Goal: Information Seeking & Learning: Learn about a topic

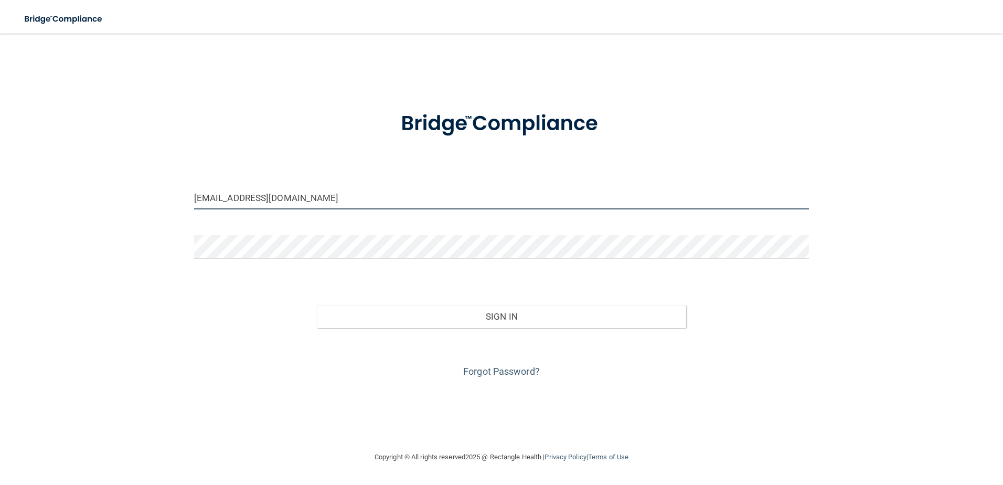
drag, startPoint x: 319, startPoint y: 201, endPoint x: 154, endPoint y: 194, distance: 164.9
click at [154, 194] on div "melmeyers14@gmail.com Invalid email/password. You don't have permission to acce…" at bounding box center [502, 242] width 962 height 396
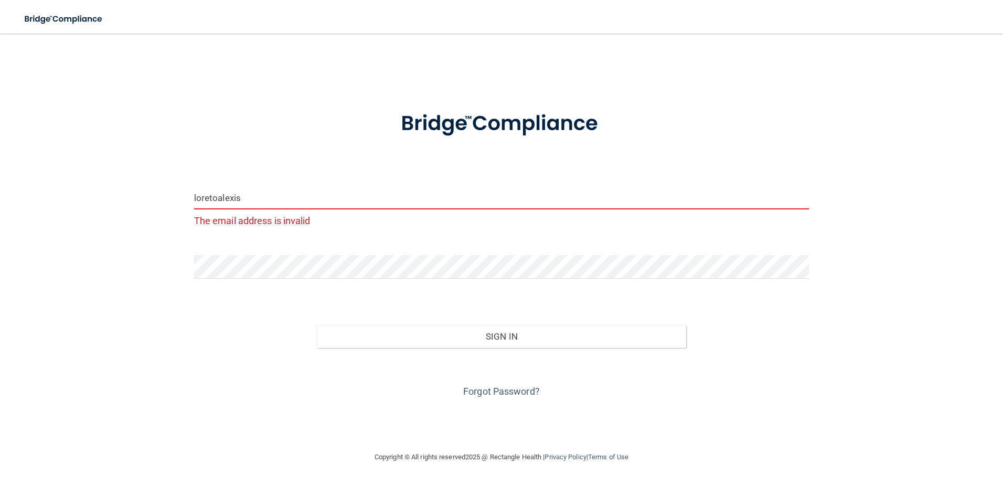
type input "[EMAIL_ADDRESS][DOMAIN_NAME]"
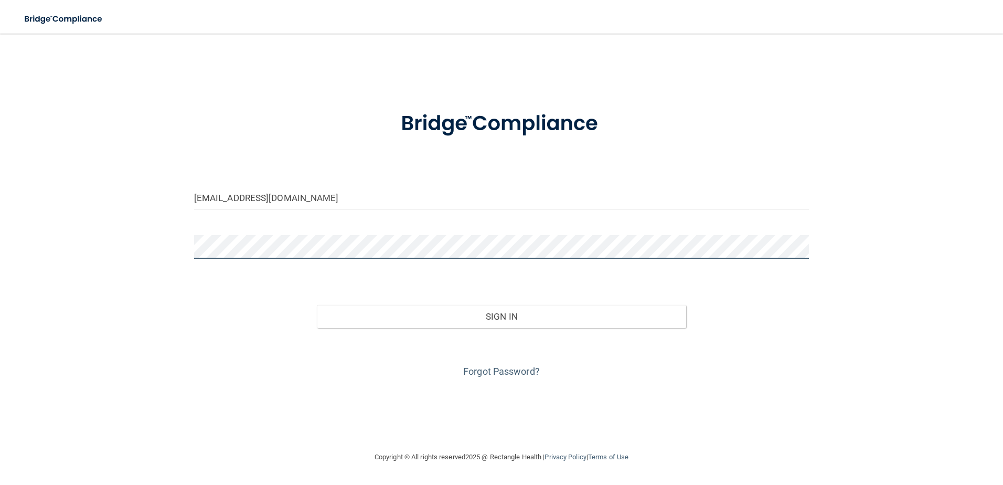
click at [148, 253] on div "loretoalexis@yahoo.com Invalid email/password. You don't have permission to acc…" at bounding box center [502, 242] width 962 height 396
click at [317, 305] on button "Sign In" at bounding box center [501, 316] width 369 height 23
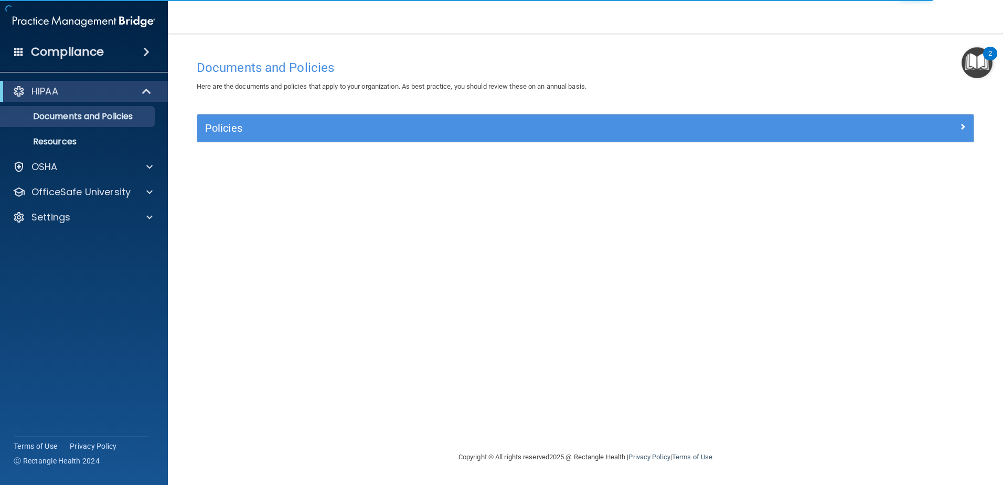
click at [973, 58] on img "Open Resource Center, 2 new notifications" at bounding box center [977, 62] width 31 height 31
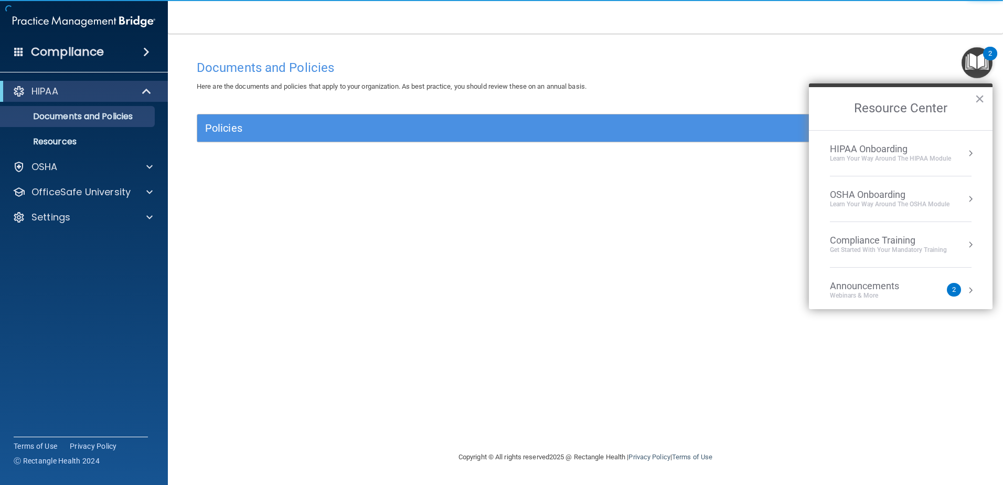
click at [890, 164] on li "HIPAA Onboarding Learn Your Way around the HIPAA module" at bounding box center [901, 154] width 142 height 46
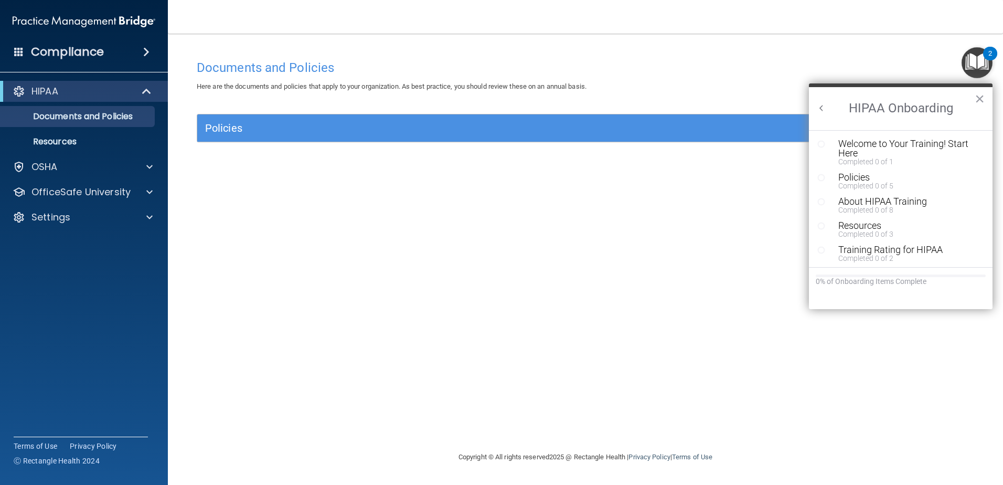
click at [823, 111] on button "Back to Resource Center Home" at bounding box center [822, 108] width 10 height 10
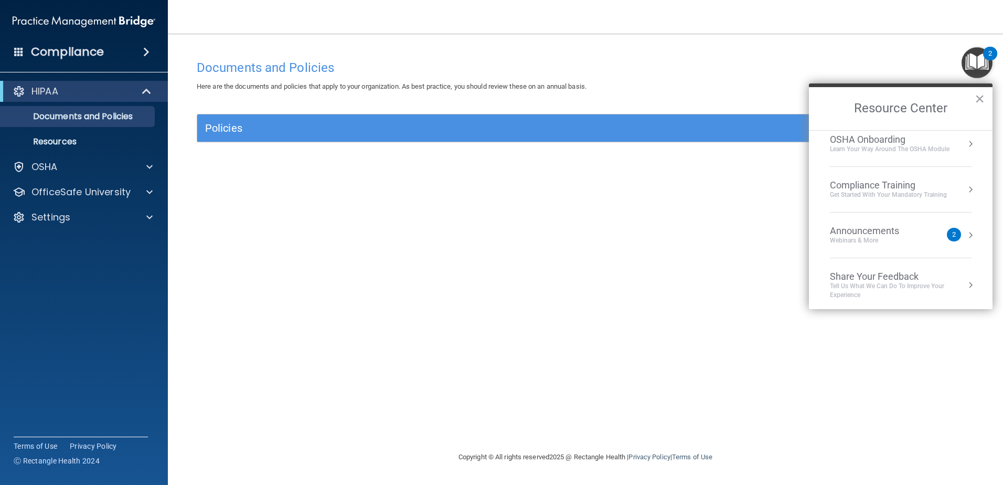
scroll to position [59, 0]
click at [886, 233] on div "Webinars & More" at bounding box center [875, 237] width 90 height 9
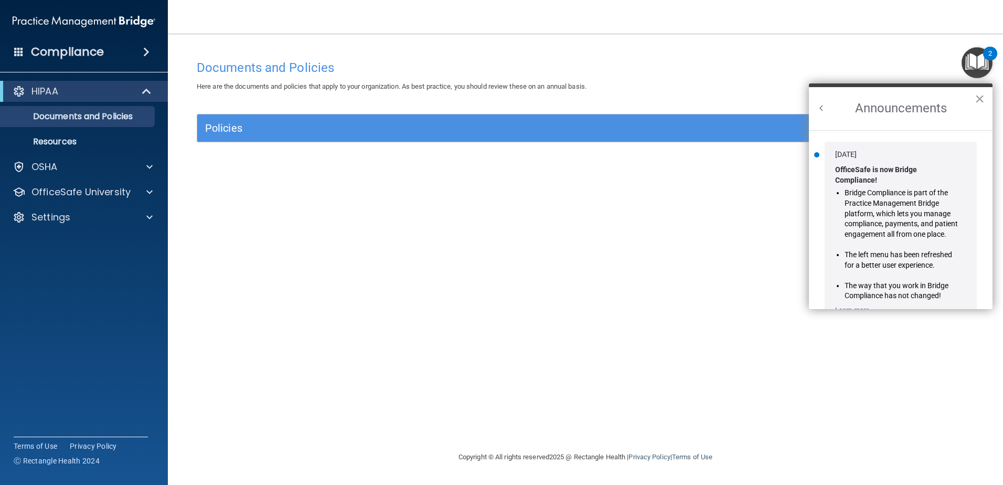
scroll to position [0, 0]
click at [821, 107] on button "Back to Resource Center Home" at bounding box center [822, 108] width 10 height 10
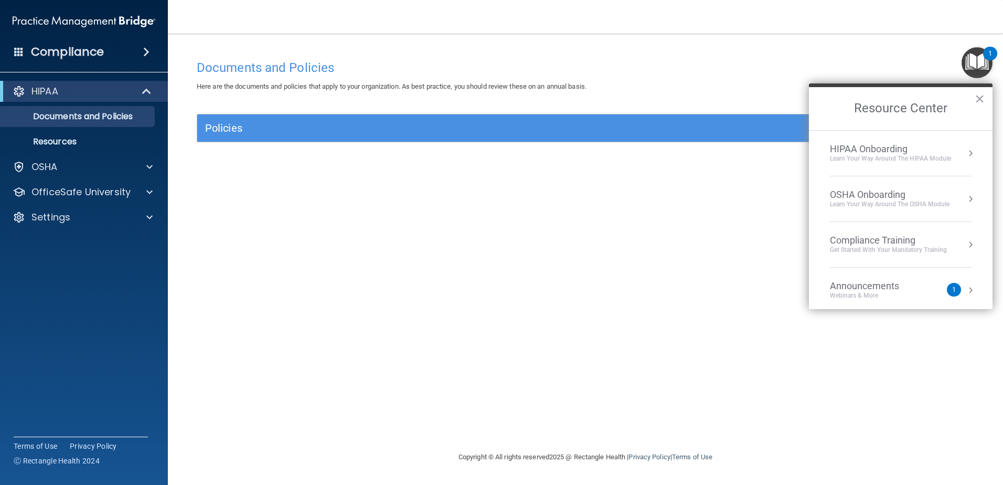
click at [271, 242] on div "Documents and Policies Here are the documents and policies that apply to your o…" at bounding box center [586, 253] width 794 height 396
click at [121, 119] on p "Documents and Policies" at bounding box center [78, 116] width 143 height 10
click at [103, 140] on p "Resources" at bounding box center [78, 141] width 143 height 10
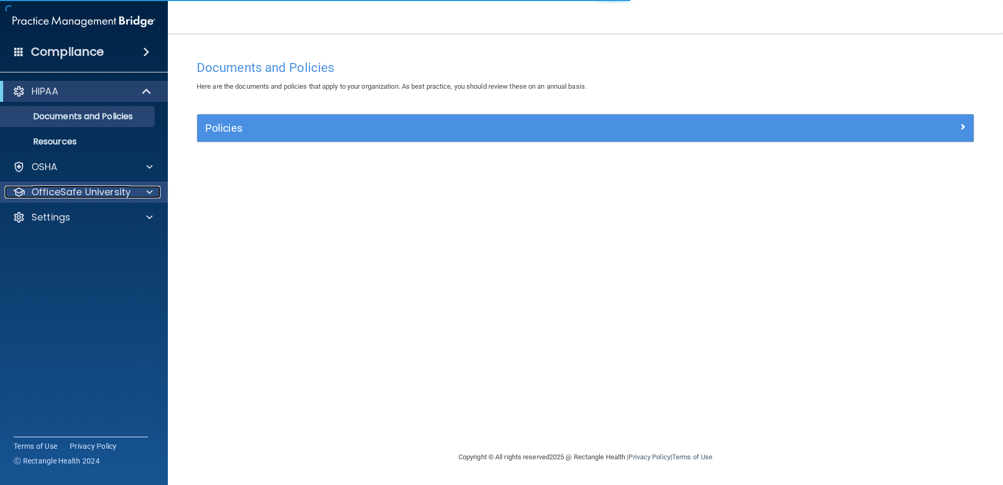
click at [94, 193] on p "OfficeSafe University" at bounding box center [80, 192] width 99 height 13
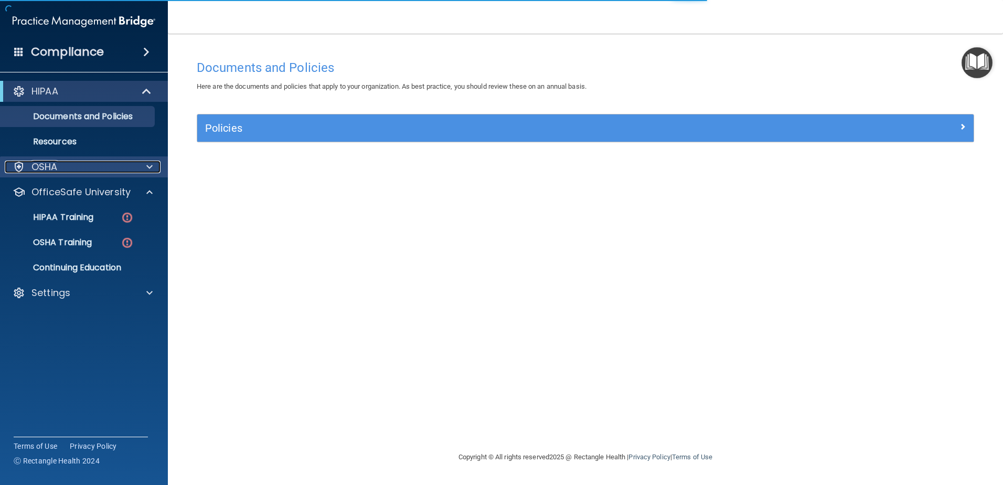
click at [117, 165] on div "OSHA" at bounding box center [70, 167] width 130 height 13
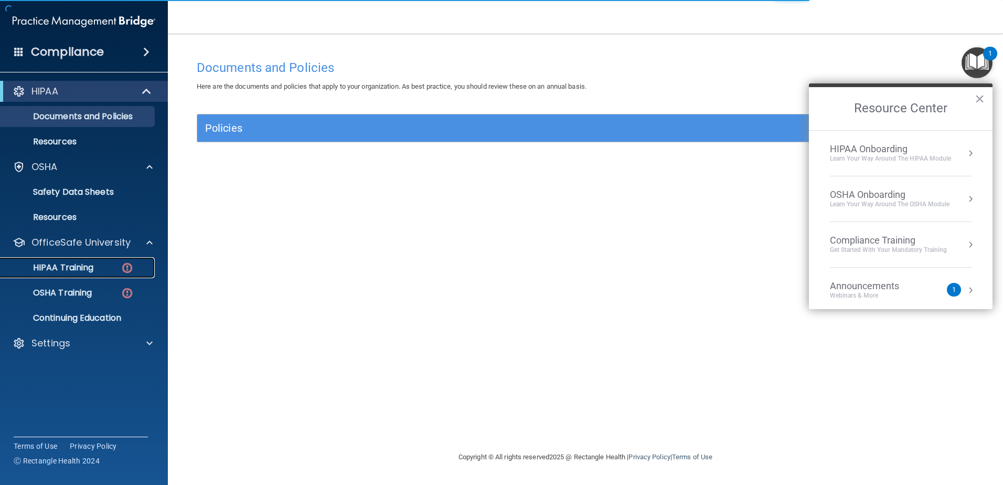
click at [101, 264] on div "HIPAA Training" at bounding box center [78, 267] width 143 height 10
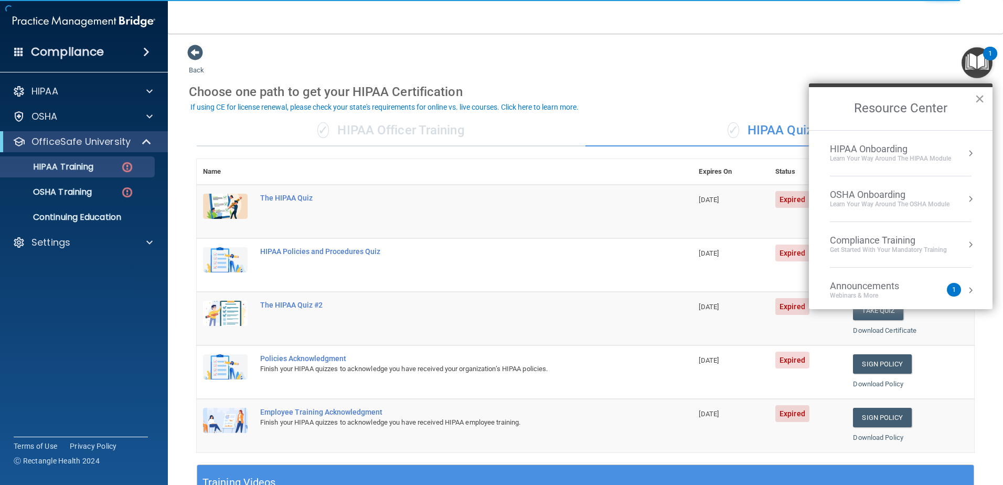
click at [980, 98] on button "×" at bounding box center [980, 98] width 10 height 17
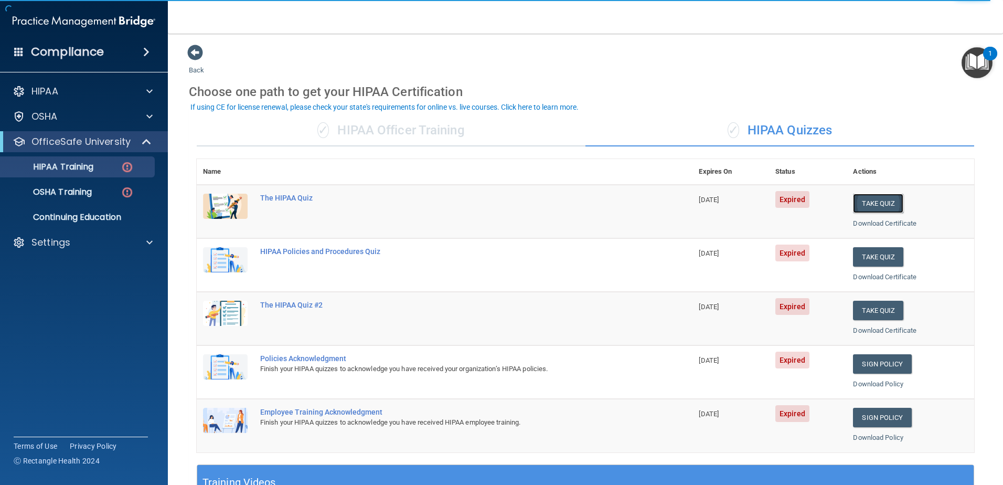
click at [863, 206] on button "Take Quiz" at bounding box center [878, 203] width 50 height 19
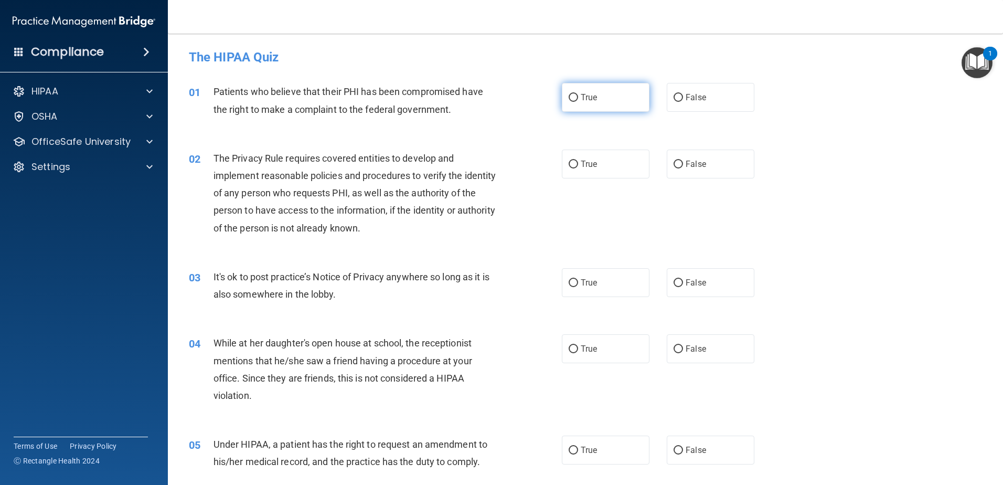
click at [587, 100] on span "True" at bounding box center [589, 97] width 16 height 10
click at [578, 100] on input "True" at bounding box center [573, 98] width 9 height 8
radio input "true"
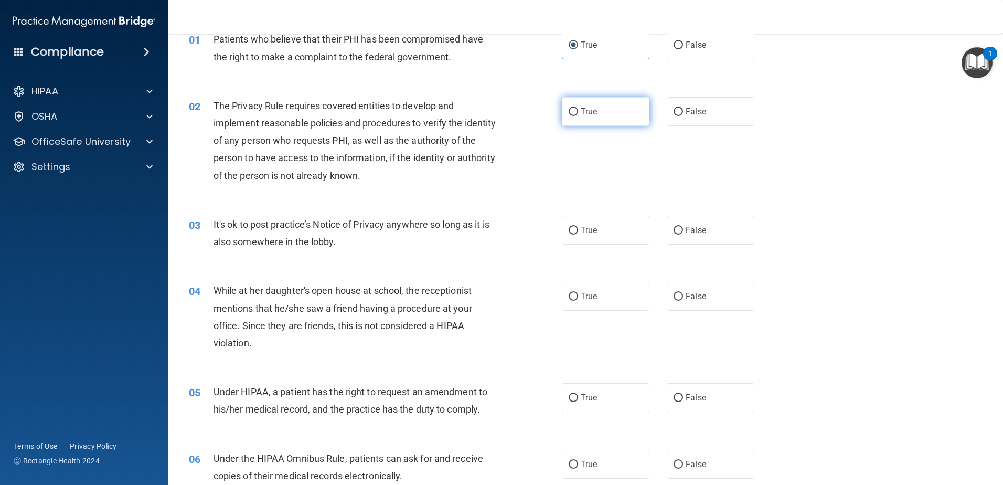
click at [590, 104] on label "True" at bounding box center [606, 111] width 88 height 29
click at [578, 108] on input "True" at bounding box center [573, 112] width 9 height 8
radio input "true"
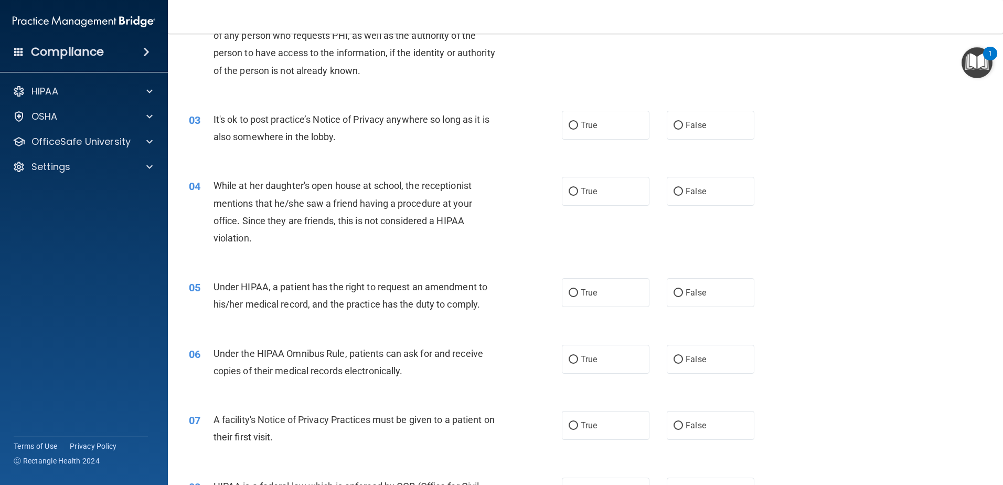
scroll to position [105, 0]
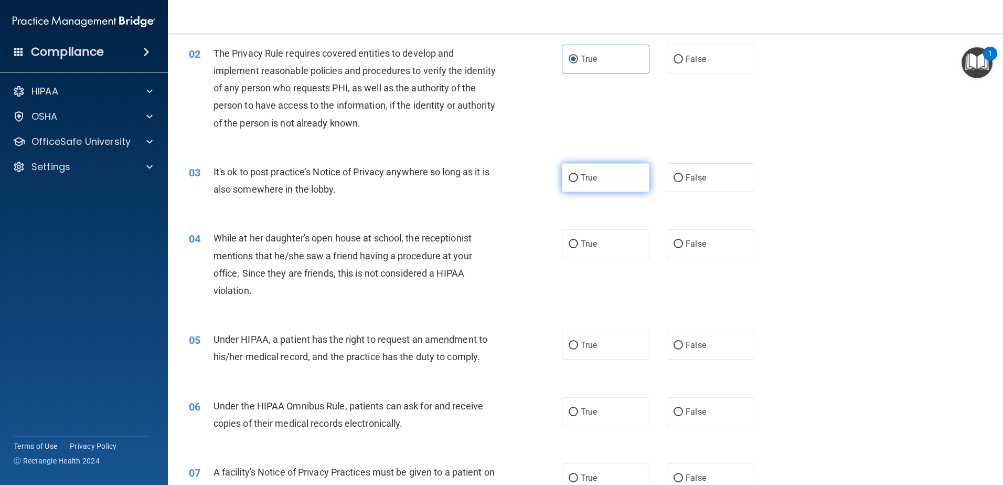
click at [624, 183] on label "True" at bounding box center [606, 177] width 88 height 29
click at [578, 182] on input "True" at bounding box center [573, 178] width 9 height 8
radio input "true"
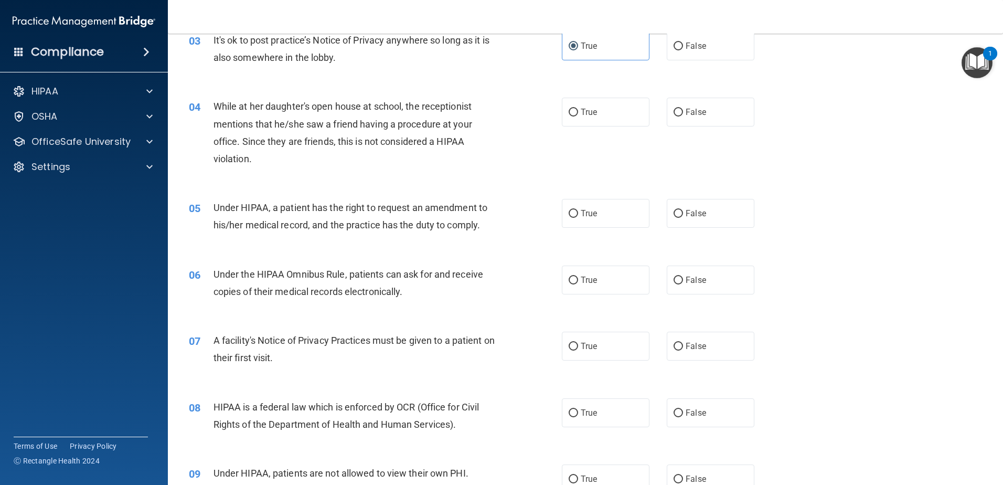
scroll to position [262, 0]
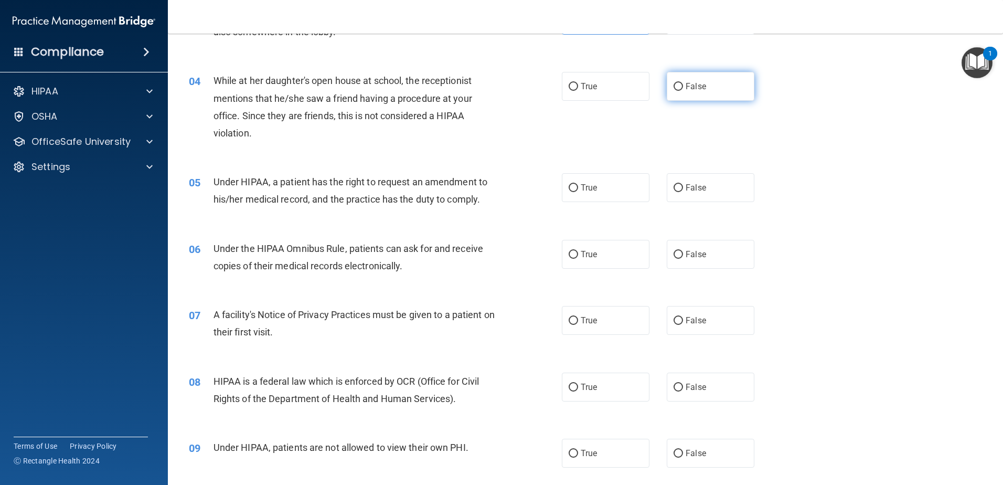
click at [676, 81] on label "False" at bounding box center [711, 86] width 88 height 29
click at [676, 83] on input "False" at bounding box center [678, 87] width 9 height 8
radio input "true"
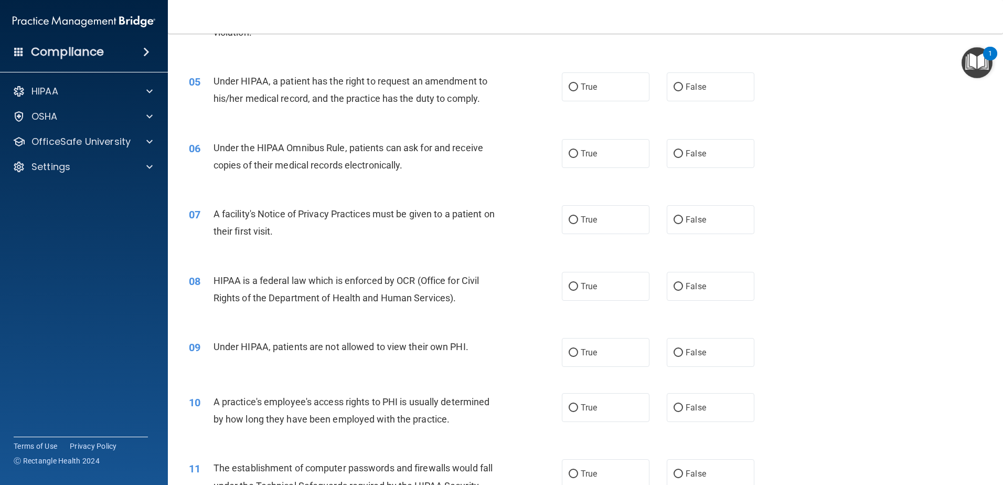
scroll to position [367, 0]
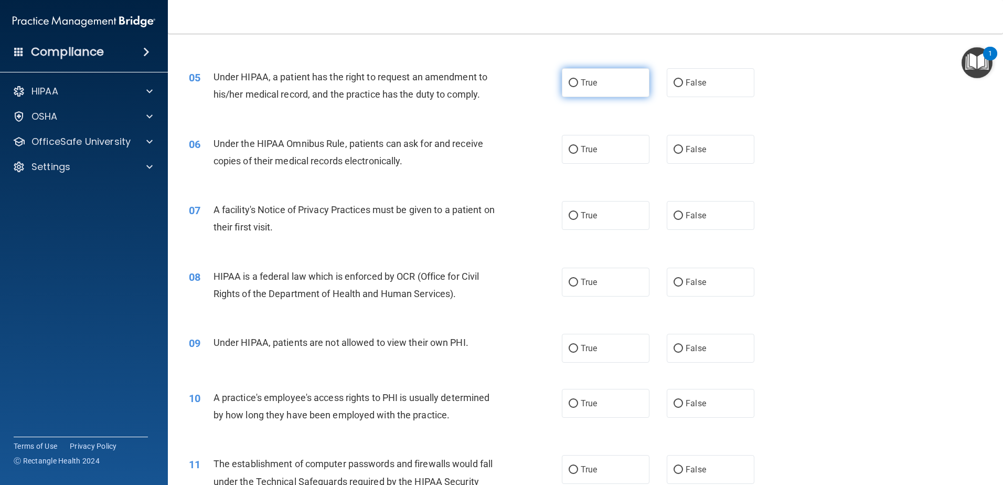
click at [594, 79] on label "True" at bounding box center [606, 82] width 88 height 29
click at [578, 79] on input "True" at bounding box center [573, 83] width 9 height 8
radio input "true"
click at [580, 143] on label "True" at bounding box center [606, 149] width 88 height 29
click at [578, 146] on input "True" at bounding box center [573, 150] width 9 height 8
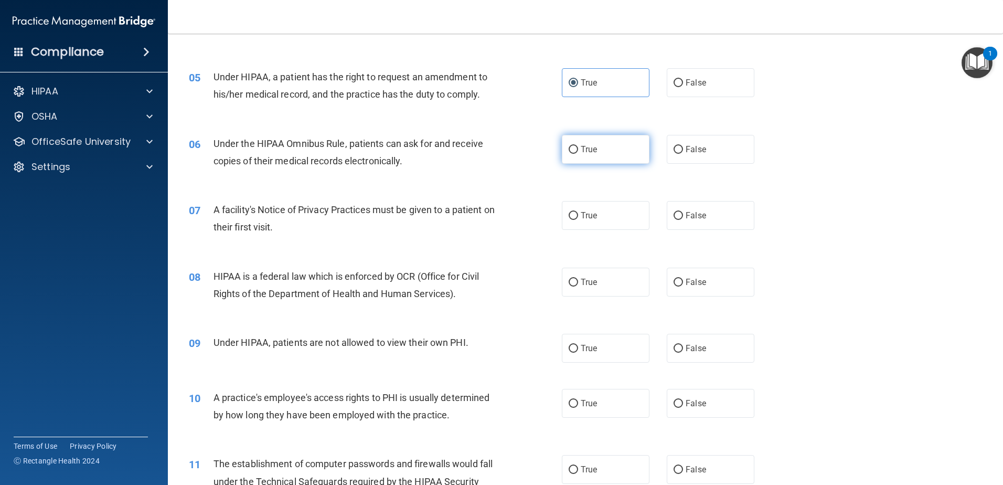
radio input "true"
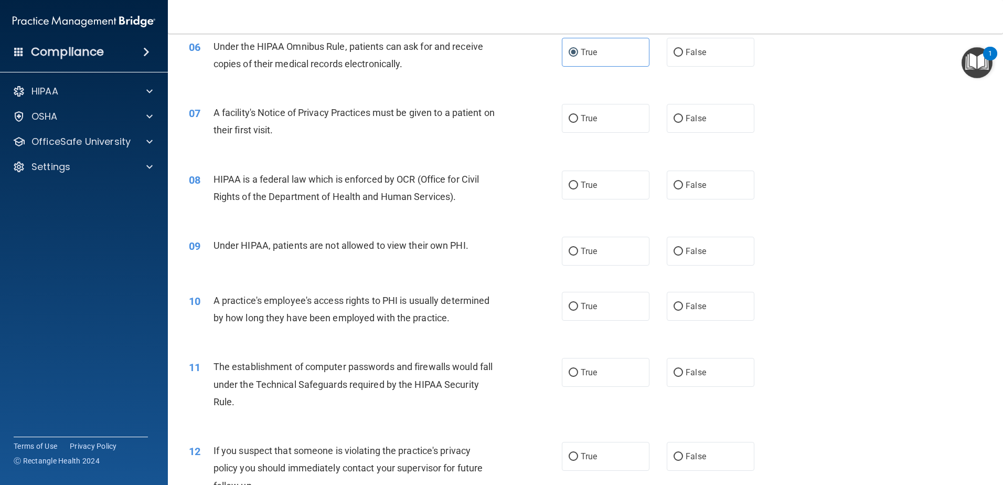
scroll to position [472, 0]
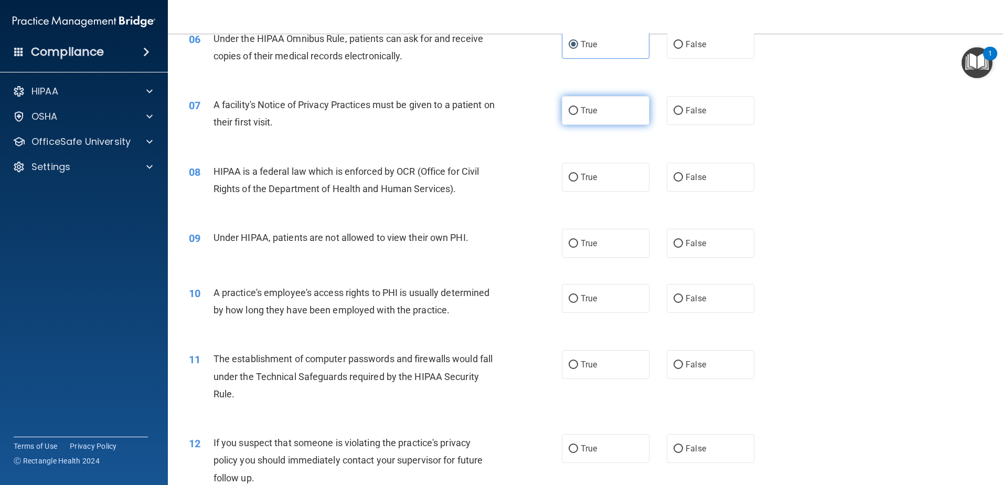
click at [616, 113] on label "True" at bounding box center [606, 110] width 88 height 29
click at [578, 113] on input "True" at bounding box center [573, 111] width 9 height 8
radio input "true"
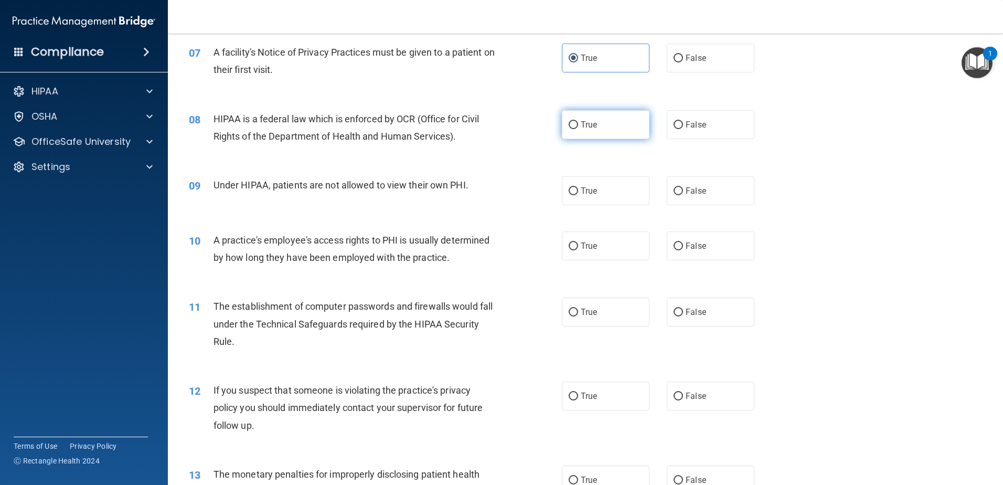
click at [573, 120] on label "True" at bounding box center [606, 124] width 88 height 29
click at [573, 121] on input "True" at bounding box center [573, 125] width 9 height 8
radio input "true"
click at [698, 135] on label "False" at bounding box center [711, 124] width 88 height 29
click at [683, 129] on input "False" at bounding box center [678, 125] width 9 height 8
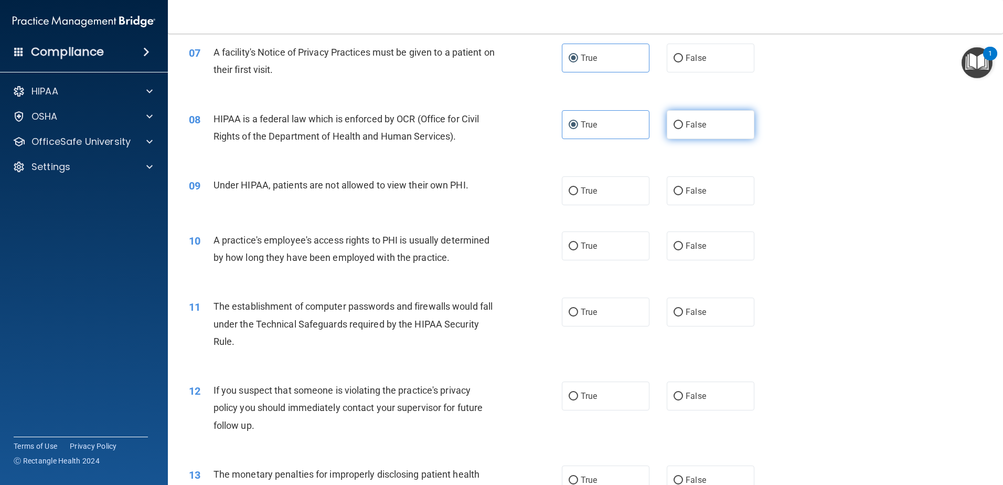
radio input "true"
radio input "false"
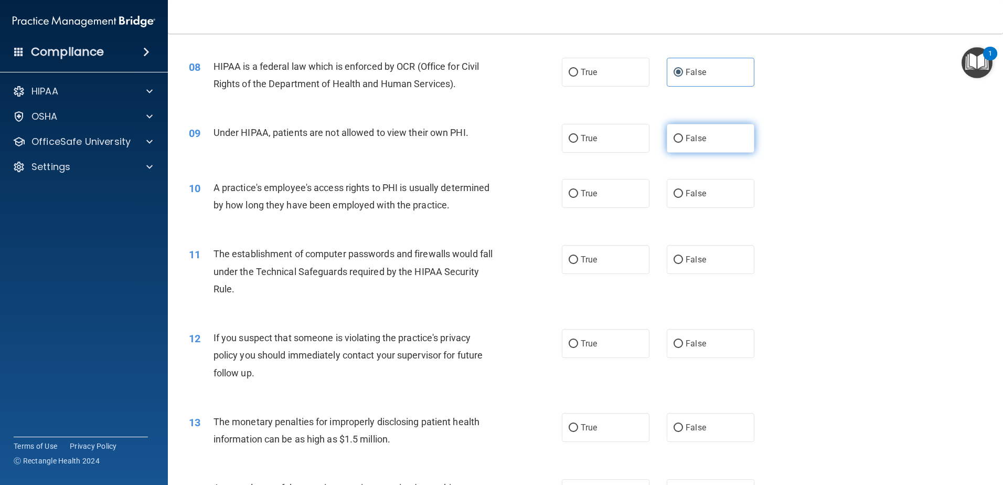
click at [693, 141] on span "False" at bounding box center [696, 138] width 20 height 10
click at [683, 141] on input "False" at bounding box center [678, 139] width 9 height 8
radio input "true"
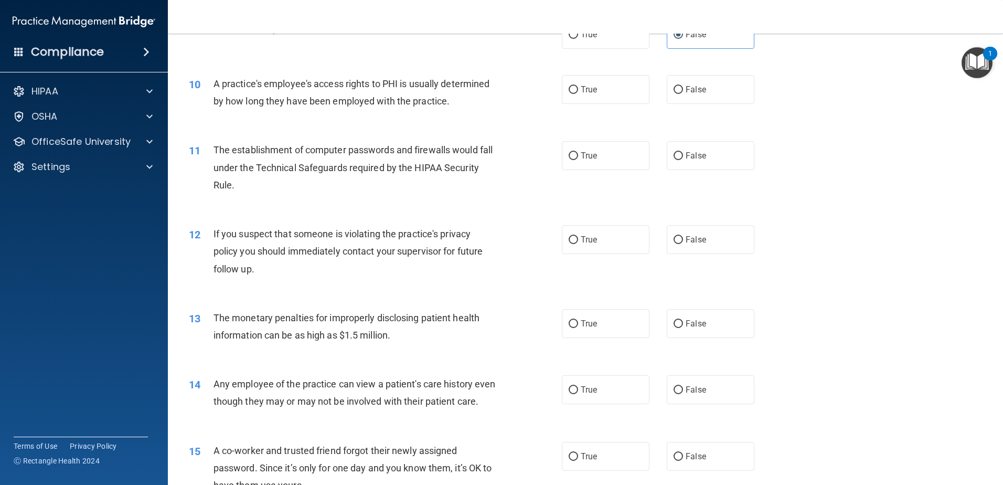
scroll to position [682, 0]
click at [726, 90] on label "False" at bounding box center [711, 88] width 88 height 29
click at [683, 90] on input "False" at bounding box center [678, 89] width 9 height 8
radio input "true"
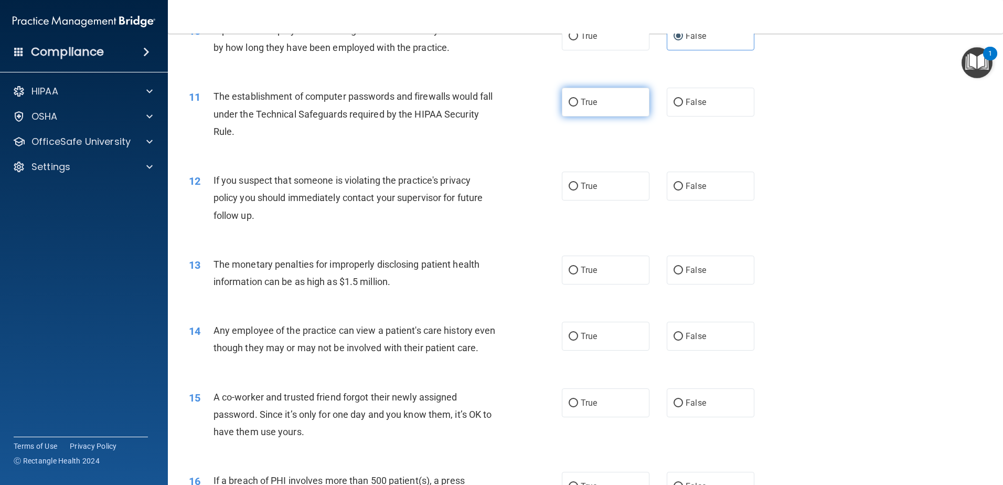
click at [578, 109] on label "True" at bounding box center [606, 102] width 88 height 29
click at [578, 107] on input "True" at bounding box center [573, 103] width 9 height 8
radio input "true"
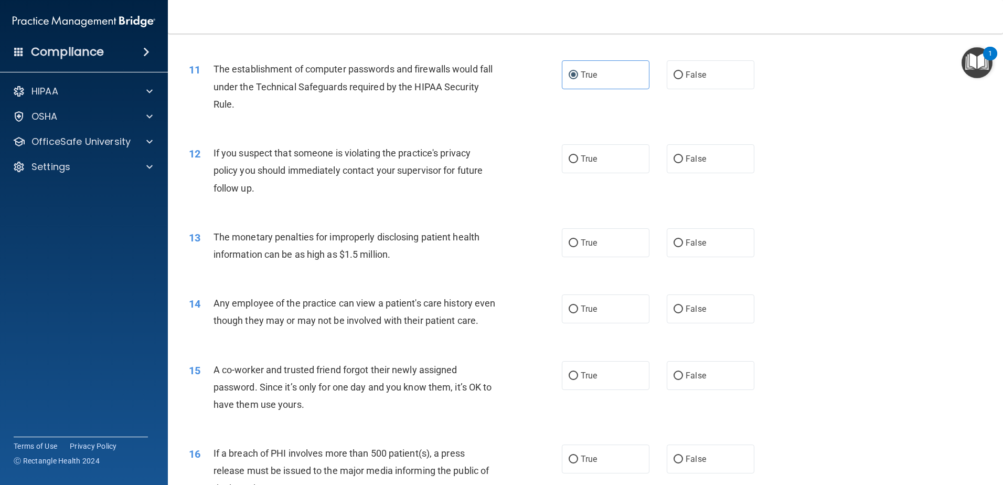
scroll to position [787, 0]
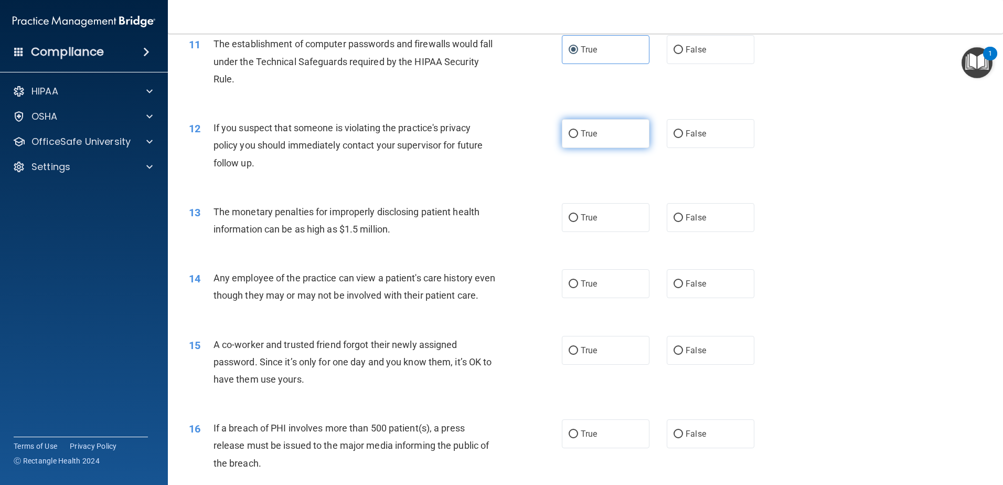
click at [562, 128] on label "True" at bounding box center [606, 133] width 88 height 29
click at [569, 130] on input "True" at bounding box center [573, 134] width 9 height 8
radio input "true"
click at [579, 212] on label "True" at bounding box center [606, 217] width 88 height 29
click at [578, 214] on input "True" at bounding box center [573, 218] width 9 height 8
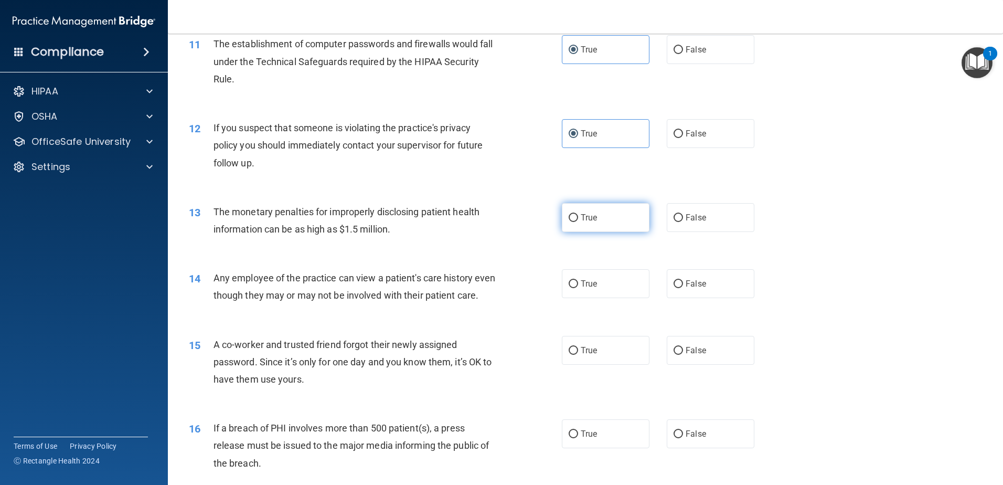
radio input "true"
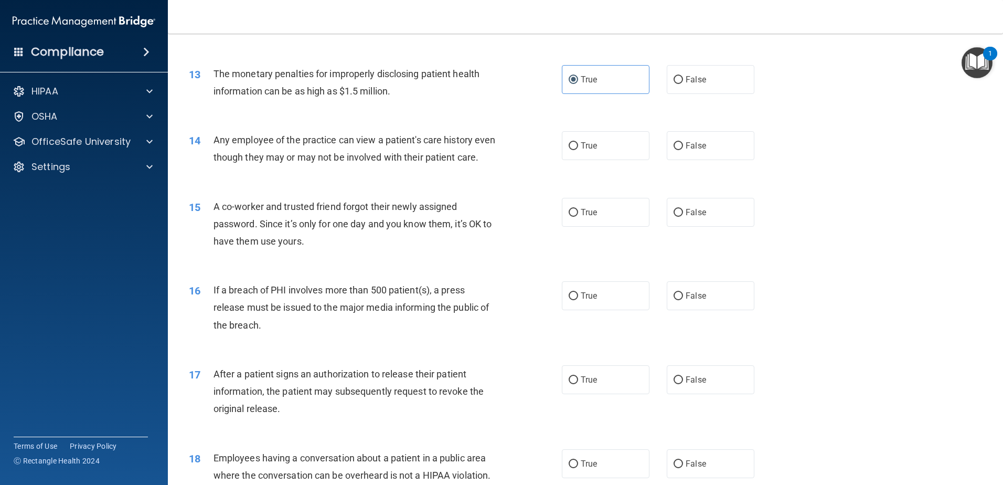
scroll to position [945, 0]
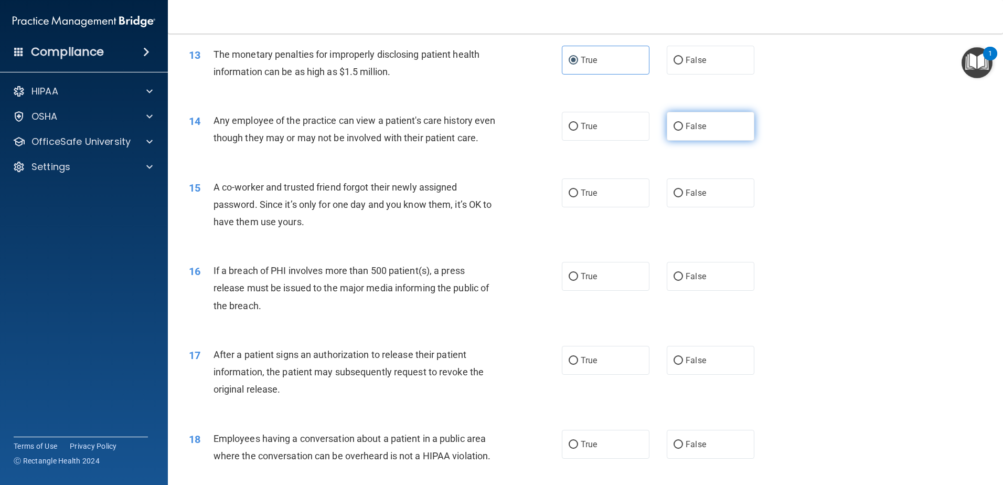
click at [699, 122] on span "False" at bounding box center [696, 126] width 20 height 10
click at [683, 123] on input "False" at bounding box center [678, 127] width 9 height 8
radio input "true"
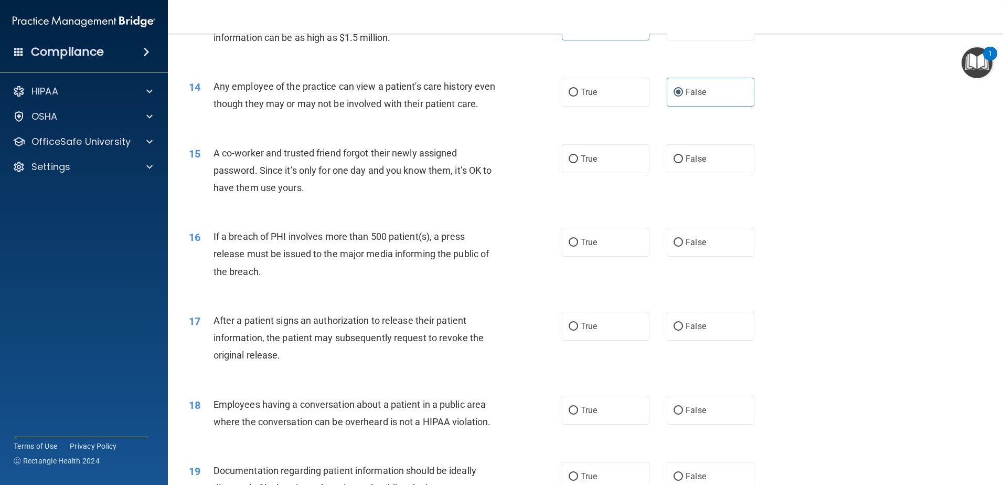
scroll to position [997, 0]
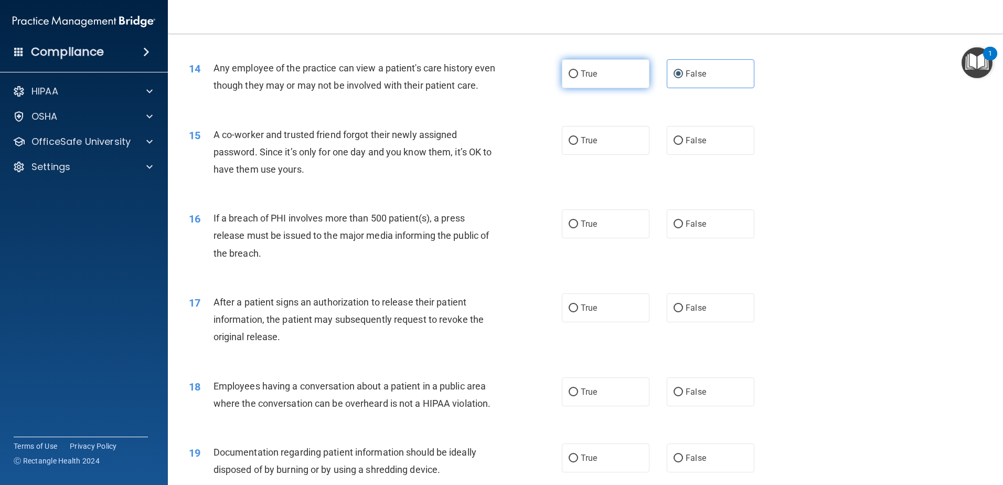
click at [586, 73] on span "True" at bounding box center [589, 74] width 16 height 10
click at [578, 73] on input "True" at bounding box center [573, 74] width 9 height 8
radio input "true"
radio input "false"
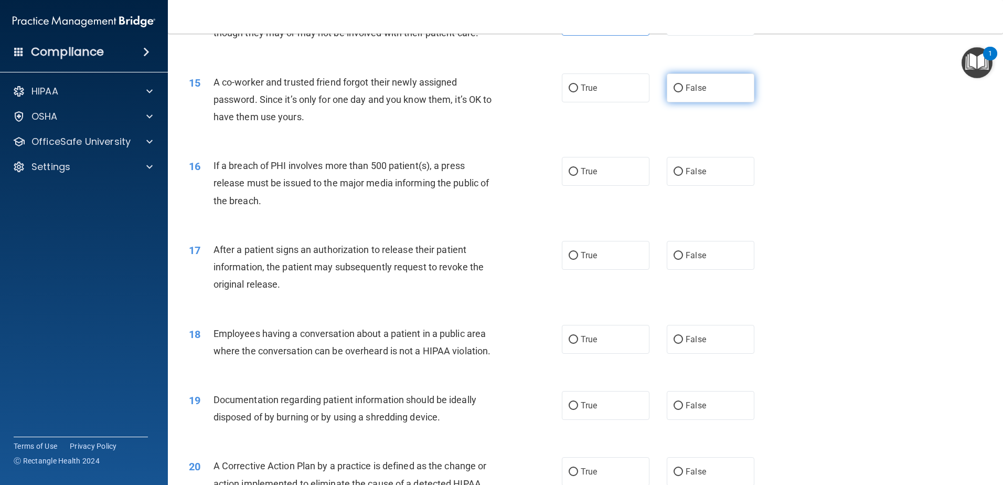
click at [686, 93] on span "False" at bounding box center [696, 88] width 20 height 10
click at [683, 92] on input "False" at bounding box center [678, 88] width 9 height 8
radio input "true"
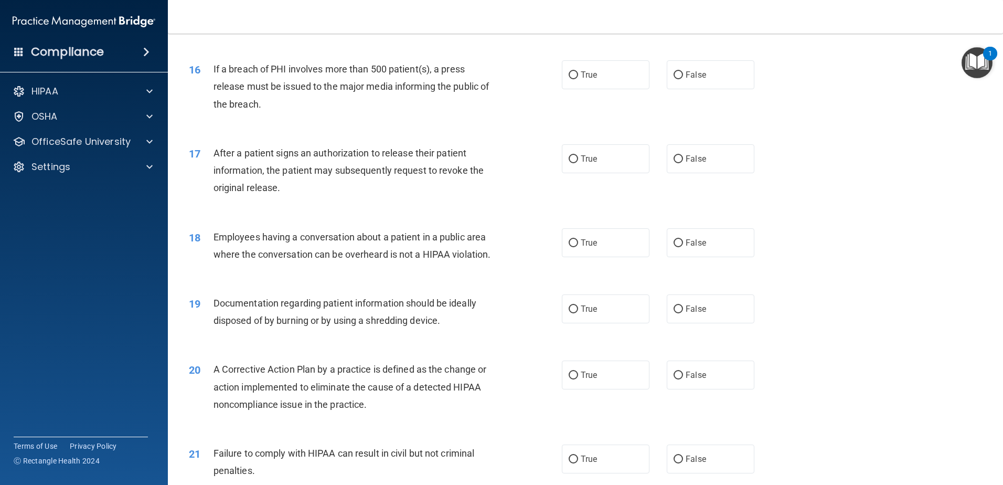
scroll to position [1155, 0]
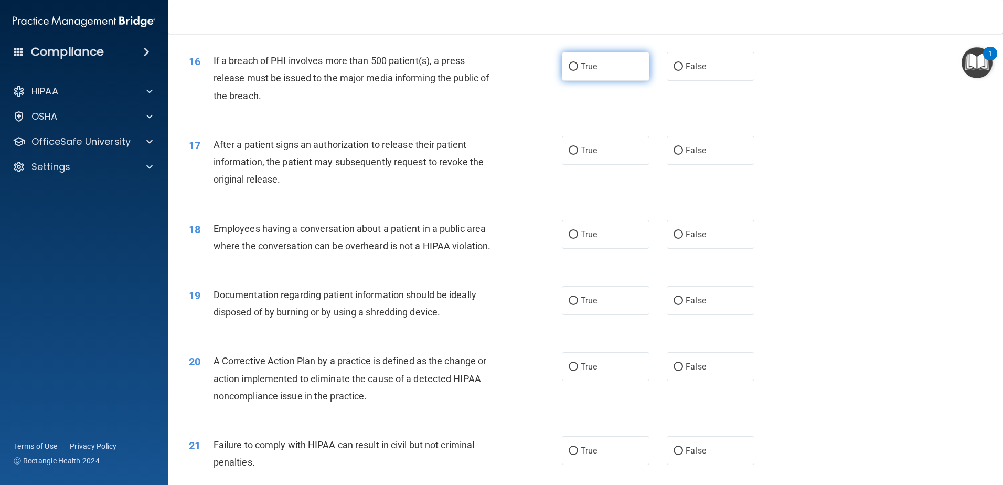
click at [562, 81] on label "True" at bounding box center [606, 66] width 88 height 29
click at [569, 71] on input "True" at bounding box center [573, 67] width 9 height 8
radio input "true"
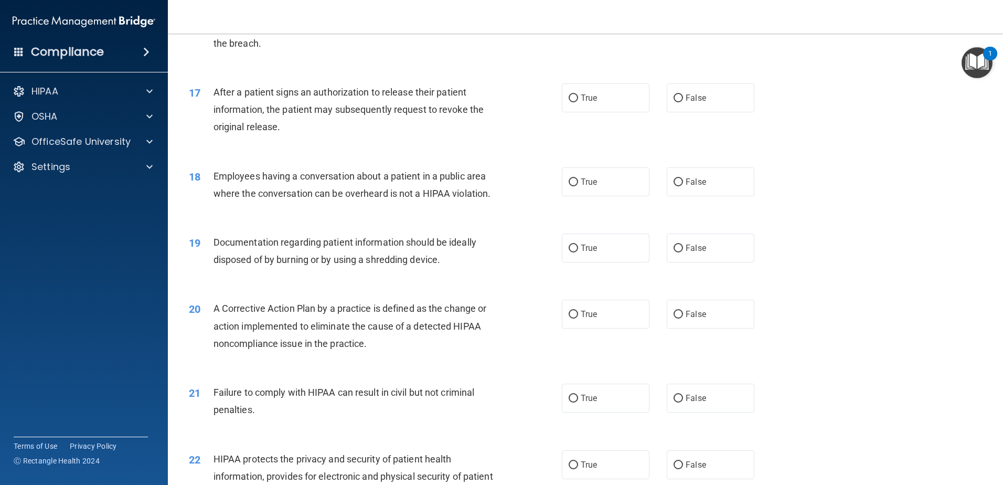
click at [642, 95] on div "17 After a patient signs an authorization to release their patient information,…" at bounding box center [585, 112] width 809 height 84
click at [630, 108] on label "True" at bounding box center [606, 97] width 88 height 29
click at [578, 102] on input "True" at bounding box center [573, 98] width 9 height 8
radio input "true"
click at [706, 194] on label "False" at bounding box center [711, 181] width 88 height 29
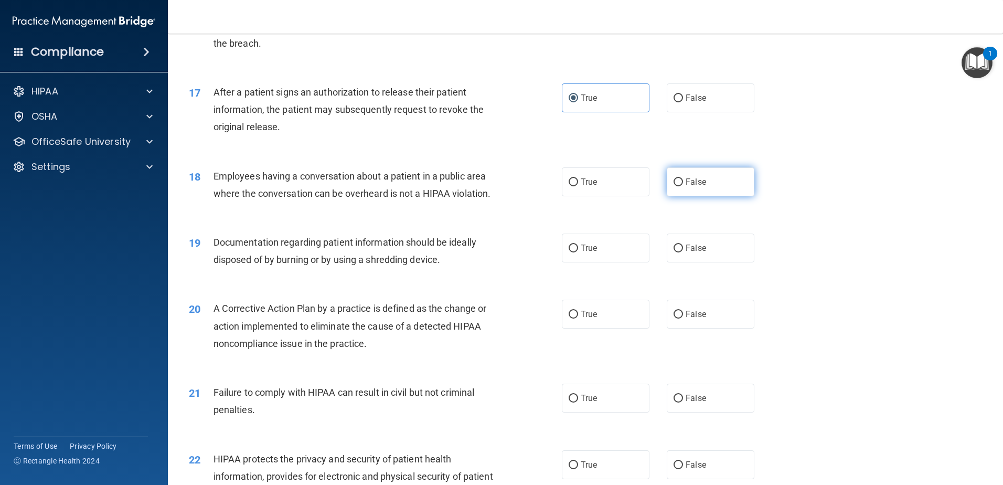
click at [683, 186] on input "False" at bounding box center [678, 182] width 9 height 8
radio input "true"
drag, startPoint x: 593, startPoint y: 253, endPoint x: 599, endPoint y: 274, distance: 21.8
click at [593, 254] on label "True" at bounding box center [606, 248] width 88 height 29
click at [578, 252] on input "True" at bounding box center [573, 249] width 9 height 8
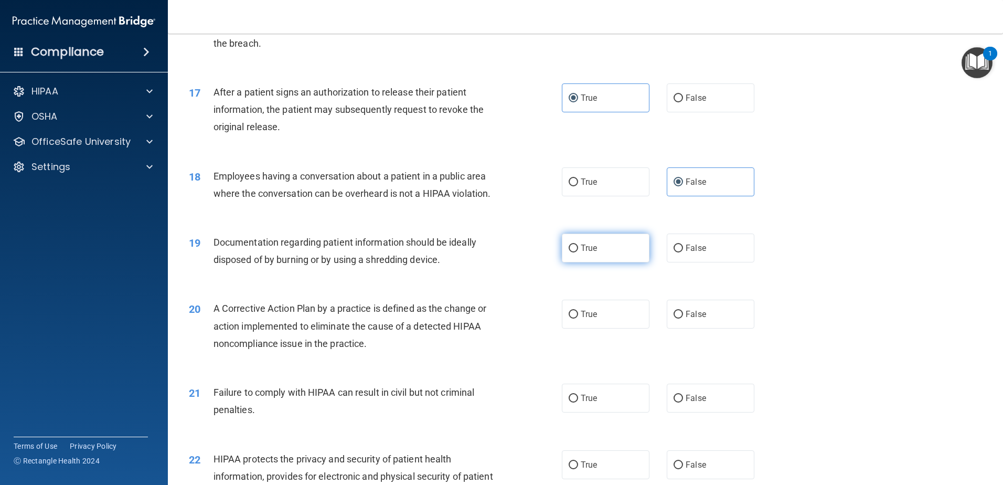
radio input "true"
click at [705, 326] on label "False" at bounding box center [711, 314] width 88 height 29
click at [683, 319] on input "False" at bounding box center [678, 315] width 9 height 8
radio input "true"
click at [614, 413] on label "True" at bounding box center [606, 398] width 88 height 29
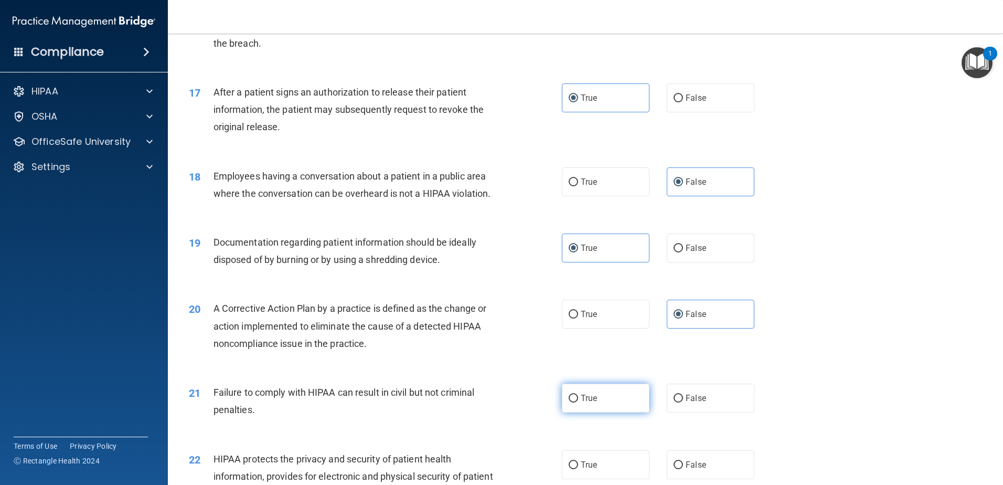
click at [578, 403] on input "True" at bounding box center [573, 399] width 9 height 8
radio input "true"
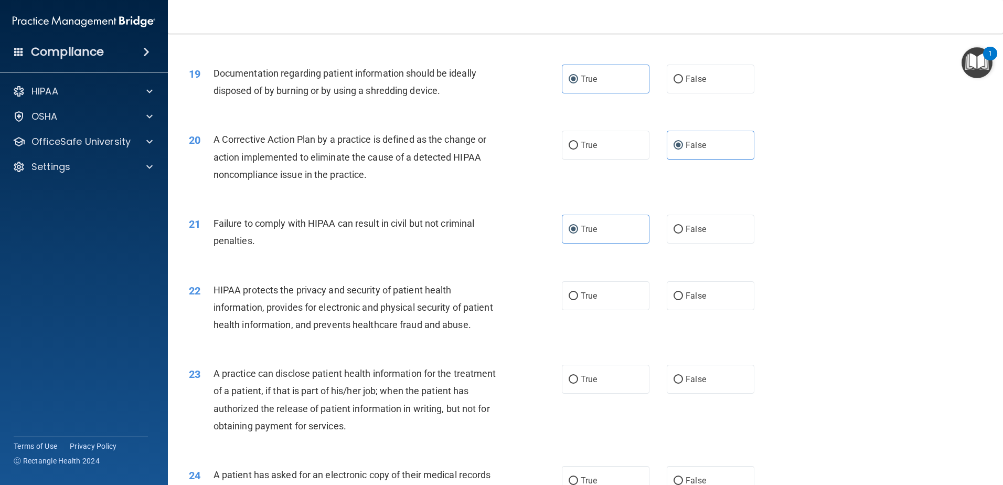
scroll to position [1417, 0]
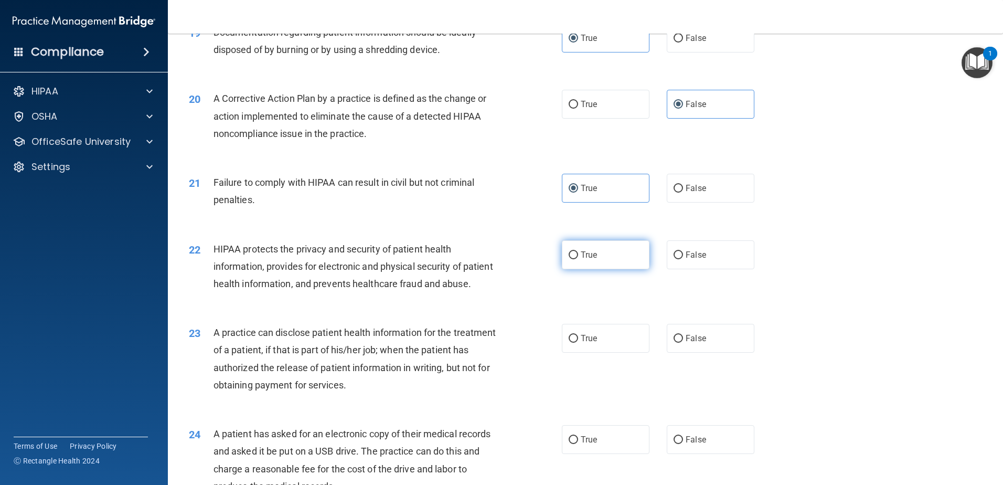
click at [618, 269] on label "True" at bounding box center [606, 254] width 88 height 29
click at [578, 259] on input "True" at bounding box center [573, 255] width 9 height 8
radio input "true"
click at [690, 353] on label "False" at bounding box center [711, 338] width 88 height 29
click at [683, 343] on input "False" at bounding box center [678, 339] width 9 height 8
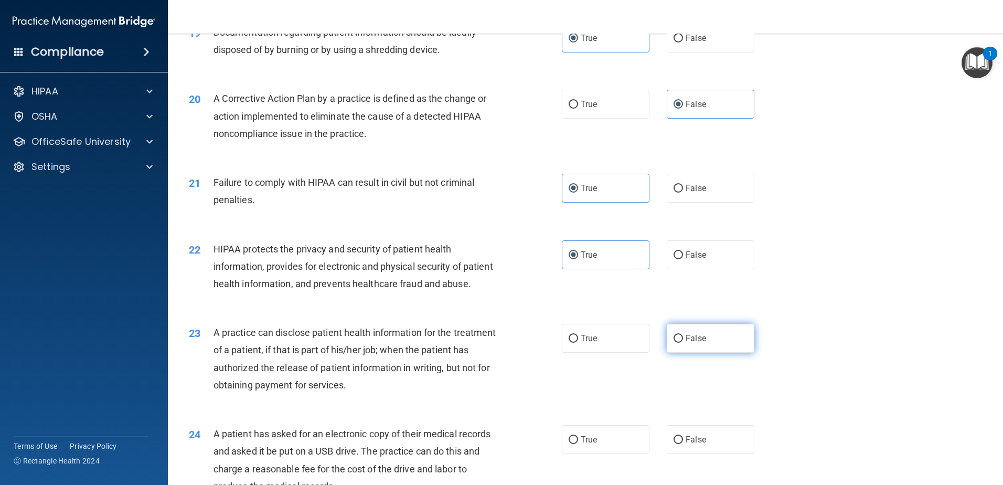
radio input "true"
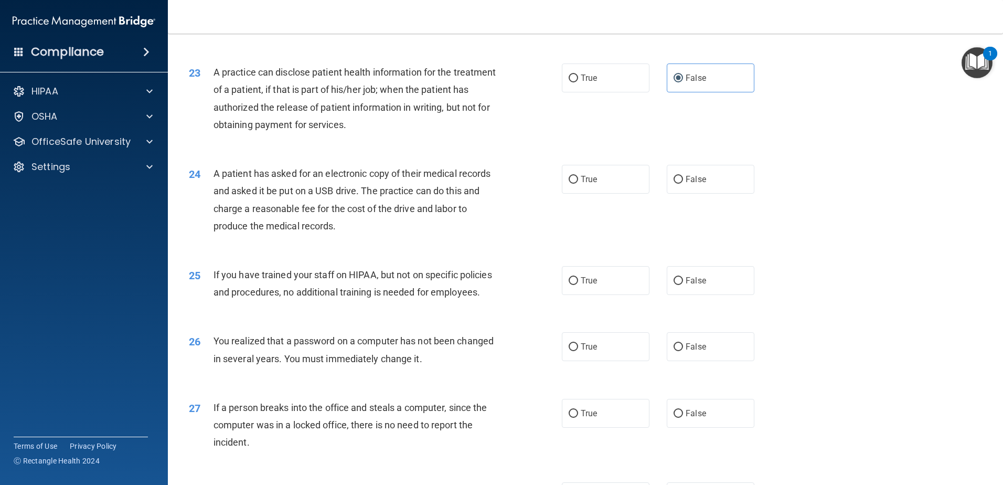
scroll to position [1679, 0]
drag, startPoint x: 707, startPoint y: 211, endPoint x: 707, endPoint y: 271, distance: 60.4
click at [707, 192] on label "False" at bounding box center [711, 177] width 88 height 29
click at [683, 182] on input "False" at bounding box center [678, 178] width 9 height 8
radio input "true"
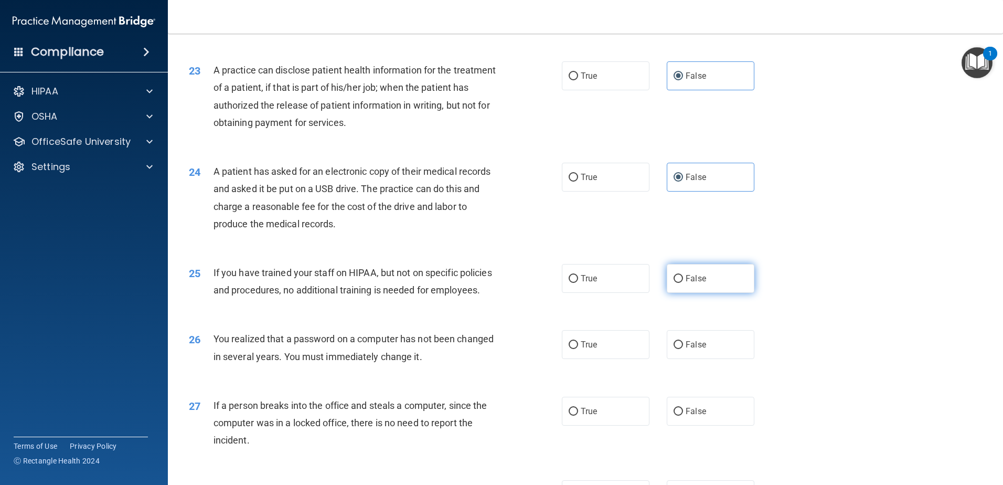
click at [704, 293] on label "False" at bounding box center [711, 278] width 88 height 29
click at [683, 283] on input "False" at bounding box center [678, 279] width 9 height 8
radio input "true"
click at [702, 359] on label "False" at bounding box center [711, 344] width 88 height 29
click at [683, 349] on input "False" at bounding box center [678, 345] width 9 height 8
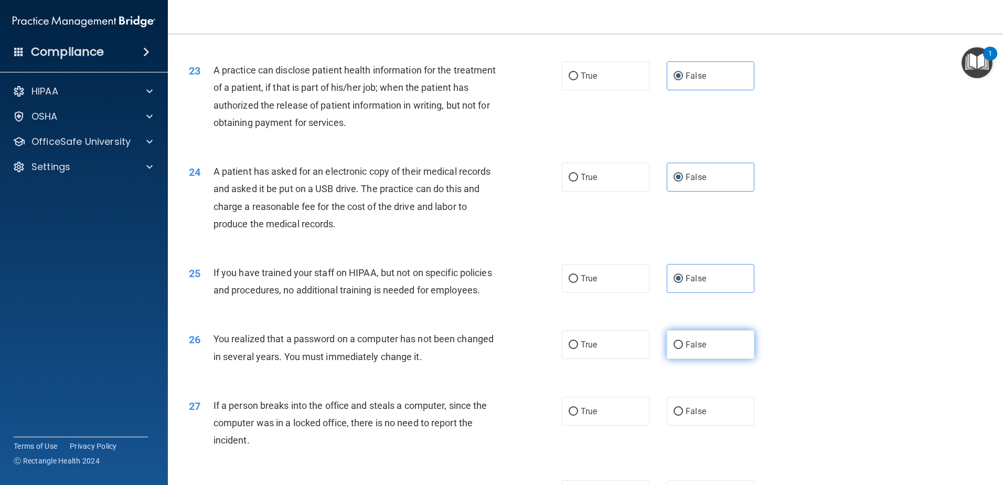
radio input "true"
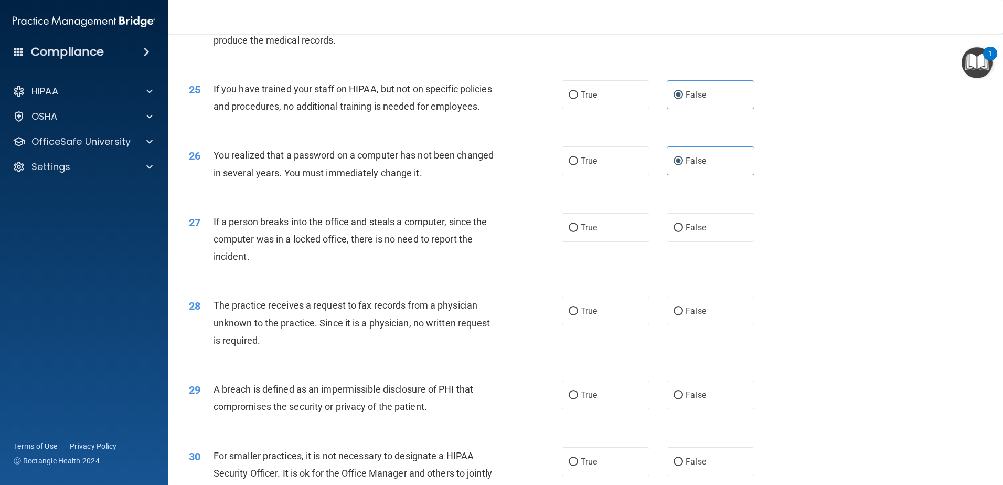
scroll to position [1889, 0]
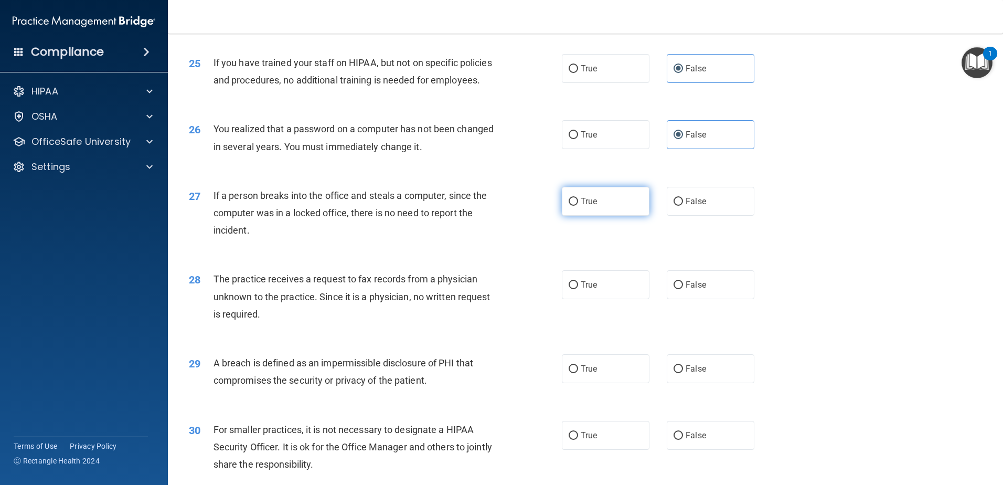
click at [600, 216] on label "True" at bounding box center [606, 201] width 88 height 29
click at [578, 206] on input "True" at bounding box center [573, 202] width 9 height 8
radio input "true"
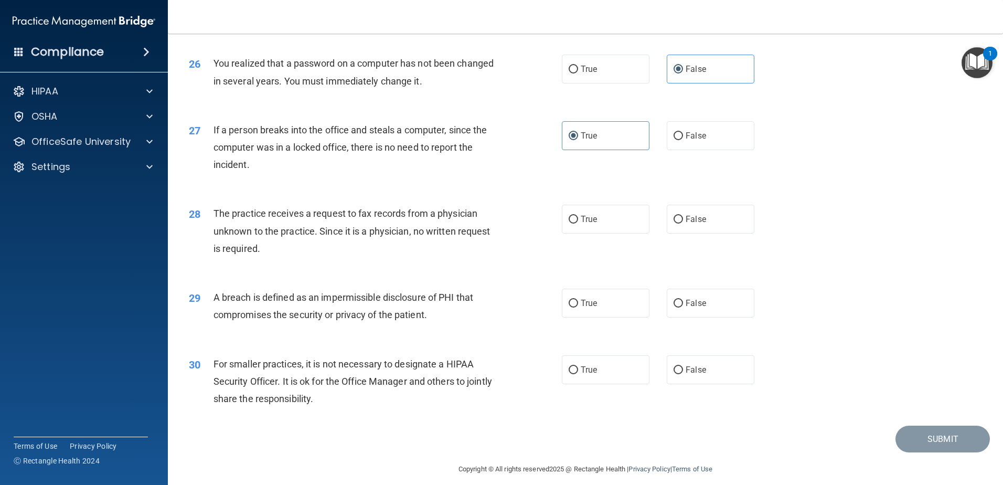
scroll to position [2016, 0]
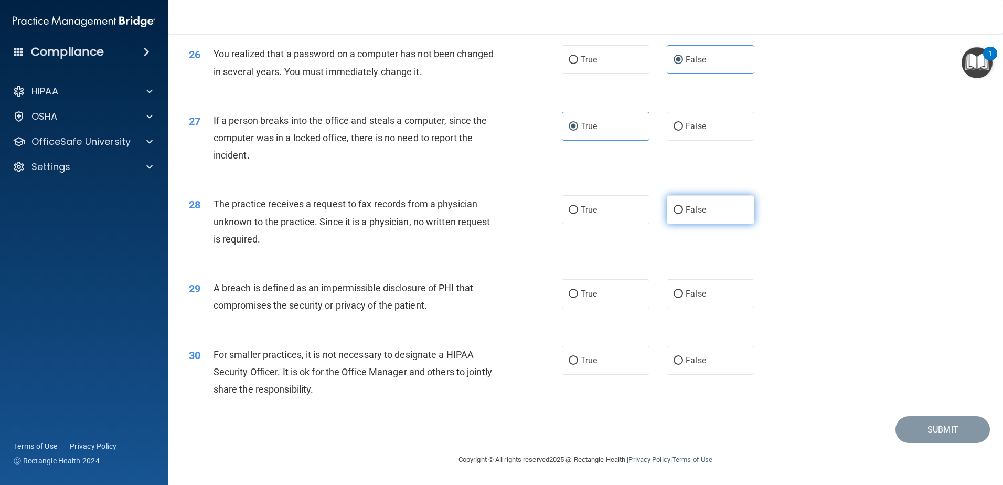
click at [719, 206] on label "False" at bounding box center [711, 209] width 88 height 29
click at [683, 206] on input "False" at bounding box center [678, 210] width 9 height 8
radio input "true"
drag, startPoint x: 705, startPoint y: 300, endPoint x: 710, endPoint y: 339, distance: 38.6
click at [705, 301] on label "False" at bounding box center [711, 293] width 88 height 29
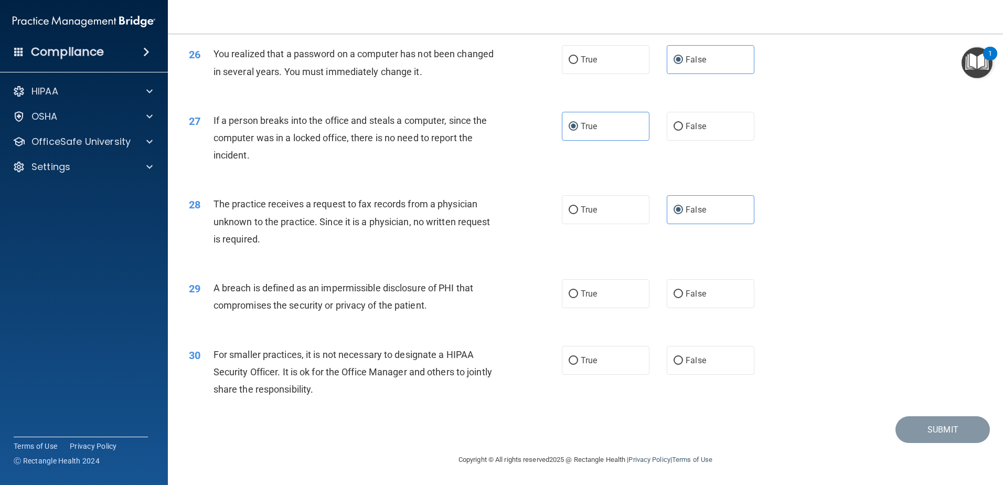
click at [683, 298] on input "False" at bounding box center [678, 294] width 9 height 8
radio input "true"
drag, startPoint x: 710, startPoint y: 342, endPoint x: 712, endPoint y: 368, distance: 26.4
click at [710, 344] on div "30 For smaller practices, it is not necessary to designate a HIPAA Security Off…" at bounding box center [585, 375] width 809 height 84
click at [712, 369] on label "False" at bounding box center [711, 360] width 88 height 29
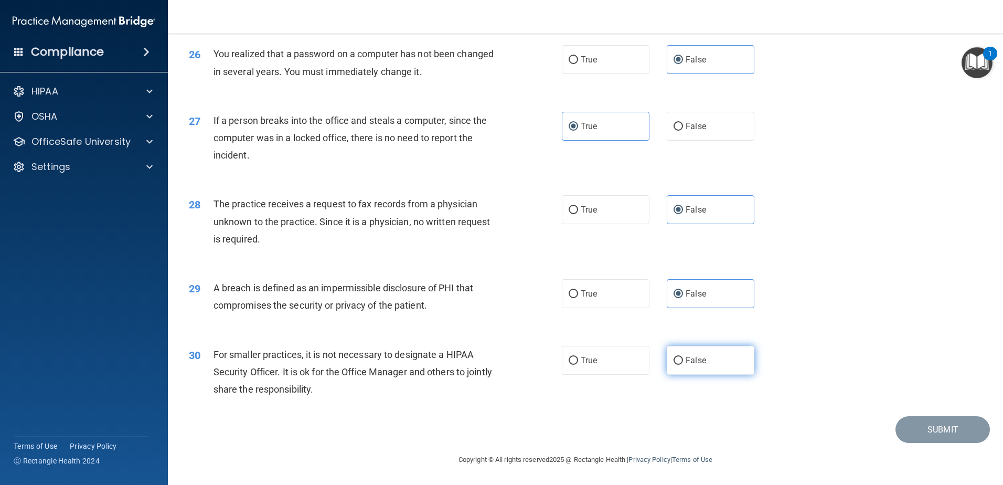
click at [683, 365] on input "False" at bounding box center [678, 361] width 9 height 8
radio input "true"
click at [925, 430] on button "Submit" at bounding box center [943, 429] width 94 height 27
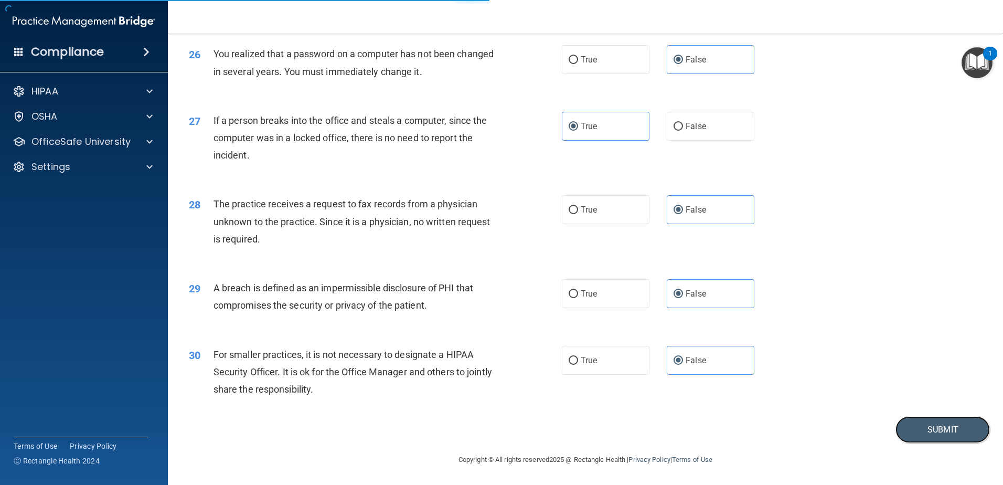
click at [896, 416] on button "Submit" at bounding box center [943, 429] width 94 height 27
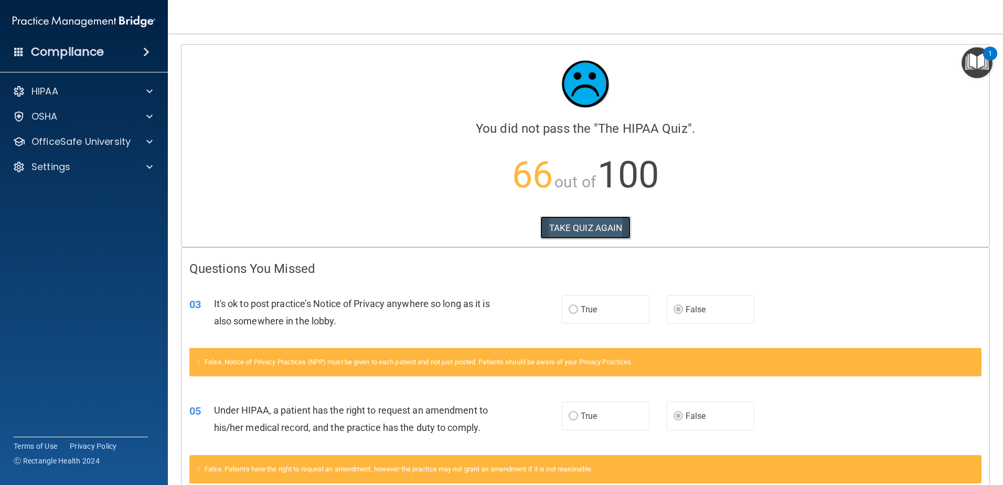
click at [576, 226] on button "TAKE QUIZ AGAIN" at bounding box center [586, 227] width 91 height 23
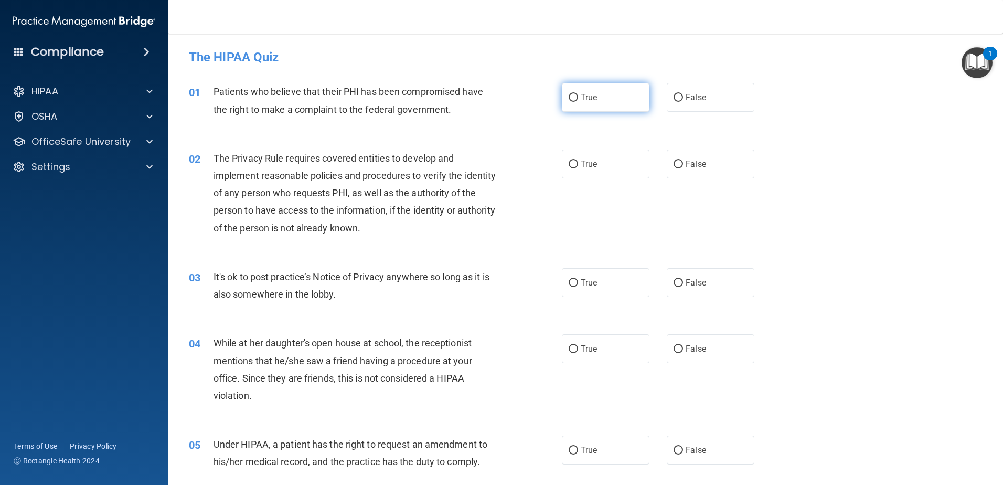
click at [564, 111] on label "True" at bounding box center [606, 97] width 88 height 29
click at [569, 102] on input "True" at bounding box center [573, 98] width 9 height 8
radio input "true"
click at [569, 161] on input "True" at bounding box center [573, 165] width 9 height 8
radio input "true"
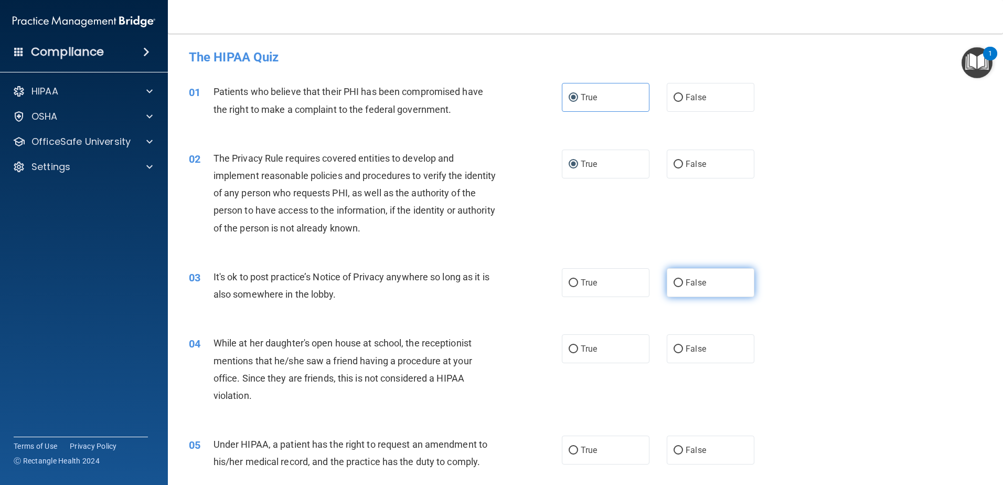
click at [694, 283] on span "False" at bounding box center [696, 283] width 20 height 10
click at [683, 283] on input "False" at bounding box center [678, 283] width 9 height 8
radio input "true"
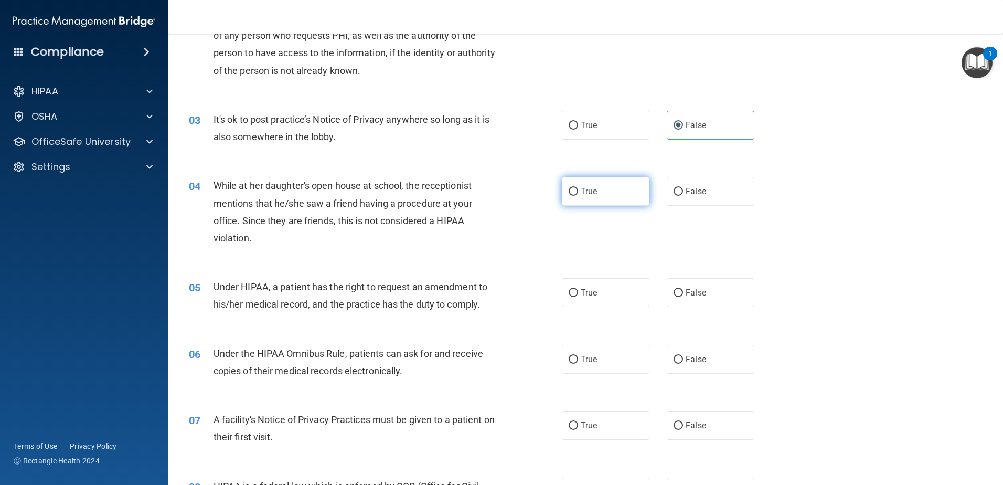
click at [597, 193] on label "True" at bounding box center [606, 191] width 88 height 29
click at [578, 193] on input "True" at bounding box center [573, 192] width 9 height 8
radio input "true"
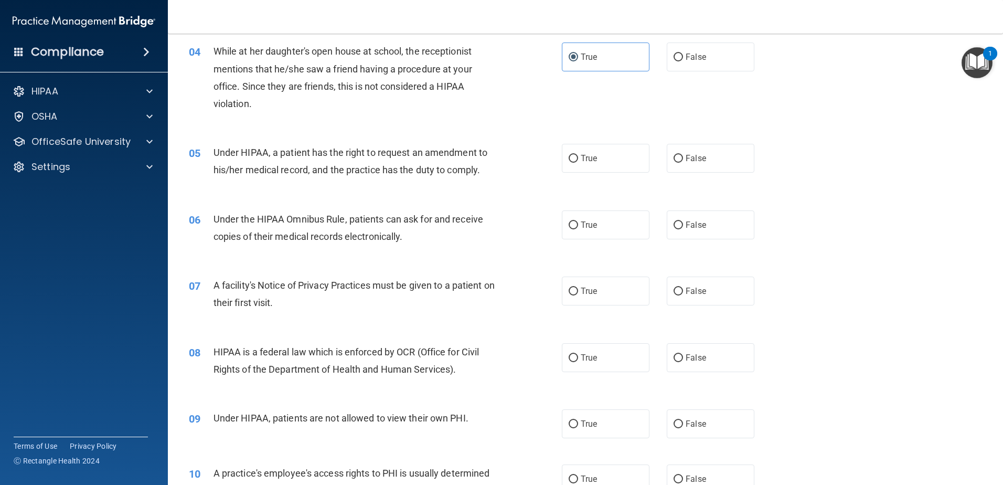
scroll to position [315, 0]
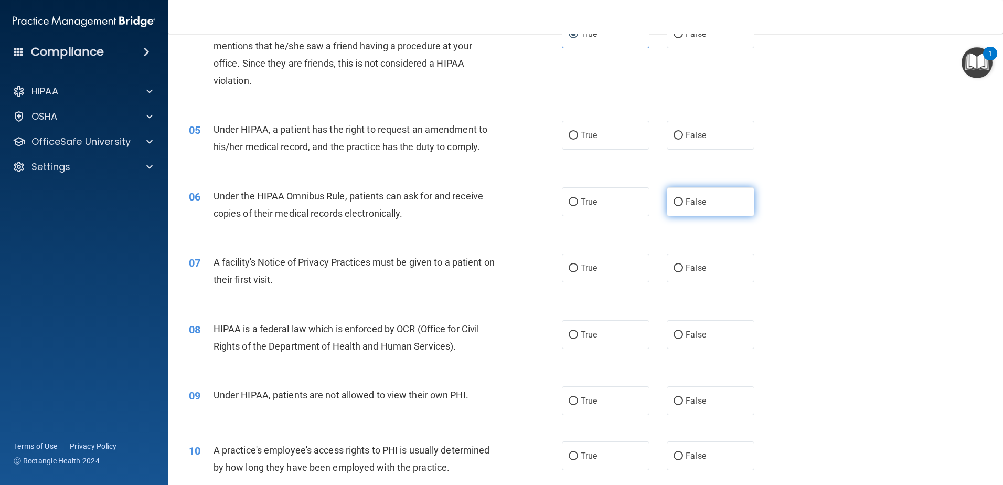
click at [682, 215] on label "False" at bounding box center [711, 201] width 88 height 29
click at [682, 206] on input "False" at bounding box center [678, 202] width 9 height 8
radio input "true"
click at [609, 266] on label "True" at bounding box center [606, 267] width 88 height 29
click at [578, 266] on input "True" at bounding box center [573, 269] width 9 height 8
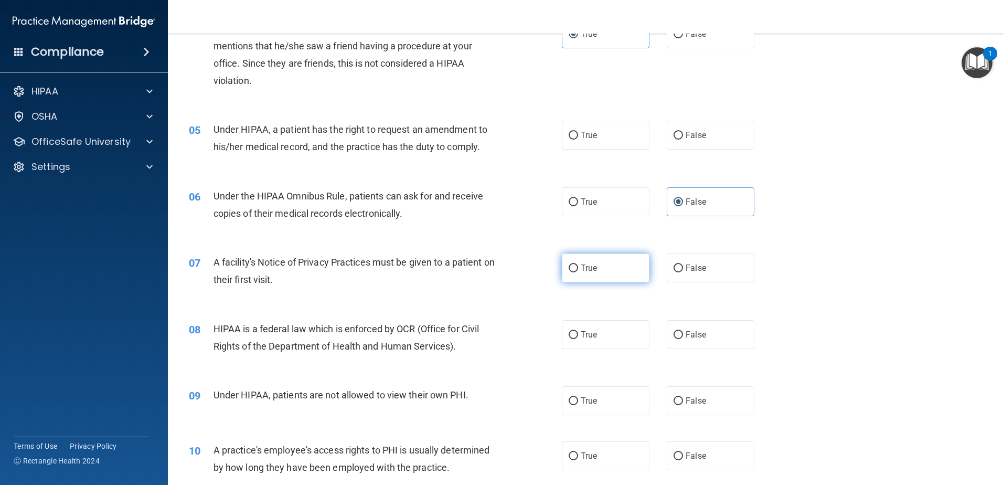
radio input "true"
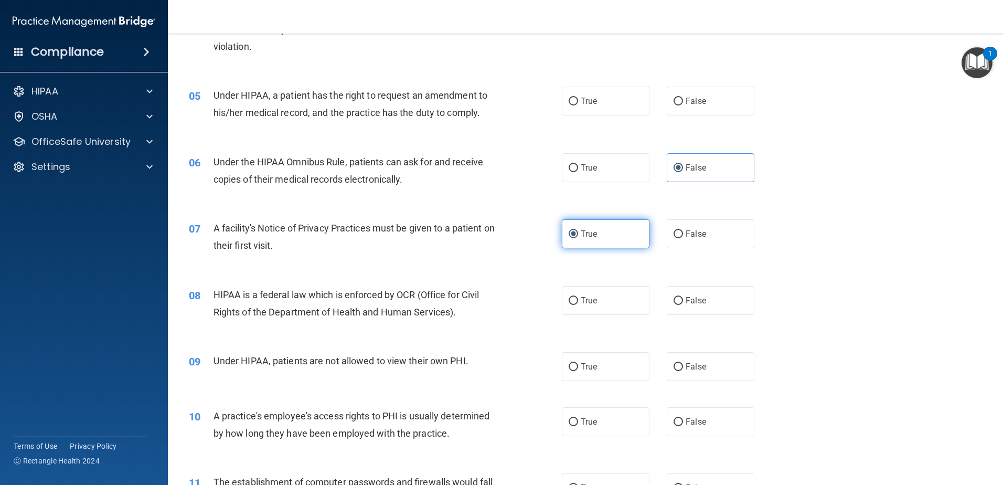
scroll to position [367, 0]
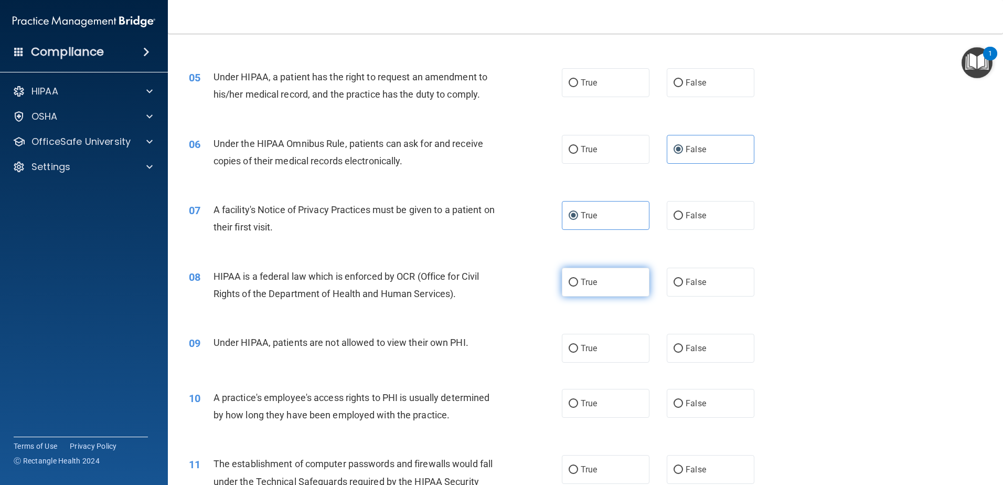
click at [593, 294] on label "True" at bounding box center [606, 282] width 88 height 29
click at [578, 287] on input "True" at bounding box center [573, 283] width 9 height 8
radio input "true"
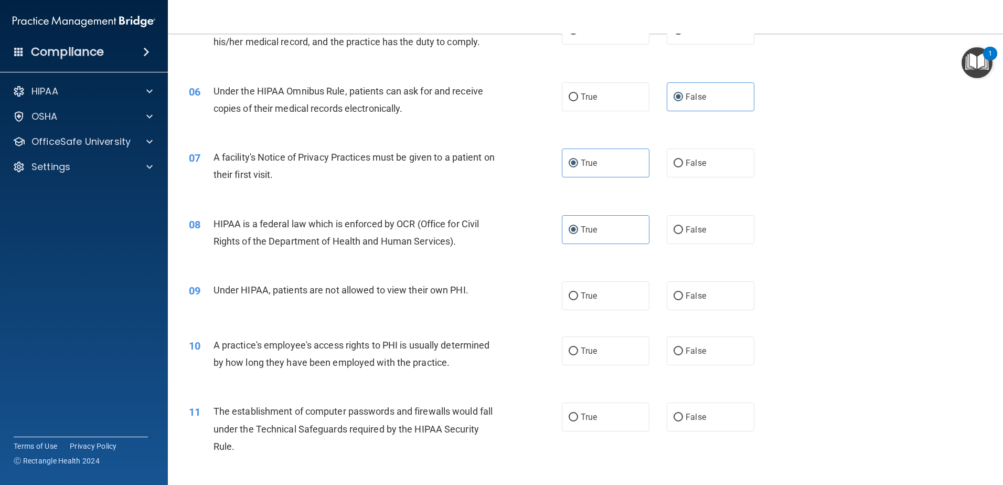
scroll to position [472, 0]
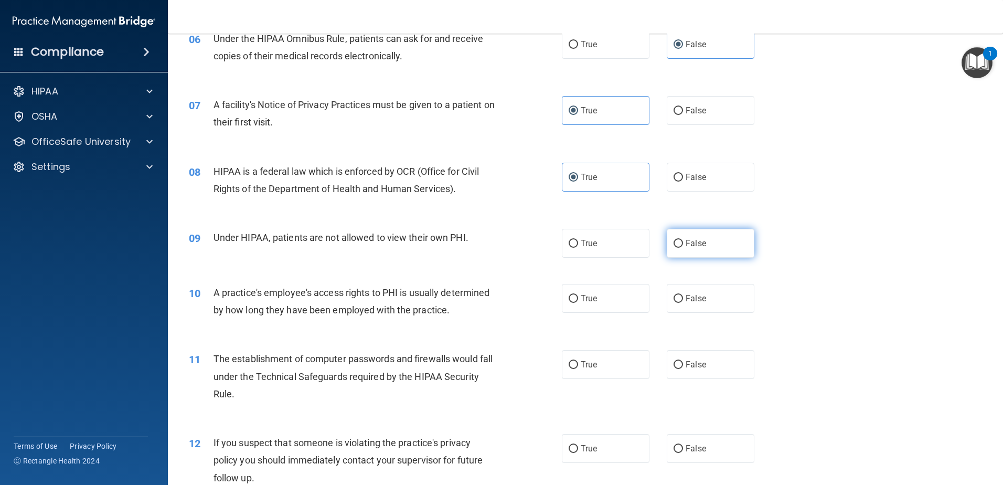
click at [678, 247] on input "False" at bounding box center [678, 244] width 9 height 8
radio input "true"
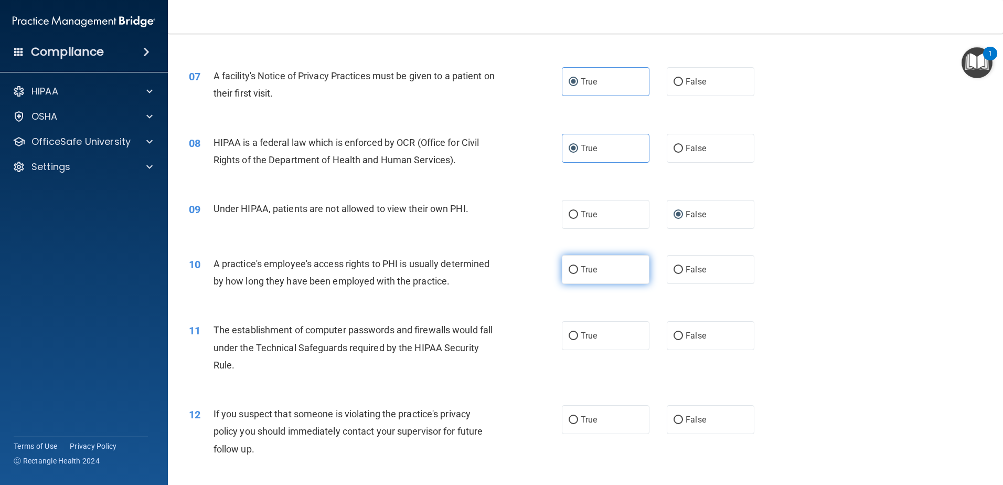
scroll to position [525, 0]
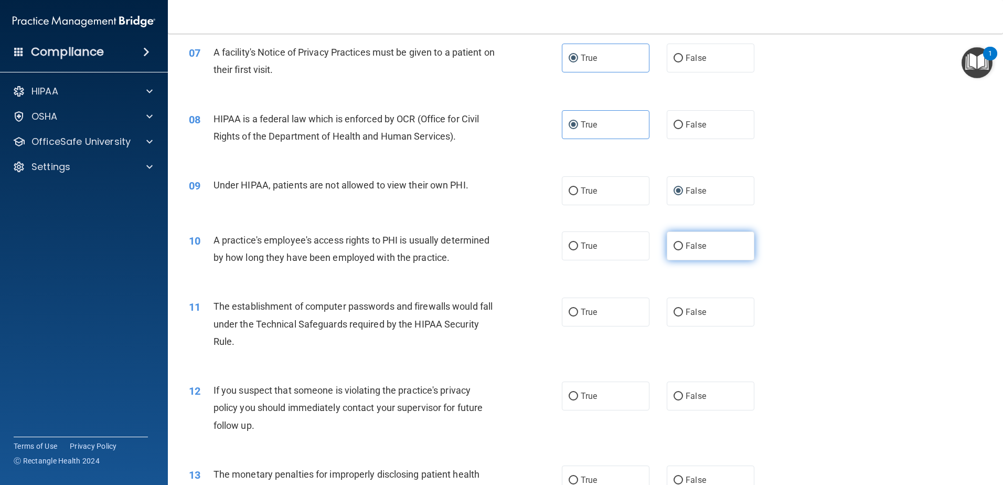
click at [686, 259] on label "False" at bounding box center [711, 245] width 88 height 29
click at [683, 250] on input "False" at bounding box center [678, 246] width 9 height 8
radio input "true"
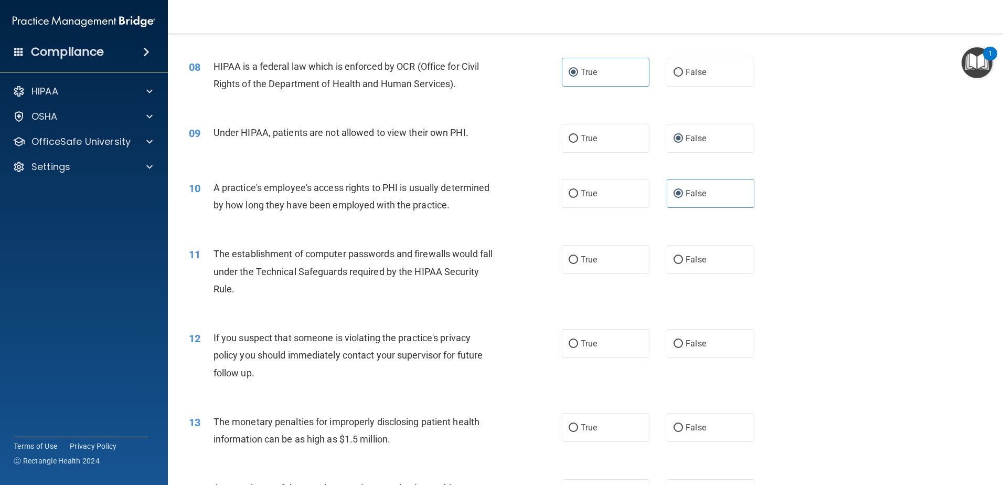
scroll to position [682, 0]
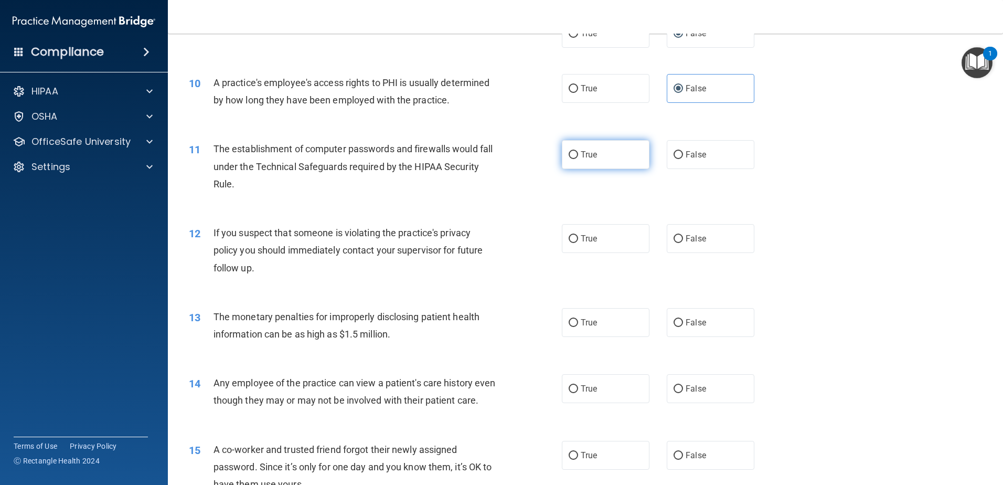
click at [616, 163] on label "True" at bounding box center [606, 154] width 88 height 29
click at [578, 159] on input "True" at bounding box center [573, 155] width 9 height 8
radio input "true"
click at [610, 243] on label "True" at bounding box center [606, 238] width 88 height 29
click at [578, 243] on input "True" at bounding box center [573, 239] width 9 height 8
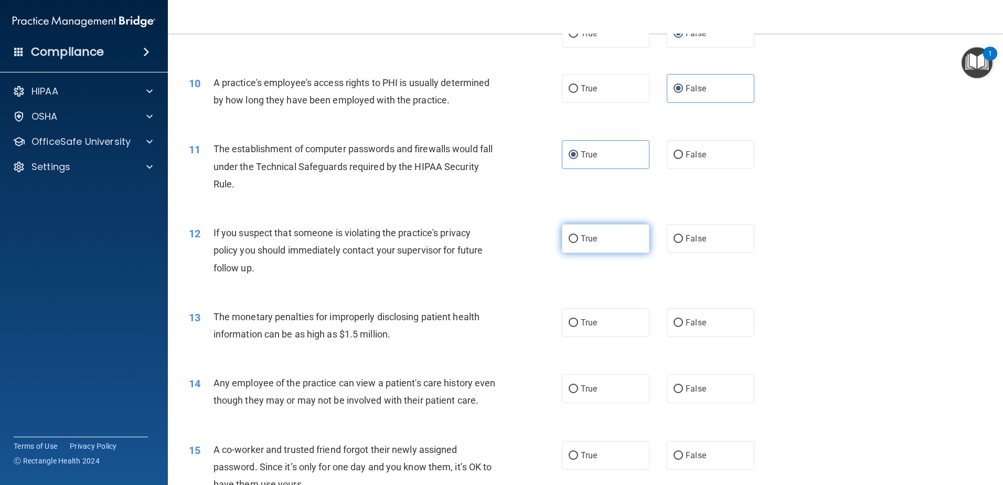
radio input "true"
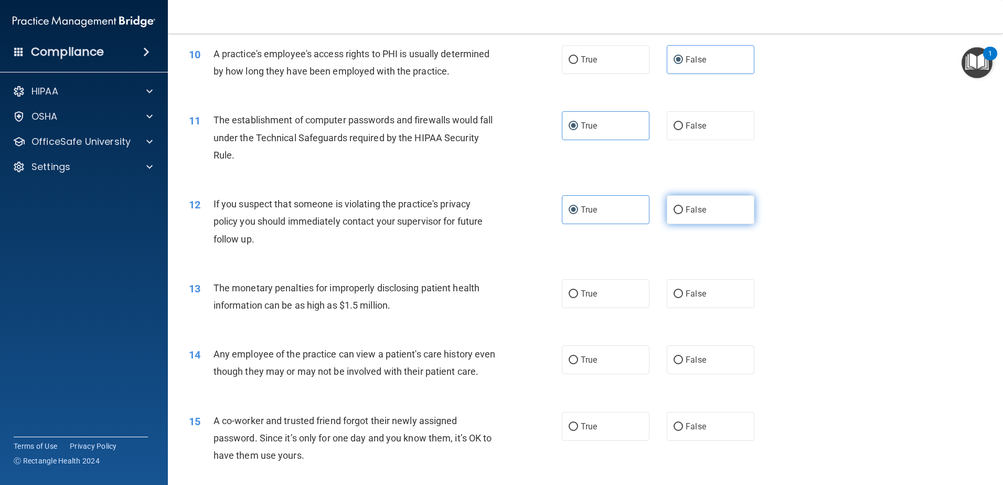
scroll to position [735, 0]
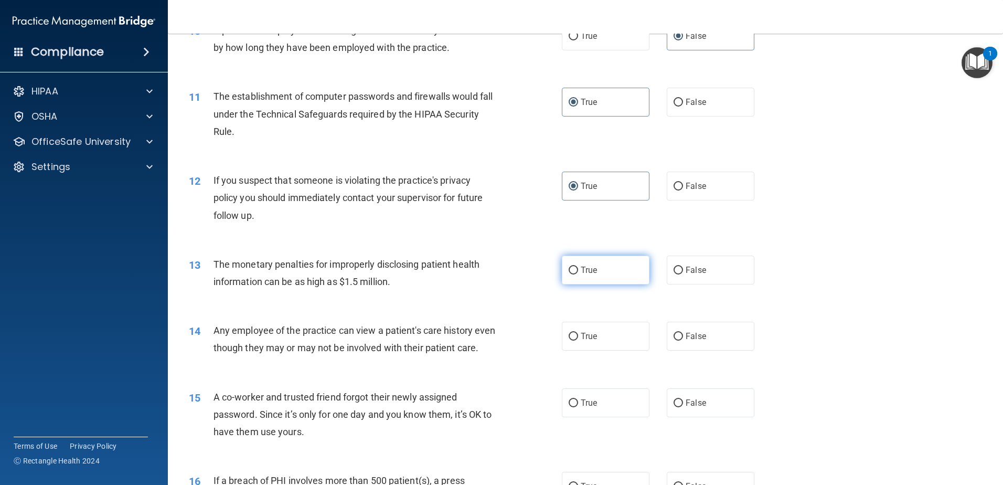
click at [612, 277] on label "True" at bounding box center [606, 270] width 88 height 29
click at [578, 274] on input "True" at bounding box center [573, 271] width 9 height 8
radio input "true"
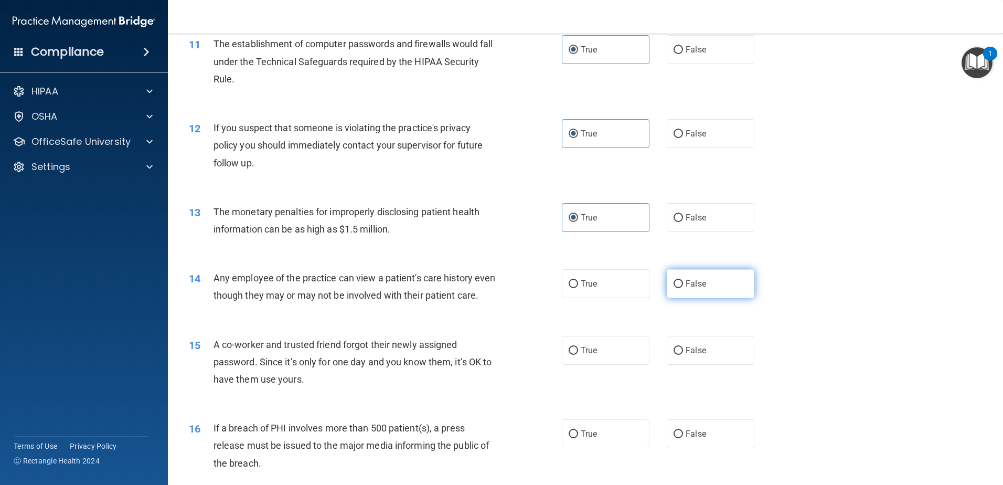
click at [698, 282] on span "False" at bounding box center [696, 284] width 20 height 10
click at [683, 282] on input "False" at bounding box center [678, 284] width 9 height 8
radio input "true"
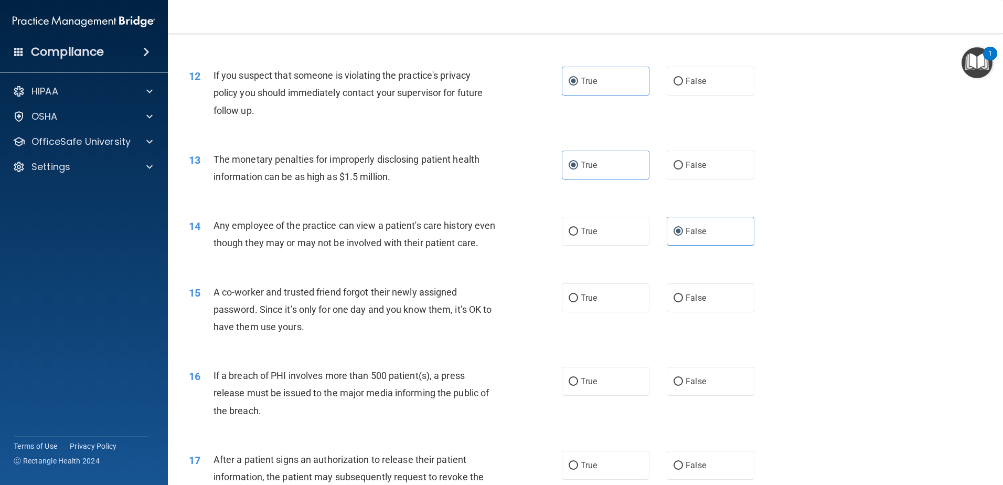
scroll to position [892, 0]
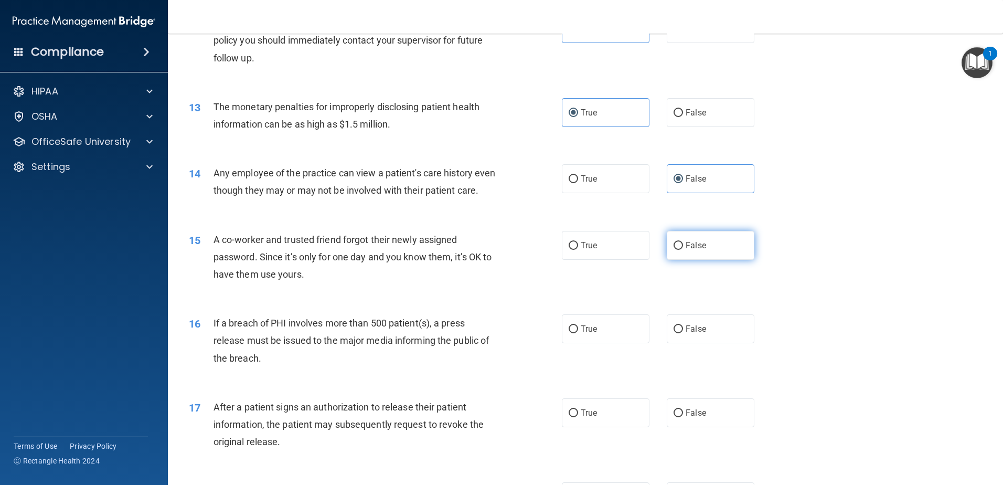
click at [695, 250] on span "False" at bounding box center [696, 245] width 20 height 10
click at [683, 250] on input "False" at bounding box center [678, 246] width 9 height 8
radio input "true"
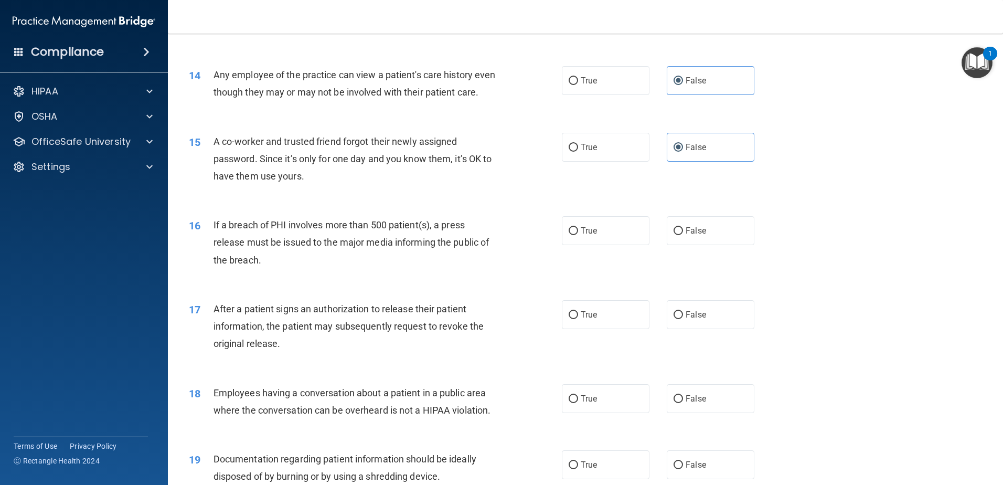
scroll to position [997, 0]
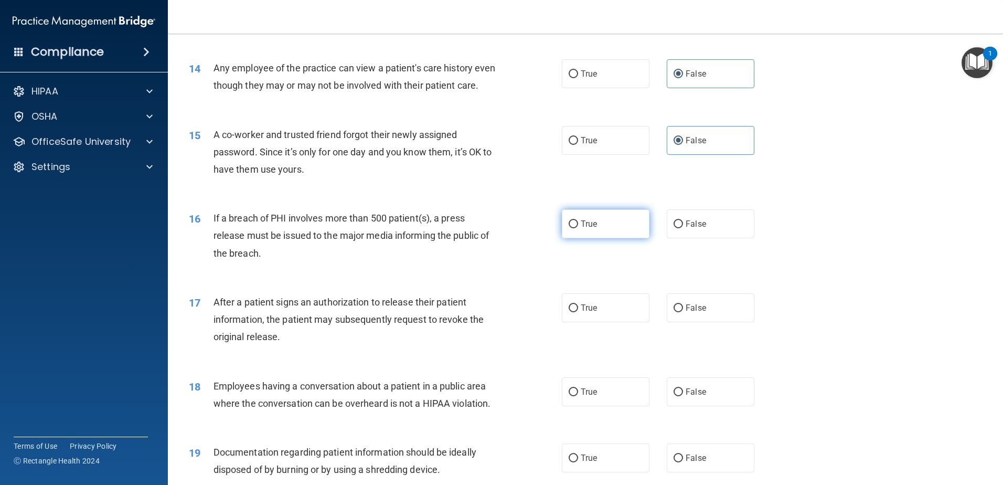
click at [562, 238] on label "True" at bounding box center [606, 223] width 88 height 29
click at [569, 228] on input "True" at bounding box center [573, 224] width 9 height 8
radio input "true"
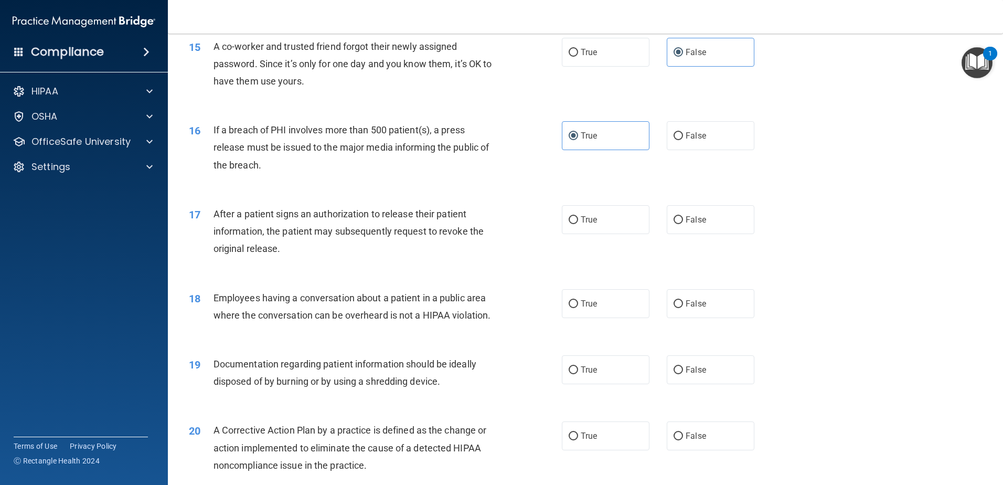
scroll to position [1102, 0]
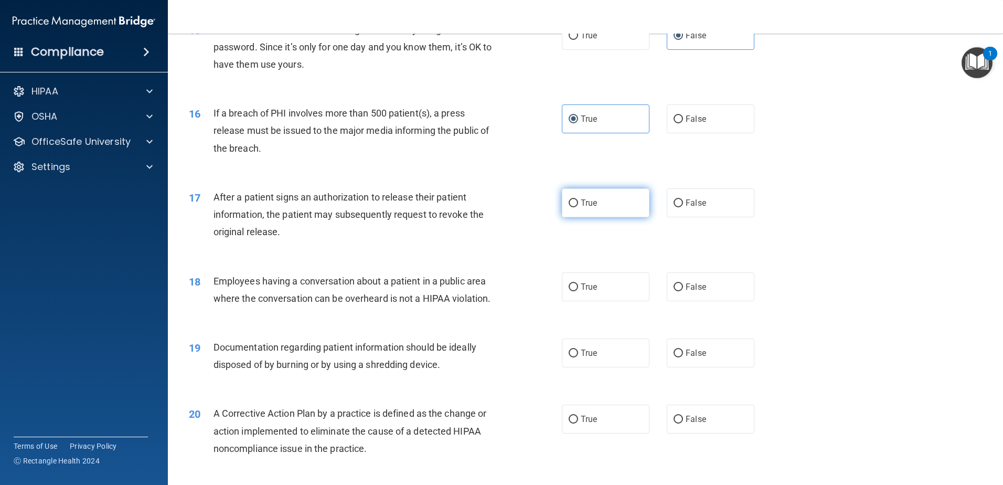
click at [581, 208] on span "True" at bounding box center [589, 203] width 16 height 10
click at [578, 207] on input "True" at bounding box center [573, 203] width 9 height 8
radio input "true"
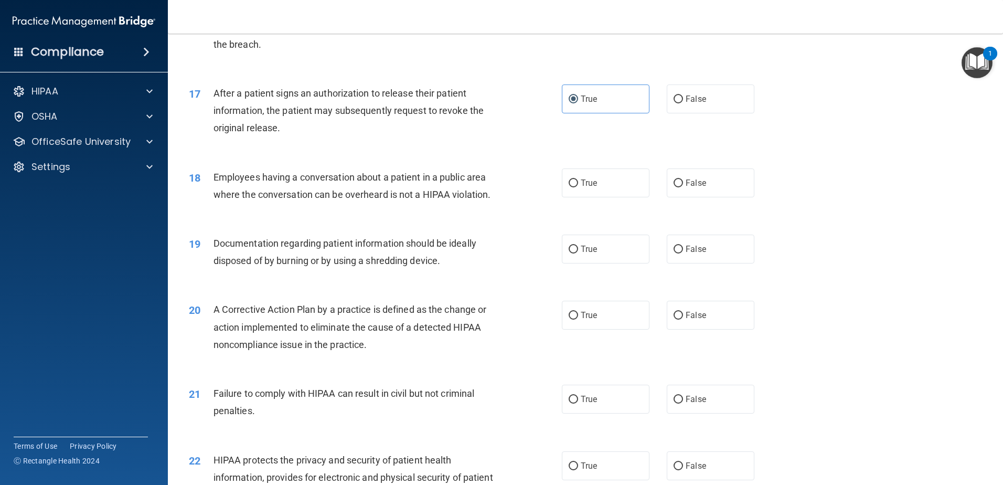
scroll to position [1207, 0]
click at [674, 186] on input "False" at bounding box center [678, 182] width 9 height 8
radio input "true"
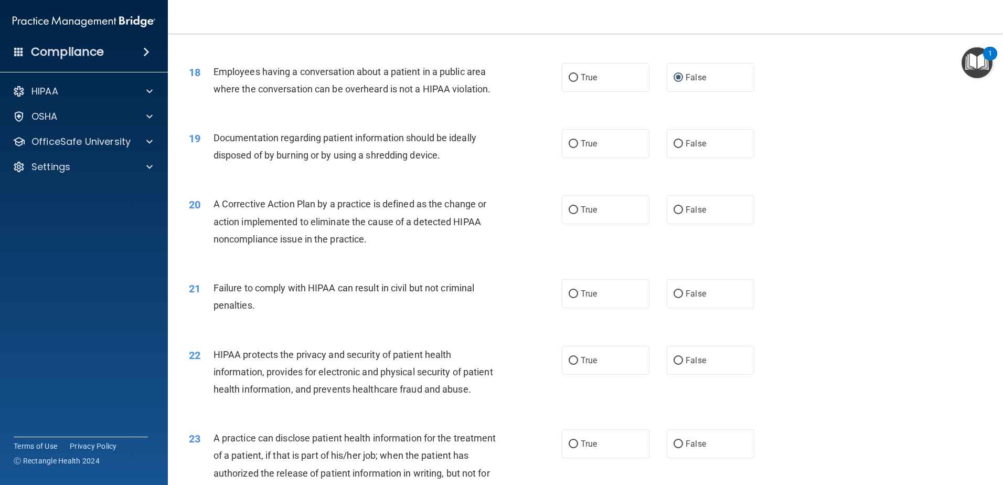
scroll to position [1312, 0]
click at [575, 157] on label "True" at bounding box center [606, 143] width 88 height 29
click at [575, 147] on input "True" at bounding box center [573, 144] width 9 height 8
radio input "true"
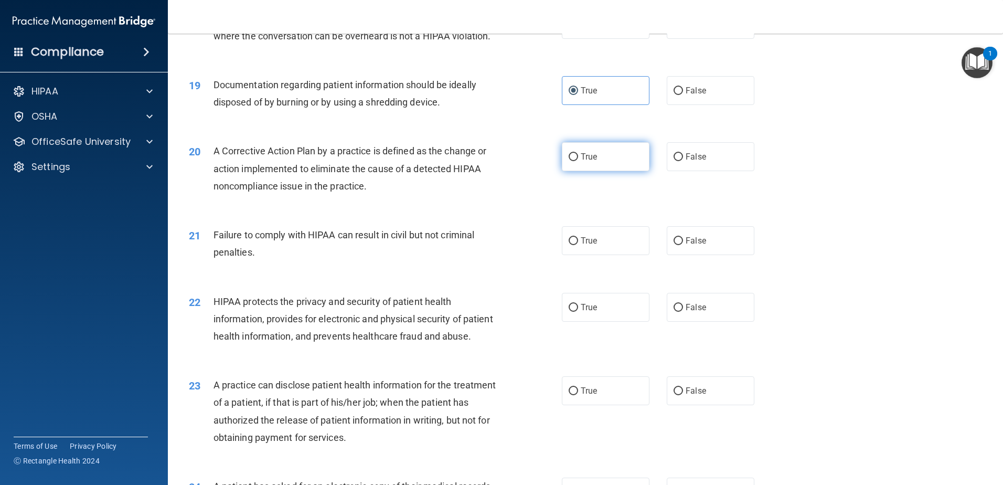
click at [581, 162] on span "True" at bounding box center [589, 157] width 16 height 10
click at [578, 161] on input "True" at bounding box center [573, 157] width 9 height 8
radio input "true"
click at [691, 246] on span "False" at bounding box center [696, 241] width 20 height 10
click at [683, 245] on input "False" at bounding box center [678, 241] width 9 height 8
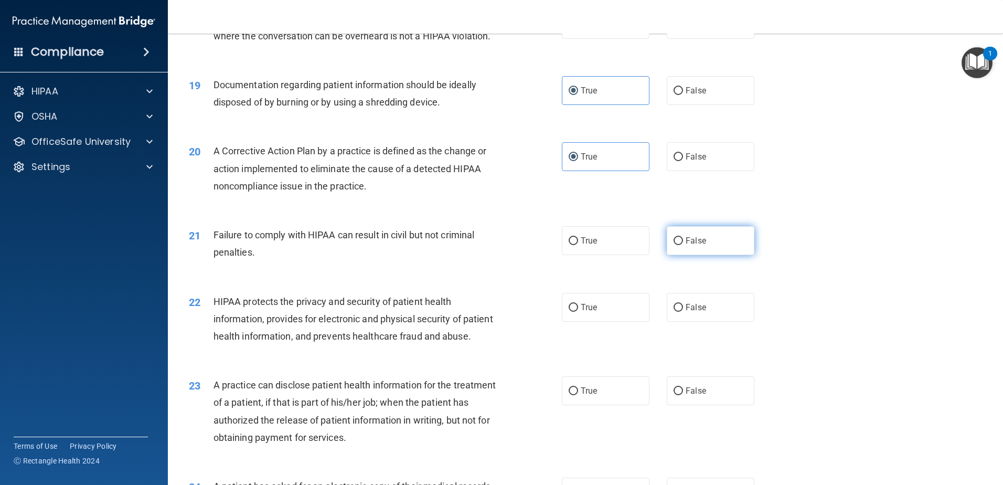
radio input "true"
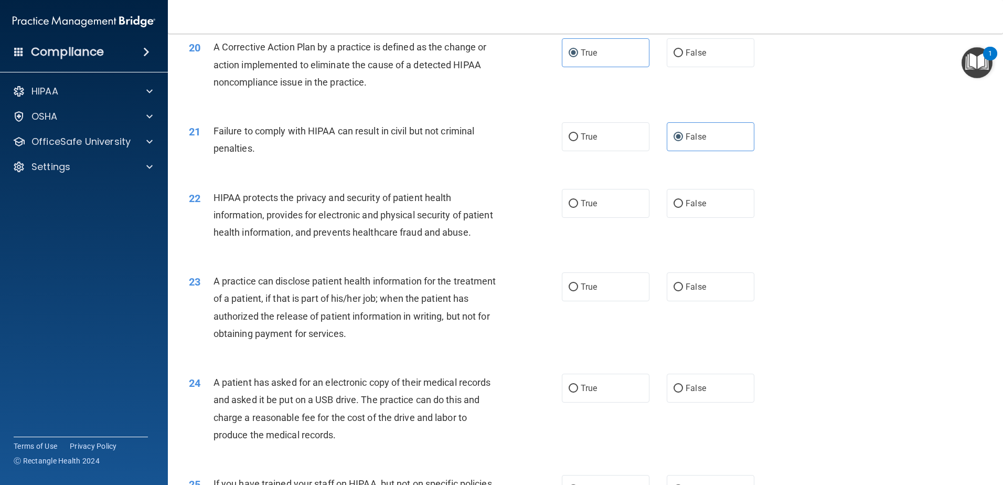
scroll to position [1470, 0]
click at [574, 217] on label "True" at bounding box center [606, 202] width 88 height 29
click at [574, 207] on input "True" at bounding box center [573, 203] width 9 height 8
radio input "true"
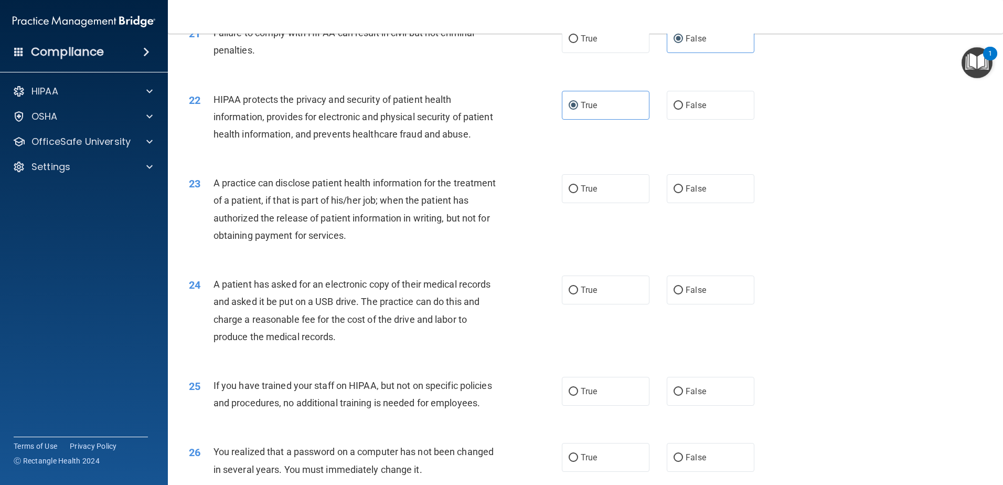
scroll to position [1575, 0]
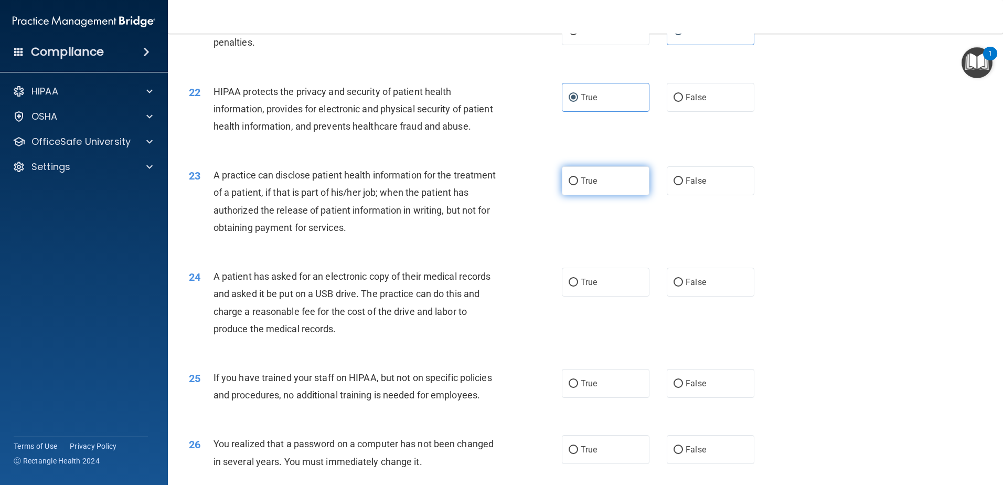
click at [586, 195] on label "True" at bounding box center [606, 180] width 88 height 29
click at [578, 185] on input "True" at bounding box center [573, 181] width 9 height 8
radio input "true"
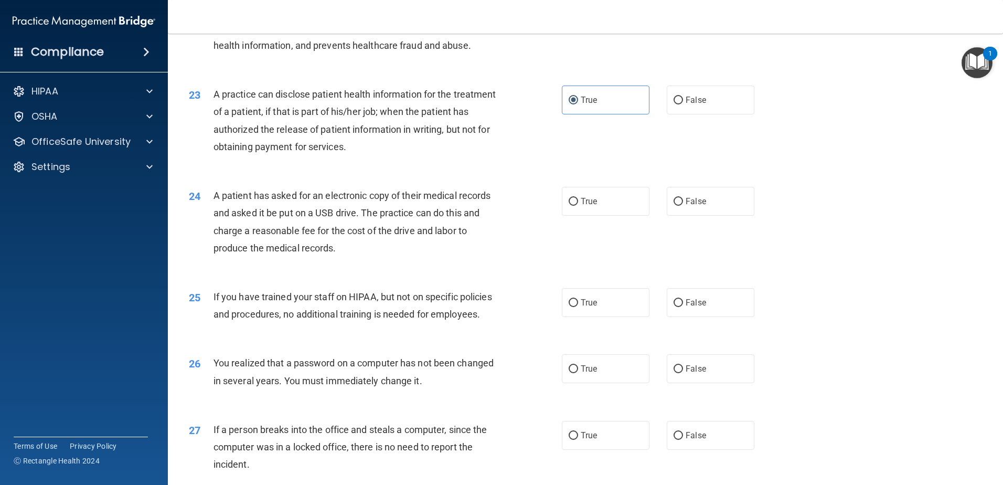
scroll to position [1679, 0]
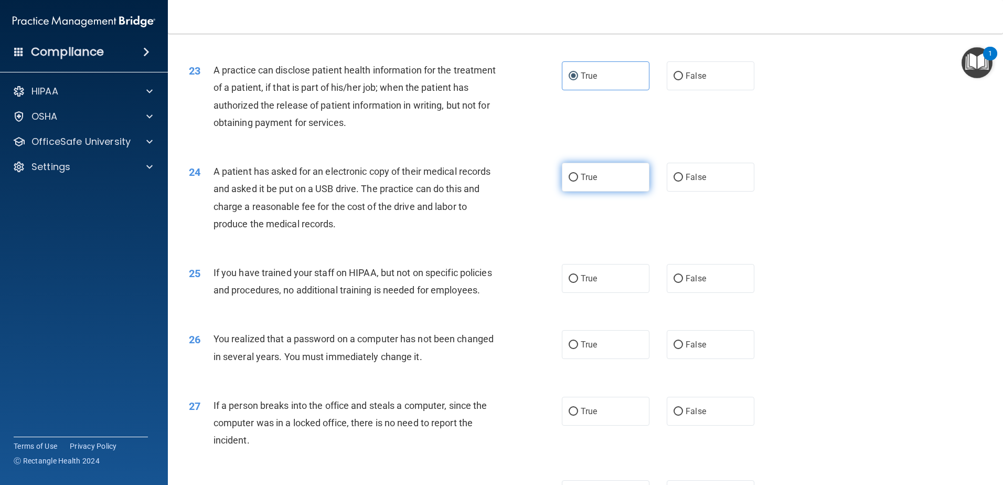
click at [591, 192] on label "True" at bounding box center [606, 177] width 88 height 29
click at [578, 182] on input "True" at bounding box center [573, 178] width 9 height 8
radio input "true"
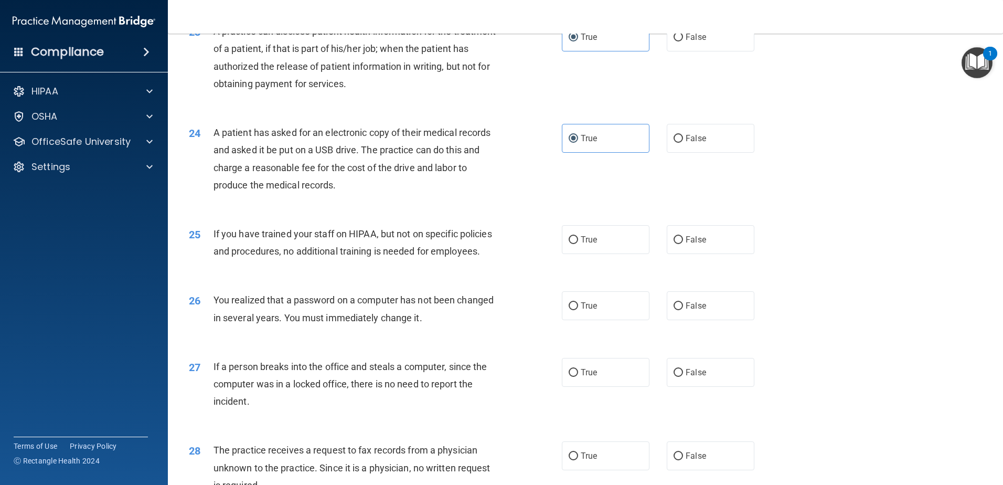
scroll to position [1784, 0]
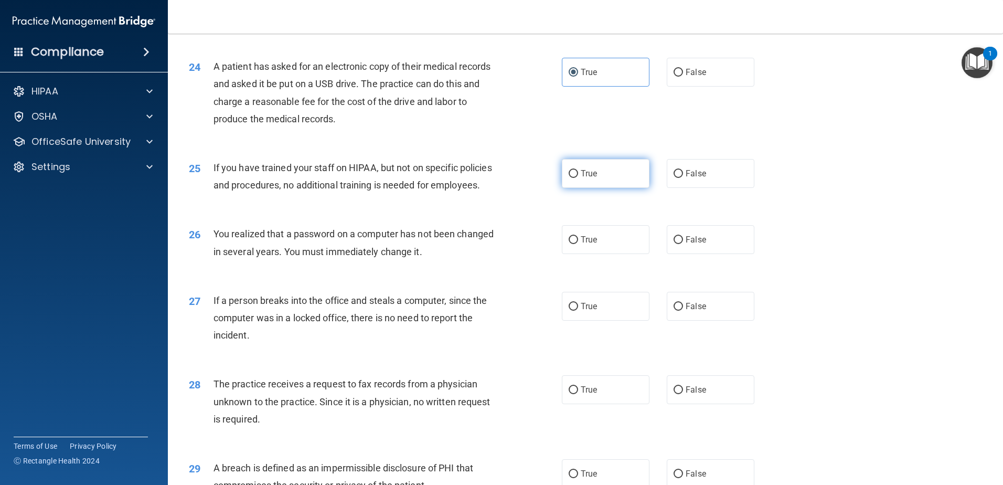
click at [597, 188] on label "True" at bounding box center [606, 173] width 88 height 29
click at [578, 178] on input "True" at bounding box center [573, 174] width 9 height 8
radio input "true"
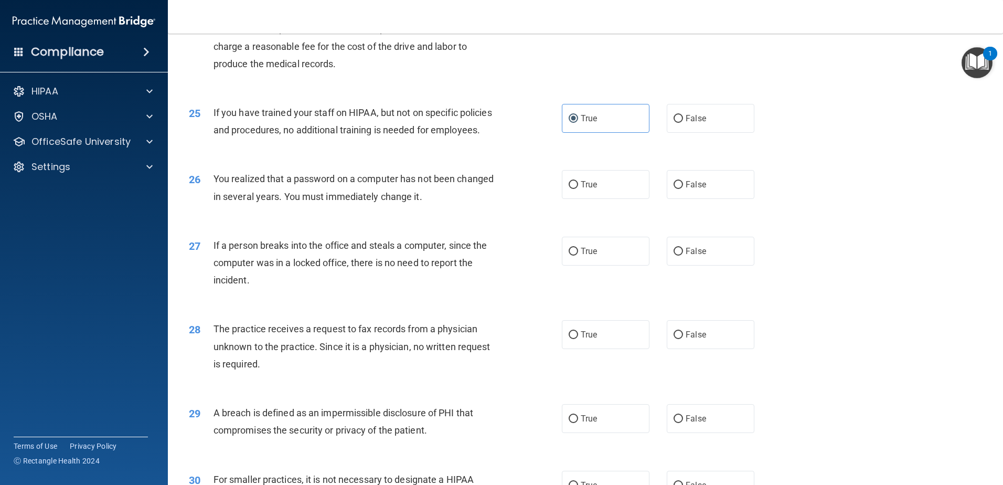
scroll to position [1889, 0]
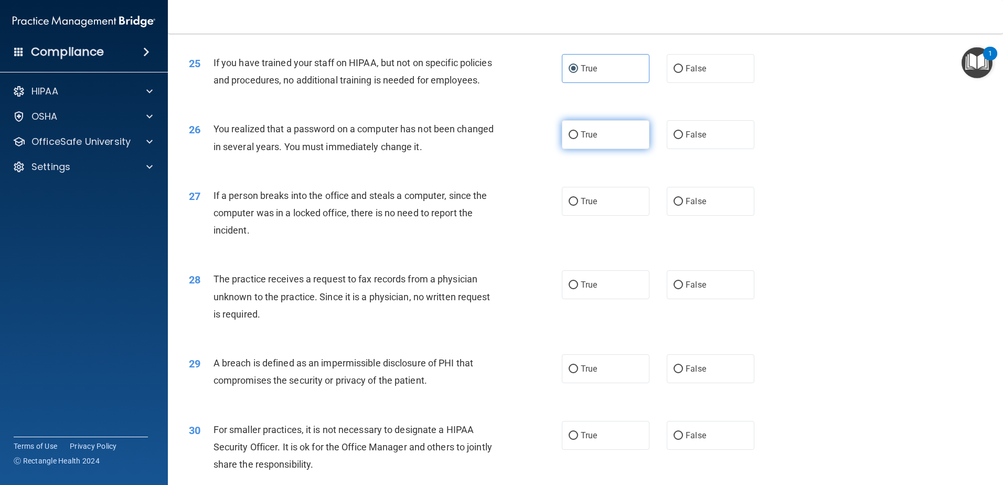
click at [597, 149] on label "True" at bounding box center [606, 134] width 88 height 29
click at [578, 139] on input "True" at bounding box center [573, 135] width 9 height 8
radio input "true"
click at [715, 216] on label "False" at bounding box center [711, 201] width 88 height 29
click at [683, 206] on input "False" at bounding box center [678, 202] width 9 height 8
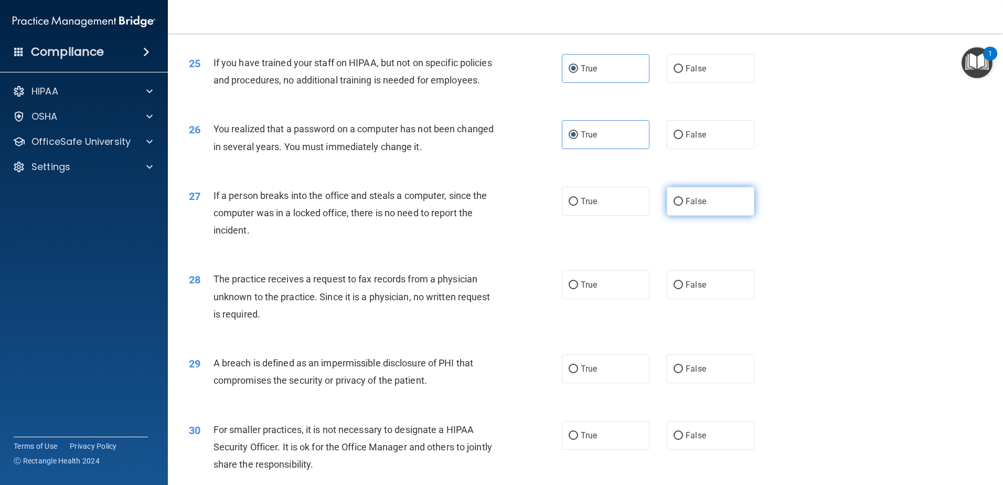
radio input "true"
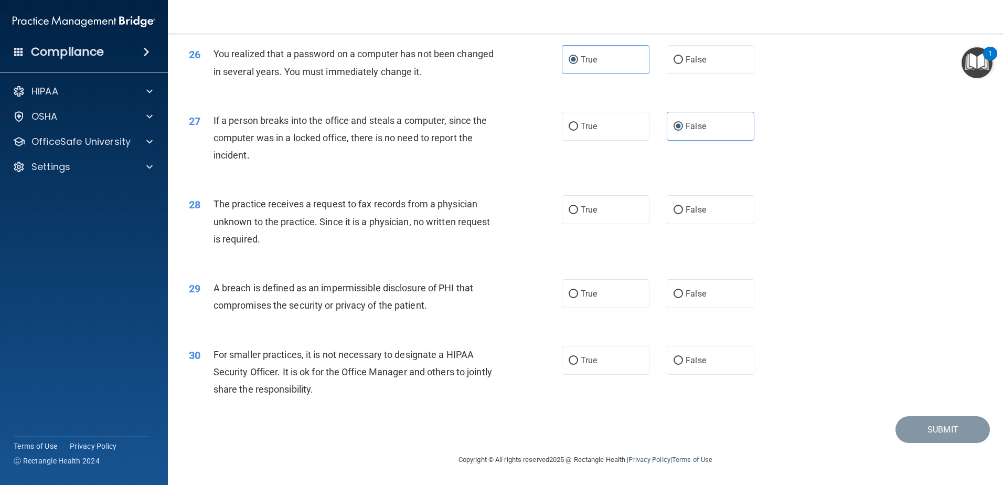
scroll to position [1994, 0]
click at [694, 215] on span "False" at bounding box center [696, 210] width 20 height 10
click at [683, 214] on input "False" at bounding box center [678, 210] width 9 height 8
radio input "true"
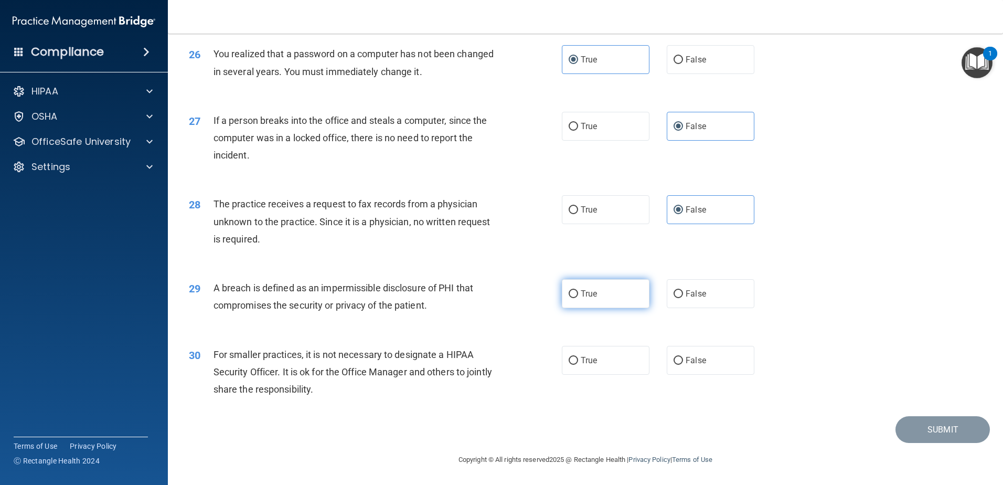
click at [604, 304] on label "True" at bounding box center [606, 293] width 88 height 29
click at [578, 298] on input "True" at bounding box center [573, 294] width 9 height 8
radio input "true"
click at [690, 363] on span "False" at bounding box center [696, 360] width 20 height 10
click at [683, 363] on input "False" at bounding box center [678, 361] width 9 height 8
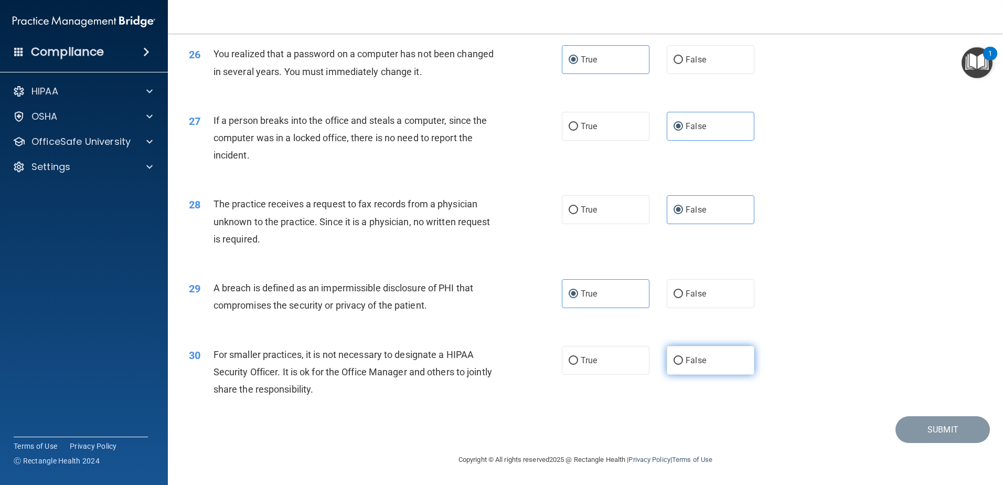
radio input "true"
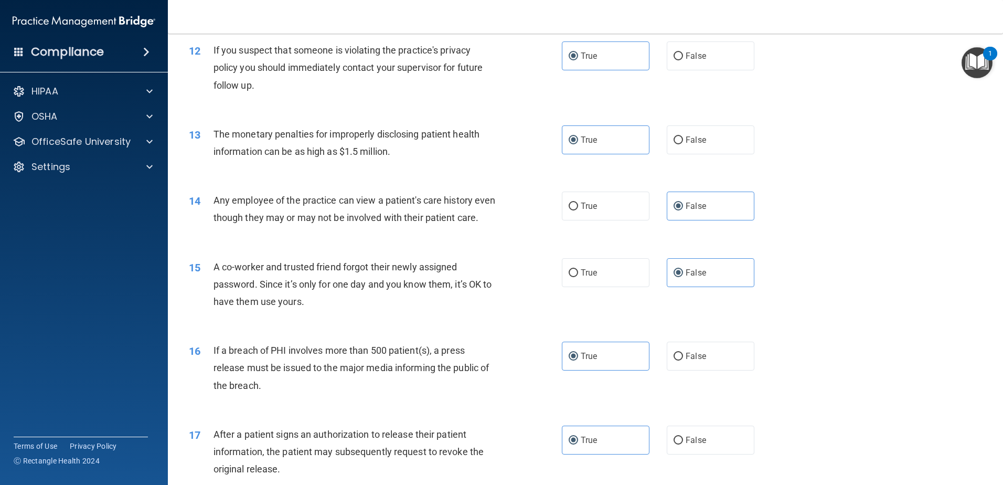
scroll to position [1072, 0]
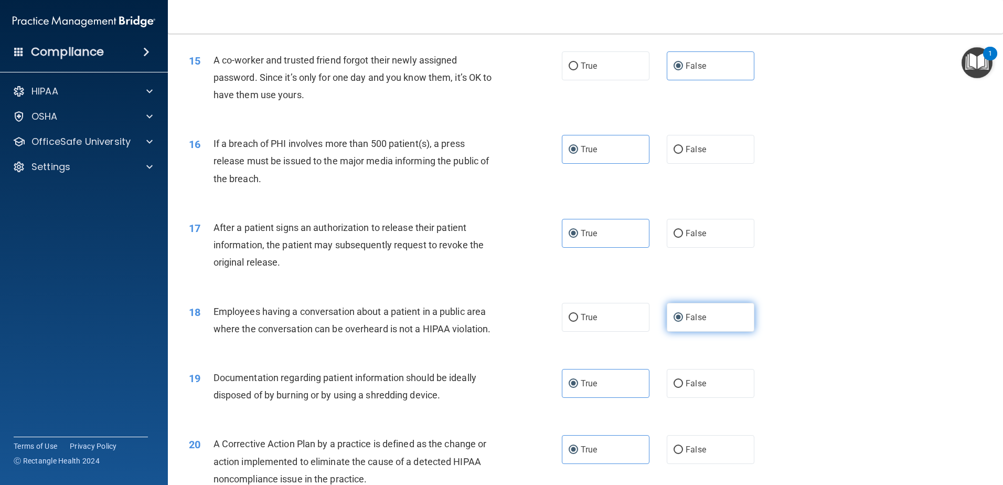
click at [696, 322] on span "False" at bounding box center [696, 317] width 20 height 10
click at [683, 322] on input "False" at bounding box center [678, 318] width 9 height 8
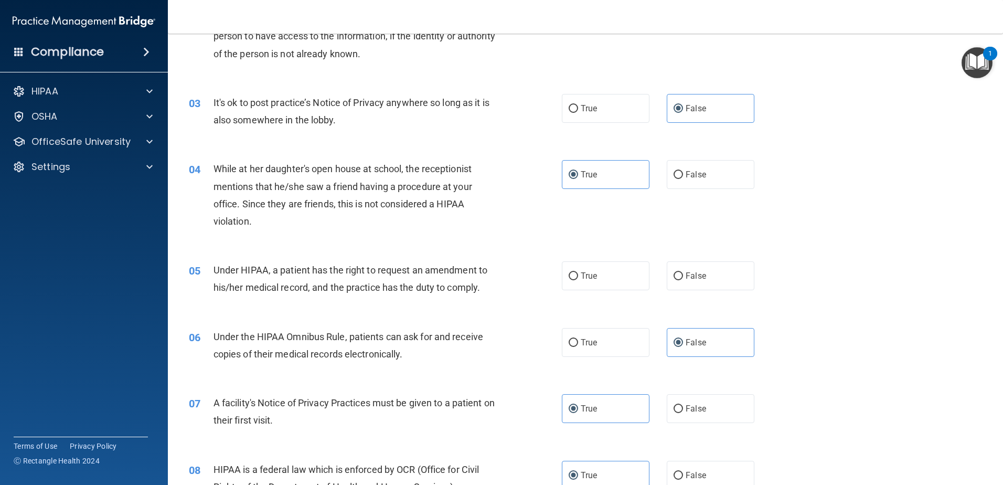
scroll to position [210, 0]
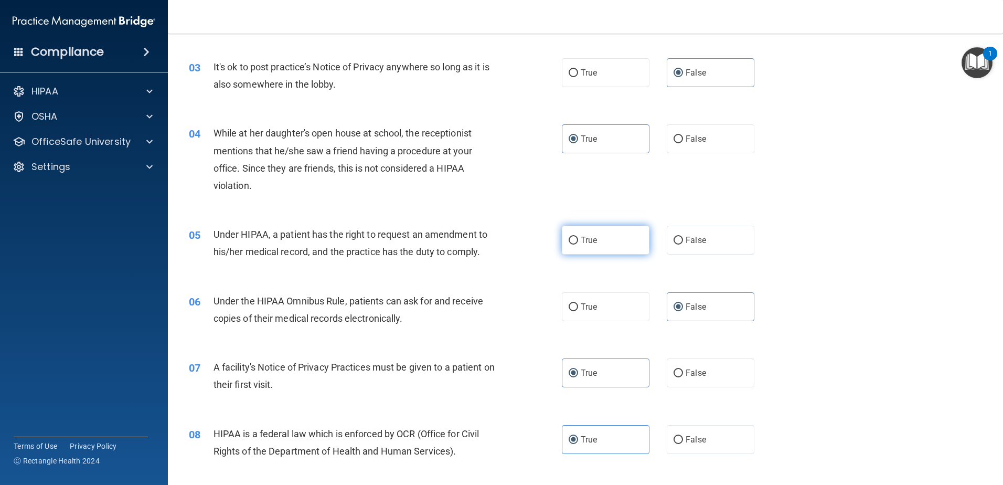
click at [585, 251] on label "True" at bounding box center [606, 240] width 88 height 29
click at [578, 245] on input "True" at bounding box center [573, 241] width 9 height 8
radio input "true"
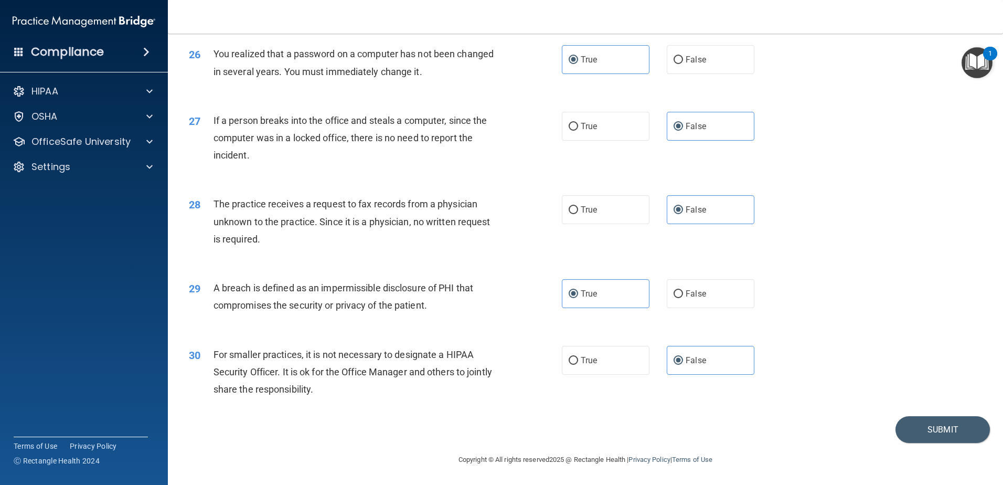
scroll to position [2016, 0]
click at [914, 428] on button "Submit" at bounding box center [943, 429] width 94 height 27
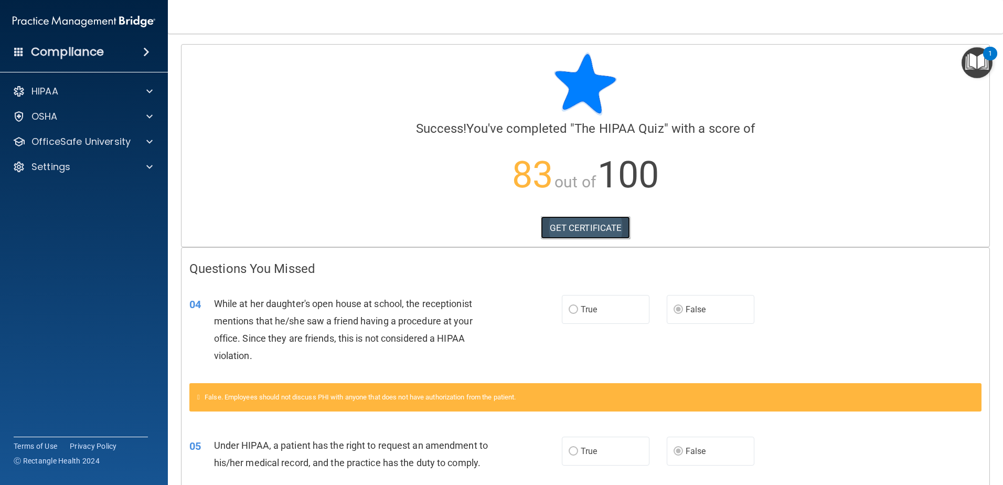
click at [611, 223] on link "GET CERTIFICATE" at bounding box center [586, 227] width 90 height 23
click at [133, 90] on div "HIPAA" at bounding box center [70, 91] width 130 height 13
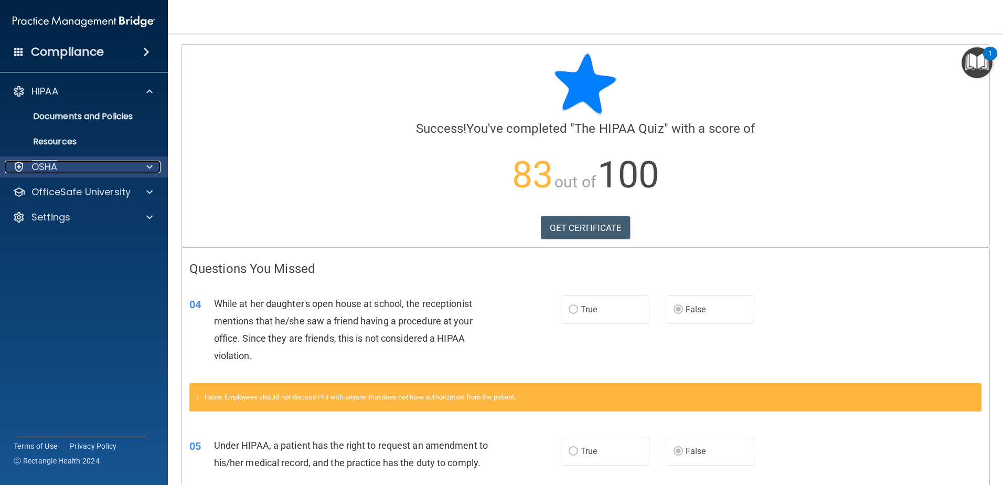
click at [115, 162] on div "OSHA" at bounding box center [70, 167] width 130 height 13
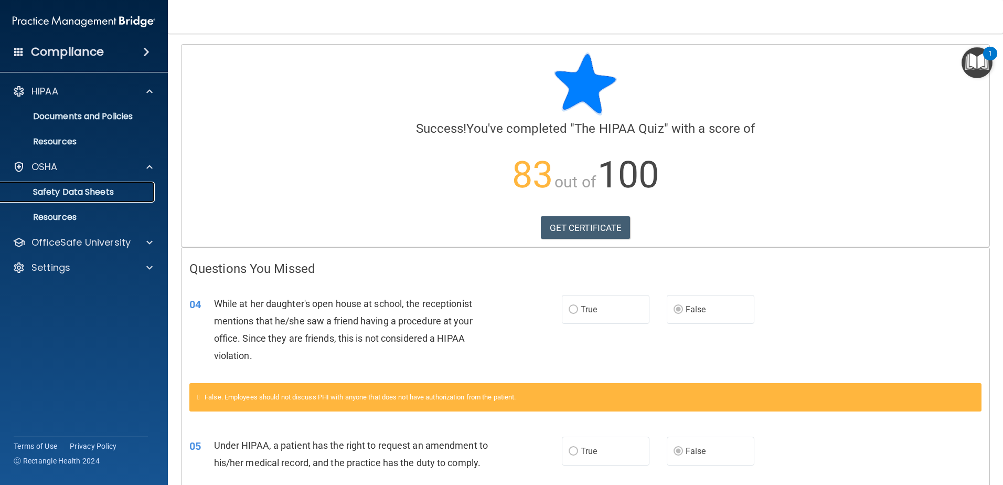
click at [111, 193] on p "Safety Data Sheets" at bounding box center [78, 192] width 143 height 10
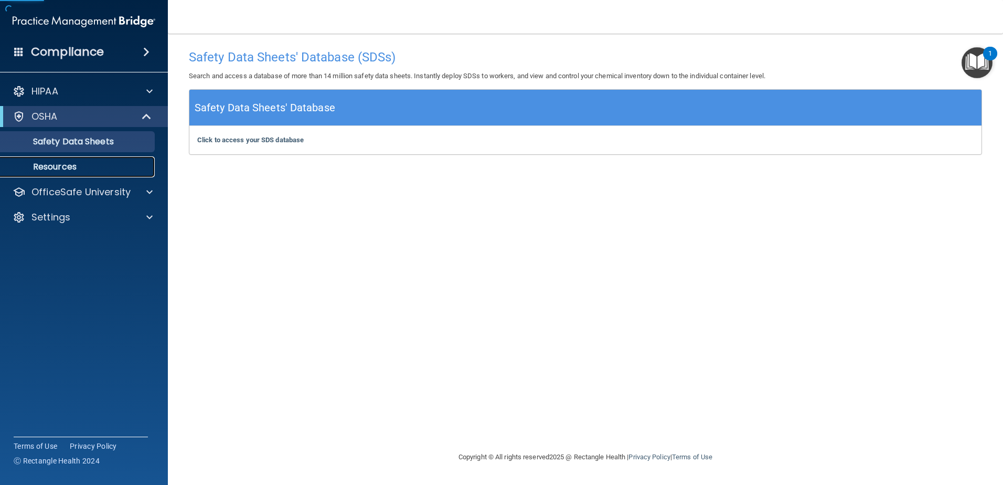
click at [118, 174] on link "Resources" at bounding box center [72, 166] width 165 height 21
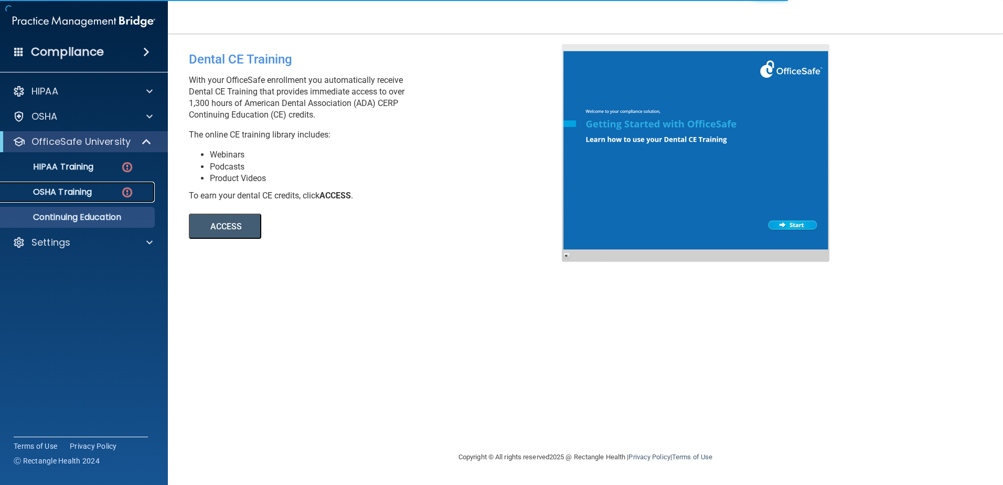
click at [67, 196] on p "OSHA Training" at bounding box center [49, 192] width 85 height 10
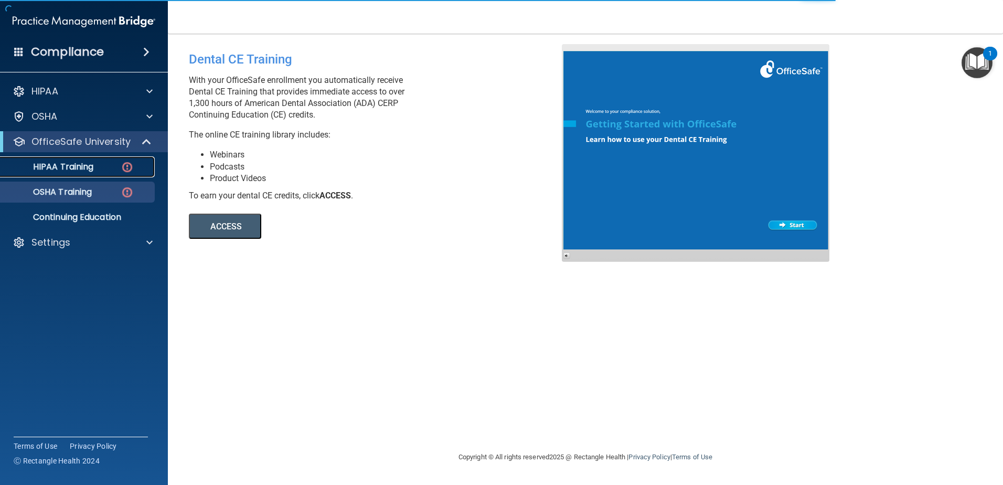
click at [68, 167] on p "HIPAA Training" at bounding box center [50, 167] width 87 height 10
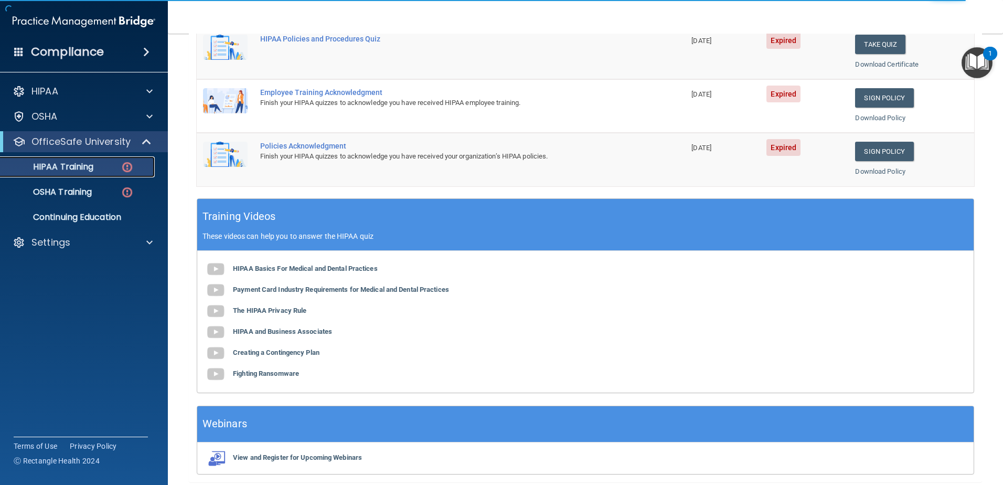
scroll to position [305, 0]
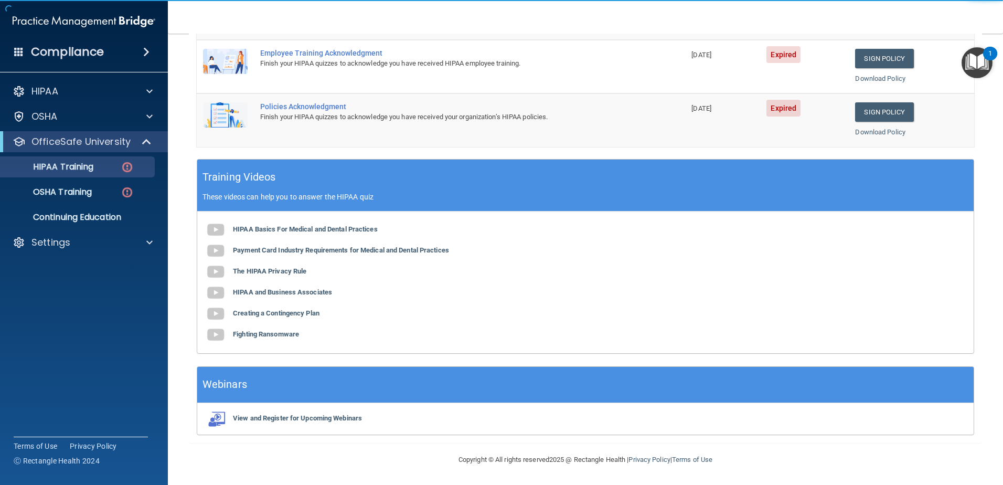
click at [72, 177] on ul "HIPAA Training OSHA Training Continuing Education" at bounding box center [85, 190] width 190 height 76
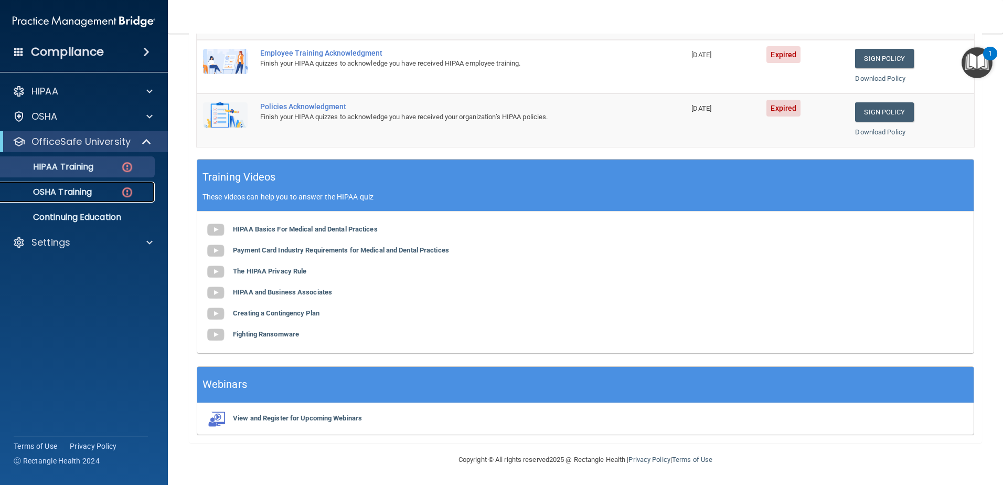
click at [76, 190] on p "OSHA Training" at bounding box center [49, 192] width 85 height 10
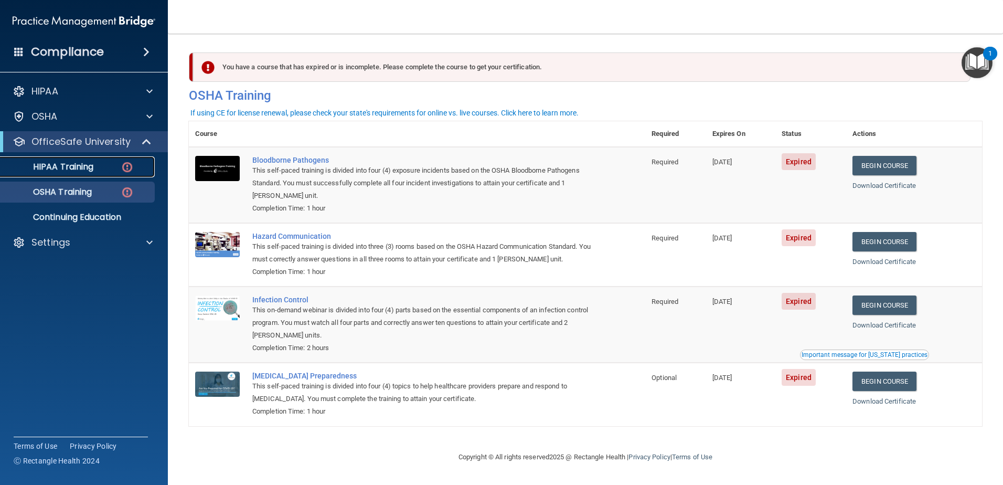
click at [76, 163] on p "HIPAA Training" at bounding box center [50, 167] width 87 height 10
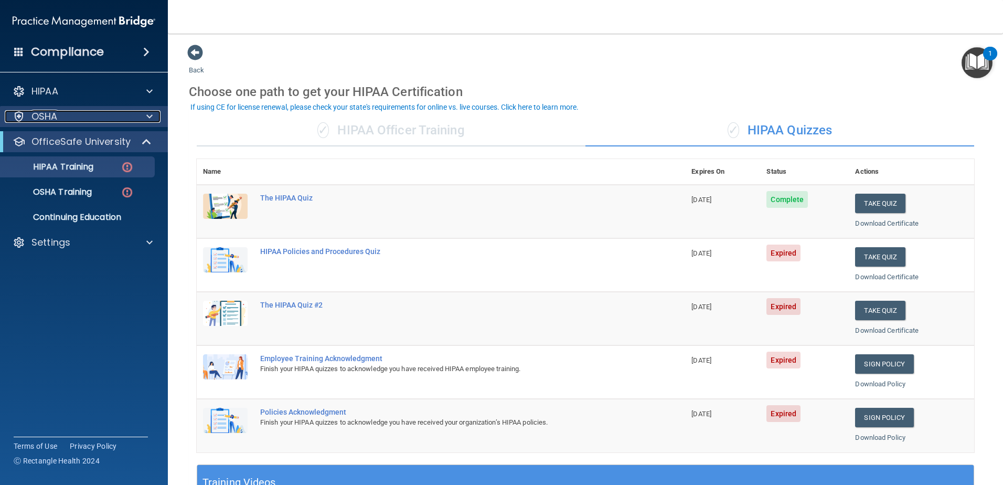
click at [65, 121] on div "OSHA" at bounding box center [70, 116] width 130 height 13
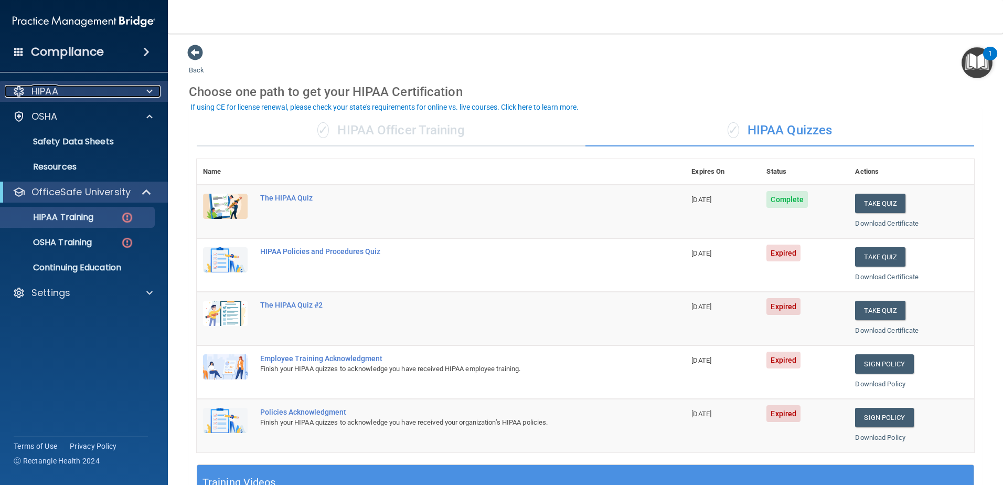
click at [70, 91] on div "HIPAA" at bounding box center [70, 91] width 130 height 13
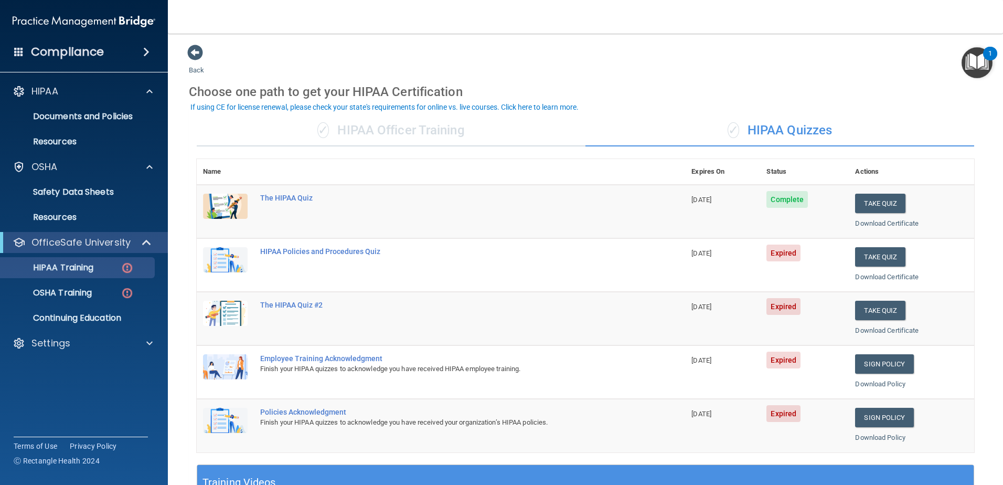
click at [181, 61] on main "Back Choose one path to get your HIPAA Certification ✓ HIPAA Officer Training ✓…" at bounding box center [586, 259] width 836 height 451
click at [198, 56] on span at bounding box center [195, 53] width 16 height 16
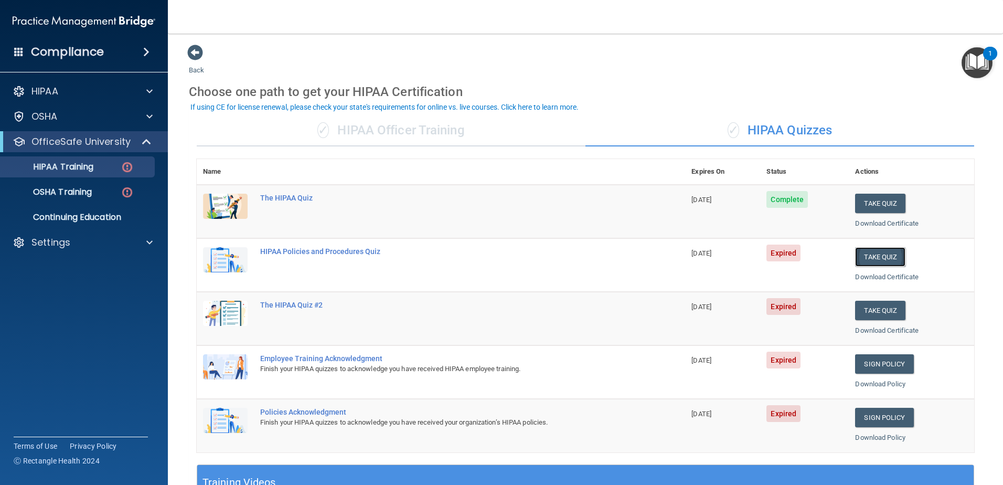
click at [866, 255] on button "Take Quiz" at bounding box center [880, 256] width 50 height 19
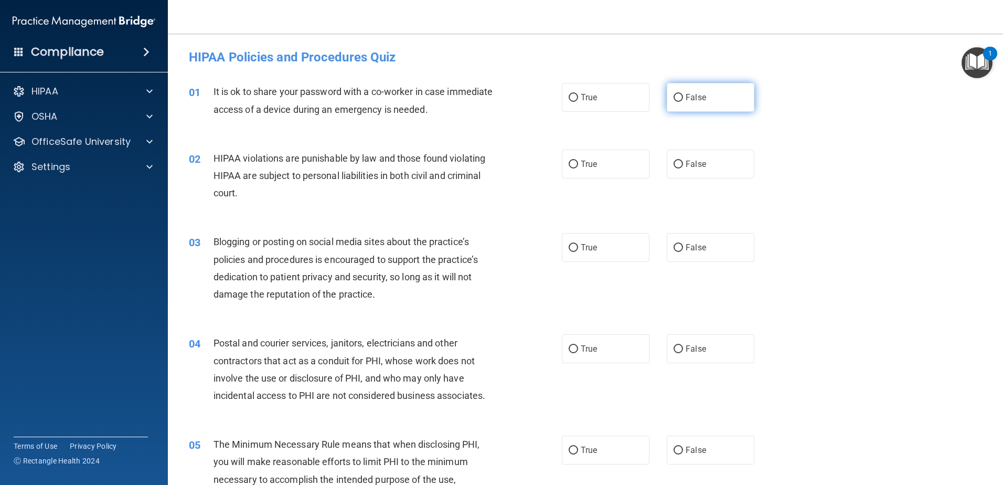
click at [688, 103] on label "False" at bounding box center [711, 97] width 88 height 29
click at [683, 102] on input "False" at bounding box center [678, 98] width 9 height 8
radio input "true"
click at [628, 169] on label "True" at bounding box center [606, 164] width 88 height 29
click at [578, 168] on input "True" at bounding box center [573, 165] width 9 height 8
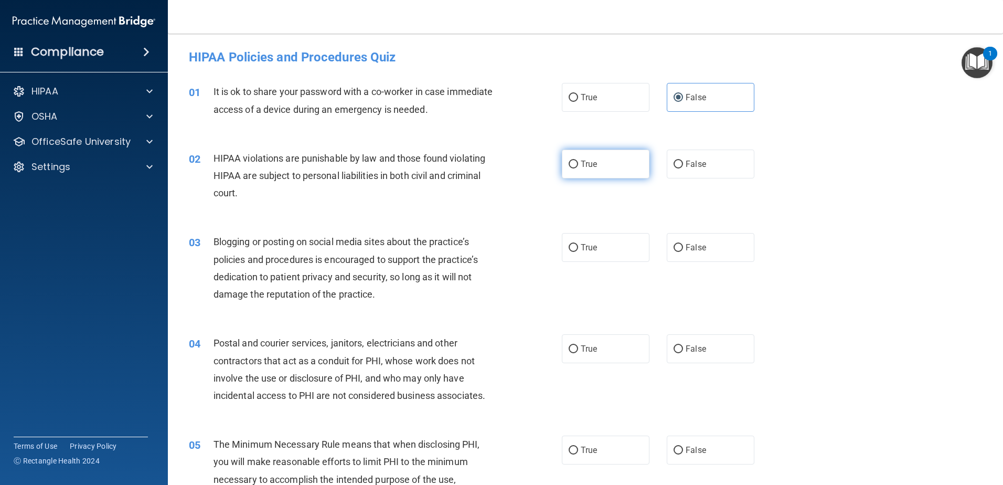
radio input "true"
click at [575, 266] on div "03 Blogging or posting on social media sites about the practice’s policies and …" at bounding box center [585, 270] width 809 height 101
drag, startPoint x: 601, startPoint y: 251, endPoint x: 663, endPoint y: 343, distance: 110.9
click at [602, 251] on label "True" at bounding box center [606, 247] width 88 height 29
click at [578, 251] on input "True" at bounding box center [573, 248] width 9 height 8
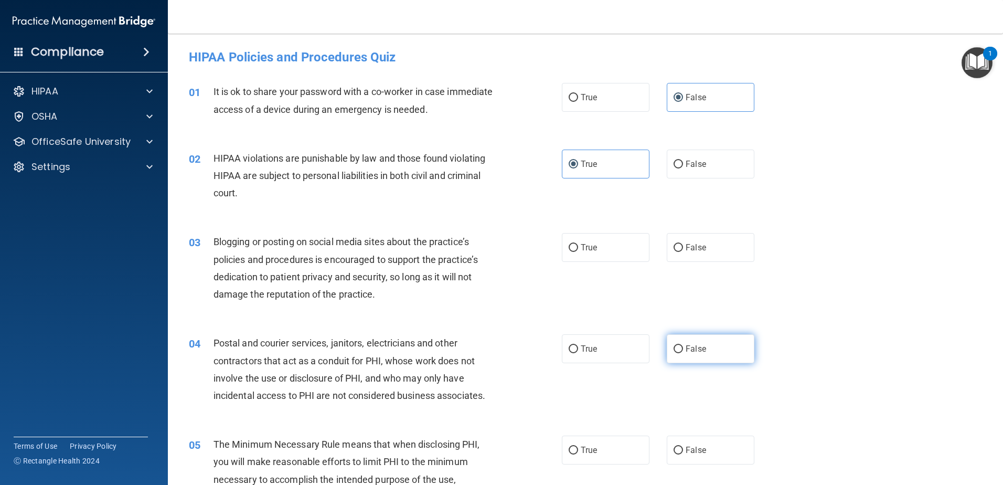
radio input "true"
click at [686, 346] on span "False" at bounding box center [696, 349] width 20 height 10
click at [683, 346] on input "False" at bounding box center [678, 349] width 9 height 8
radio input "true"
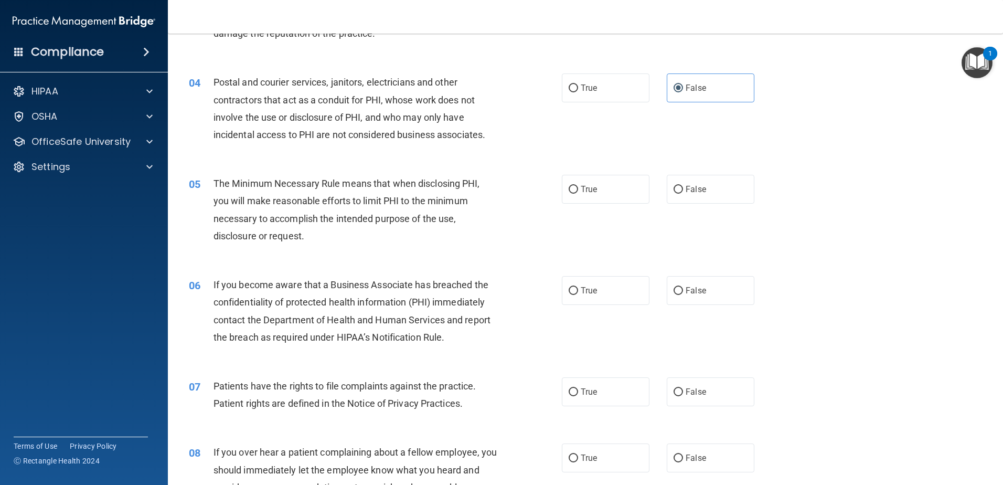
scroll to position [262, 0]
click at [617, 186] on label "True" at bounding box center [606, 187] width 88 height 29
click at [578, 186] on input "True" at bounding box center [573, 188] width 9 height 8
radio input "true"
click at [579, 308] on div "06 If you become aware that a Business Associate has breached the confidentiali…" at bounding box center [585, 311] width 809 height 101
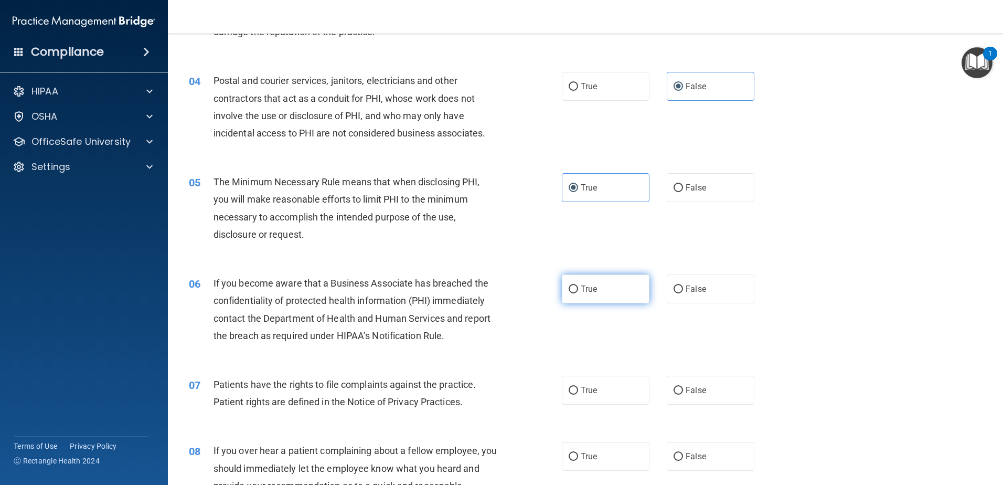
click at [588, 299] on label "True" at bounding box center [606, 288] width 88 height 29
click at [578, 293] on input "True" at bounding box center [573, 290] width 9 height 8
radio input "true"
click at [603, 392] on label "True" at bounding box center [606, 390] width 88 height 29
click at [578, 392] on input "True" at bounding box center [573, 391] width 9 height 8
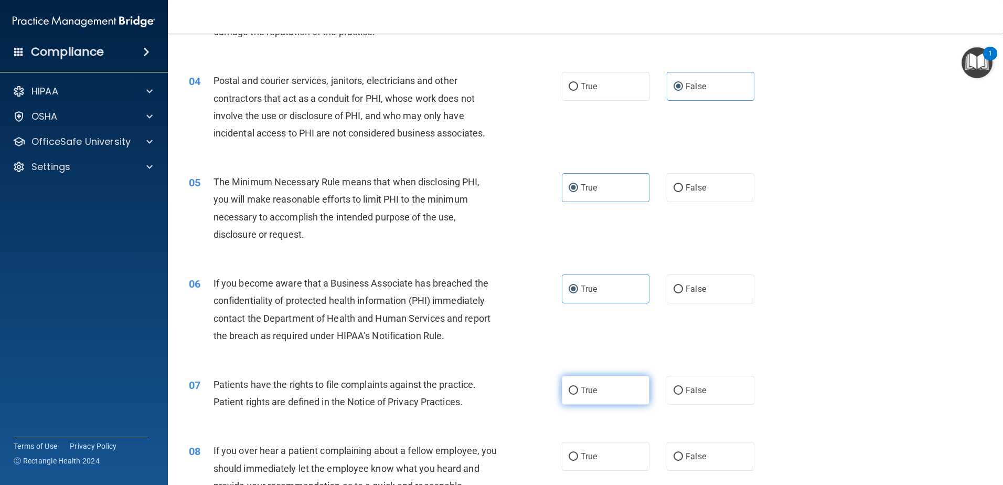
radio input "true"
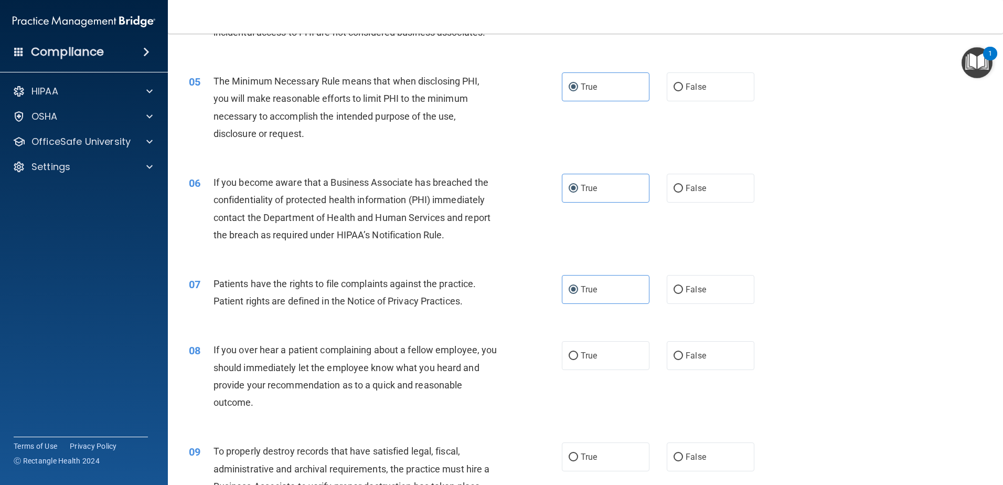
scroll to position [367, 0]
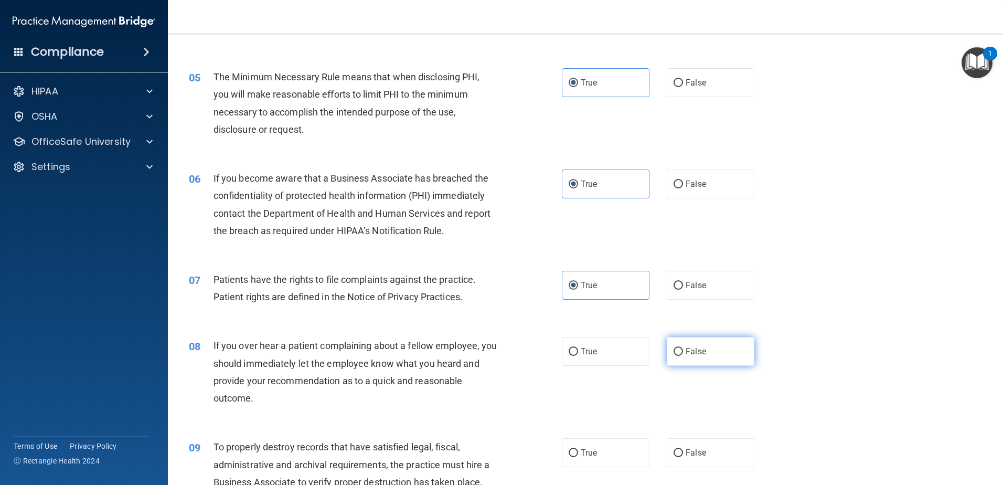
click at [689, 341] on label "False" at bounding box center [711, 351] width 88 height 29
click at [683, 348] on input "False" at bounding box center [678, 352] width 9 height 8
radio input "true"
click at [680, 453] on label "False" at bounding box center [711, 452] width 88 height 29
click at [680, 453] on input "False" at bounding box center [678, 453] width 9 height 8
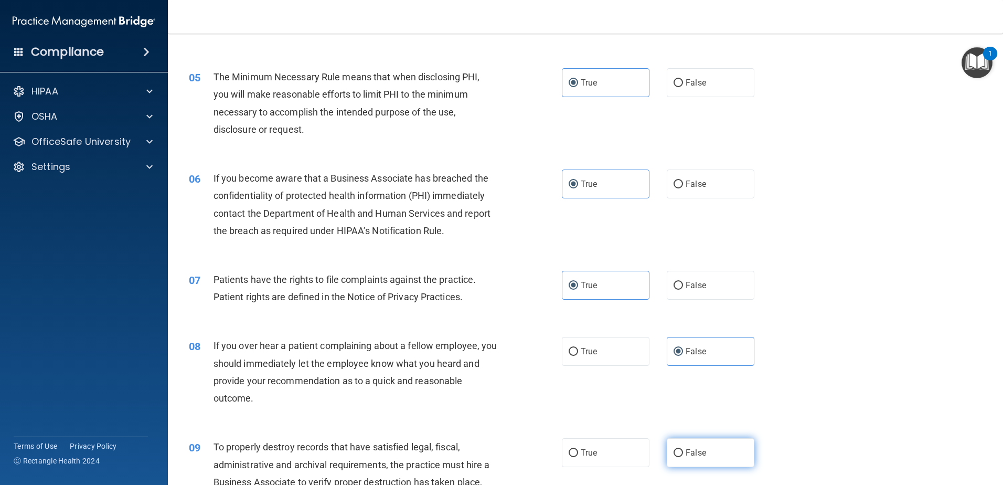
radio input "true"
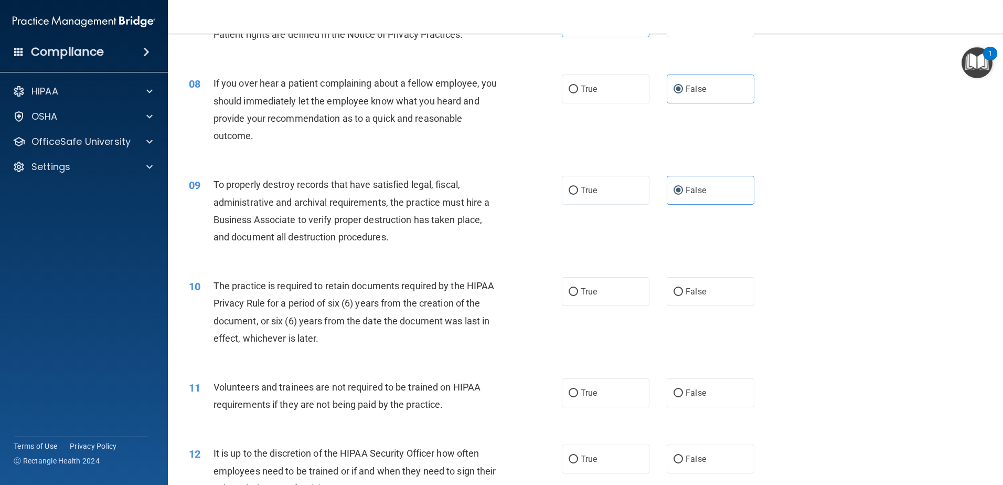
click at [608, 271] on div "10 The practice is required to retain documents required by the HIPAA Privacy R…" at bounding box center [585, 314] width 809 height 101
click at [609, 278] on label "True" at bounding box center [606, 291] width 88 height 29
click at [578, 288] on input "True" at bounding box center [573, 292] width 9 height 8
radio input "true"
click at [692, 390] on span "False" at bounding box center [696, 393] width 20 height 10
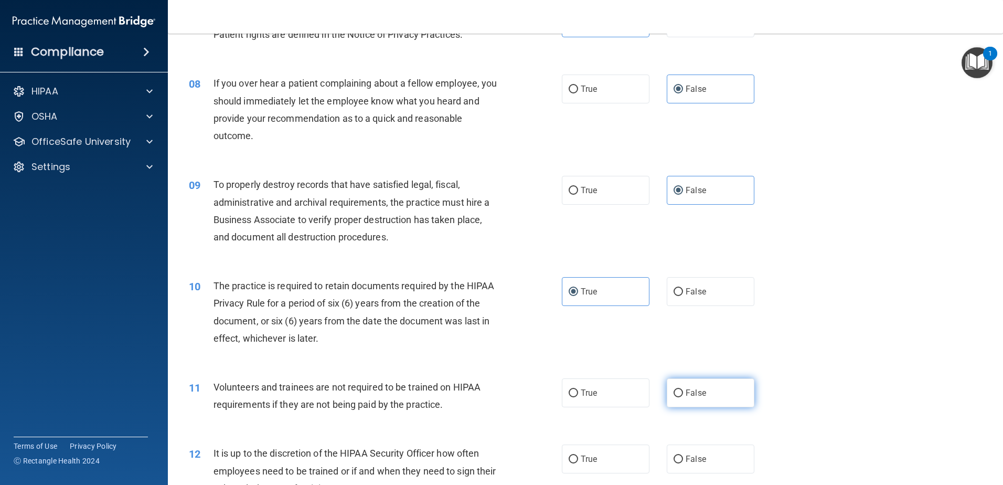
click at [683, 390] on input "False" at bounding box center [678, 393] width 9 height 8
radio input "true"
click at [698, 445] on div "12 It is up to the discretion of the HIPAA Security Officer how often employees…" at bounding box center [585, 473] width 809 height 84
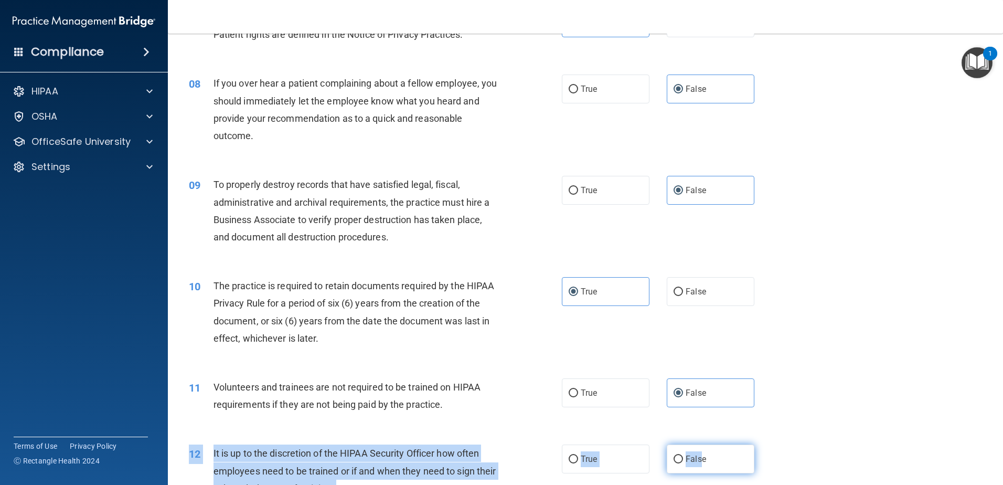
drag, startPoint x: 698, startPoint y: 445, endPoint x: 701, endPoint y: 456, distance: 11.5
click at [700, 459] on span "False" at bounding box center [696, 459] width 20 height 10
click at [683, 459] on input "False" at bounding box center [678, 460] width 9 height 8
radio input "true"
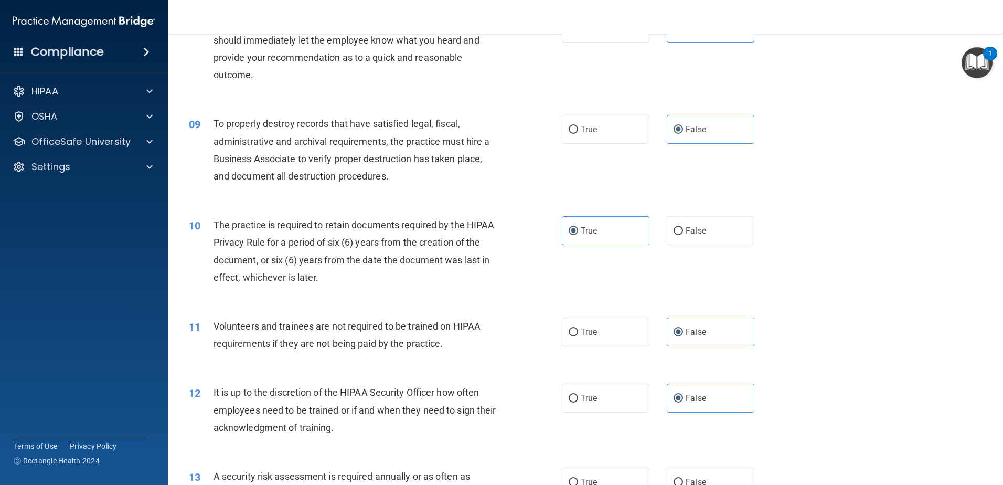
scroll to position [892, 0]
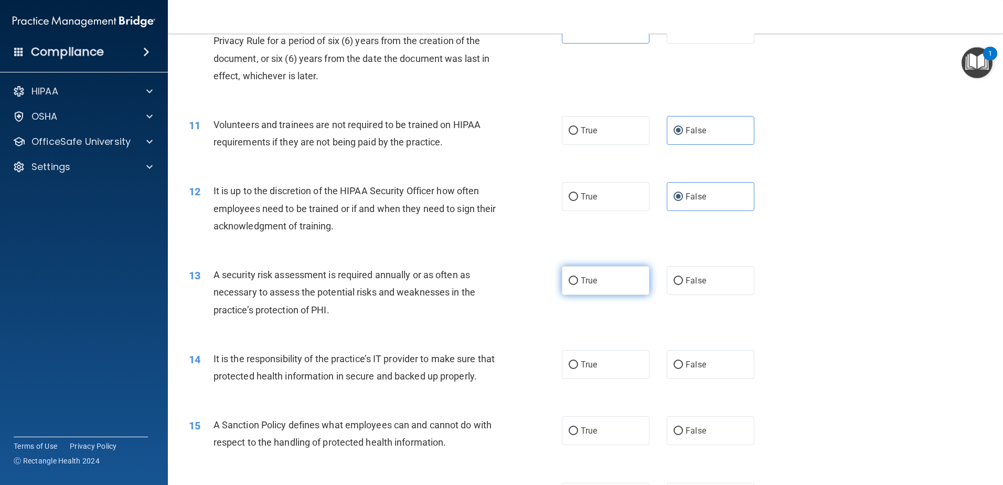
click at [606, 267] on label "True" at bounding box center [606, 280] width 88 height 29
click at [578, 277] on input "True" at bounding box center [573, 281] width 9 height 8
radio input "true"
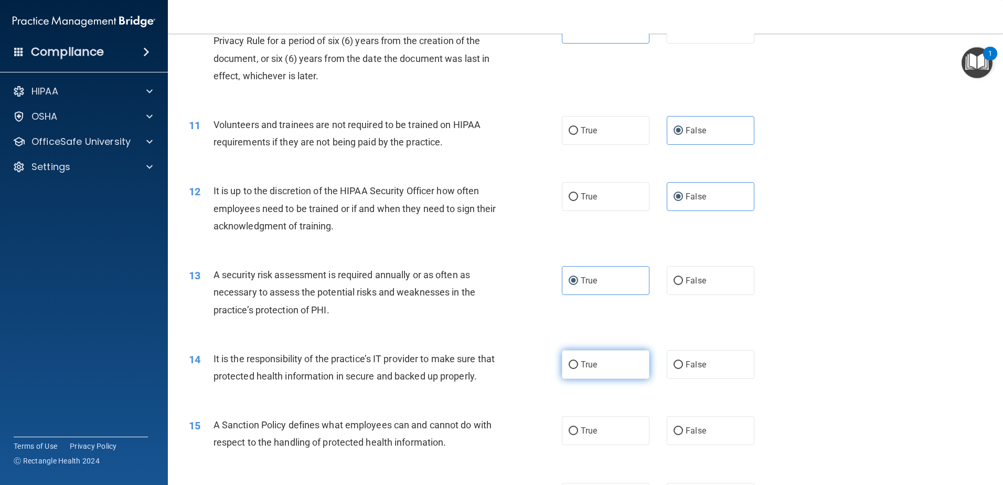
click at [567, 351] on label "True" at bounding box center [606, 364] width 88 height 29
click at [569, 361] on input "True" at bounding box center [573, 365] width 9 height 8
radio input "true"
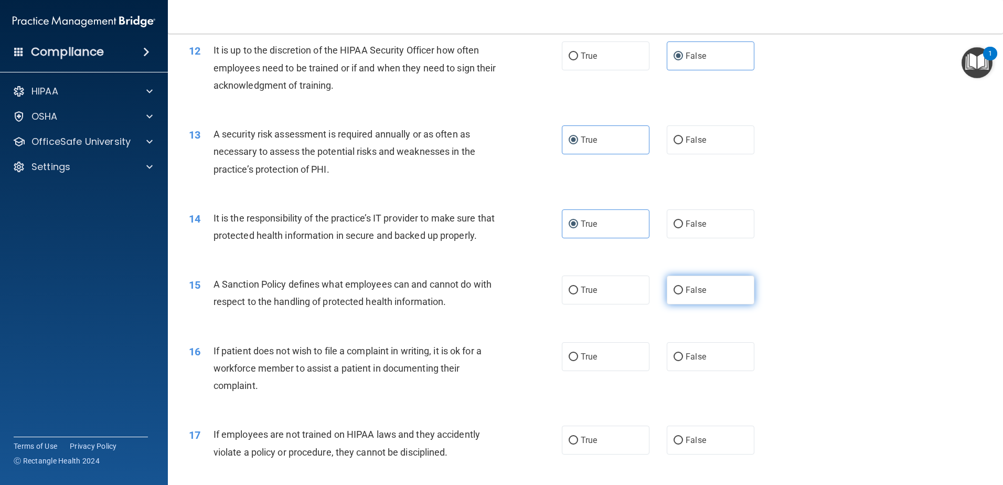
scroll to position [1102, 0]
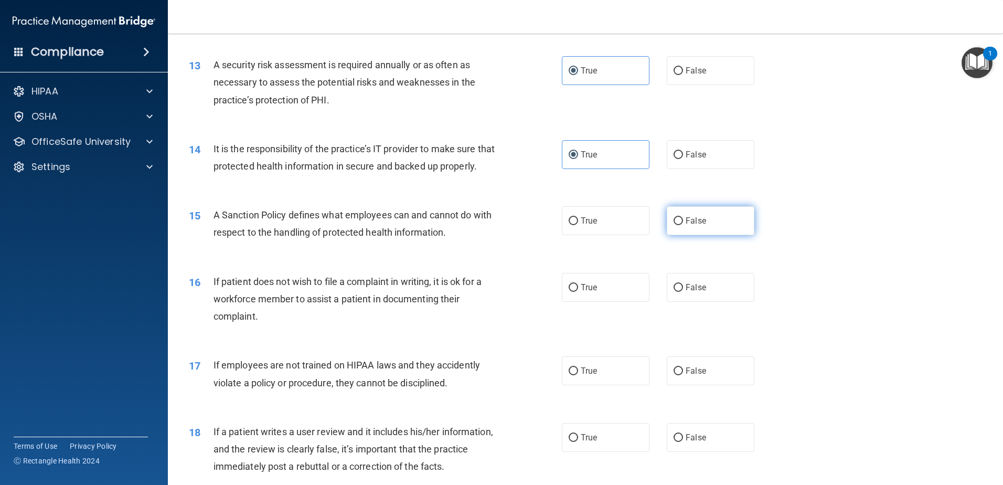
click at [707, 233] on label "False" at bounding box center [711, 220] width 88 height 29
click at [683, 225] on input "False" at bounding box center [678, 221] width 9 height 8
radio input "true"
click at [630, 302] on label "True" at bounding box center [606, 287] width 88 height 29
click at [578, 292] on input "True" at bounding box center [573, 288] width 9 height 8
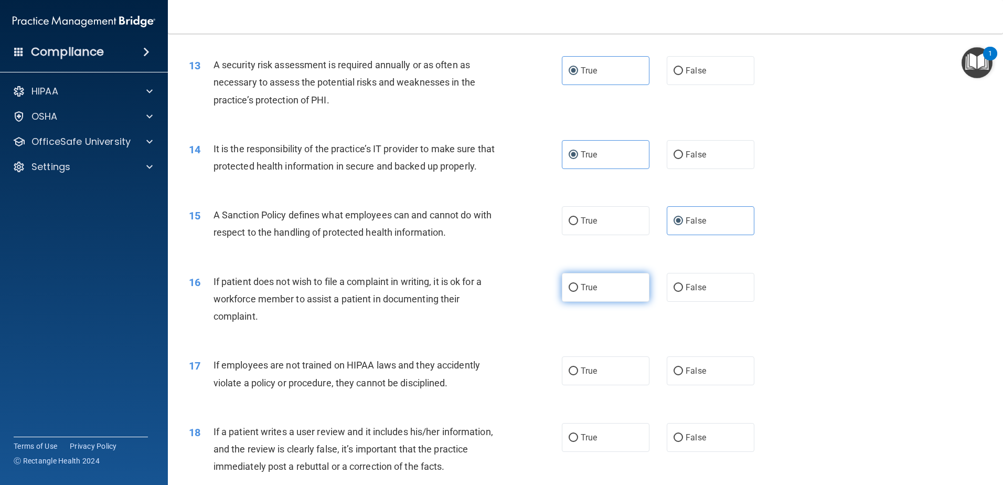
radio input "true"
click at [598, 385] on label "True" at bounding box center [606, 370] width 88 height 29
click at [578, 375] on input "True" at bounding box center [573, 371] width 9 height 8
radio input "true"
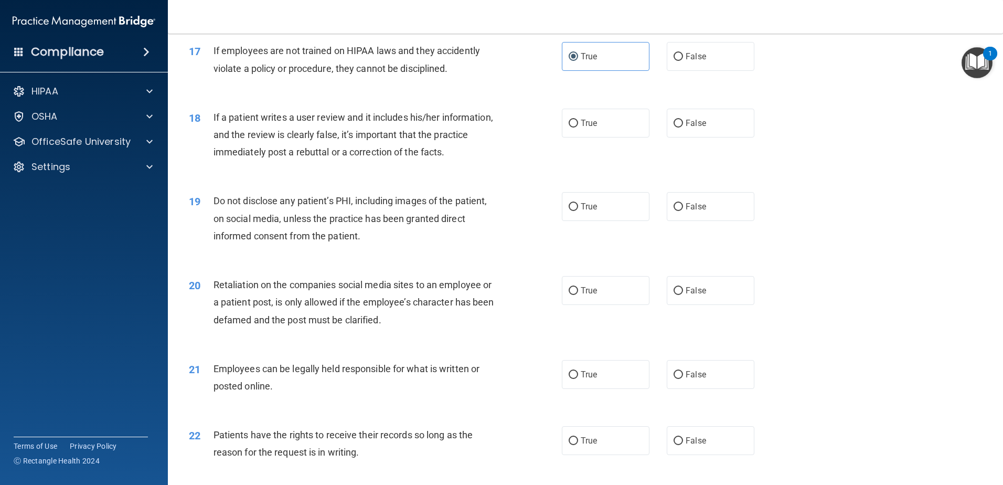
scroll to position [1417, 0]
click at [711, 137] on label "False" at bounding box center [711, 122] width 88 height 29
click at [683, 127] on input "False" at bounding box center [678, 123] width 9 height 8
radio input "true"
click at [692, 211] on span "False" at bounding box center [696, 206] width 20 height 10
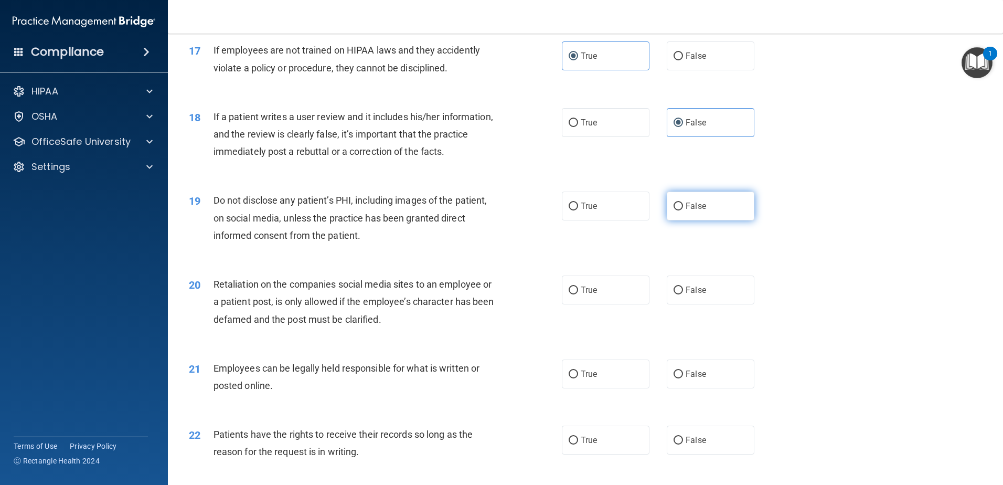
click at [683, 210] on input "False" at bounding box center [678, 207] width 9 height 8
radio input "true"
click at [614, 303] on label "True" at bounding box center [606, 290] width 88 height 29
click at [578, 294] on input "True" at bounding box center [573, 291] width 9 height 8
radio input "true"
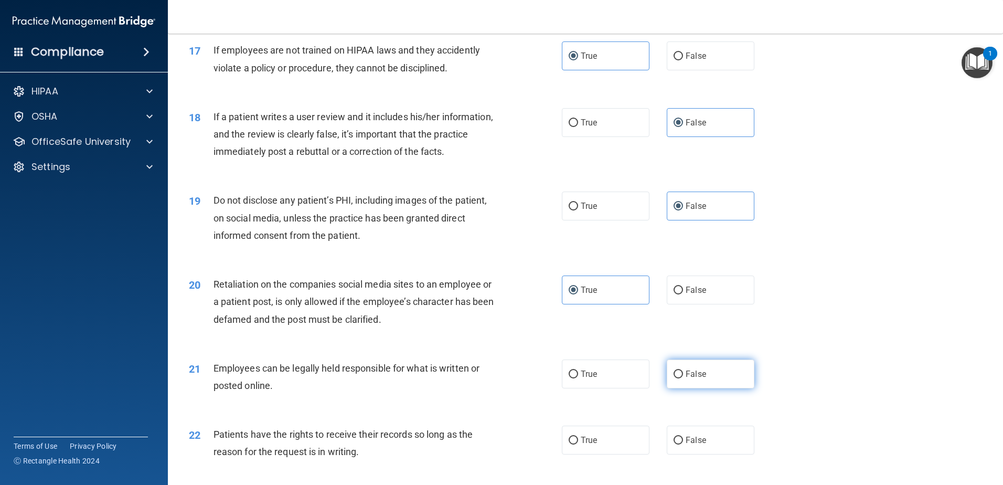
click at [690, 379] on span "False" at bounding box center [696, 374] width 20 height 10
click at [683, 378] on input "False" at bounding box center [678, 375] width 9 height 8
radio input "true"
click at [690, 450] on label "False" at bounding box center [711, 440] width 88 height 29
click at [683, 445] on input "False" at bounding box center [678, 441] width 9 height 8
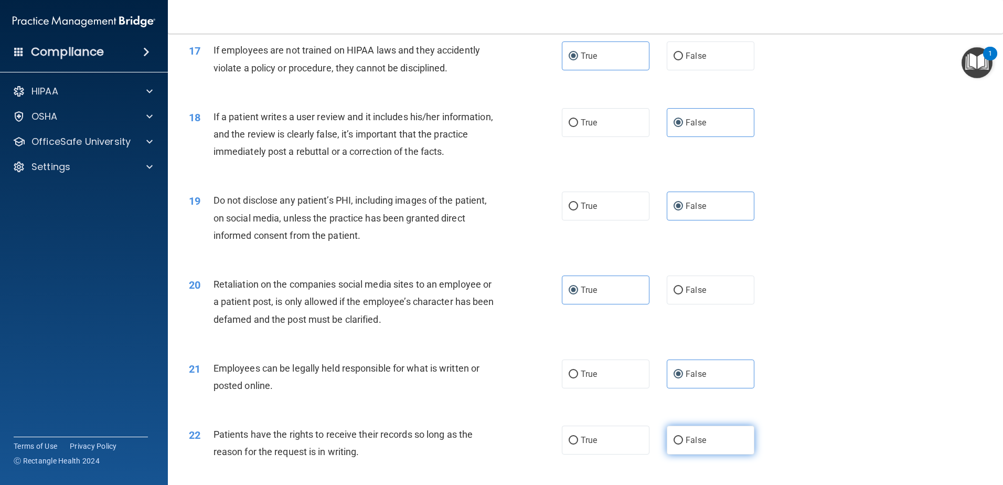
radio input "true"
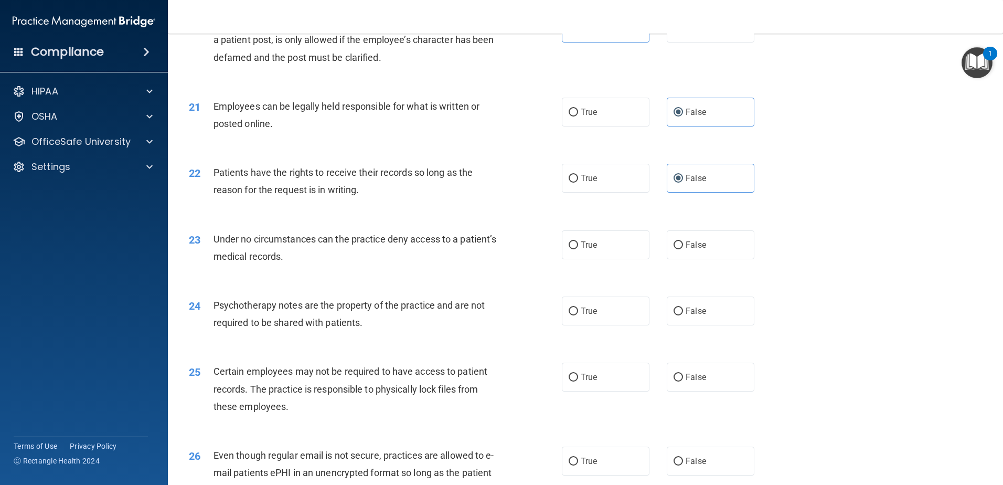
scroll to position [1679, 0]
click at [645, 283] on div "23 Under no circumstances can the practice deny access to a patient’s medical r…" at bounding box center [585, 250] width 809 height 66
click at [636, 259] on label "True" at bounding box center [606, 244] width 88 height 29
click at [578, 249] on input "True" at bounding box center [573, 245] width 9 height 8
radio input "true"
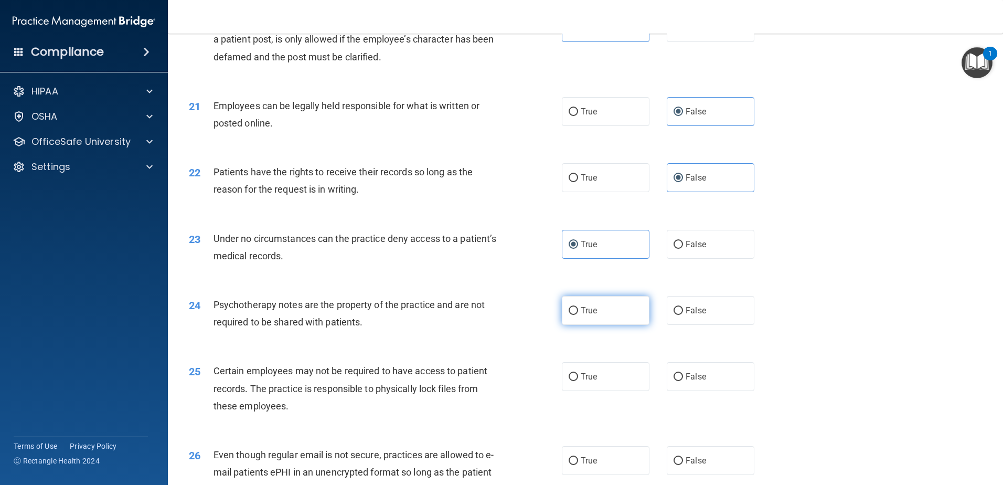
click at [617, 325] on label "True" at bounding box center [606, 310] width 88 height 29
click at [578, 315] on input "True" at bounding box center [573, 311] width 9 height 8
radio input "true"
click at [611, 386] on label "True" at bounding box center [606, 376] width 88 height 29
click at [578, 381] on input "True" at bounding box center [573, 377] width 9 height 8
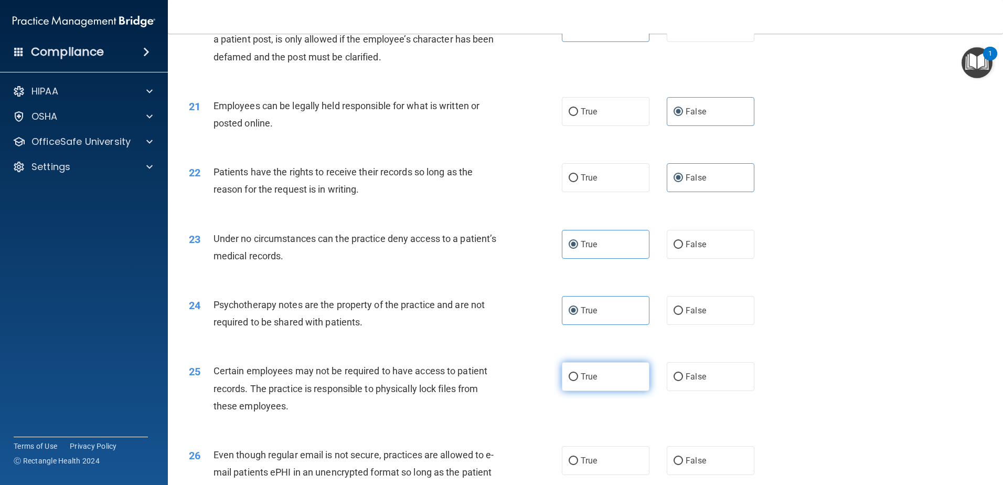
radio input "true"
click at [590, 466] on span "True" at bounding box center [589, 461] width 16 height 10
click at [578, 465] on input "True" at bounding box center [573, 461] width 9 height 8
radio input "true"
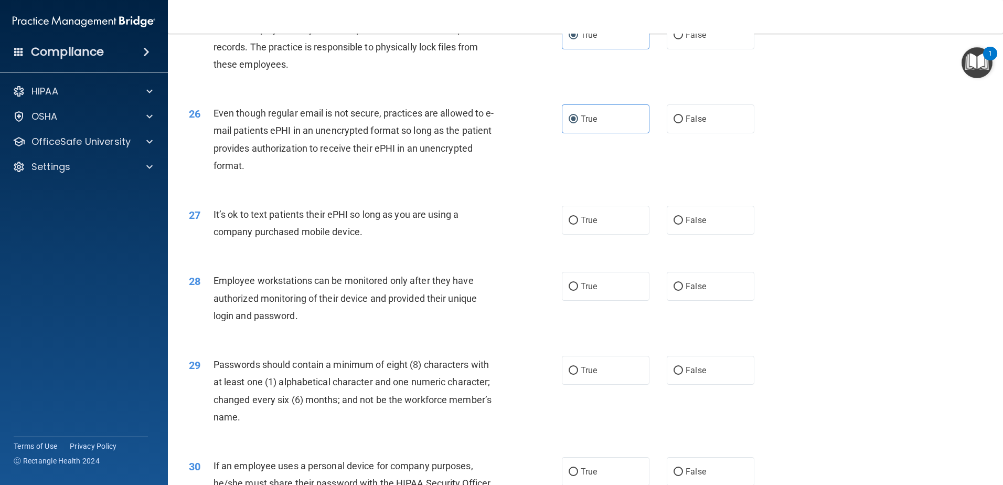
scroll to position [2047, 0]
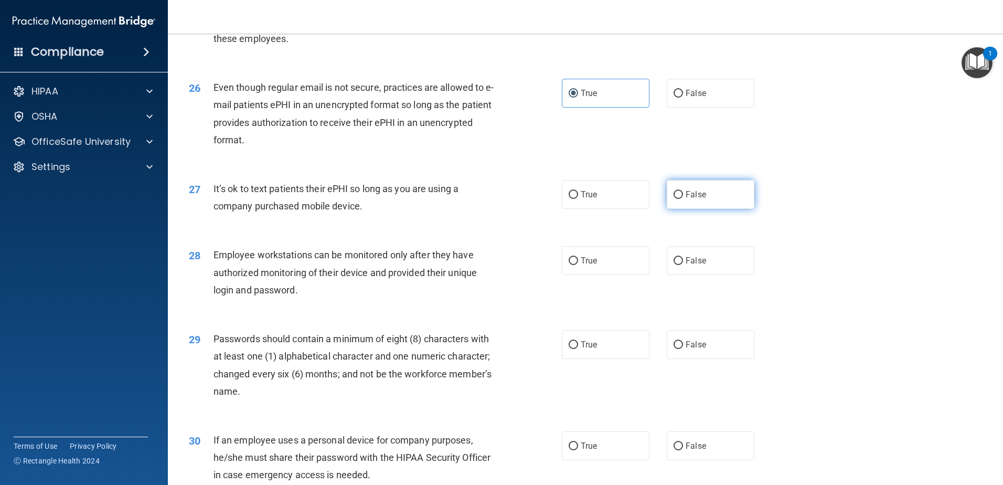
click at [689, 199] on span "False" at bounding box center [696, 194] width 20 height 10
click at [683, 199] on input "False" at bounding box center [678, 195] width 9 height 8
radio input "true"
click at [677, 275] on label "False" at bounding box center [711, 260] width 88 height 29
click at [677, 265] on input "False" at bounding box center [678, 261] width 9 height 8
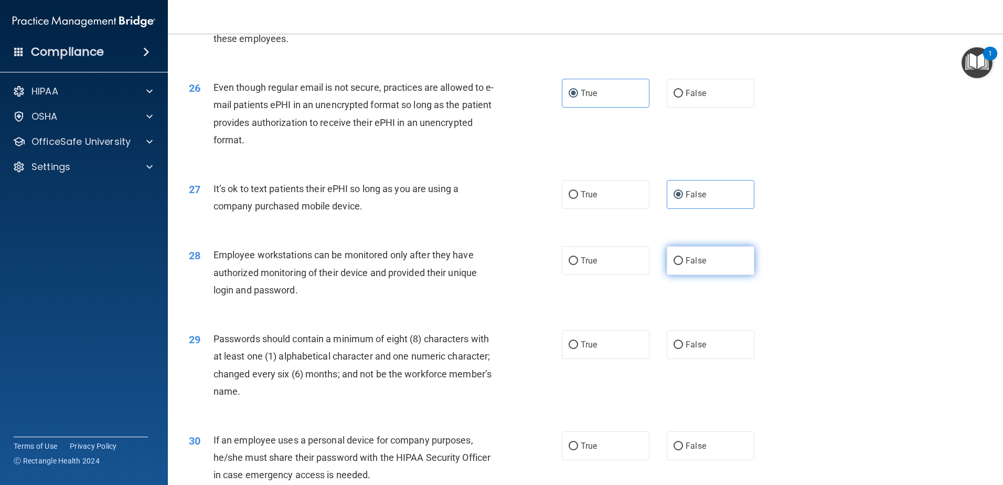
radio input "true"
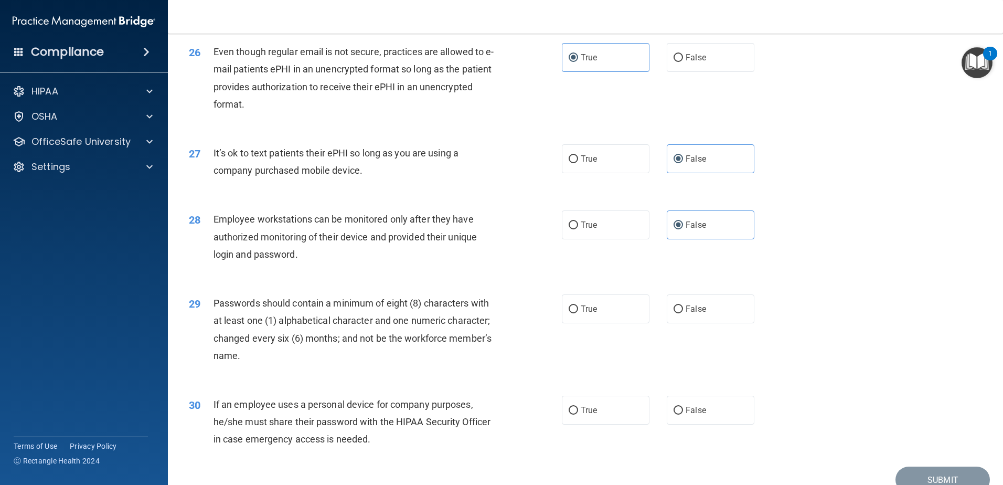
scroll to position [2150, 0]
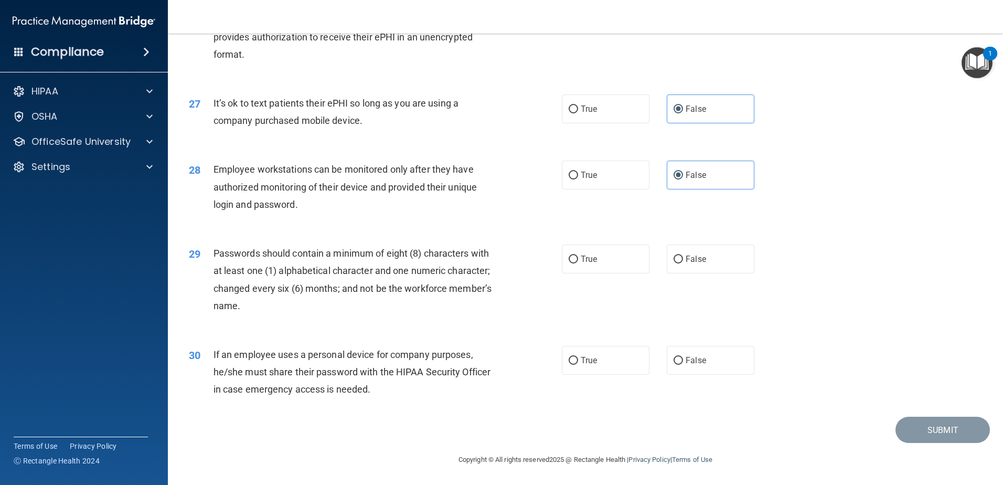
click at [573, 243] on div "29 Passwords should contain a minimum of eight (8) characters with at least one…" at bounding box center [585, 281] width 809 height 101
click at [589, 261] on span "True" at bounding box center [589, 259] width 16 height 10
click at [578, 261] on input "True" at bounding box center [573, 260] width 9 height 8
radio input "true"
click at [601, 356] on label "True" at bounding box center [606, 360] width 88 height 29
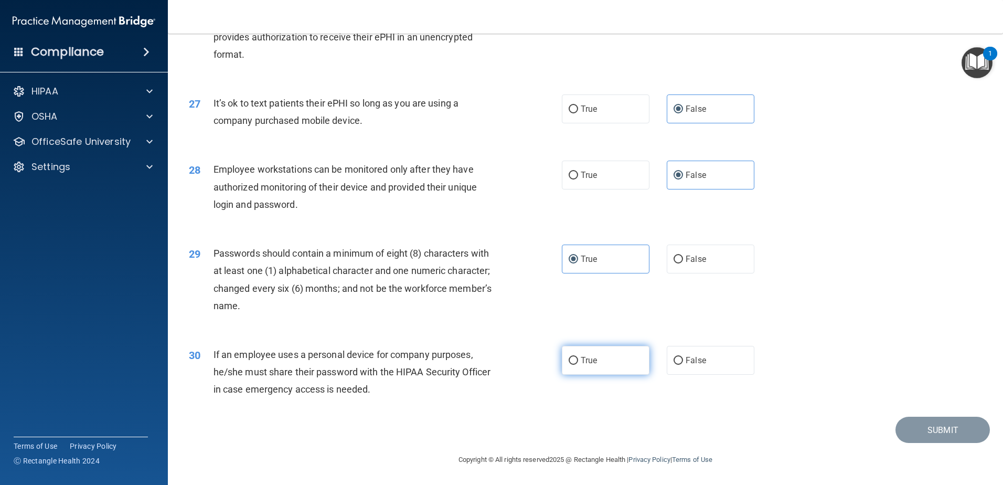
click at [578, 357] on input "True" at bounding box center [573, 361] width 9 height 8
radio input "true"
click at [932, 428] on button "Submit" at bounding box center [943, 430] width 94 height 27
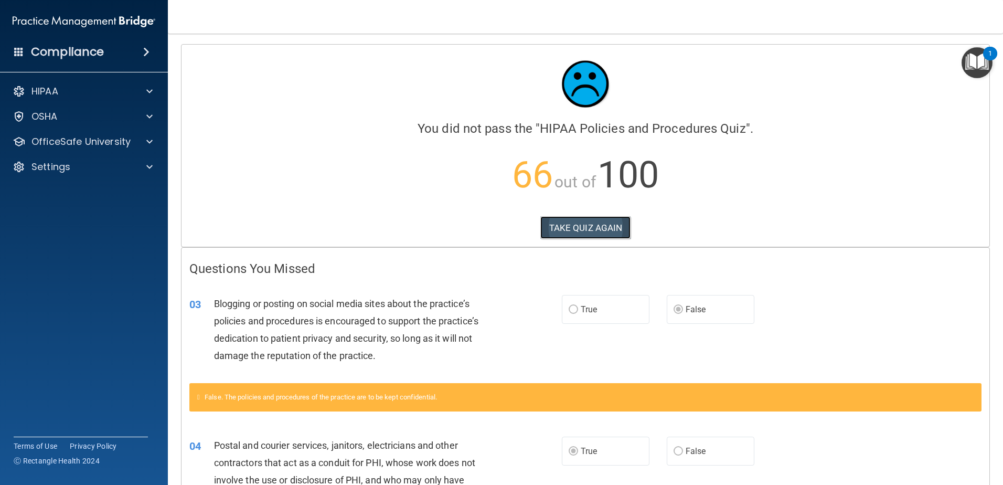
click at [593, 230] on button "TAKE QUIZ AGAIN" at bounding box center [586, 227] width 91 height 23
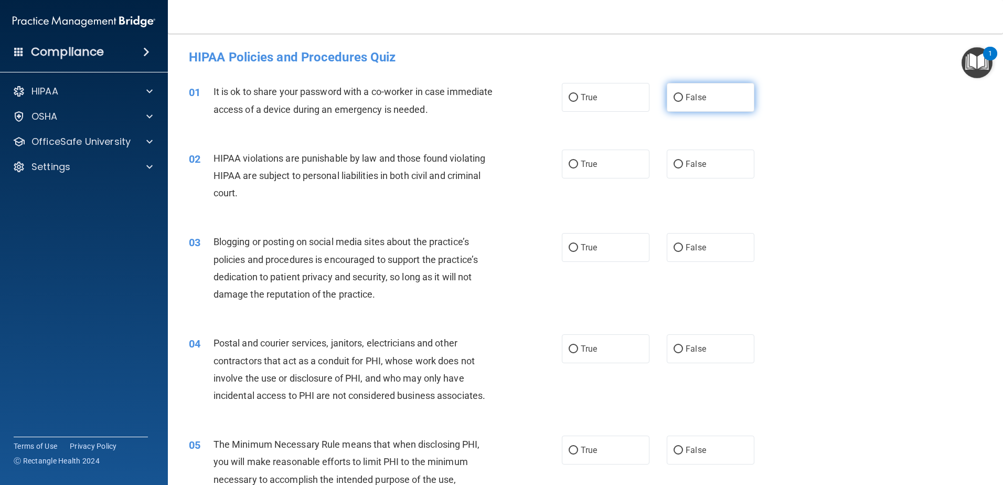
click at [724, 94] on label "False" at bounding box center [711, 97] width 88 height 29
click at [683, 94] on input "False" at bounding box center [678, 98] width 9 height 8
radio input "true"
click at [595, 169] on label "True" at bounding box center [606, 164] width 88 height 29
click at [578, 168] on input "True" at bounding box center [573, 165] width 9 height 8
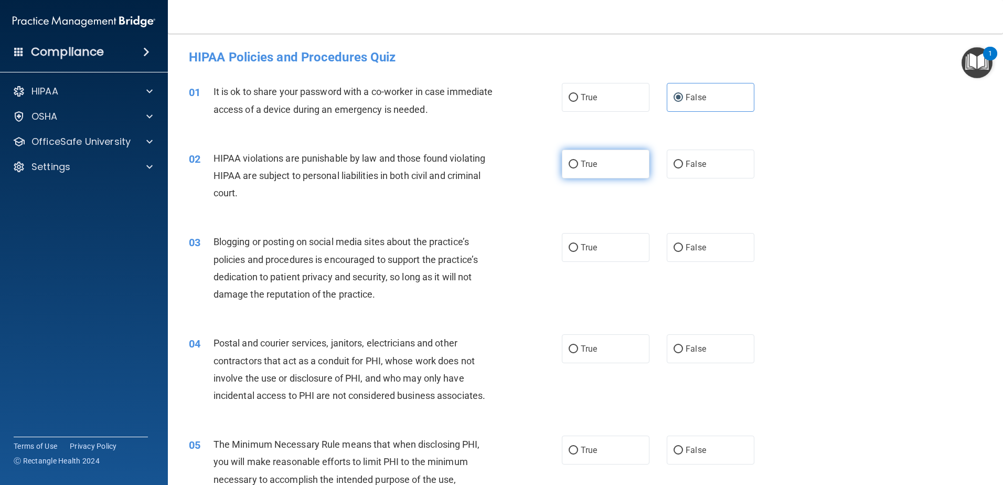
radio input "true"
click at [714, 246] on label "False" at bounding box center [711, 247] width 88 height 29
click at [683, 246] on input "False" at bounding box center [678, 248] width 9 height 8
radio input "true"
click at [600, 346] on label "True" at bounding box center [606, 348] width 88 height 29
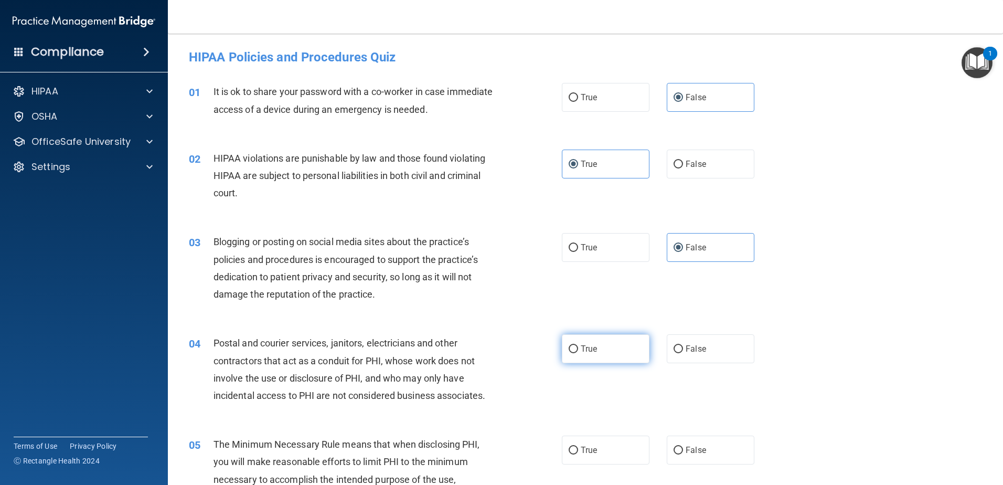
click at [578, 346] on input "True" at bounding box center [573, 349] width 9 height 8
radio input "true"
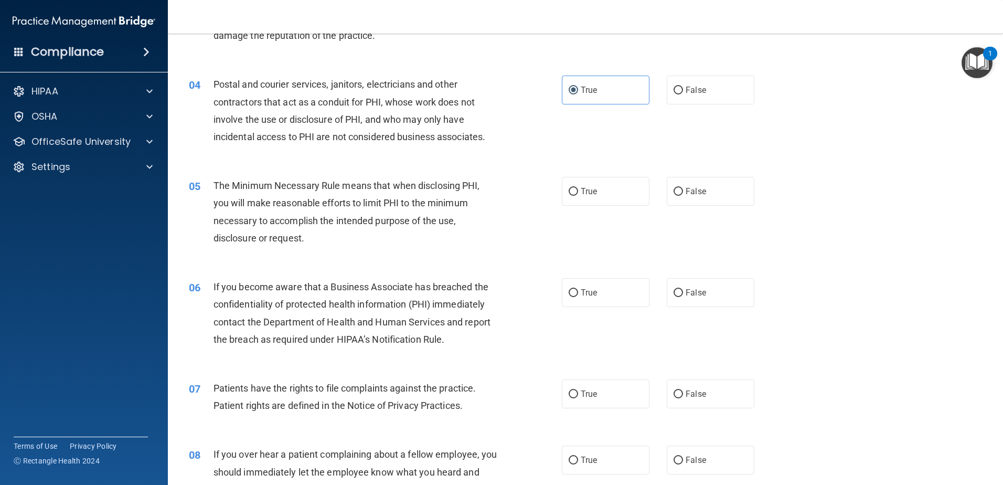
scroll to position [262, 0]
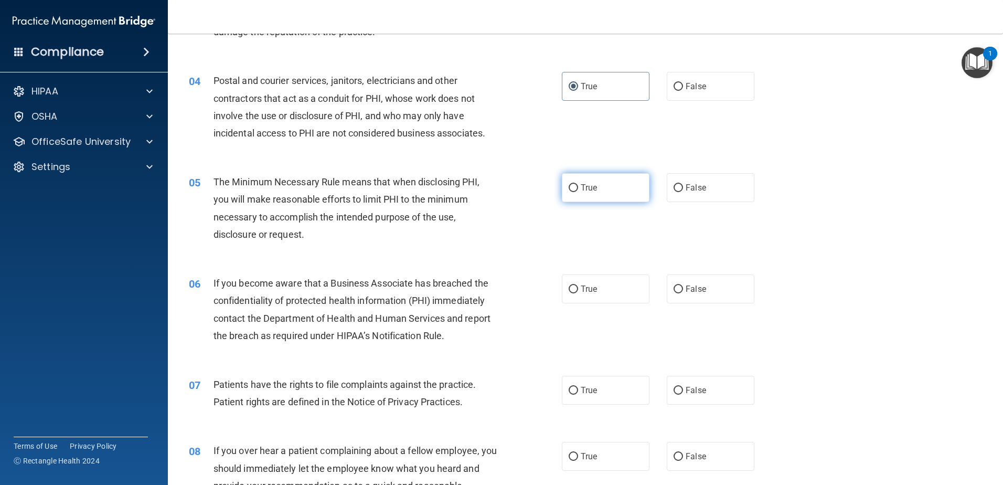
click at [607, 201] on label "True" at bounding box center [606, 187] width 88 height 29
click at [578, 192] on input "True" at bounding box center [573, 188] width 9 height 8
radio input "true"
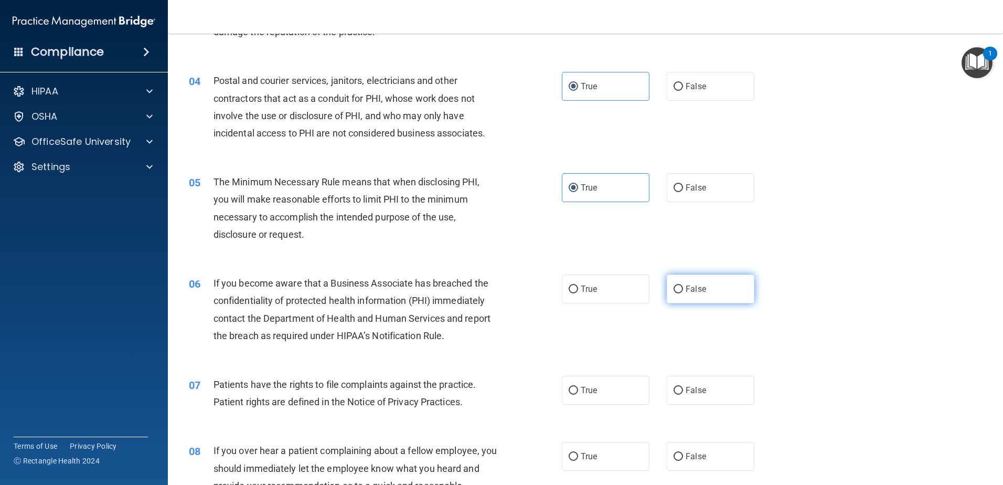
click at [691, 287] on span "False" at bounding box center [696, 289] width 20 height 10
click at [683, 287] on input "False" at bounding box center [678, 290] width 9 height 8
radio input "true"
click at [608, 388] on label "True" at bounding box center [606, 390] width 88 height 29
click at [578, 388] on input "True" at bounding box center [573, 391] width 9 height 8
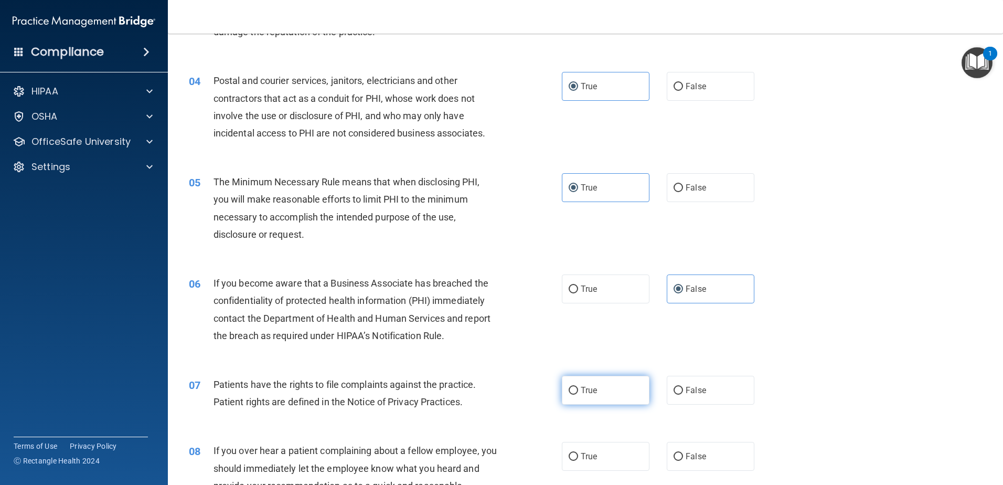
radio input "true"
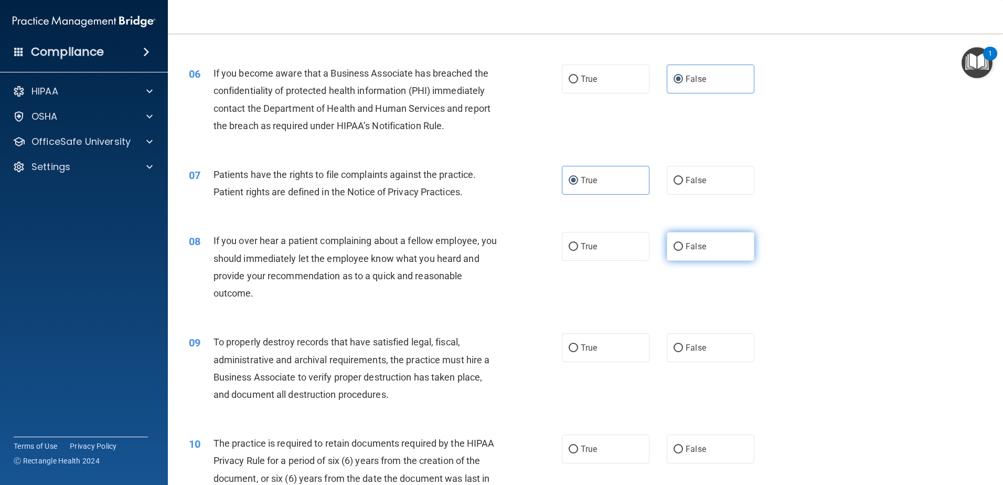
click at [681, 250] on label "False" at bounding box center [711, 246] width 88 height 29
click at [681, 250] on input "False" at bounding box center [678, 247] width 9 height 8
radio input "true"
click at [688, 344] on span "False" at bounding box center [696, 348] width 20 height 10
click at [683, 344] on input "False" at bounding box center [678, 348] width 9 height 8
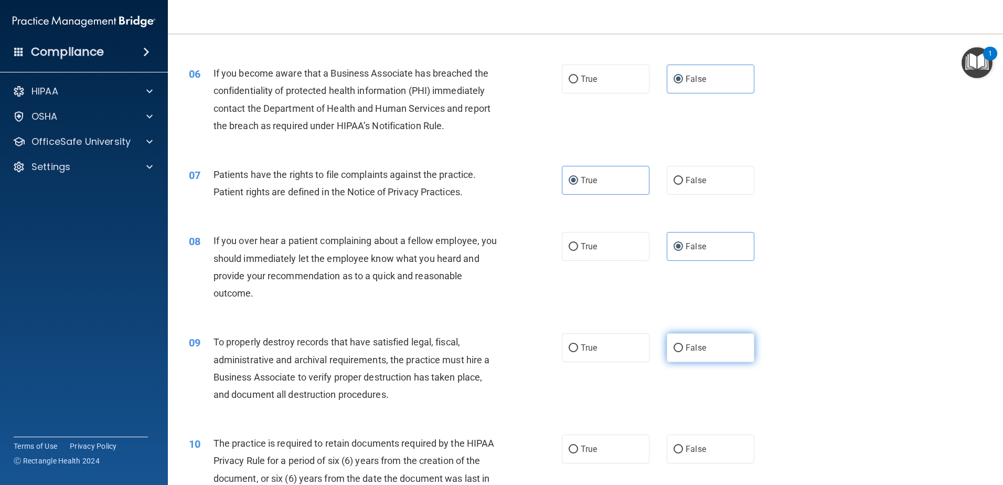
radio input "true"
click at [608, 442] on label "True" at bounding box center [606, 449] width 88 height 29
click at [578, 446] on input "True" at bounding box center [573, 450] width 9 height 8
radio input "true"
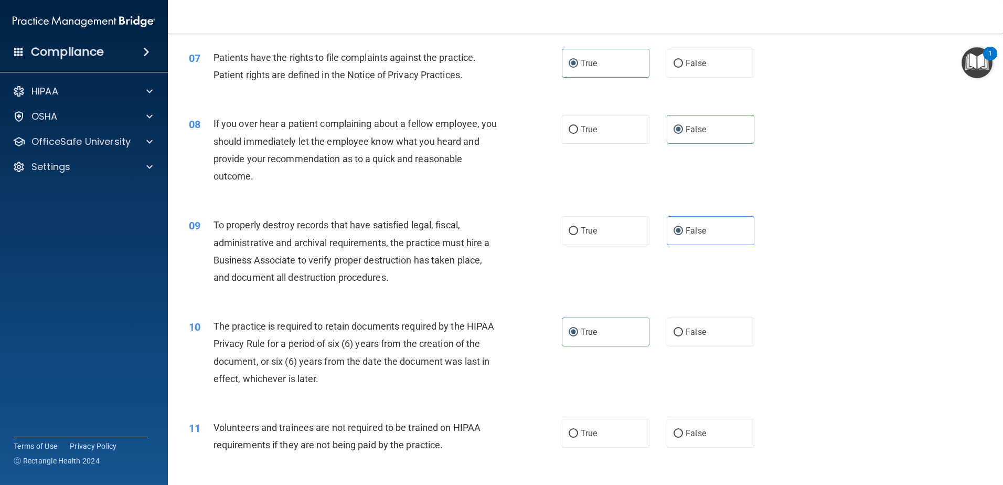
scroll to position [787, 0]
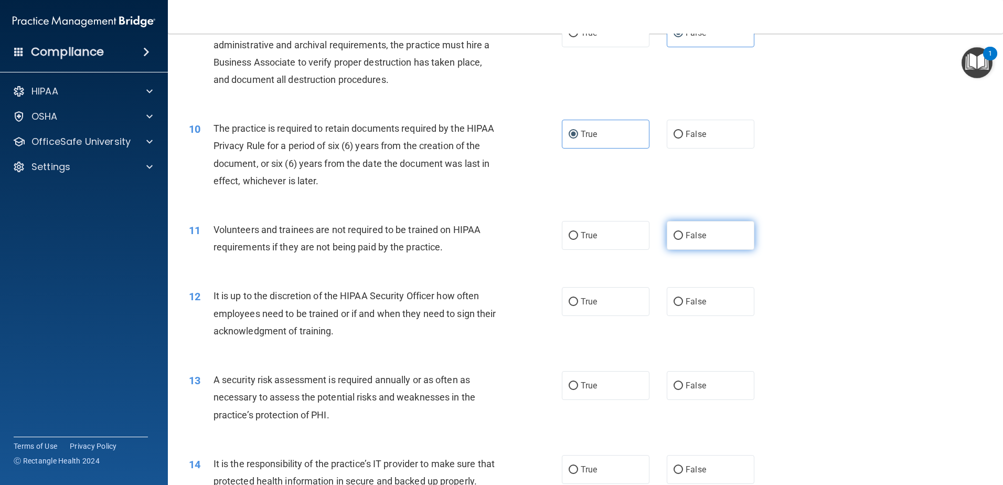
click at [724, 242] on label "False" at bounding box center [711, 235] width 88 height 29
click at [683, 240] on input "False" at bounding box center [678, 236] width 9 height 8
radio input "true"
click at [692, 305] on span "False" at bounding box center [696, 302] width 20 height 10
click at [683, 305] on input "False" at bounding box center [678, 302] width 9 height 8
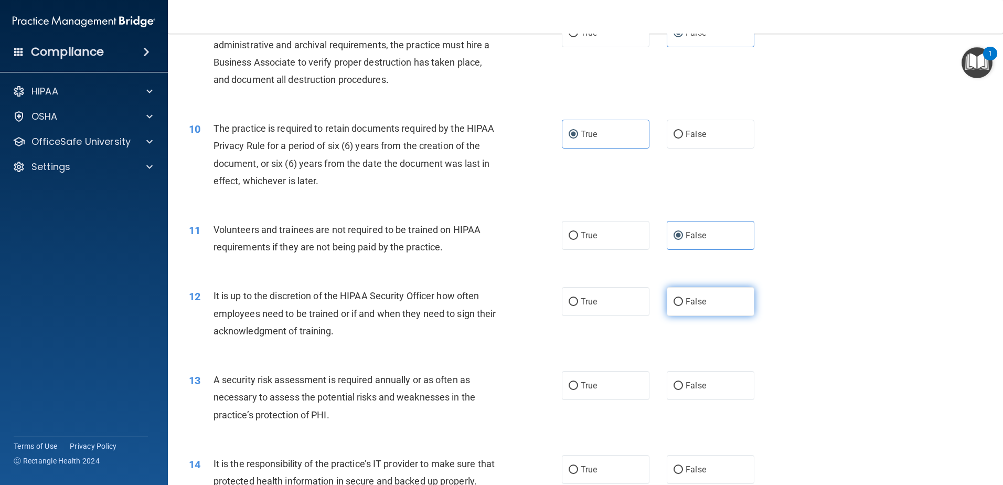
radio input "true"
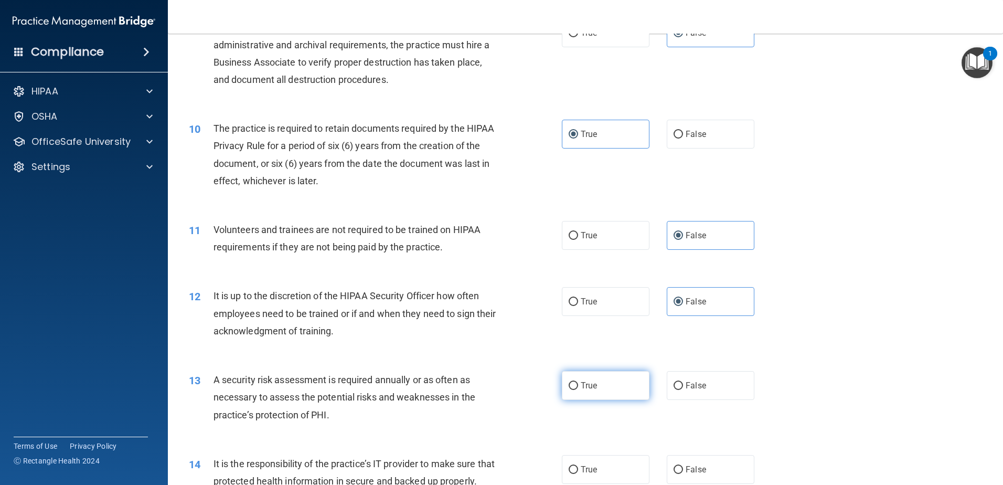
click at [583, 379] on label "True" at bounding box center [606, 385] width 88 height 29
click at [578, 382] on input "True" at bounding box center [573, 386] width 9 height 8
radio input "true"
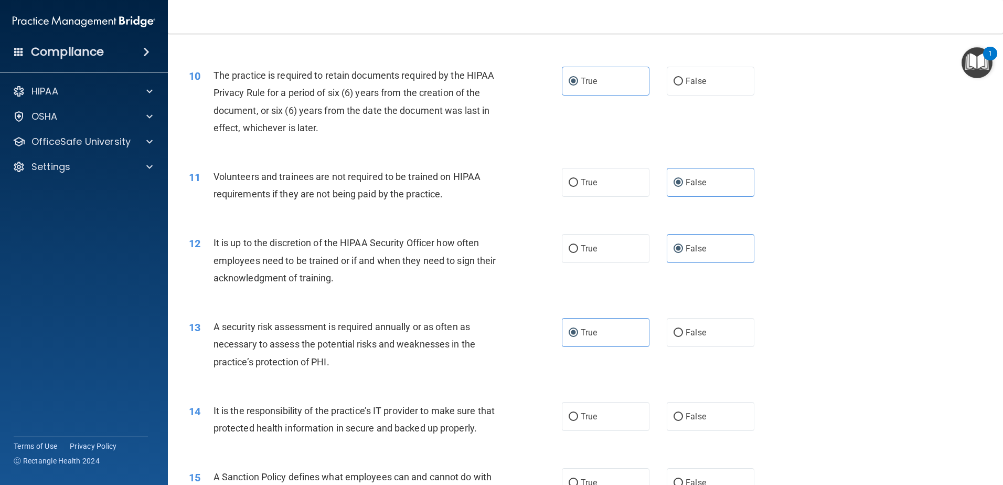
scroll to position [997, 0]
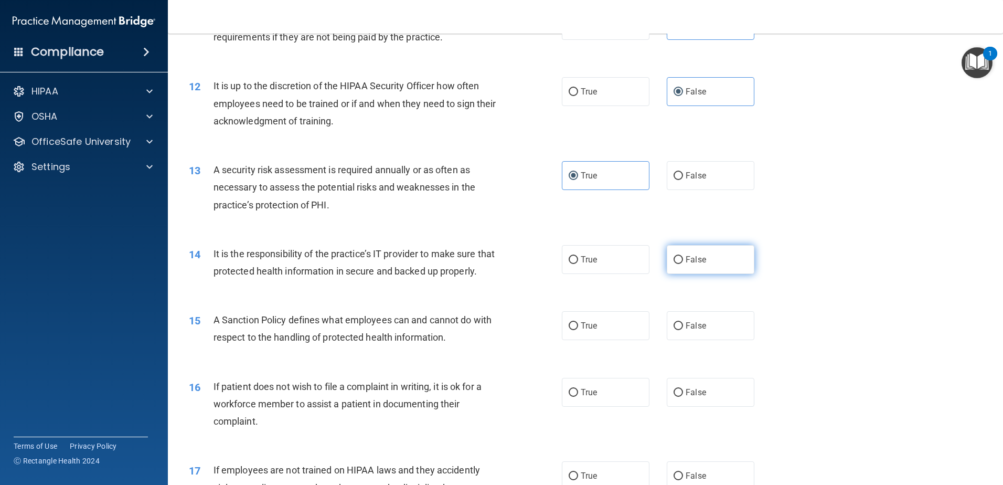
click at [703, 265] on label "False" at bounding box center [711, 259] width 88 height 29
click at [683, 264] on input "False" at bounding box center [678, 260] width 9 height 8
radio input "true"
click at [691, 331] on span "False" at bounding box center [696, 326] width 20 height 10
click at [683, 330] on input "False" at bounding box center [678, 326] width 9 height 8
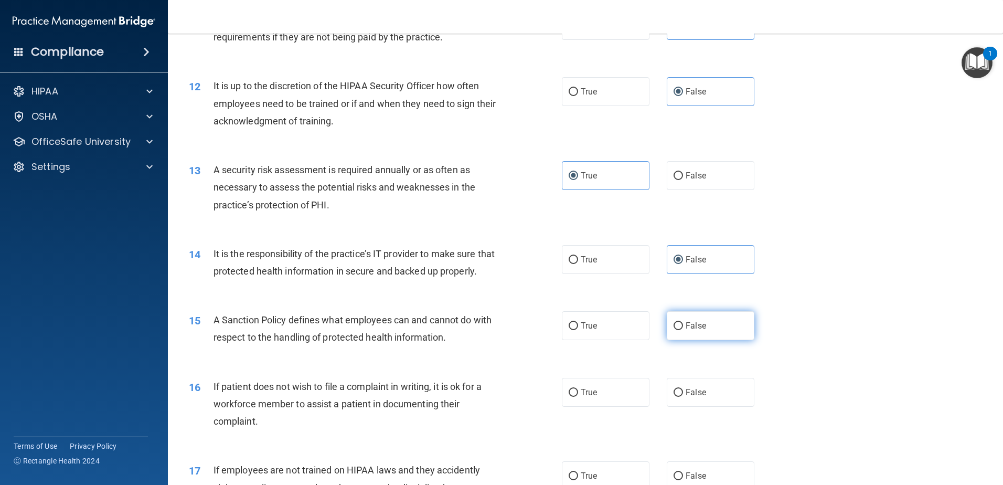
radio input "true"
click at [601, 407] on label "True" at bounding box center [606, 392] width 88 height 29
click at [578, 397] on input "True" at bounding box center [573, 393] width 9 height 8
radio input "true"
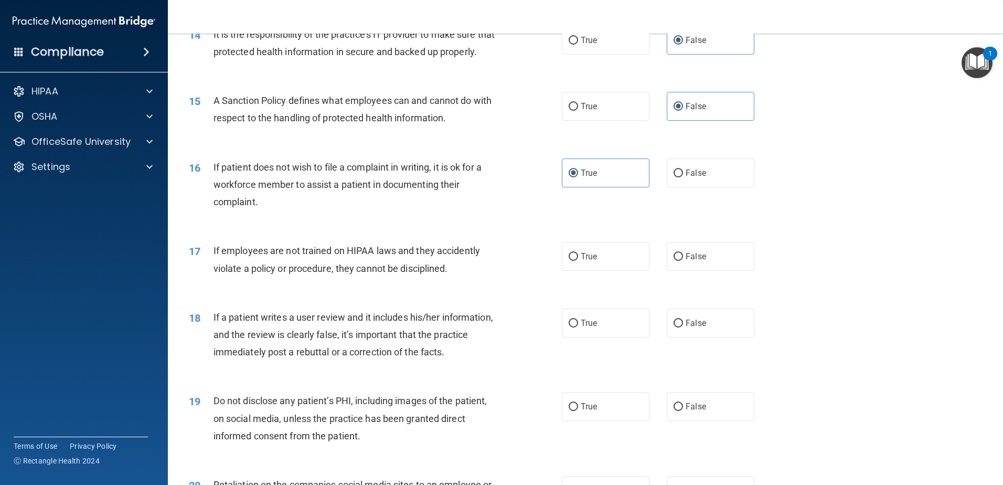
scroll to position [1207, 0]
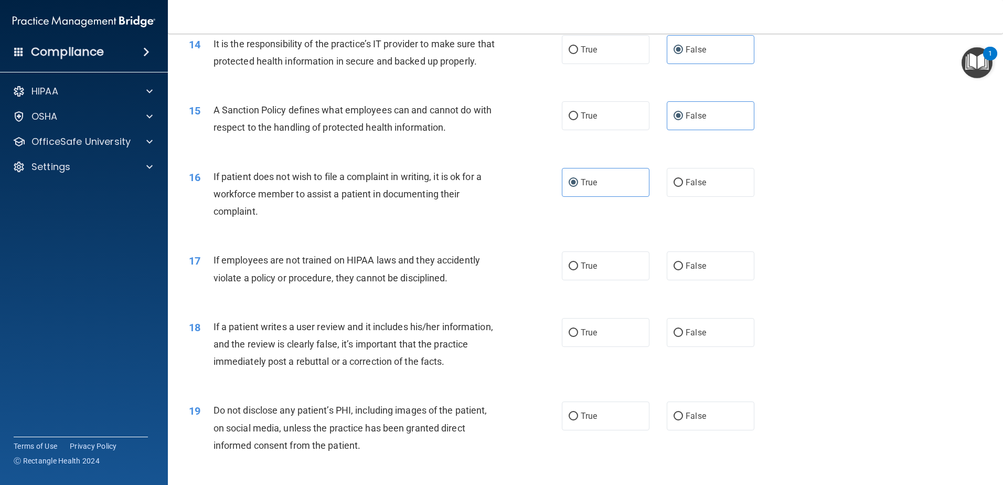
click at [715, 302] on div "17 If employees are not trained on HIPAA laws and they accidently violate a pol…" at bounding box center [585, 271] width 809 height 66
click at [715, 280] on label "False" at bounding box center [711, 265] width 88 height 29
click at [683, 270] on input "False" at bounding box center [678, 266] width 9 height 8
radio input "true"
click at [724, 347] on label "False" at bounding box center [711, 332] width 88 height 29
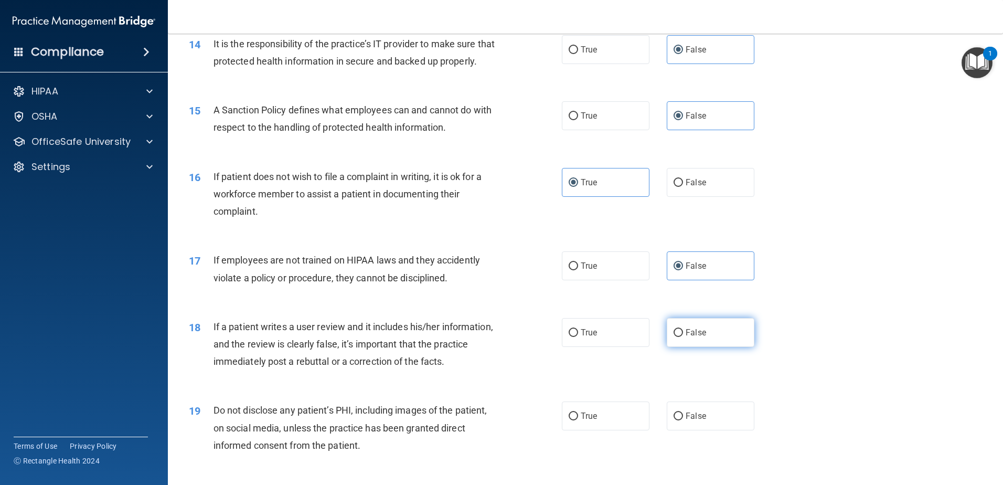
click at [683, 337] on input "False" at bounding box center [678, 333] width 9 height 8
radio input "true"
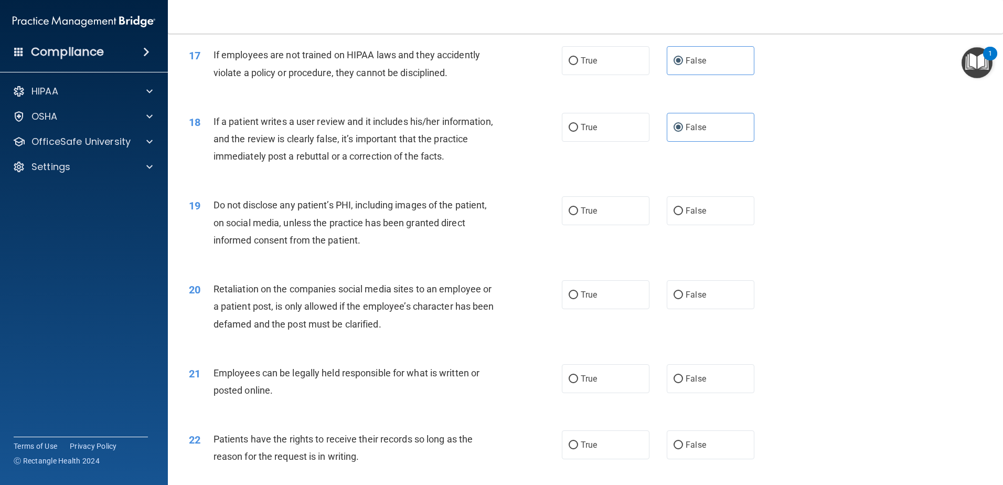
scroll to position [1417, 0]
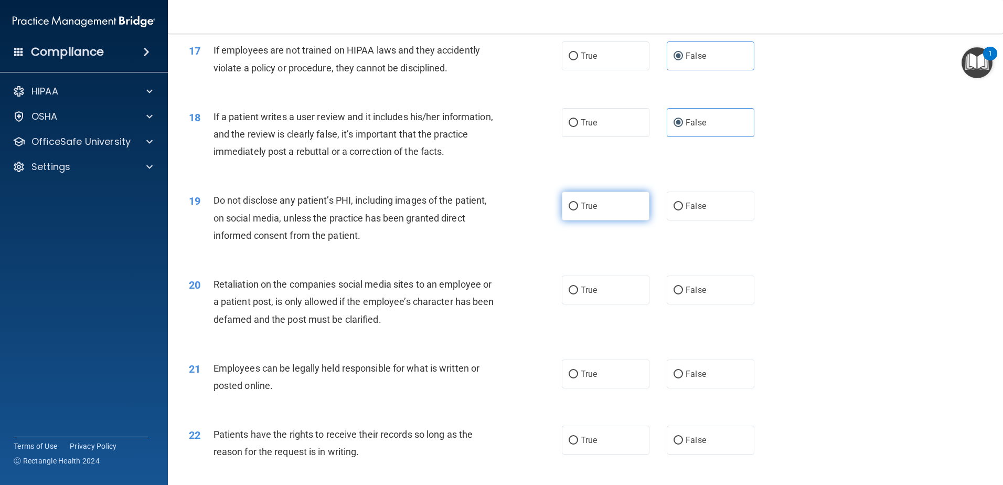
click at [600, 220] on label "True" at bounding box center [606, 206] width 88 height 29
click at [578, 210] on input "True" at bounding box center [573, 207] width 9 height 8
radio input "true"
click at [686, 295] on span "False" at bounding box center [696, 290] width 20 height 10
click at [683, 294] on input "False" at bounding box center [678, 291] width 9 height 8
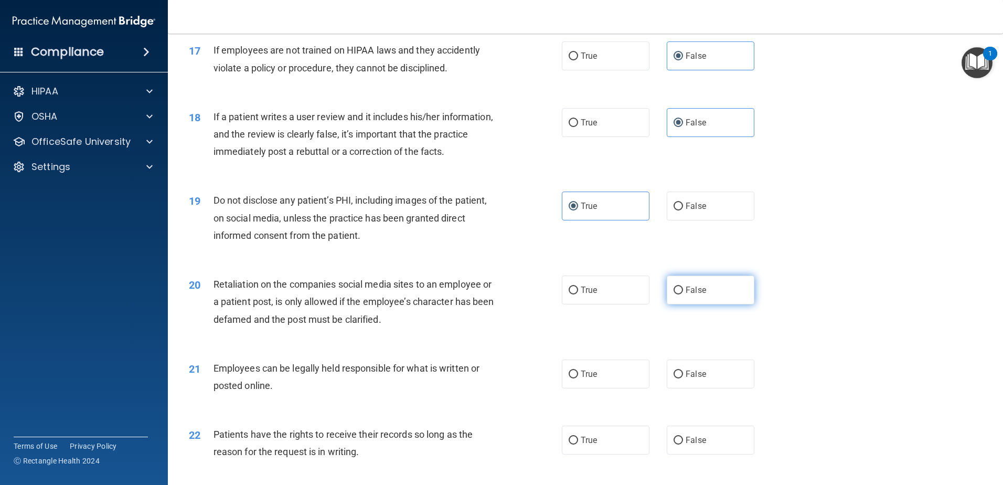
radio input "true"
click at [599, 388] on label "True" at bounding box center [606, 374] width 88 height 29
click at [578, 378] on input "True" at bounding box center [573, 375] width 9 height 8
radio input "true"
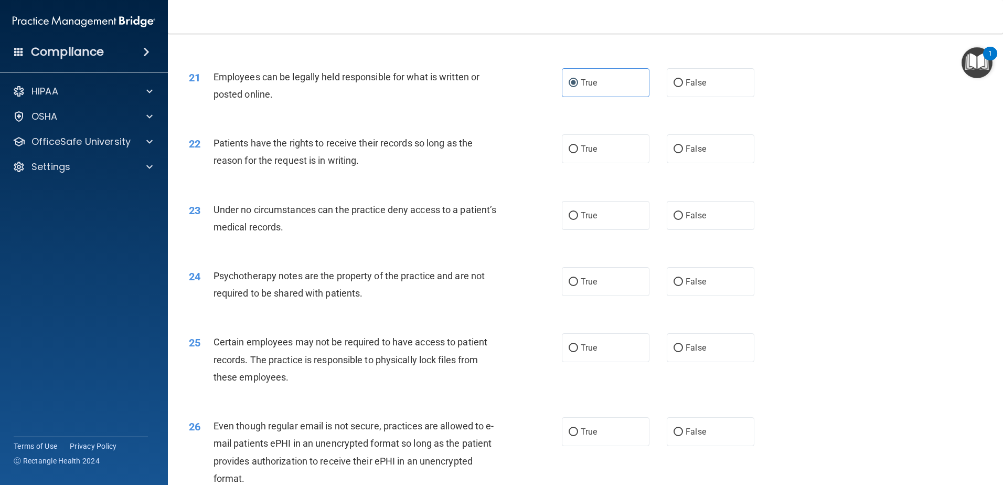
scroll to position [1732, 0]
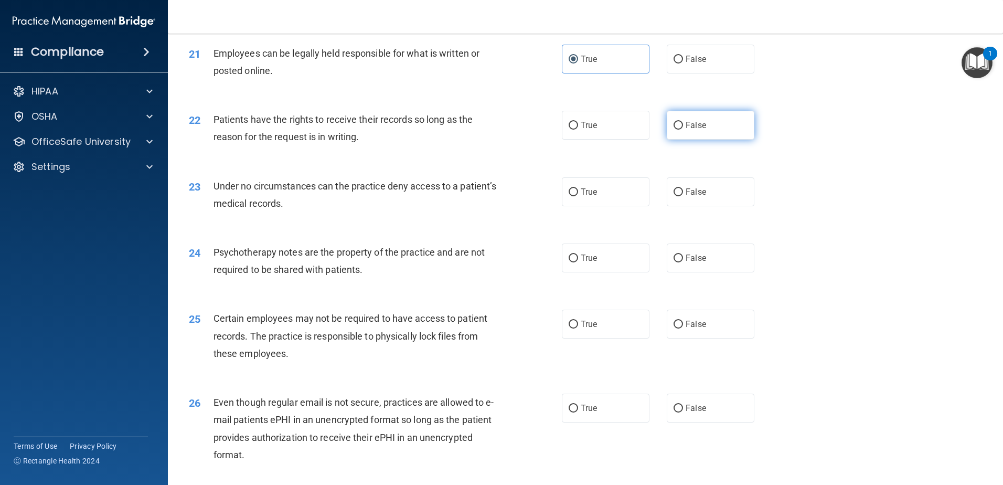
click at [715, 140] on label "False" at bounding box center [711, 125] width 88 height 29
click at [683, 130] on input "False" at bounding box center [678, 126] width 9 height 8
radio input "true"
click at [717, 205] on label "False" at bounding box center [711, 191] width 88 height 29
click at [683, 196] on input "False" at bounding box center [678, 192] width 9 height 8
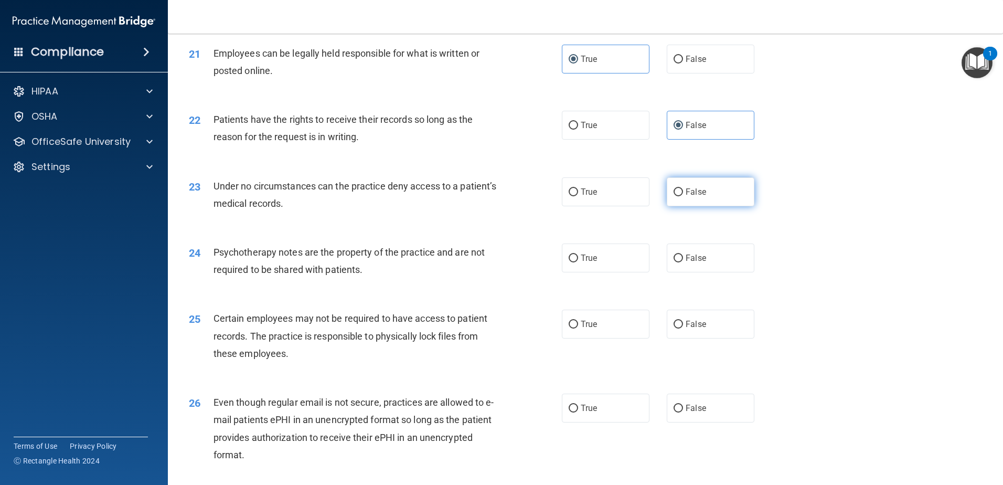
radio input "true"
click at [623, 268] on label "True" at bounding box center [606, 258] width 88 height 29
click at [578, 262] on input "True" at bounding box center [573, 259] width 9 height 8
radio input "true"
click at [619, 339] on label "True" at bounding box center [606, 324] width 88 height 29
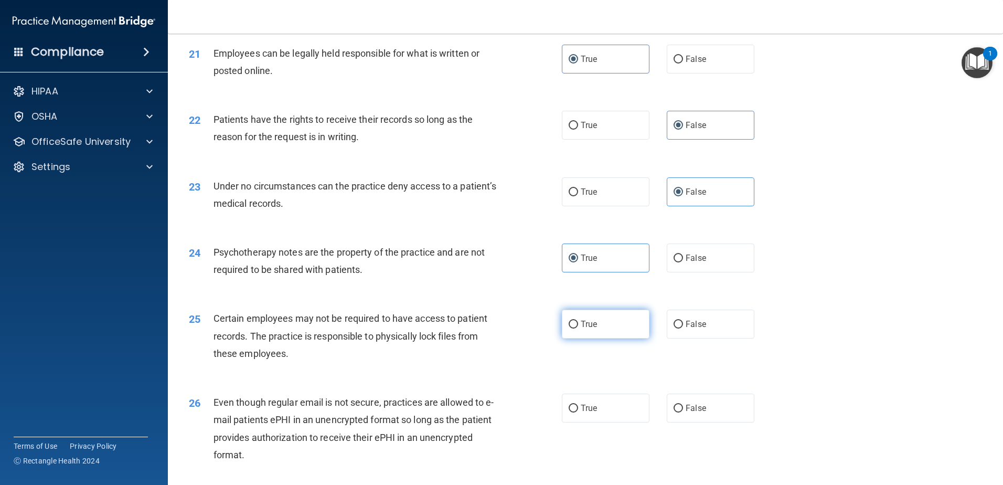
click at [578, 329] on input "True" at bounding box center [573, 325] width 9 height 8
radio input "true"
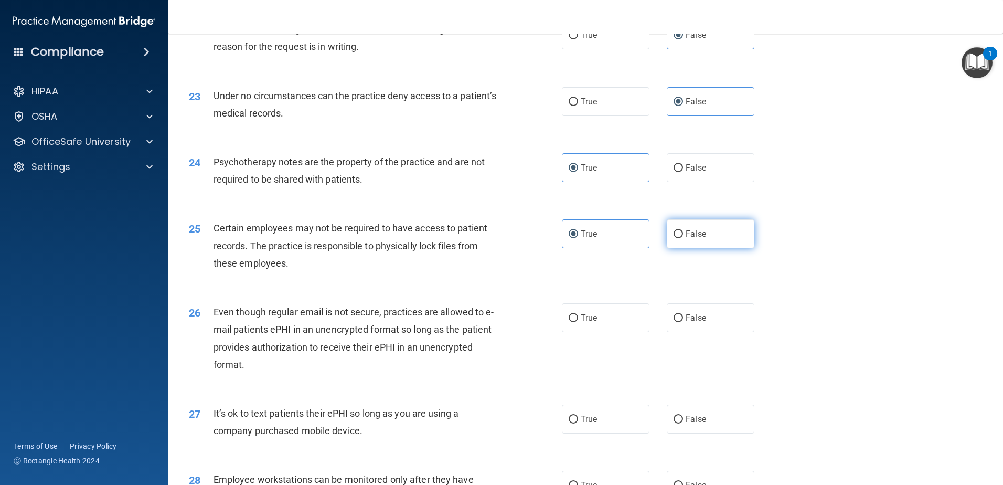
scroll to position [1994, 0]
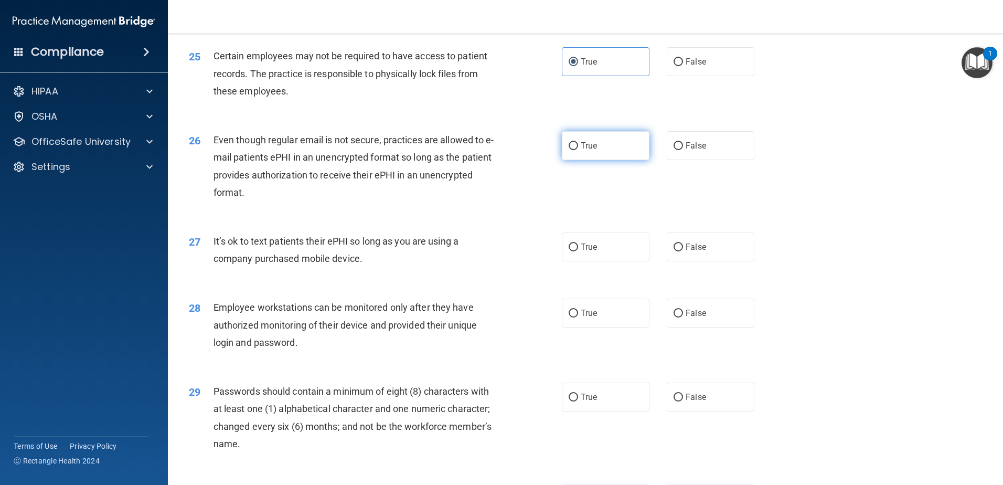
click at [576, 160] on label "True" at bounding box center [606, 145] width 88 height 29
click at [576, 150] on input "True" at bounding box center [573, 146] width 9 height 8
radio input "true"
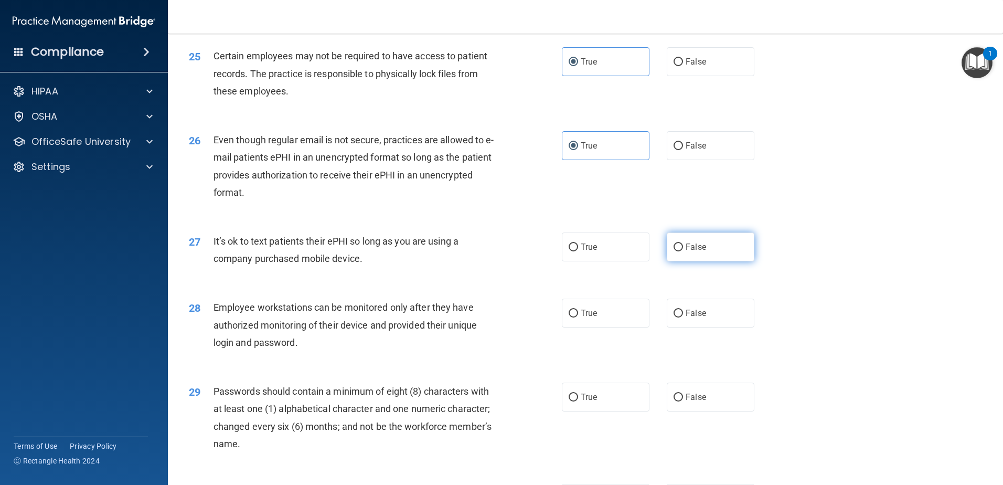
click at [688, 261] on label "False" at bounding box center [711, 247] width 88 height 29
click at [683, 251] on input "False" at bounding box center [678, 248] width 9 height 8
radio input "true"
click at [699, 318] on span "False" at bounding box center [696, 313] width 20 height 10
click at [683, 318] on input "False" at bounding box center [678, 314] width 9 height 8
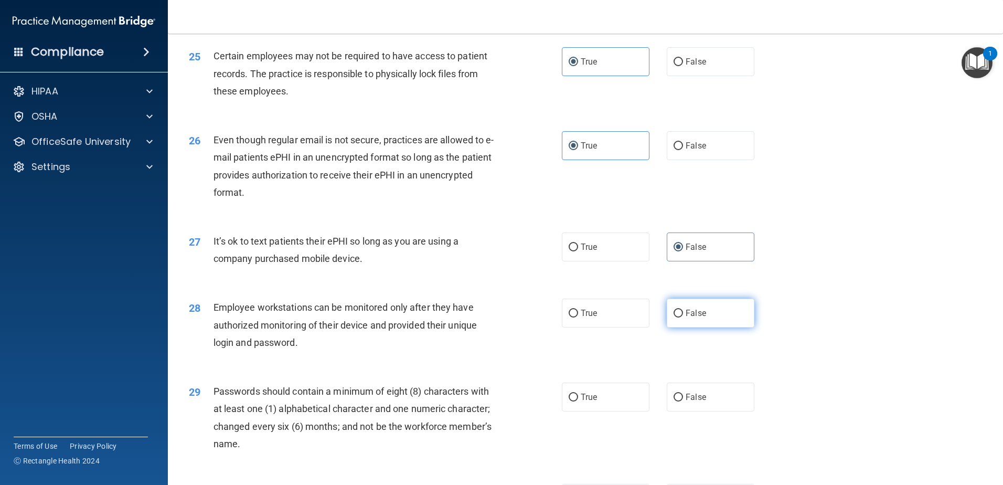
radio input "true"
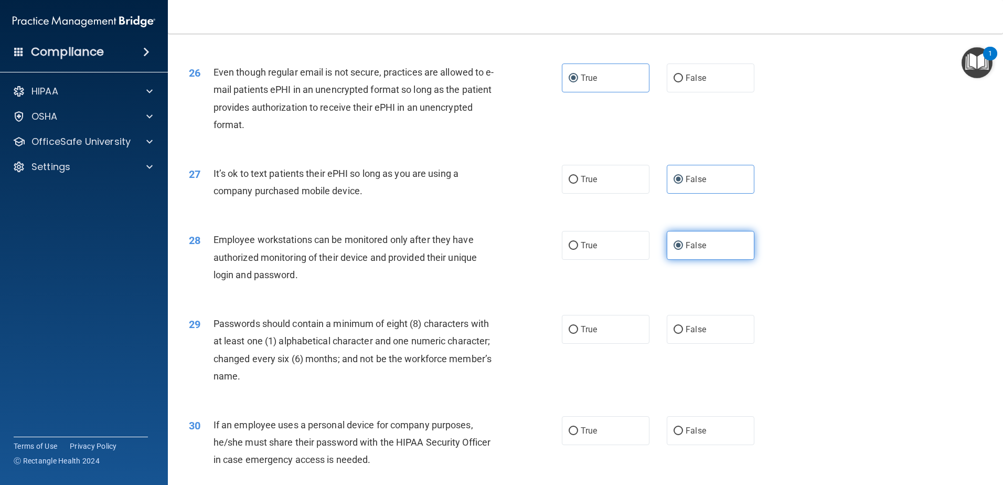
scroll to position [2150, 0]
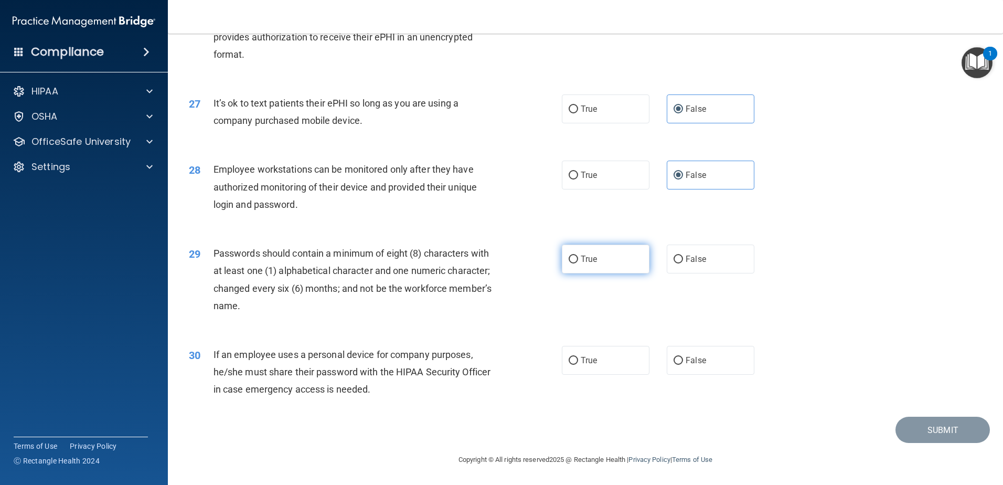
click at [621, 259] on label "True" at bounding box center [606, 259] width 88 height 29
click at [578, 259] on input "True" at bounding box center [573, 260] width 9 height 8
radio input "true"
click at [695, 366] on label "False" at bounding box center [711, 360] width 88 height 29
click at [683, 365] on input "False" at bounding box center [678, 361] width 9 height 8
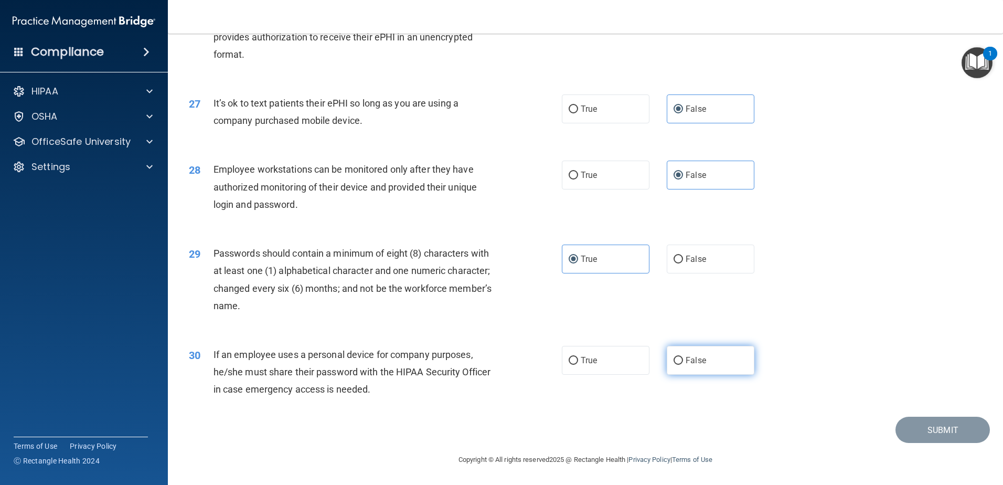
radio input "true"
click at [939, 425] on button "Submit" at bounding box center [943, 430] width 94 height 27
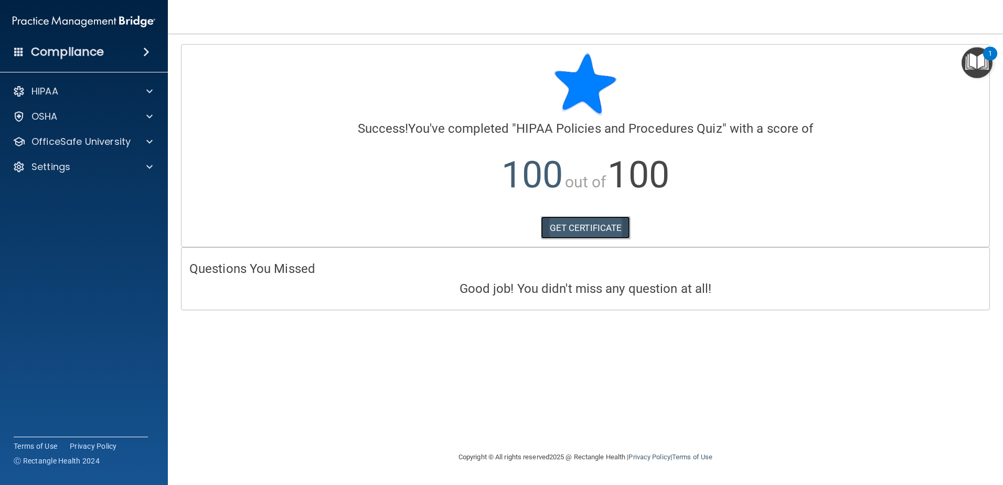
click at [626, 223] on link "GET CERTIFICATE" at bounding box center [586, 227] width 90 height 23
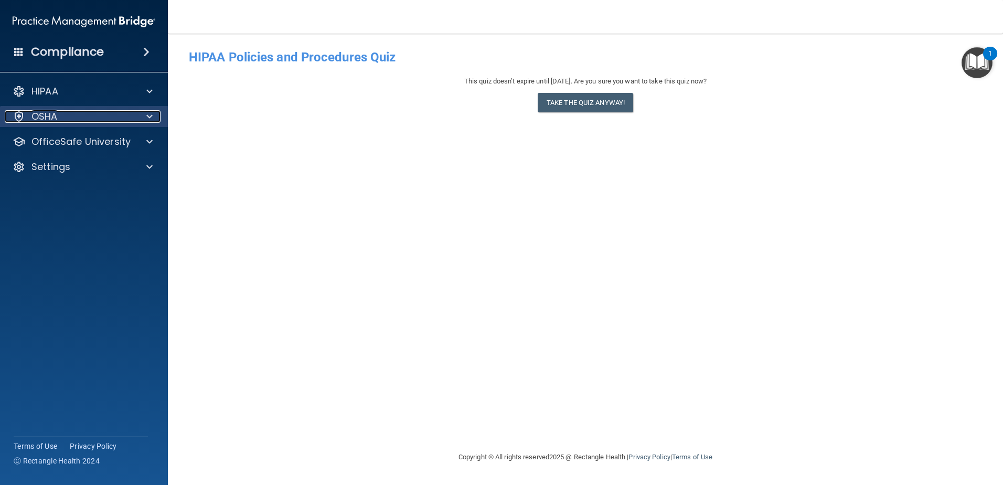
click at [62, 110] on div "OSHA" at bounding box center [70, 116] width 130 height 13
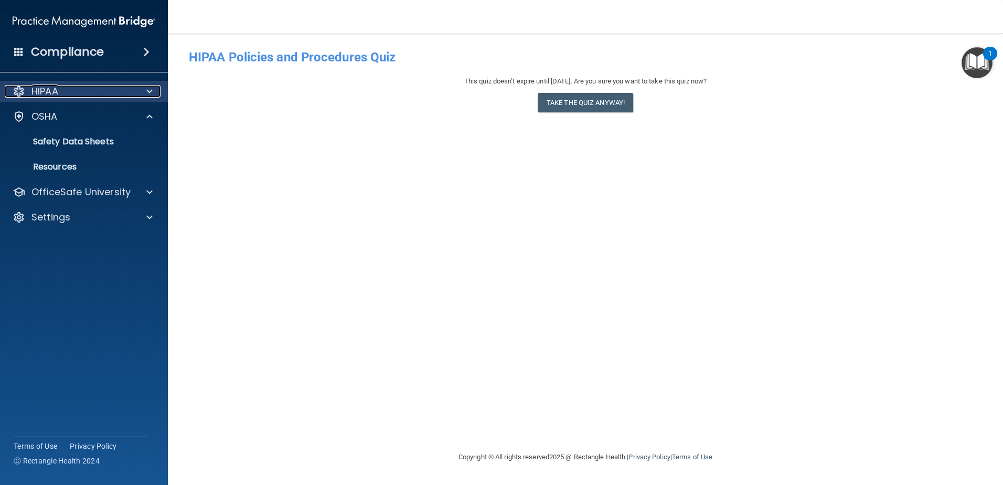
click at [64, 91] on div "HIPAA" at bounding box center [70, 91] width 130 height 13
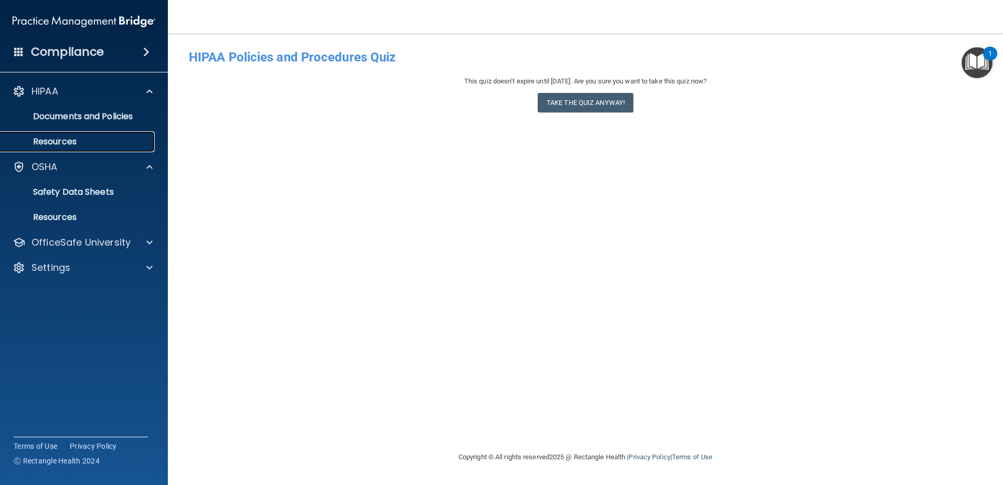
click at [92, 144] on p "Resources" at bounding box center [78, 141] width 143 height 10
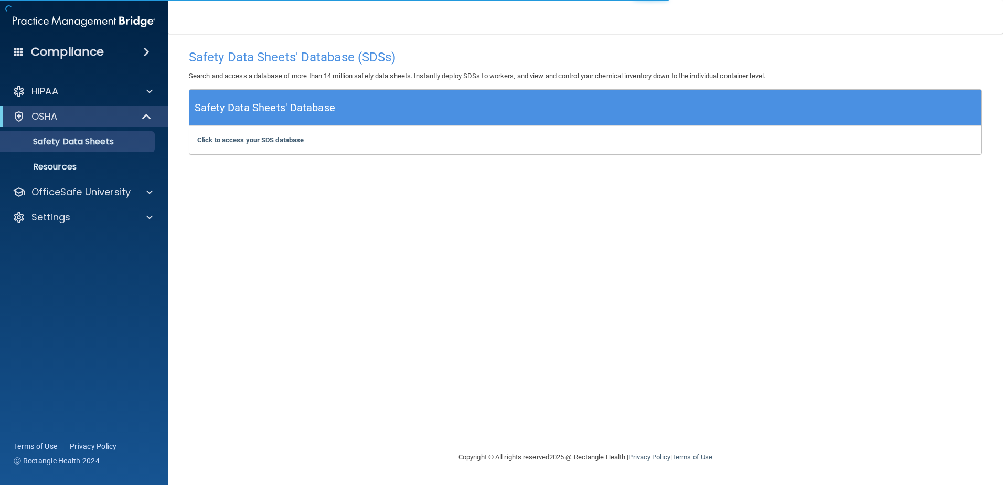
click at [98, 104] on div "HIPAA Documents and Policies Report an Incident Business Associates Emergency P…" at bounding box center [84, 157] width 168 height 160
click at [90, 91] on div "HIPAA" at bounding box center [70, 91] width 130 height 13
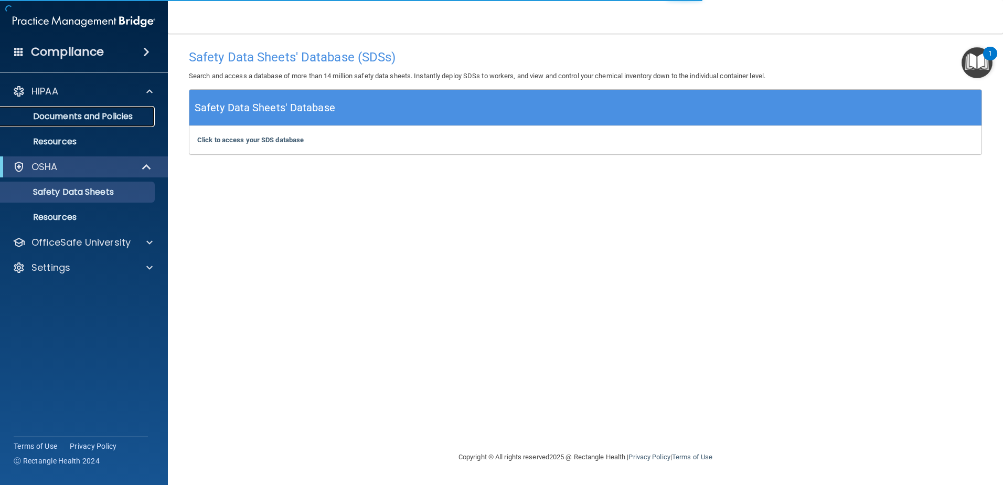
click at [75, 120] on p "Documents and Policies" at bounding box center [78, 116] width 143 height 10
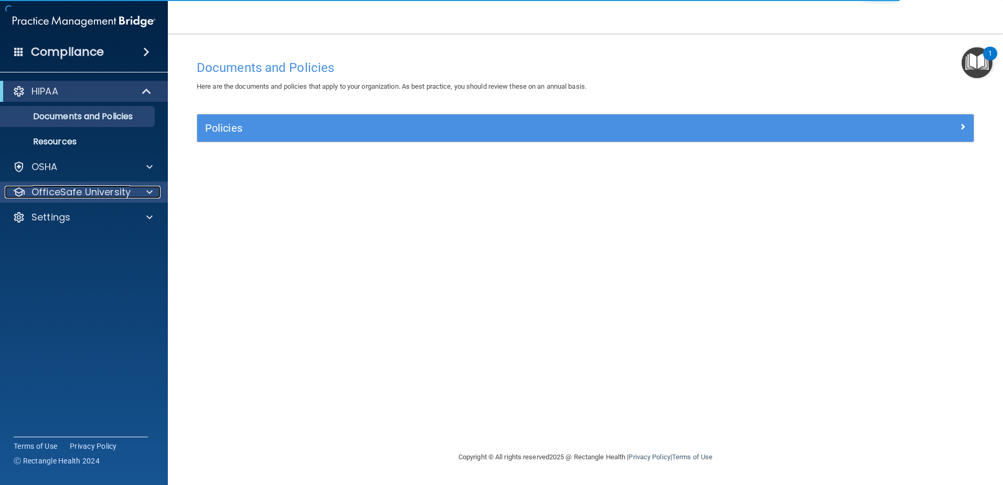
click at [118, 188] on p "OfficeSafe University" at bounding box center [80, 192] width 99 height 13
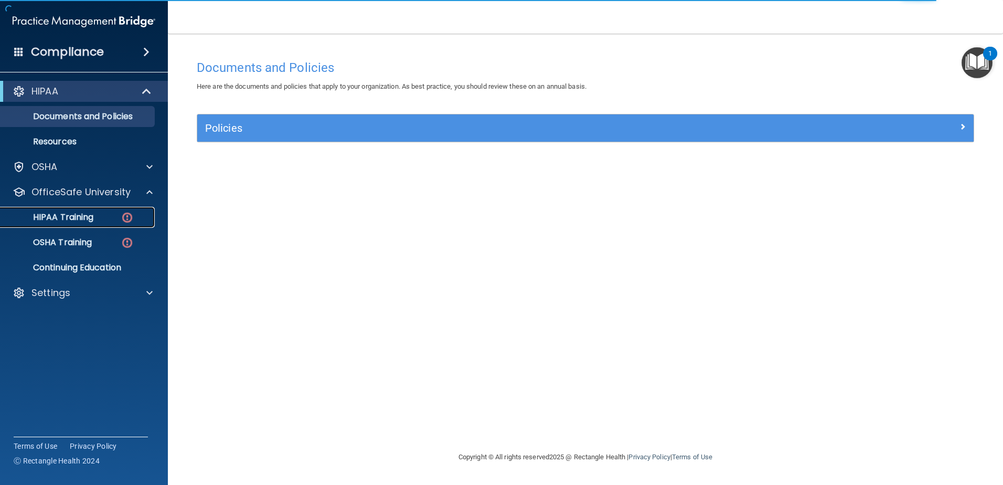
click at [94, 216] on div "HIPAA Training" at bounding box center [78, 217] width 143 height 10
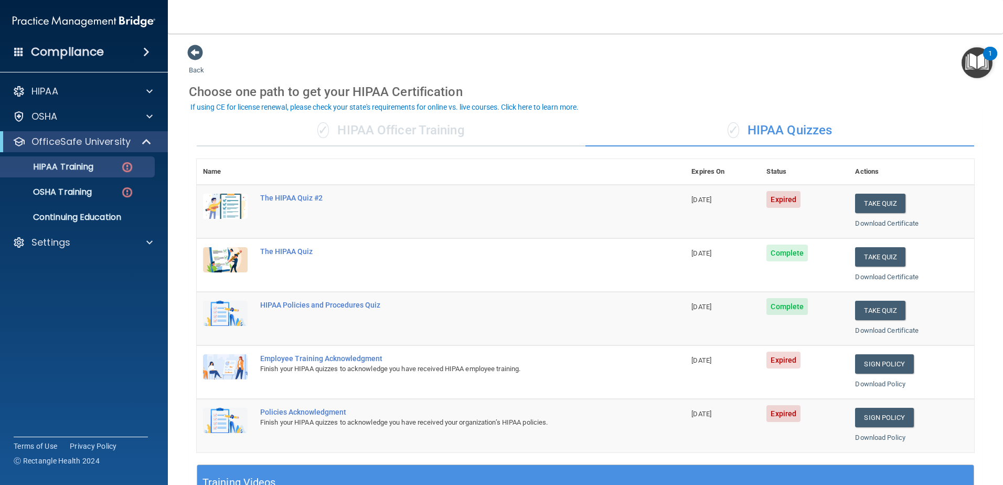
click at [870, 214] on td "Take Quiz Download Certificate" at bounding box center [911, 212] width 125 height 54
click at [873, 204] on button "Take Quiz" at bounding box center [880, 203] width 50 height 19
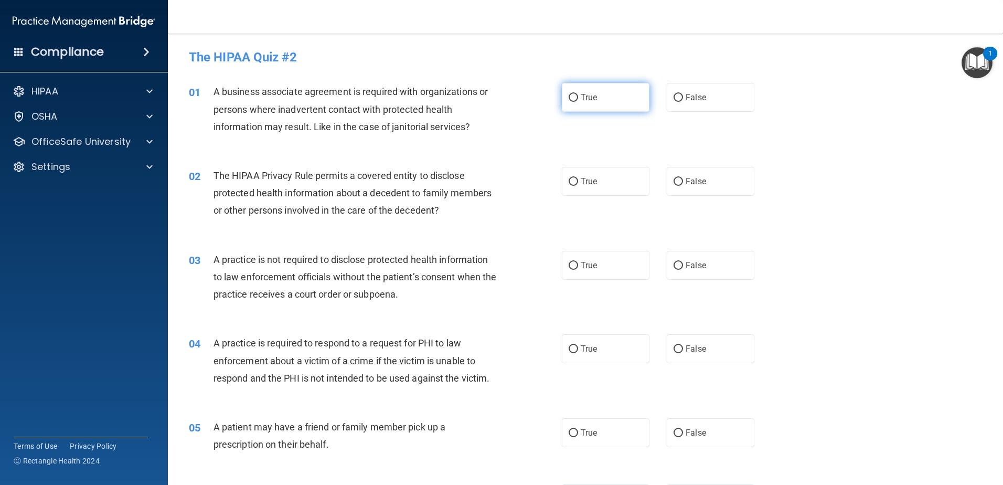
click at [615, 102] on label "True" at bounding box center [606, 97] width 88 height 29
click at [578, 102] on input "True" at bounding box center [573, 98] width 9 height 8
radio input "true"
click at [608, 188] on label "True" at bounding box center [606, 181] width 88 height 29
click at [578, 186] on input "True" at bounding box center [573, 182] width 9 height 8
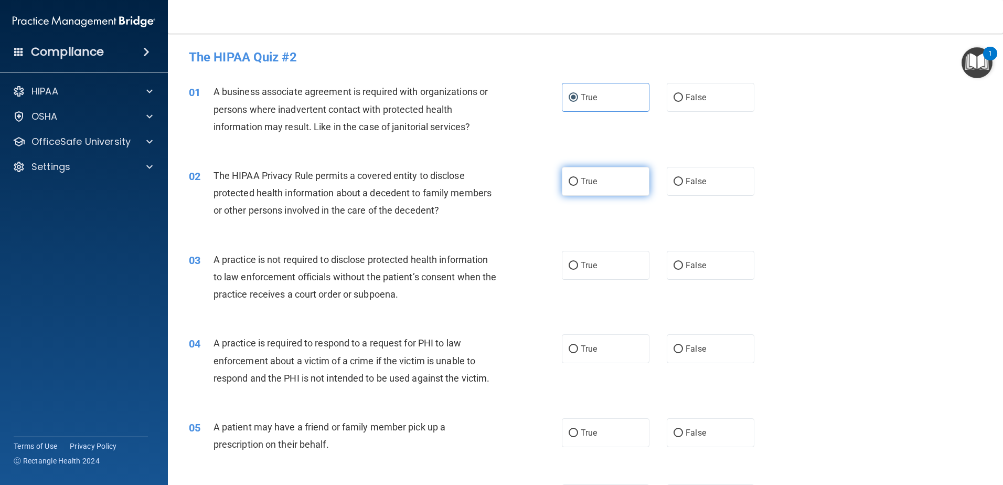
radio input "true"
click at [617, 262] on label "True" at bounding box center [606, 265] width 88 height 29
click at [578, 262] on input "True" at bounding box center [573, 266] width 9 height 8
radio input "true"
click at [696, 267] on span "False" at bounding box center [696, 265] width 20 height 10
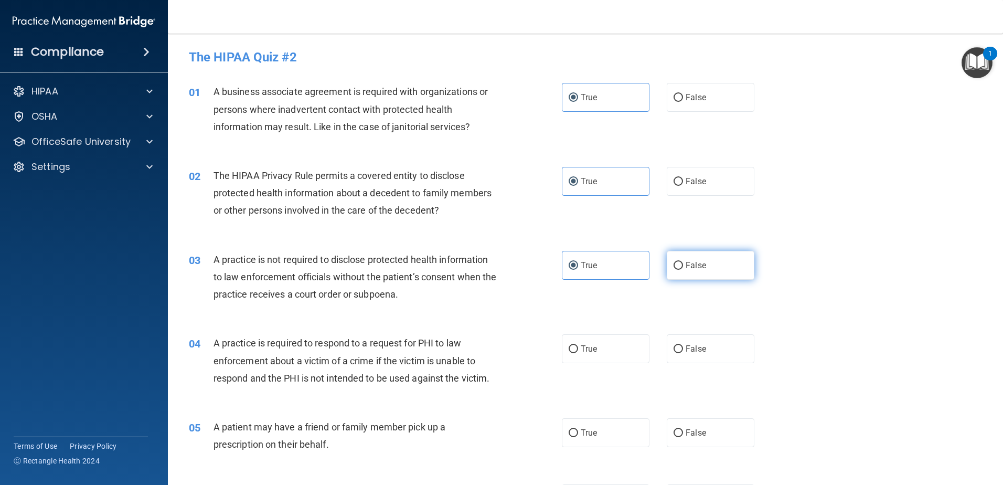
click at [683, 267] on input "False" at bounding box center [678, 266] width 9 height 8
radio input "true"
radio input "false"
click at [600, 349] on label "True" at bounding box center [606, 348] width 88 height 29
click at [578, 349] on input "True" at bounding box center [573, 349] width 9 height 8
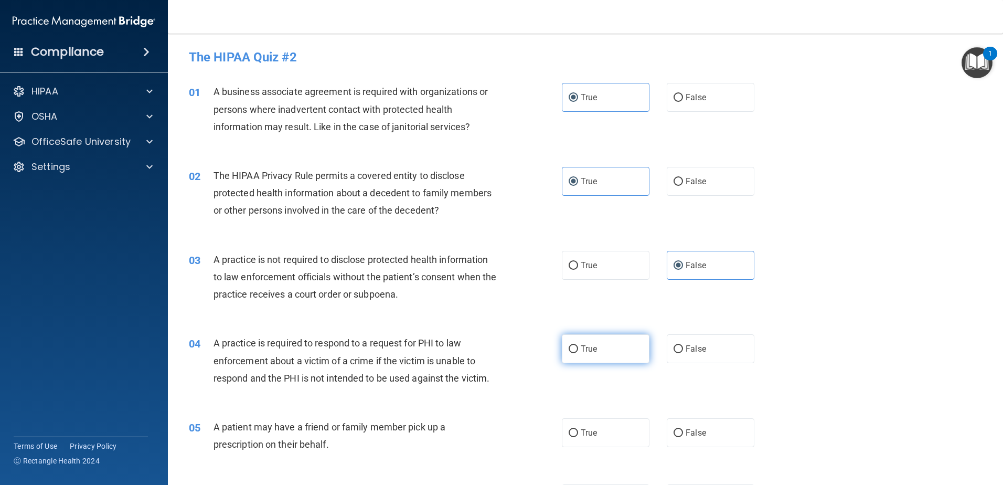
radio input "true"
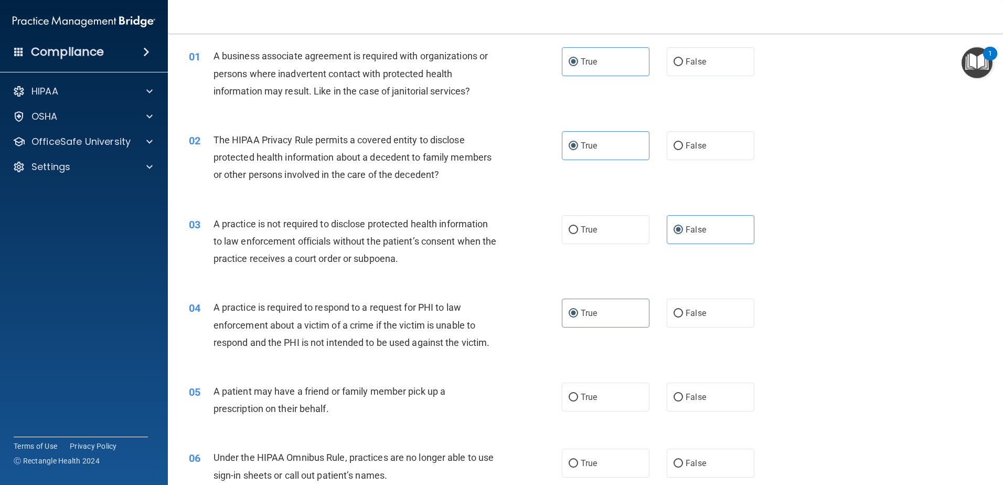
scroll to position [210, 0]
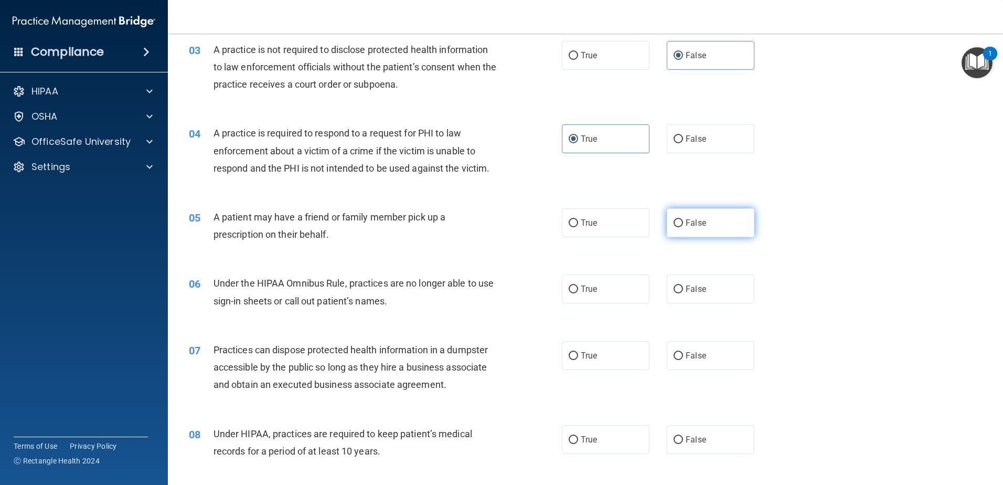
click at [718, 228] on label "False" at bounding box center [711, 222] width 88 height 29
click at [683, 227] on input "False" at bounding box center [678, 223] width 9 height 8
radio input "true"
click at [716, 288] on label "False" at bounding box center [711, 288] width 88 height 29
click at [683, 288] on input "False" at bounding box center [678, 290] width 9 height 8
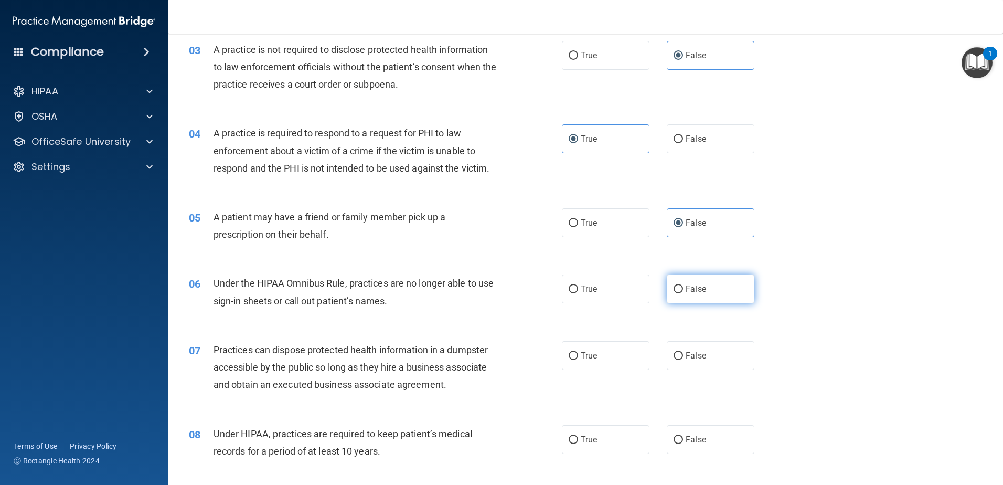
radio input "true"
click at [707, 368] on label "False" at bounding box center [711, 355] width 88 height 29
click at [683, 360] on input "False" at bounding box center [678, 356] width 9 height 8
radio input "true"
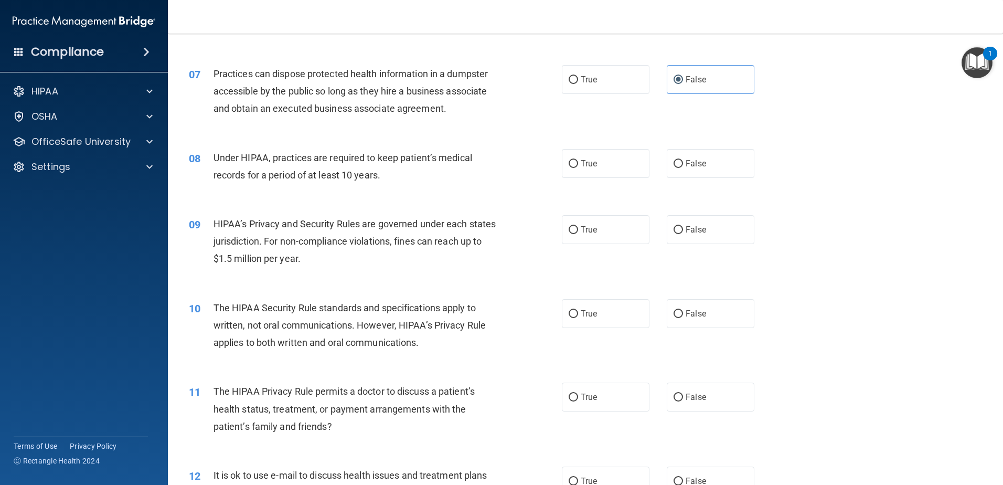
scroll to position [525, 0]
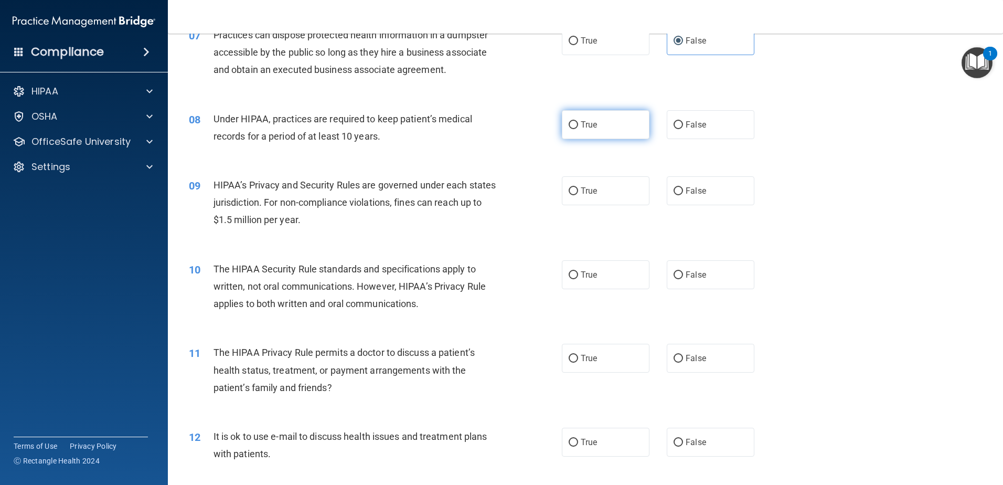
click at [621, 127] on label "True" at bounding box center [606, 124] width 88 height 29
click at [578, 127] on input "True" at bounding box center [573, 125] width 9 height 8
radio input "true"
click at [607, 187] on label "True" at bounding box center [606, 190] width 88 height 29
click at [578, 187] on input "True" at bounding box center [573, 191] width 9 height 8
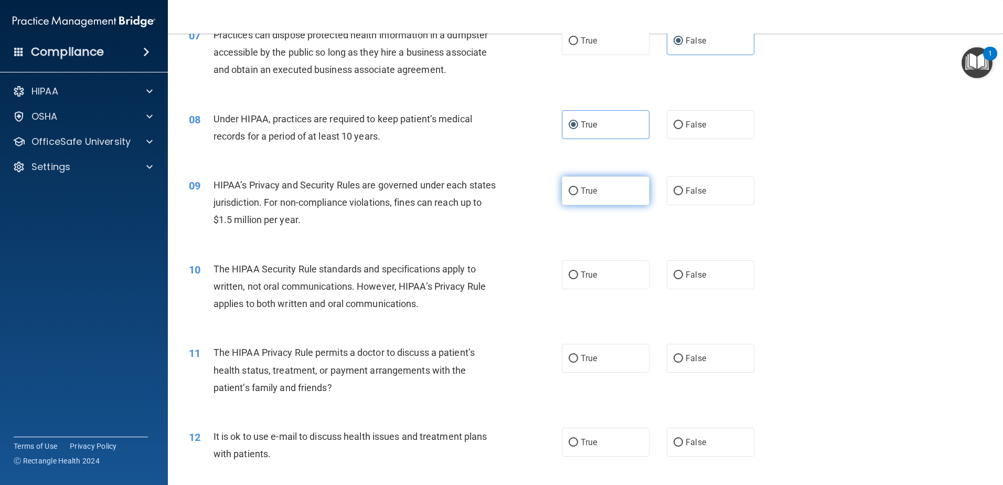
radio input "true"
click at [688, 268] on label "False" at bounding box center [711, 274] width 88 height 29
click at [683, 271] on input "False" at bounding box center [678, 275] width 9 height 8
radio input "true"
click at [709, 355] on label "False" at bounding box center [711, 358] width 88 height 29
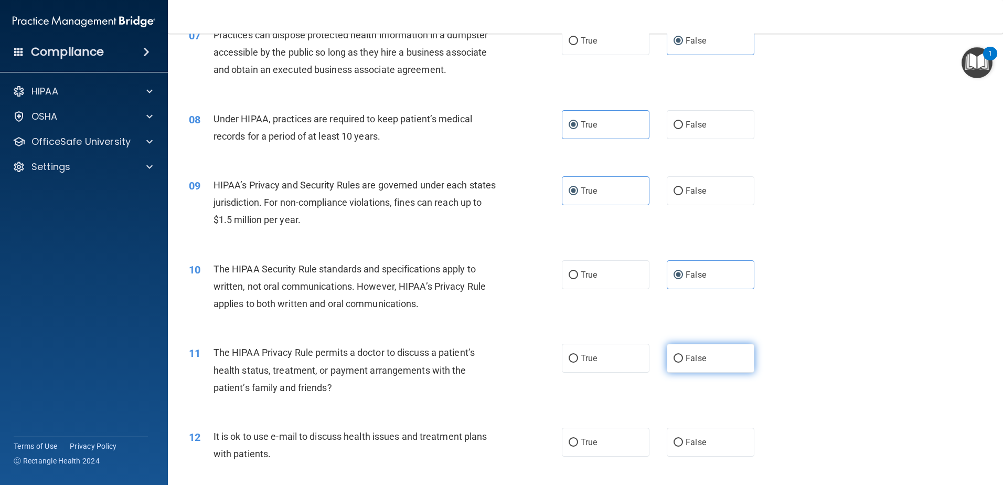
click at [683, 355] on input "False" at bounding box center [678, 359] width 9 height 8
radio input "true"
click at [712, 442] on label "False" at bounding box center [711, 442] width 88 height 29
click at [683, 442] on input "False" at bounding box center [678, 443] width 9 height 8
radio input "true"
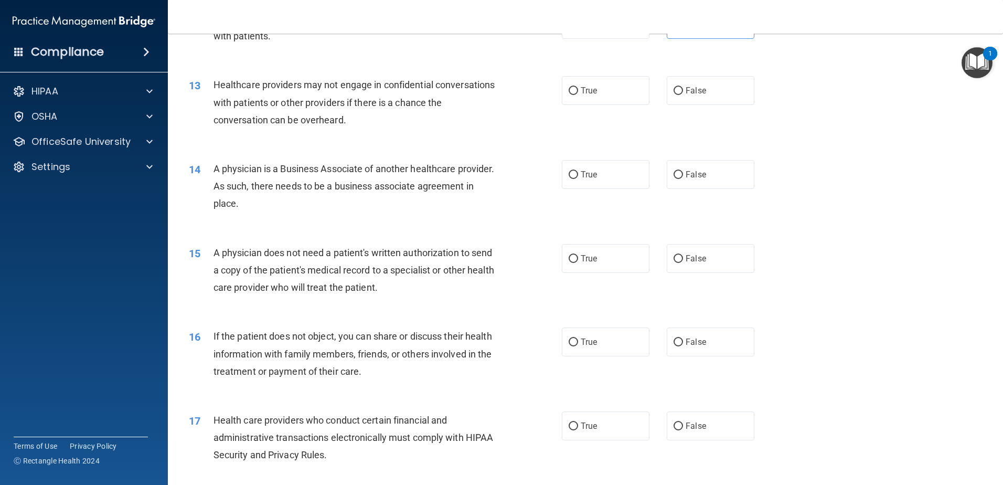
scroll to position [945, 0]
click at [618, 69] on div "13 Healthcare providers may not engage in confidential conversations with patie…" at bounding box center [585, 103] width 809 height 84
click at [610, 100] on label "True" at bounding box center [606, 88] width 88 height 29
click at [578, 93] on input "True" at bounding box center [573, 89] width 9 height 8
radio input "true"
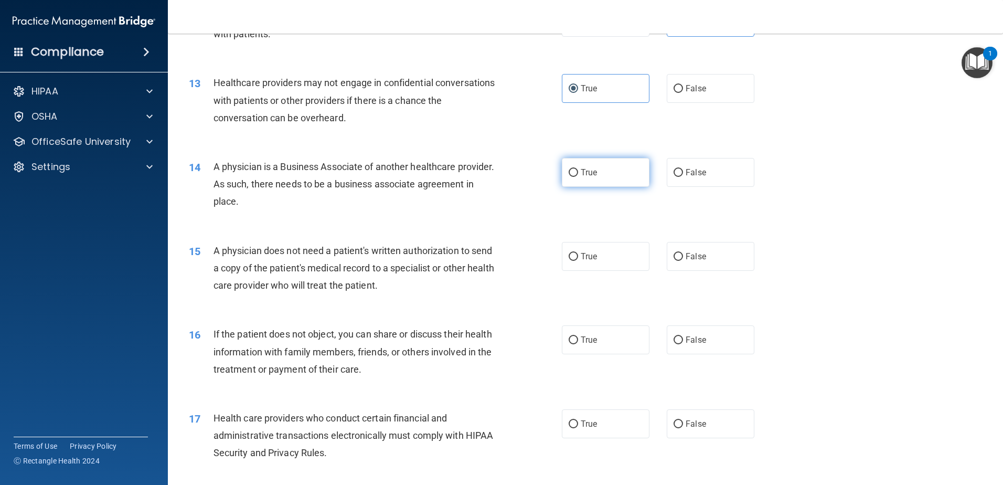
click at [594, 181] on label "True" at bounding box center [606, 172] width 88 height 29
click at [578, 177] on input "True" at bounding box center [573, 173] width 9 height 8
radio input "true"
click at [612, 269] on label "True" at bounding box center [606, 256] width 88 height 29
click at [578, 261] on input "True" at bounding box center [573, 257] width 9 height 8
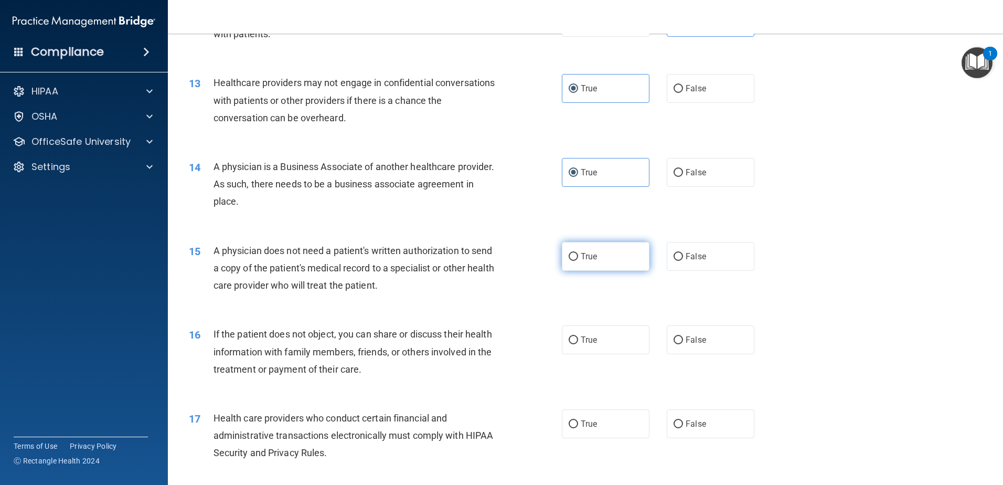
radio input "true"
click at [602, 343] on label "True" at bounding box center [606, 339] width 88 height 29
click at [578, 343] on input "True" at bounding box center [573, 340] width 9 height 8
radio input "true"
click at [603, 427] on label "True" at bounding box center [606, 423] width 88 height 29
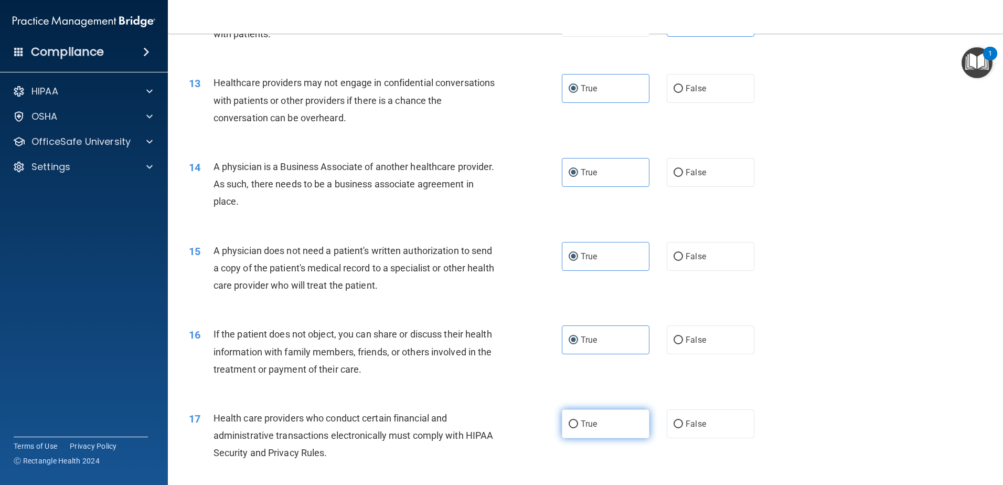
click at [578, 427] on input "True" at bounding box center [573, 424] width 9 height 8
radio input "true"
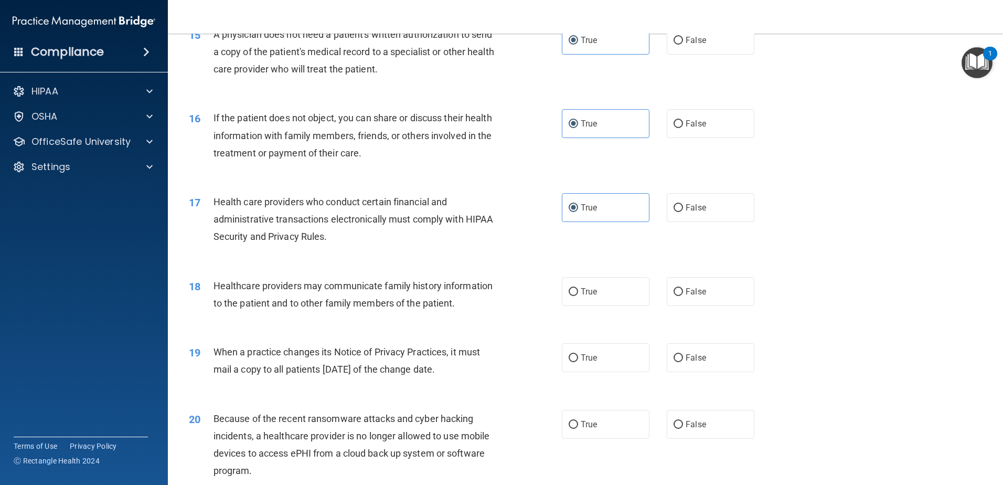
scroll to position [1207, 0]
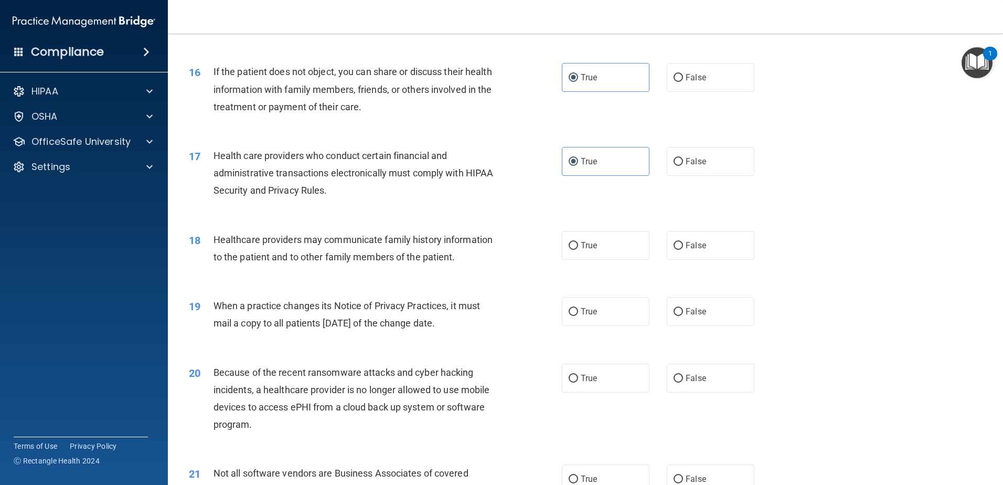
click at [688, 226] on div "18 Healthcare providers may communicate family history information to the patie…" at bounding box center [585, 251] width 809 height 66
click at [692, 249] on span "False" at bounding box center [696, 245] width 20 height 10
click at [683, 249] on input "False" at bounding box center [678, 246] width 9 height 8
radio input "true"
click at [713, 354] on div "20 Because of the recent ransomware attacks and cyber hacking incidents, a heal…" at bounding box center [585, 401] width 809 height 101
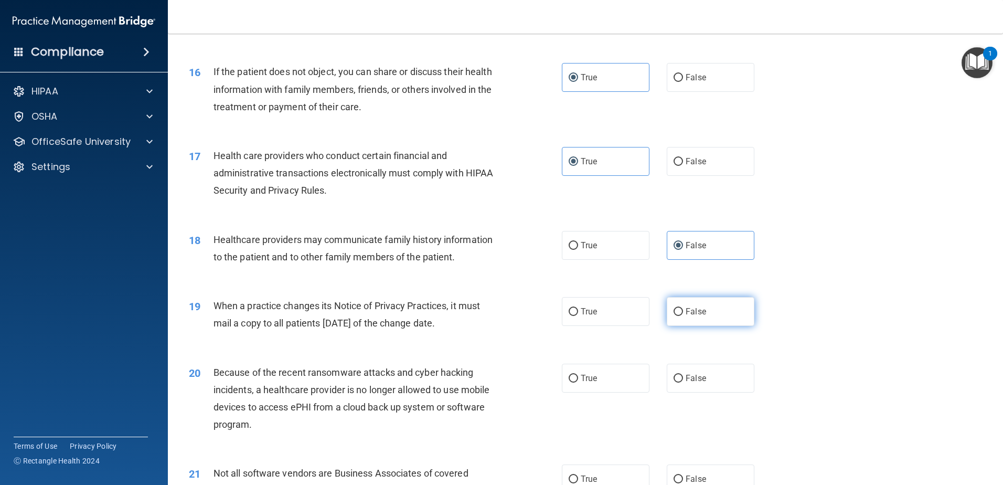
click at [700, 320] on label "False" at bounding box center [711, 311] width 88 height 29
click at [683, 316] on input "False" at bounding box center [678, 312] width 9 height 8
radio input "true"
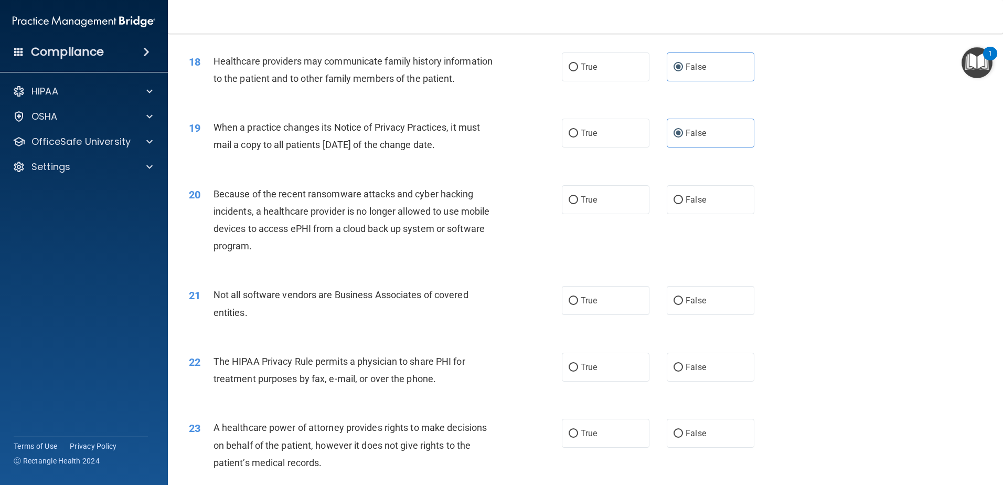
scroll to position [1417, 0]
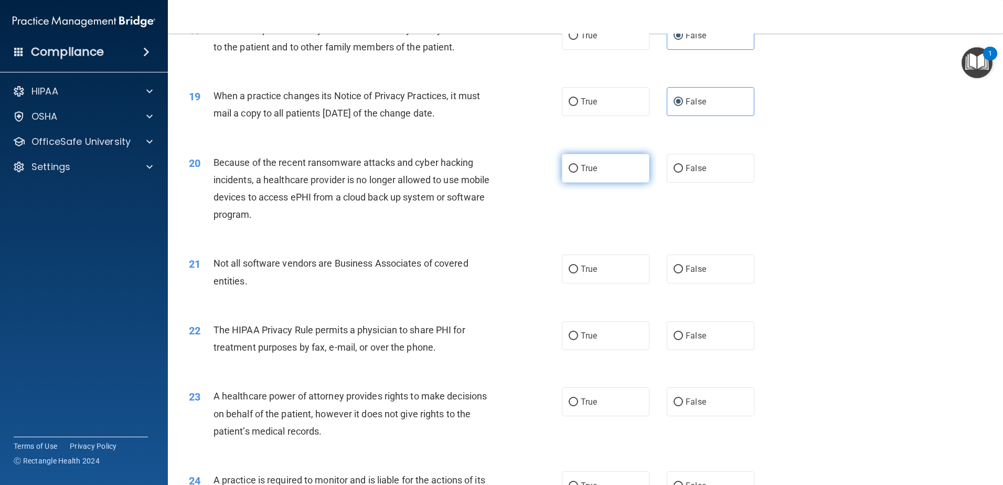
click at [613, 159] on label "True" at bounding box center [606, 168] width 88 height 29
click at [578, 165] on input "True" at bounding box center [573, 169] width 9 height 8
radio input "true"
drag, startPoint x: 691, startPoint y: 246, endPoint x: 689, endPoint y: 268, distance: 22.1
click at [691, 246] on div "21 Not all software vendors are Business Associates of covered entities. True F…" at bounding box center [585, 274] width 809 height 66
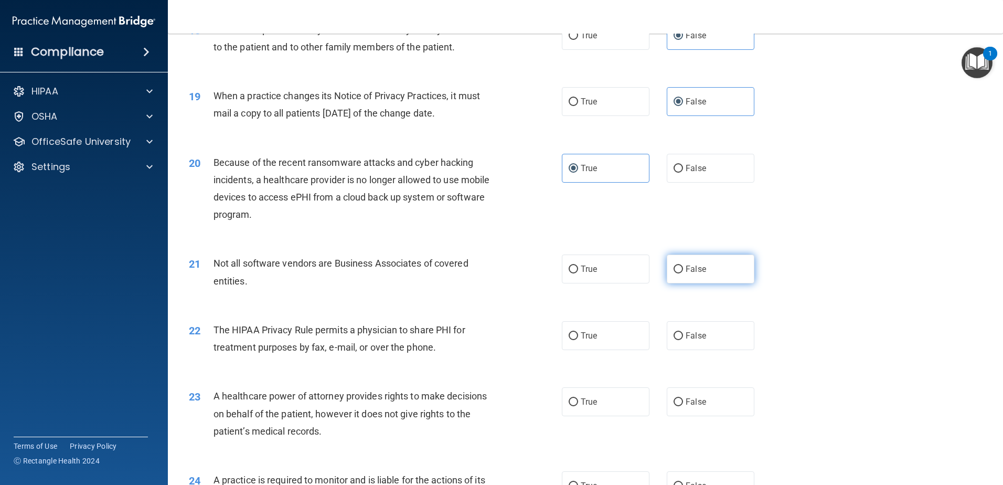
click at [689, 268] on span "False" at bounding box center [696, 269] width 20 height 10
click at [683, 268] on input "False" at bounding box center [678, 270] width 9 height 8
radio input "true"
click at [691, 331] on span "False" at bounding box center [696, 336] width 20 height 10
click at [683, 332] on input "False" at bounding box center [678, 336] width 9 height 8
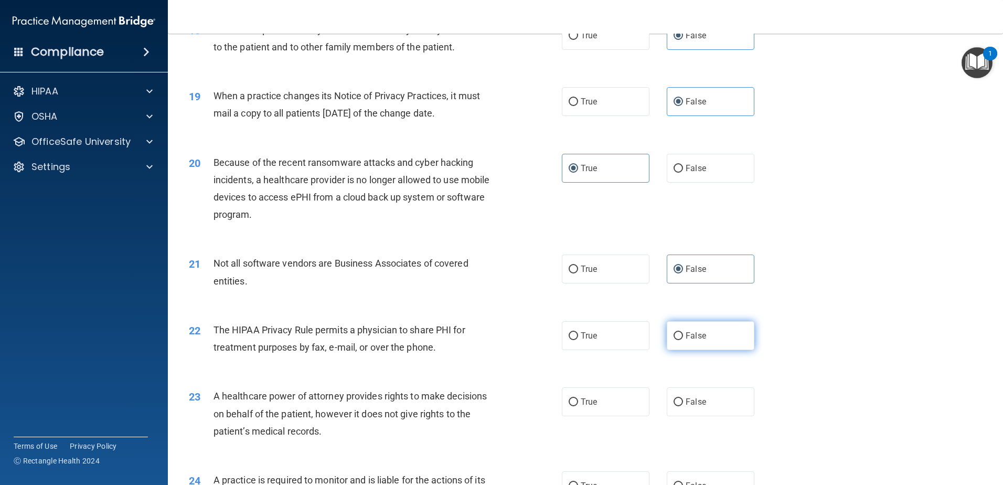
radio input "true"
click at [689, 399] on span "False" at bounding box center [696, 402] width 20 height 10
click at [683, 399] on input "False" at bounding box center [678, 402] width 9 height 8
radio input "true"
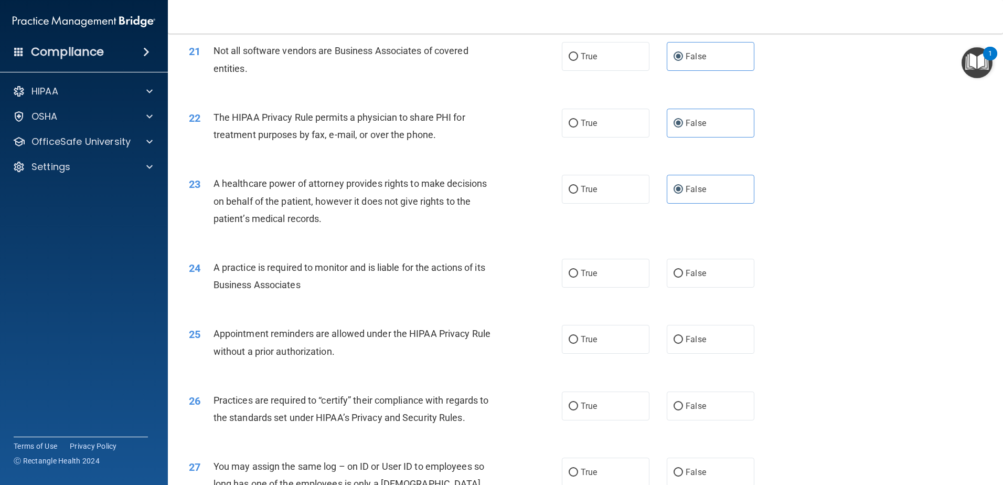
scroll to position [1679, 0]
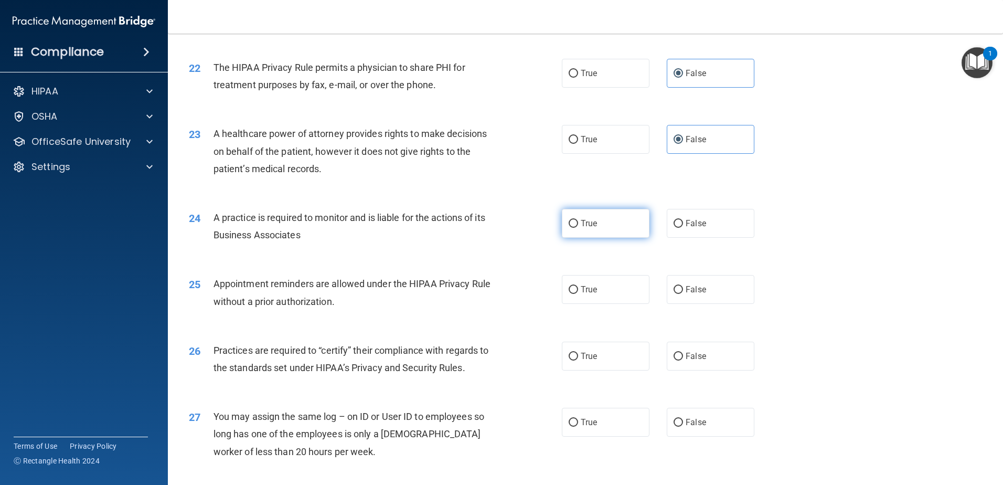
click at [600, 229] on label "True" at bounding box center [606, 223] width 88 height 29
click at [578, 228] on input "True" at bounding box center [573, 224] width 9 height 8
radio input "true"
click at [698, 287] on span "False" at bounding box center [696, 289] width 20 height 10
click at [683, 287] on input "False" at bounding box center [678, 290] width 9 height 8
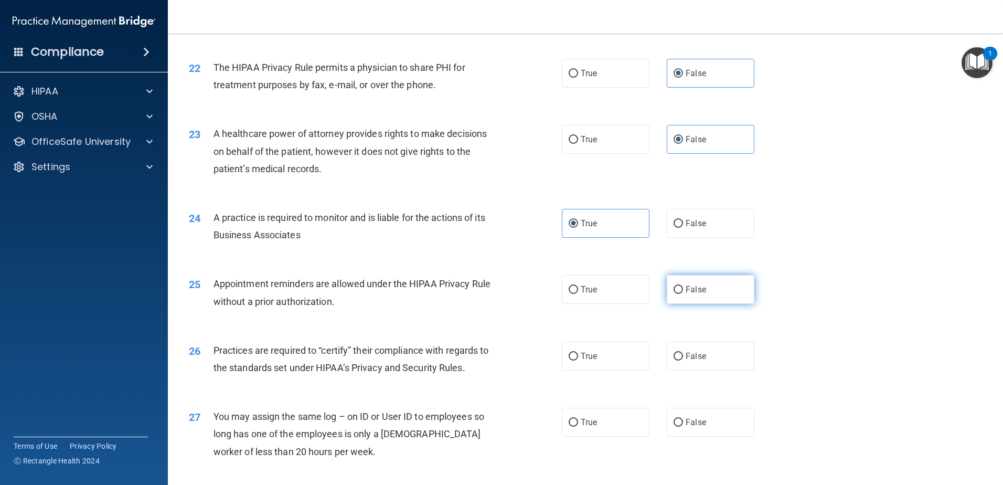
radio input "true"
click at [703, 364] on label "False" at bounding box center [711, 356] width 88 height 29
click at [683, 361] on input "False" at bounding box center [678, 357] width 9 height 8
radio input "true"
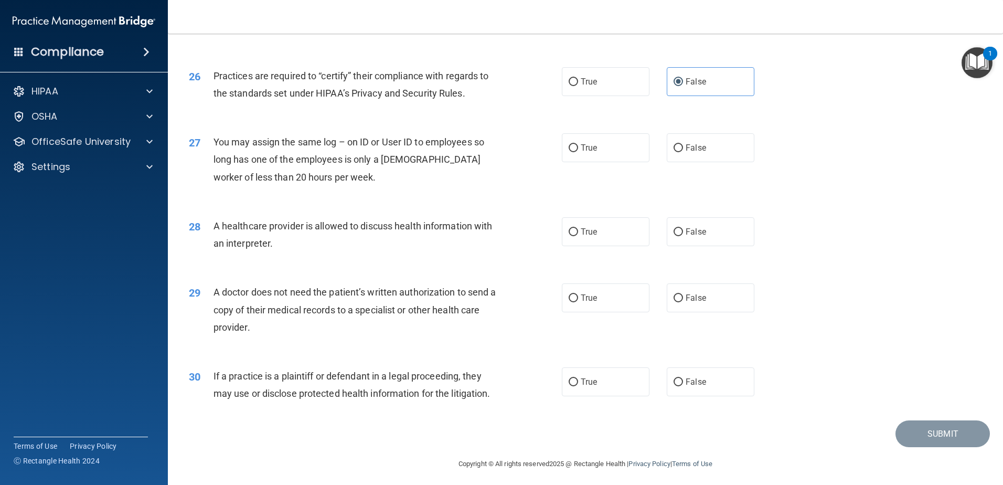
scroll to position [1958, 0]
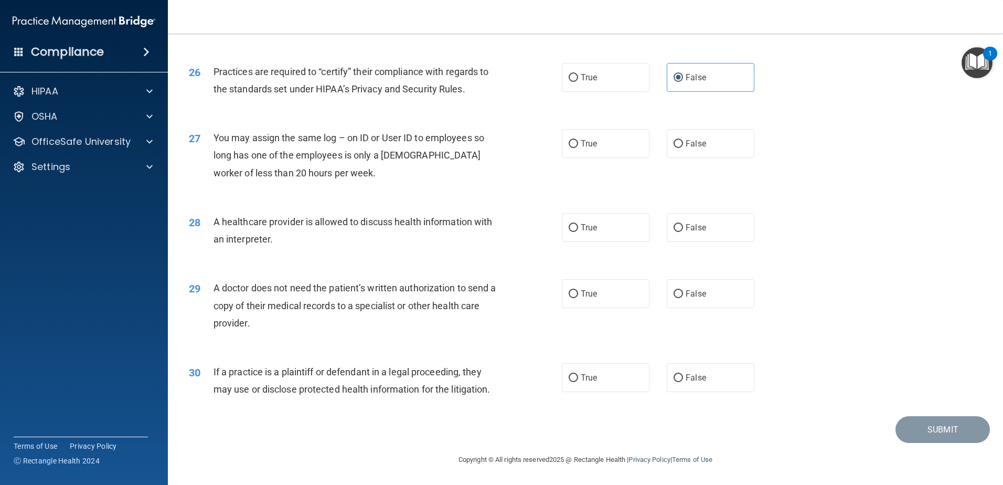
click at [733, 161] on div "27 You may assign the same log – on ID or User ID to employees so long has one …" at bounding box center [585, 158] width 809 height 84
click at [725, 146] on label "False" at bounding box center [711, 143] width 88 height 29
click at [683, 146] on input "False" at bounding box center [678, 144] width 9 height 8
radio input "true"
click at [622, 252] on div "28 A healthcare provider is allowed to discuss health information with an inter…" at bounding box center [585, 233] width 809 height 66
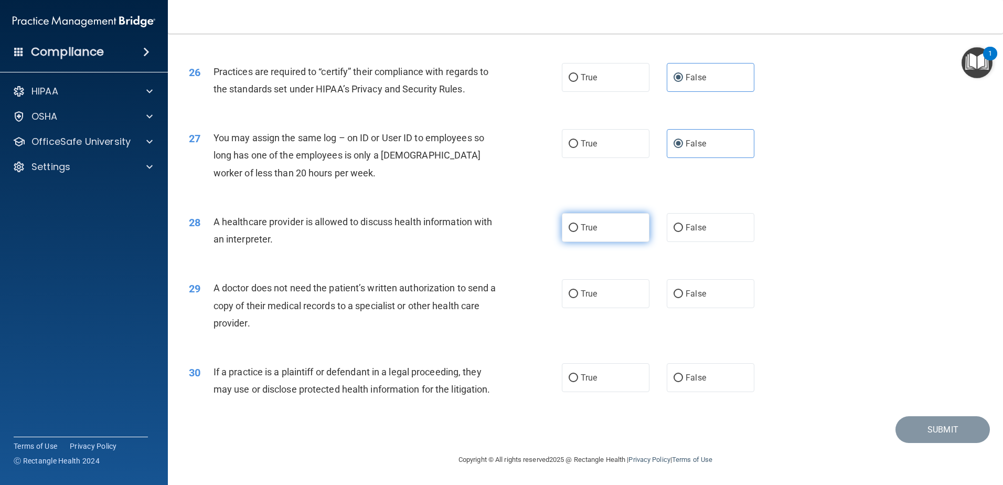
click at [614, 227] on label "True" at bounding box center [606, 227] width 88 height 29
click at [578, 227] on input "True" at bounding box center [573, 228] width 9 height 8
radio input "true"
drag, startPoint x: 587, startPoint y: 288, endPoint x: 608, endPoint y: 382, distance: 95.8
click at [587, 289] on label "True" at bounding box center [606, 293] width 88 height 29
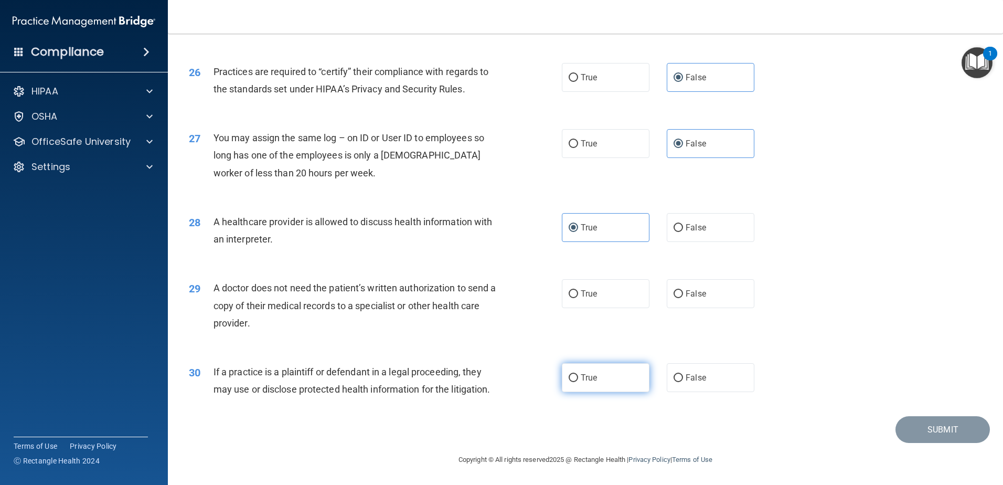
click at [578, 290] on input "True" at bounding box center [573, 294] width 9 height 8
radio input "true"
click at [608, 382] on label "True" at bounding box center [606, 377] width 88 height 29
click at [578, 382] on input "True" at bounding box center [573, 378] width 9 height 8
radio input "true"
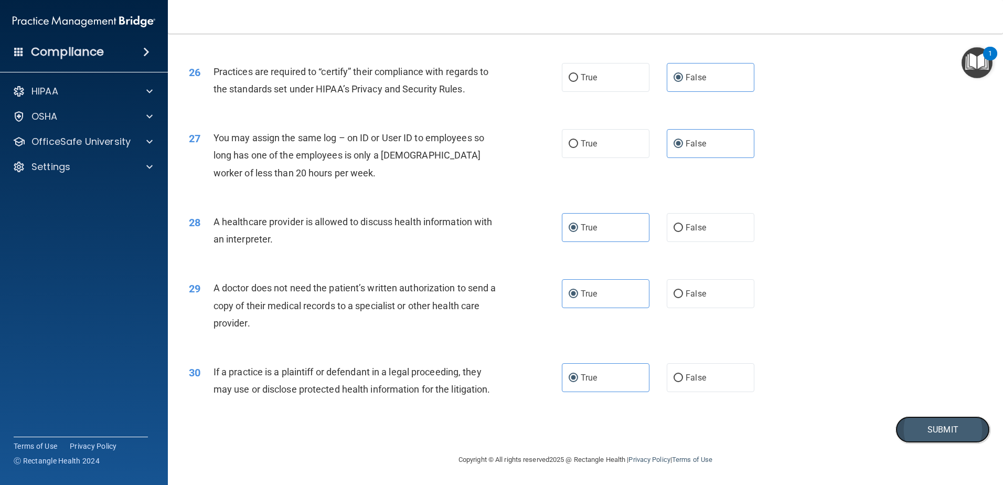
click at [910, 424] on button "Submit" at bounding box center [943, 429] width 94 height 27
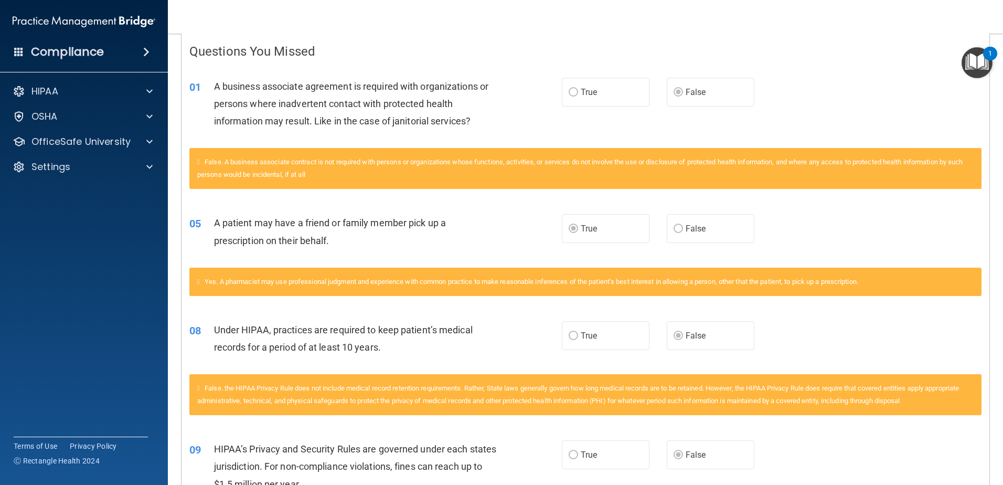
scroll to position [175, 0]
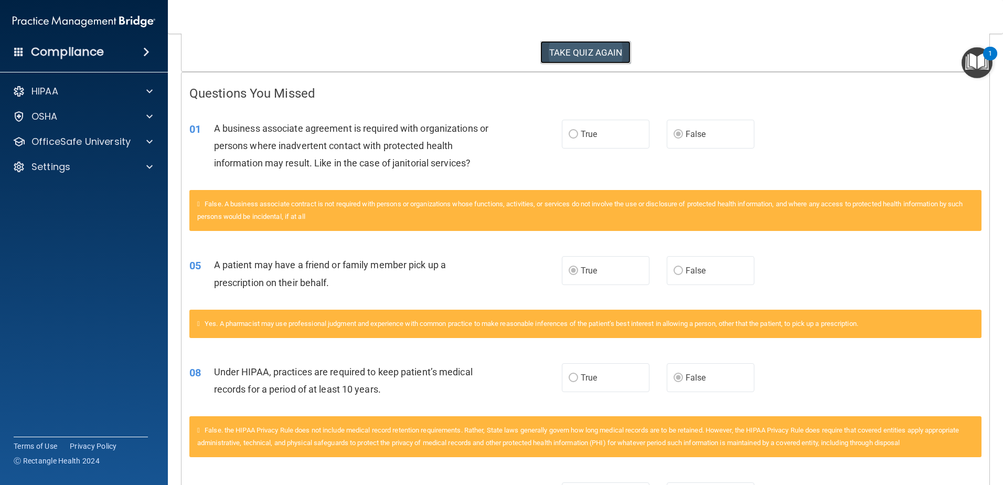
click at [605, 54] on button "TAKE QUIZ AGAIN" at bounding box center [586, 52] width 91 height 23
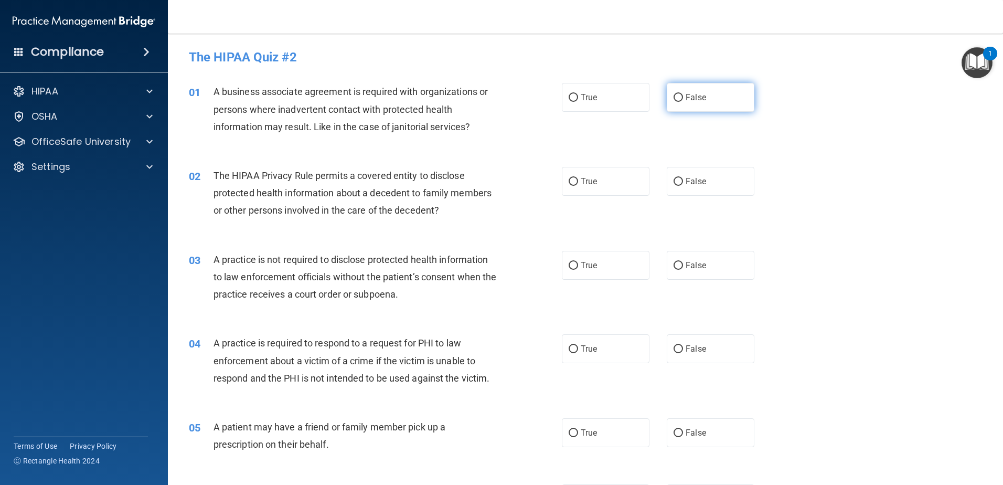
click at [703, 89] on label "False" at bounding box center [711, 97] width 88 height 29
click at [683, 94] on input "False" at bounding box center [678, 98] width 9 height 8
radio input "true"
click at [594, 188] on label "True" at bounding box center [606, 181] width 88 height 29
click at [578, 186] on input "True" at bounding box center [573, 182] width 9 height 8
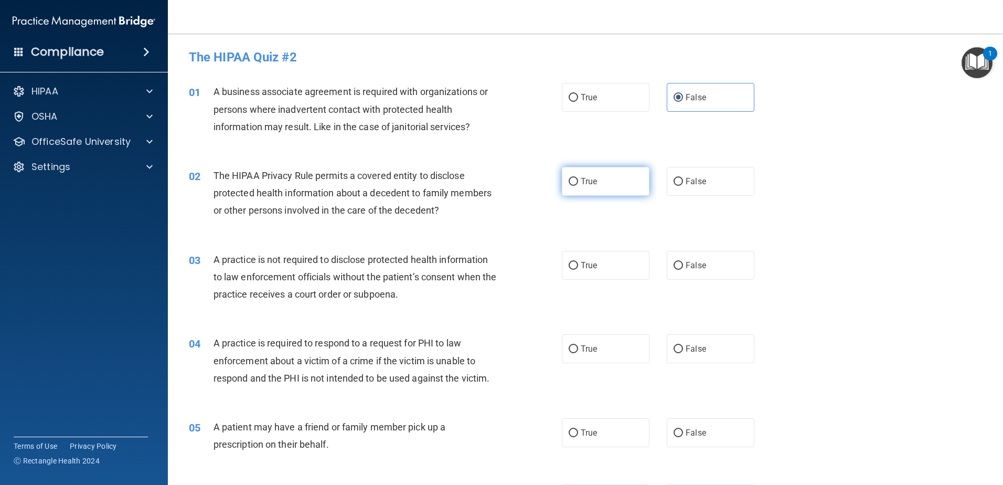
radio input "true"
click at [696, 262] on span "False" at bounding box center [696, 265] width 20 height 10
click at [683, 262] on input "False" at bounding box center [678, 266] width 9 height 8
radio input "true"
click at [610, 339] on label "True" at bounding box center [606, 348] width 88 height 29
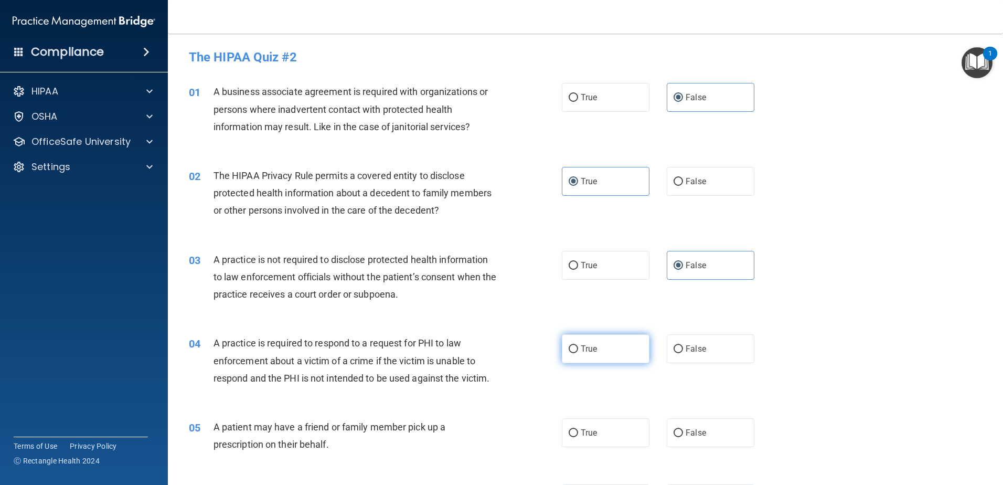
click at [578, 345] on input "True" at bounding box center [573, 349] width 9 height 8
radio input "true"
click at [581, 433] on span "True" at bounding box center [589, 433] width 16 height 10
click at [578, 433] on input "True" at bounding box center [573, 433] width 9 height 8
radio input "true"
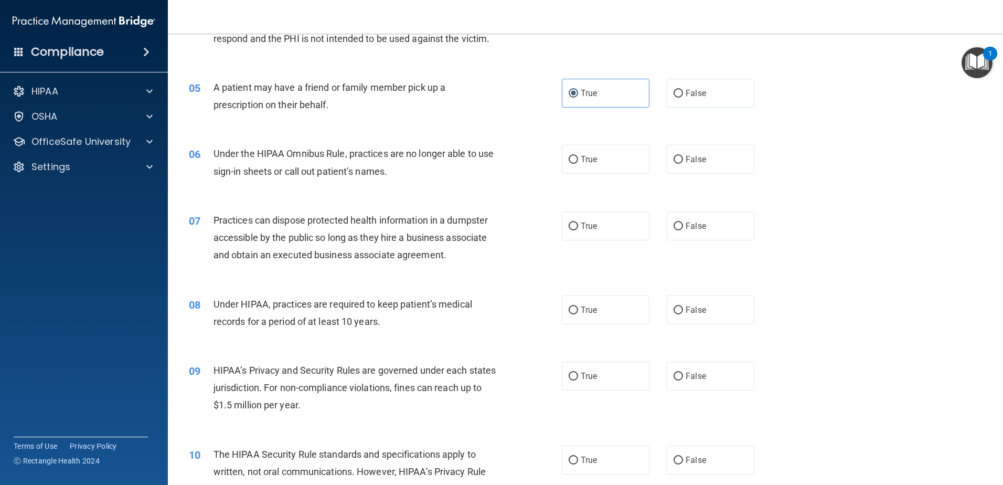
scroll to position [367, 0]
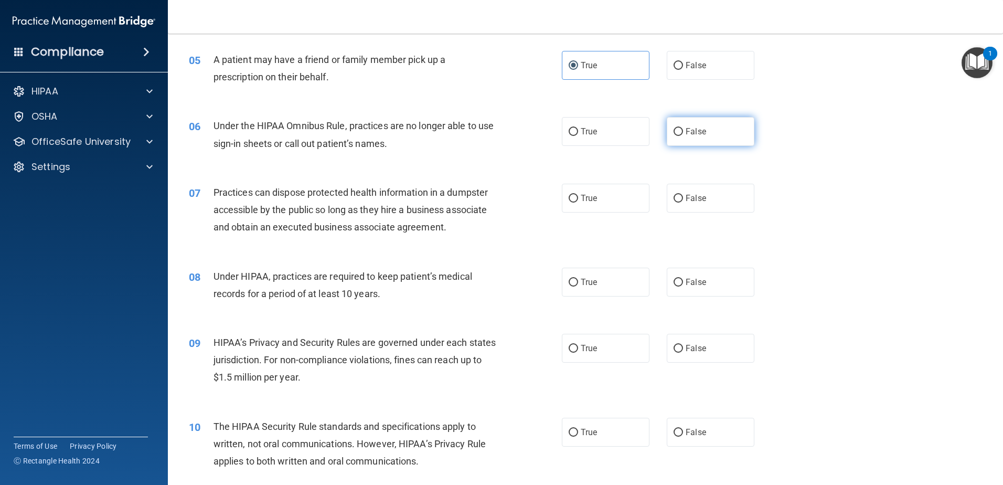
click at [731, 138] on label "False" at bounding box center [711, 131] width 88 height 29
click at [683, 136] on input "False" at bounding box center [678, 132] width 9 height 8
radio input "true"
click at [711, 206] on label "False" at bounding box center [711, 198] width 88 height 29
click at [683, 203] on input "False" at bounding box center [678, 199] width 9 height 8
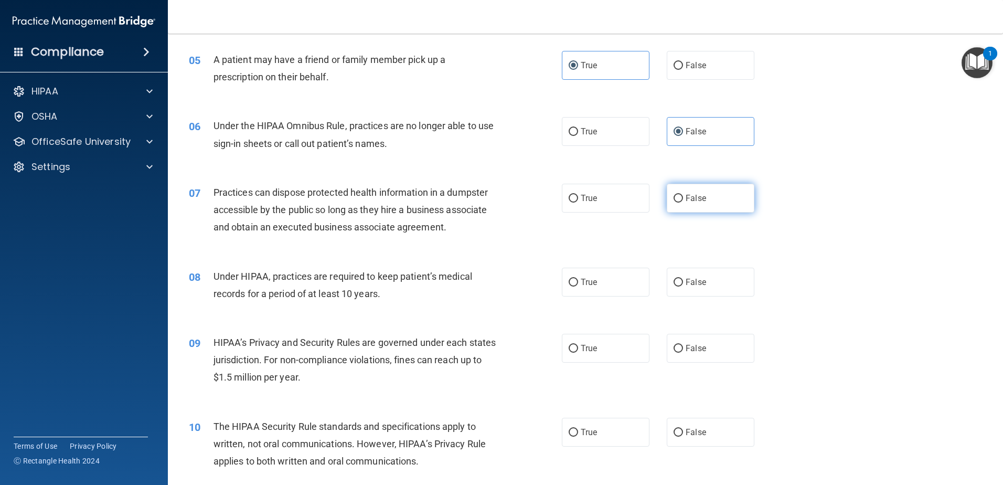
radio input "true"
click at [699, 278] on span "False" at bounding box center [696, 282] width 20 height 10
click at [683, 279] on input "False" at bounding box center [678, 283] width 9 height 8
radio input "true"
click at [689, 346] on span "False" at bounding box center [696, 348] width 20 height 10
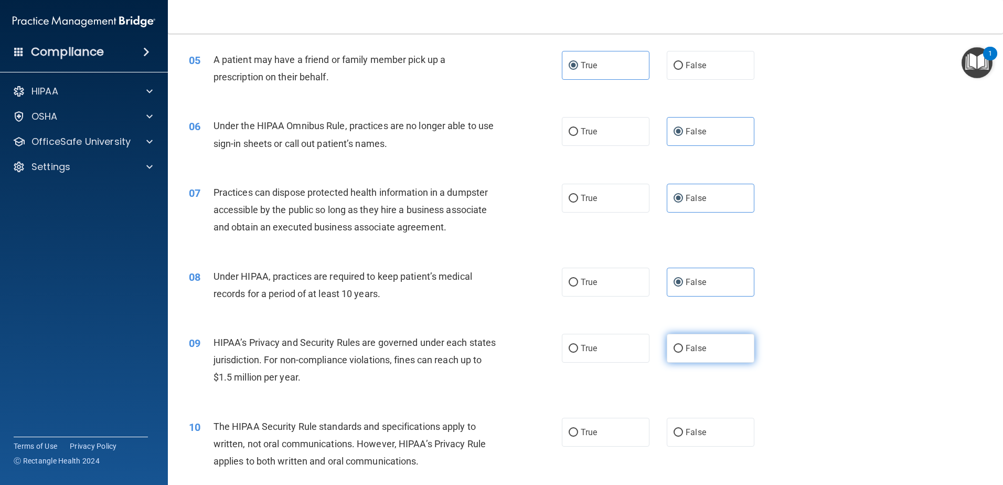
click at [683, 346] on input "False" at bounding box center [678, 349] width 9 height 8
radio input "true"
click at [593, 430] on span "True" at bounding box center [589, 432] width 16 height 10
click at [578, 430] on input "True" at bounding box center [573, 433] width 9 height 8
radio input "true"
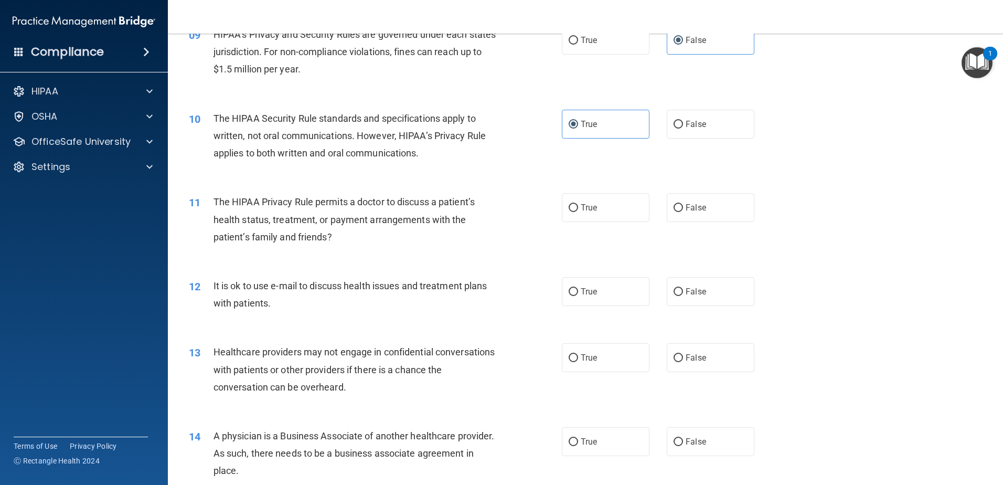
scroll to position [735, 0]
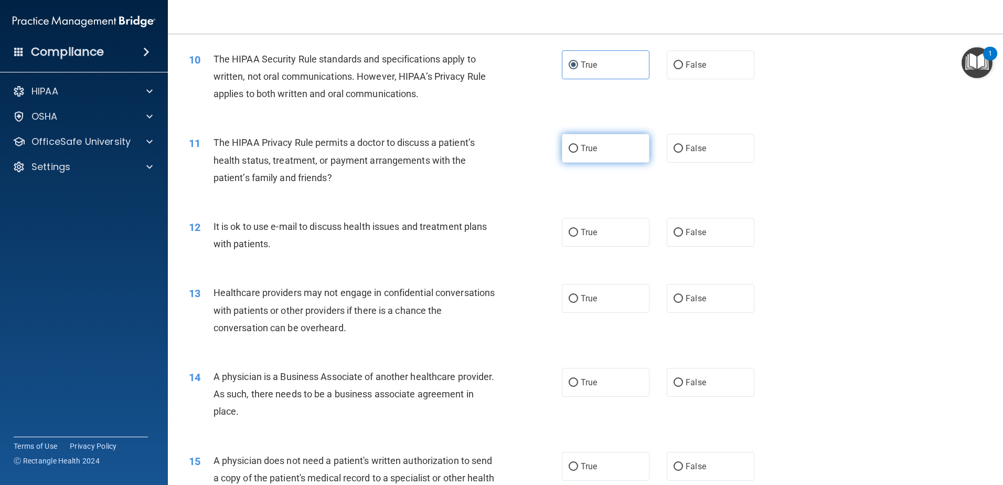
click at [611, 141] on label "True" at bounding box center [606, 148] width 88 height 29
click at [578, 145] on input "True" at bounding box center [573, 149] width 9 height 8
radio input "true"
click at [579, 246] on label "True" at bounding box center [606, 232] width 88 height 29
click at [578, 237] on input "True" at bounding box center [573, 233] width 9 height 8
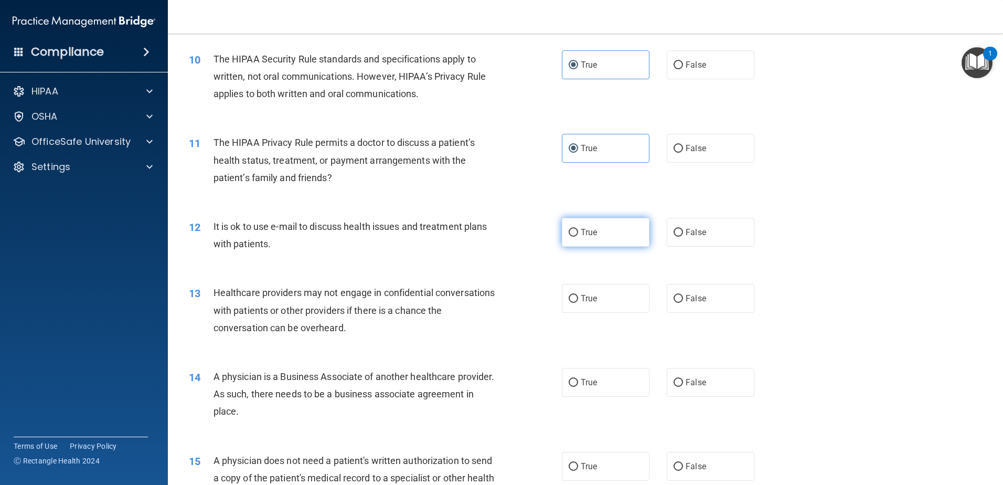
radio input "true"
click at [689, 304] on label "False" at bounding box center [711, 298] width 88 height 29
click at [683, 303] on input "False" at bounding box center [678, 299] width 9 height 8
radio input "true"
click at [696, 385] on span "False" at bounding box center [696, 382] width 20 height 10
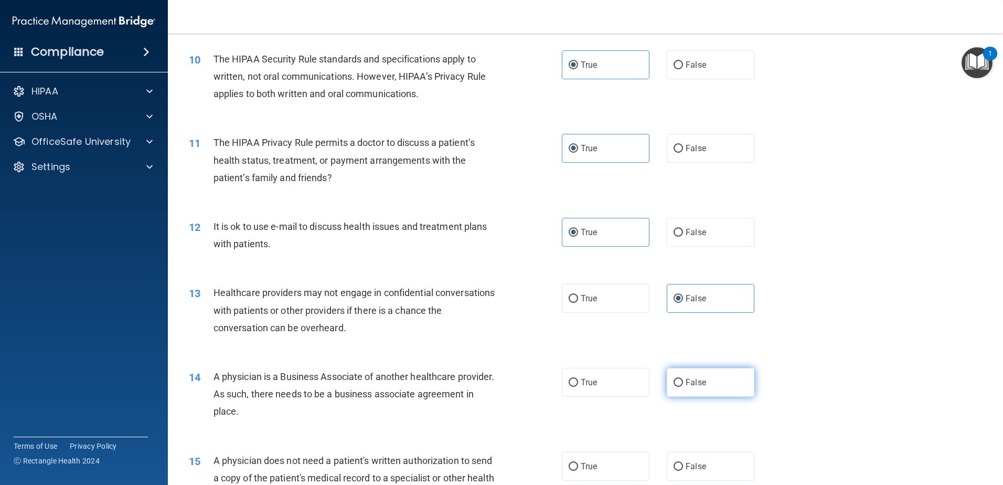
click at [683, 385] on input "False" at bounding box center [678, 383] width 9 height 8
radio input "true"
click at [601, 471] on label "True" at bounding box center [606, 466] width 88 height 29
click at [578, 471] on input "True" at bounding box center [573, 467] width 9 height 8
radio input "true"
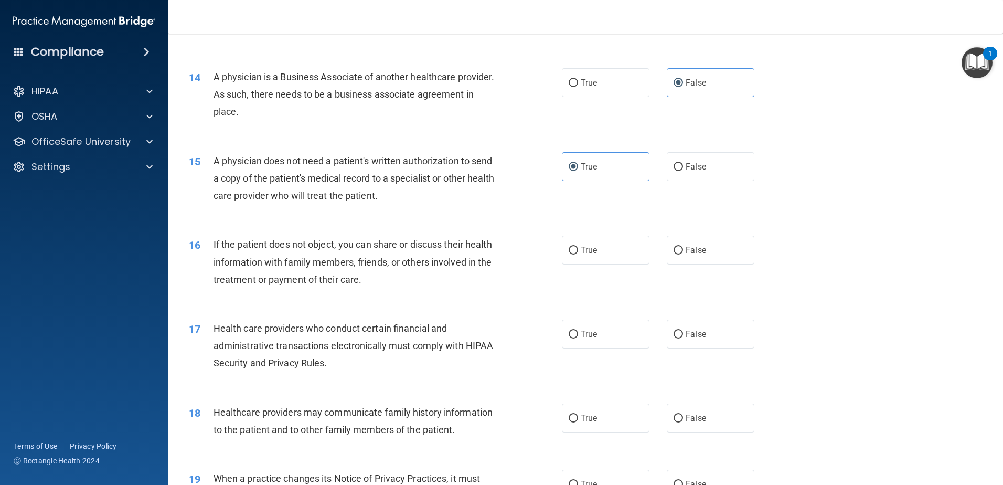
scroll to position [1050, 0]
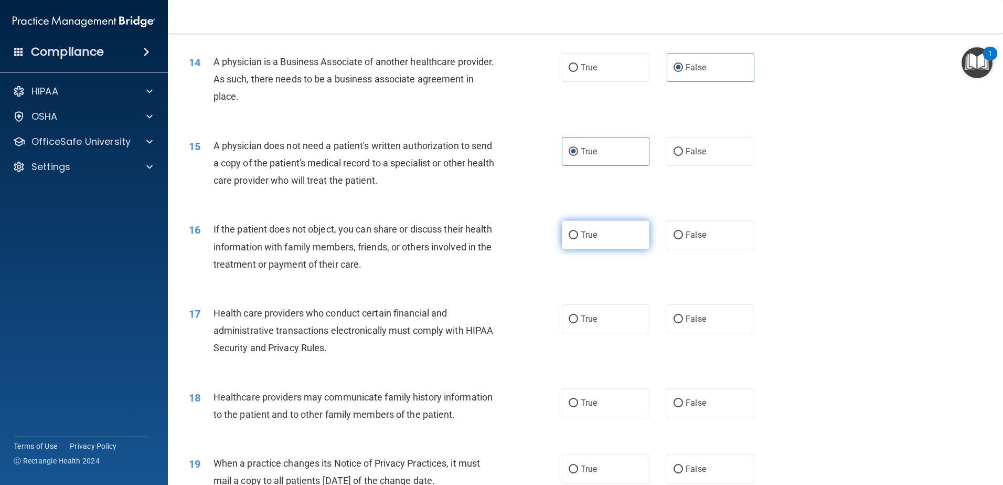
click at [586, 232] on span "True" at bounding box center [589, 235] width 16 height 10
click at [578, 232] on input "True" at bounding box center [573, 235] width 9 height 8
radio input "true"
click at [574, 326] on label "True" at bounding box center [606, 318] width 88 height 29
click at [574, 323] on input "True" at bounding box center [573, 319] width 9 height 8
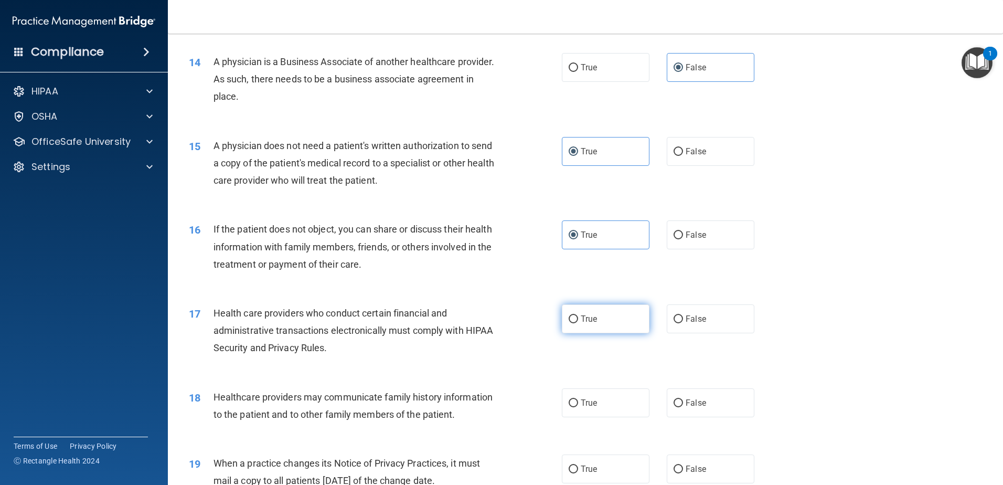
radio input "true"
click at [699, 385] on div "18 Healthcare providers may communicate family history information to the patie…" at bounding box center [585, 408] width 809 height 66
click at [698, 397] on label "False" at bounding box center [711, 402] width 88 height 29
click at [683, 399] on input "False" at bounding box center [678, 403] width 9 height 8
radio input "true"
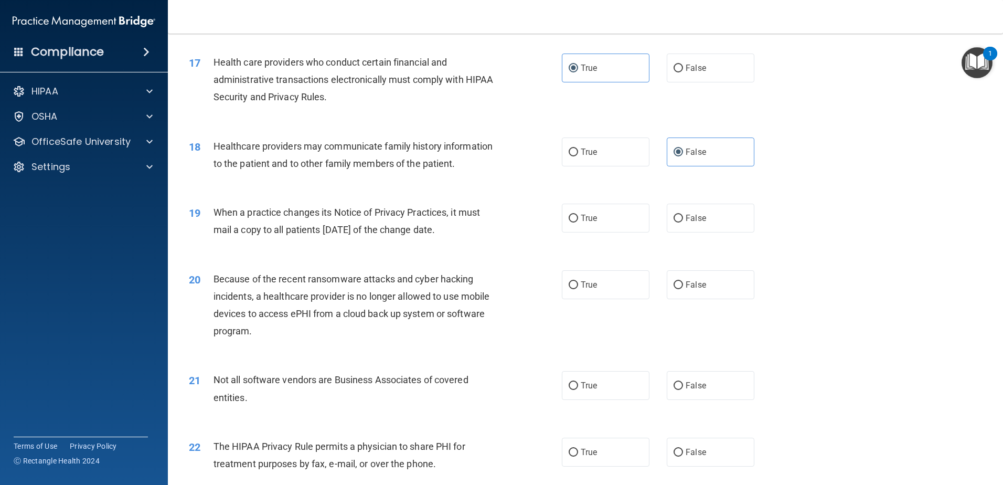
scroll to position [1312, 0]
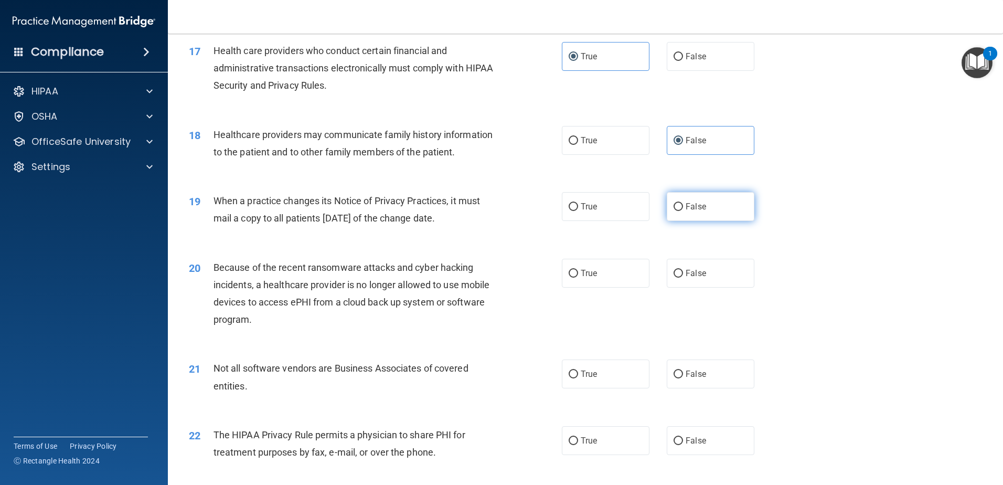
click at [700, 209] on span "False" at bounding box center [696, 207] width 20 height 10
click at [683, 209] on input "False" at bounding box center [678, 207] width 9 height 8
radio input "true"
click at [695, 280] on label "False" at bounding box center [711, 273] width 88 height 29
click at [683, 278] on input "False" at bounding box center [678, 274] width 9 height 8
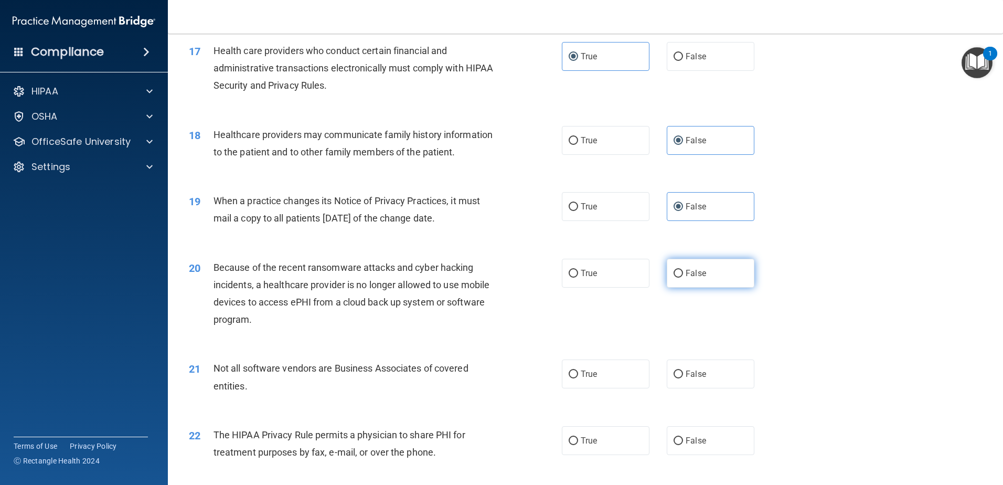
radio input "true"
click at [596, 374] on label "True" at bounding box center [606, 374] width 88 height 29
click at [578, 374] on input "True" at bounding box center [573, 375] width 9 height 8
radio input "true"
click at [589, 450] on label "True" at bounding box center [606, 440] width 88 height 29
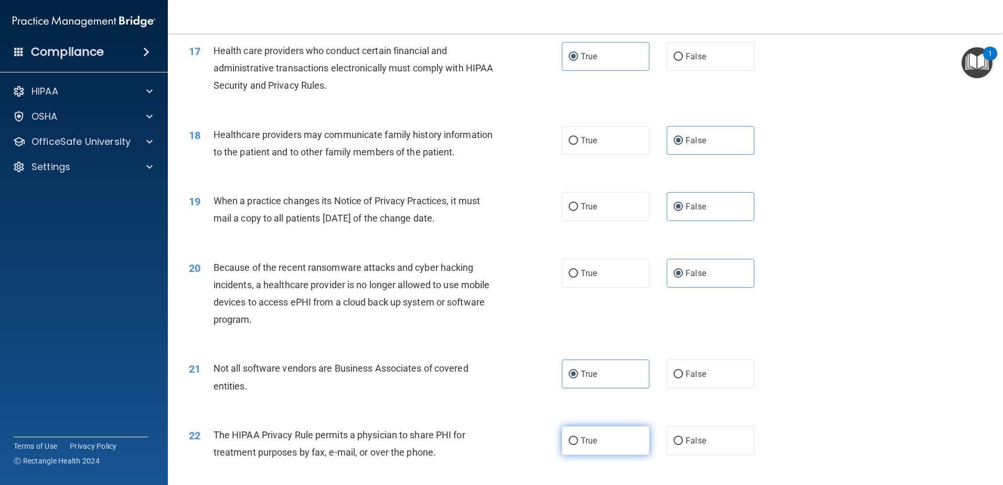
click at [578, 445] on input "True" at bounding box center [573, 441] width 9 height 8
radio input "true"
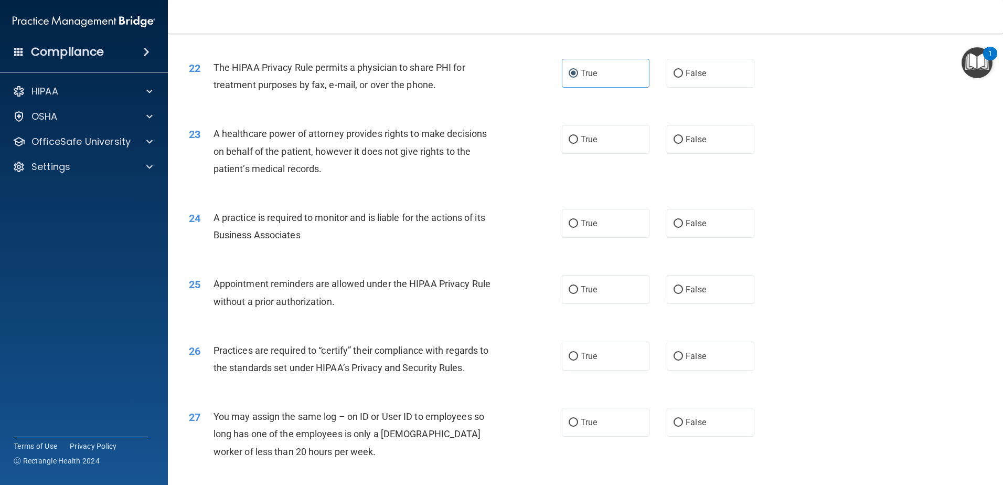
scroll to position [1732, 0]
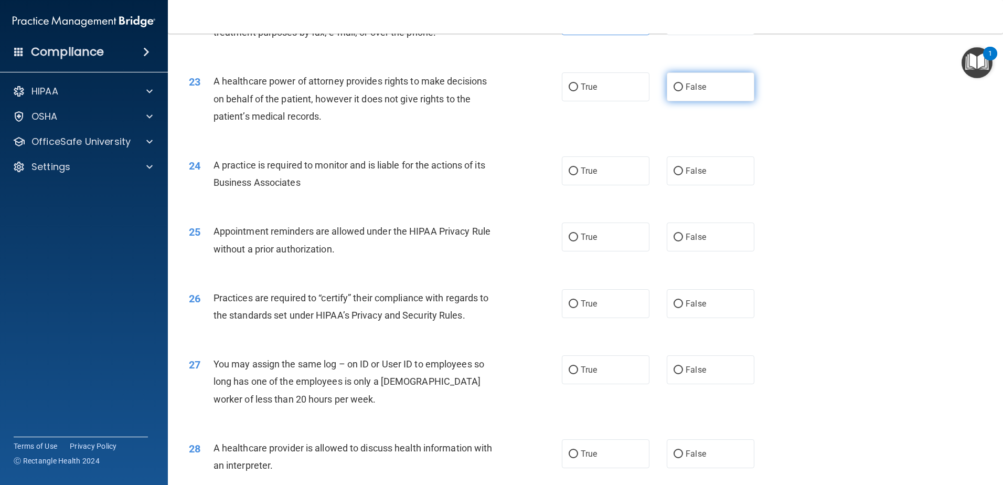
click at [696, 94] on label "False" at bounding box center [711, 86] width 88 height 29
click at [683, 91] on input "False" at bounding box center [678, 87] width 9 height 8
radio input "true"
click at [693, 166] on span "False" at bounding box center [696, 171] width 20 height 10
click at [683, 167] on input "False" at bounding box center [678, 171] width 9 height 8
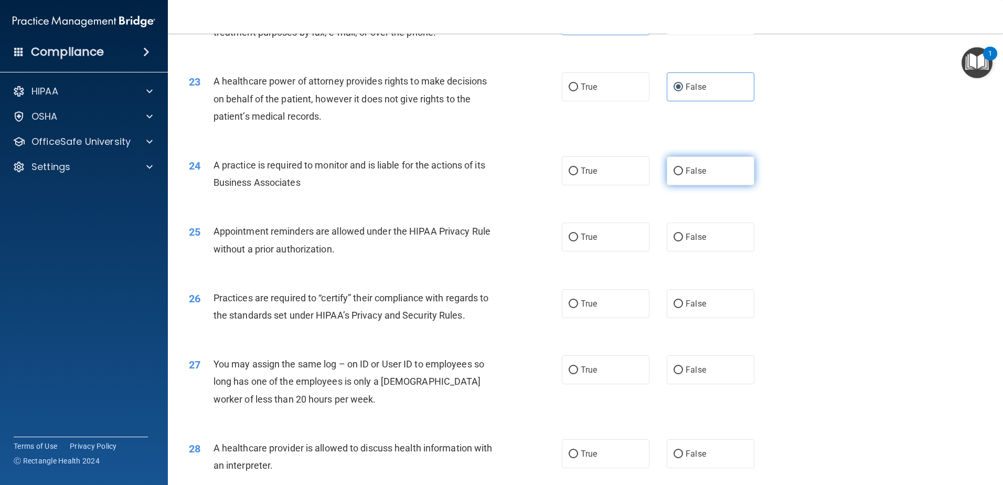
radio input "true"
click at [596, 230] on label "True" at bounding box center [606, 237] width 88 height 29
click at [578, 234] on input "True" at bounding box center [573, 238] width 9 height 8
radio input "true"
click at [675, 300] on input "False" at bounding box center [678, 304] width 9 height 8
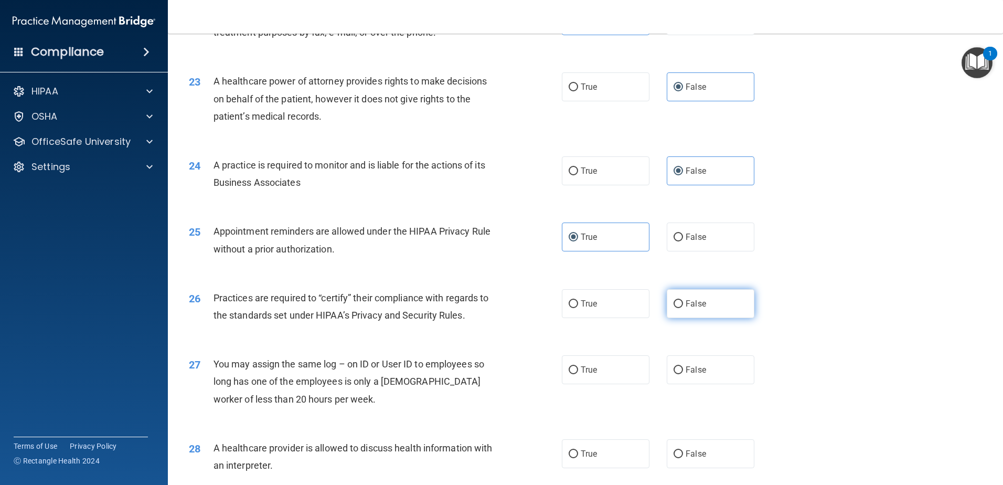
radio input "true"
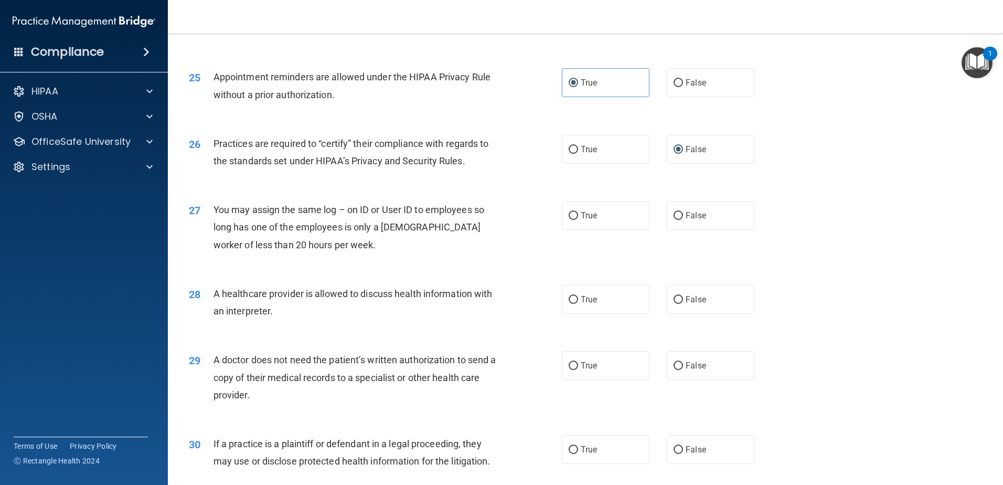
scroll to position [1942, 0]
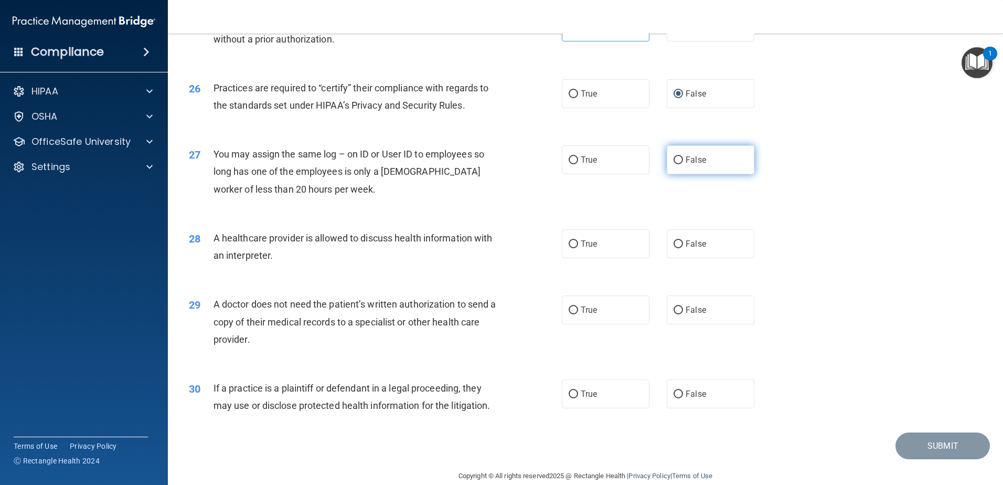
click at [721, 156] on label "False" at bounding box center [711, 159] width 88 height 29
click at [683, 156] on input "False" at bounding box center [678, 160] width 9 height 8
radio input "true"
click at [610, 246] on label "True" at bounding box center [606, 243] width 88 height 29
click at [578, 246] on input "True" at bounding box center [573, 244] width 9 height 8
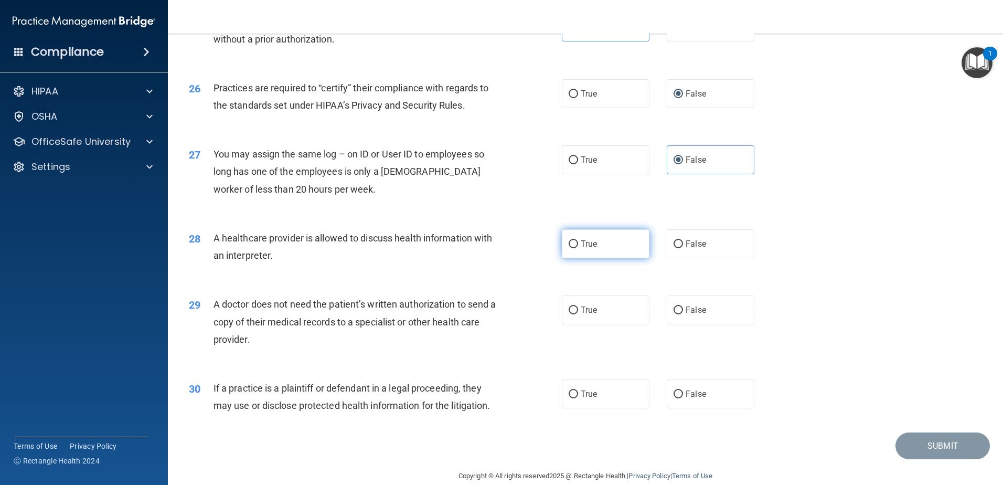
radio input "true"
click at [587, 308] on span "True" at bounding box center [589, 310] width 16 height 10
drag, startPoint x: 587, startPoint y: 308, endPoint x: 586, endPoint y: 393, distance: 85.0
click at [586, 393] on span "True" at bounding box center [589, 394] width 16 height 10
click at [578, 393] on input "True" at bounding box center [573, 394] width 9 height 8
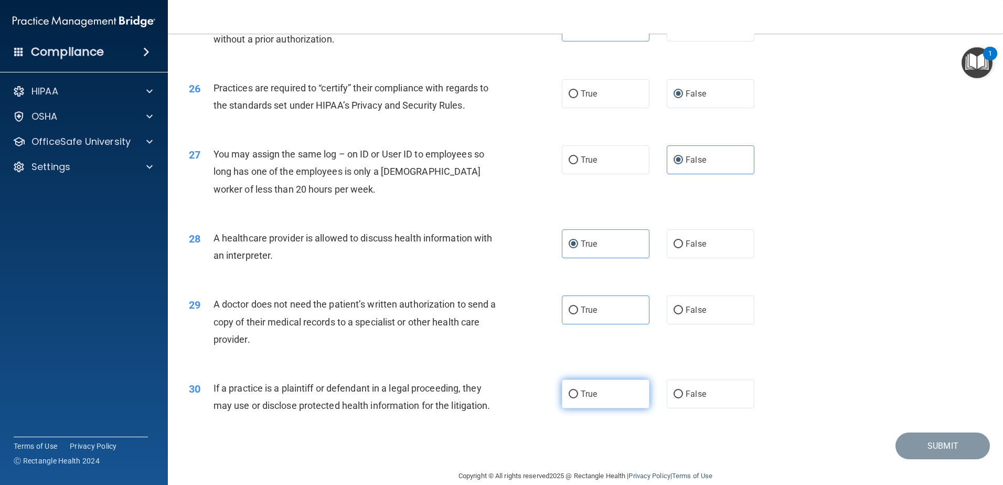
radio input "true"
click at [603, 309] on label "True" at bounding box center [606, 309] width 88 height 29
click at [578, 309] on input "True" at bounding box center [573, 311] width 9 height 8
radio input "true"
click at [935, 444] on button "Submit" at bounding box center [943, 445] width 94 height 27
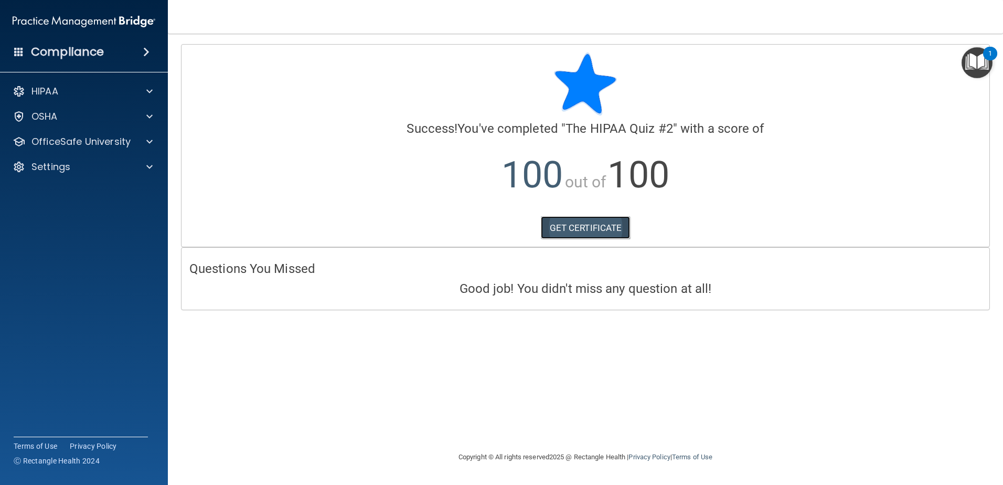
click at [559, 224] on link "GET CERTIFICATE" at bounding box center [586, 227] width 90 height 23
click at [108, 135] on p "OfficeSafe University" at bounding box center [80, 141] width 99 height 13
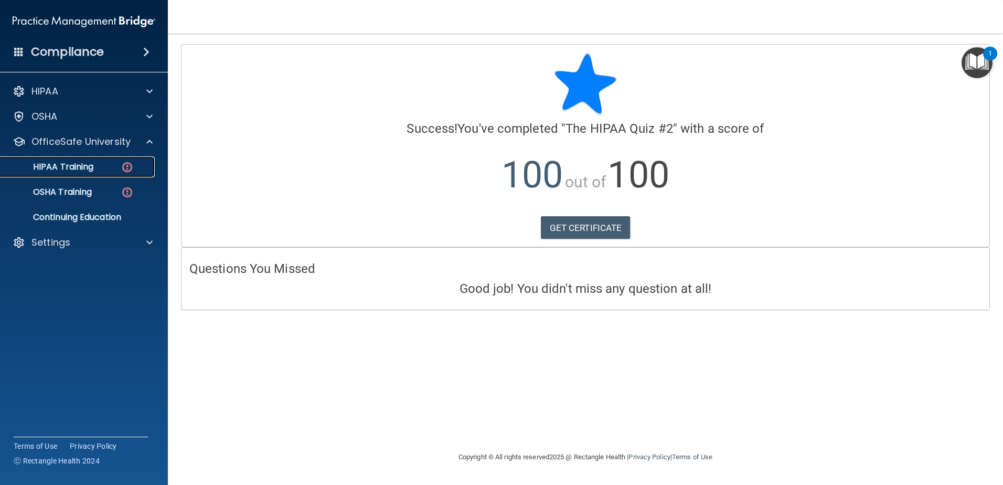
click at [107, 164] on div "HIPAA Training" at bounding box center [78, 167] width 143 height 10
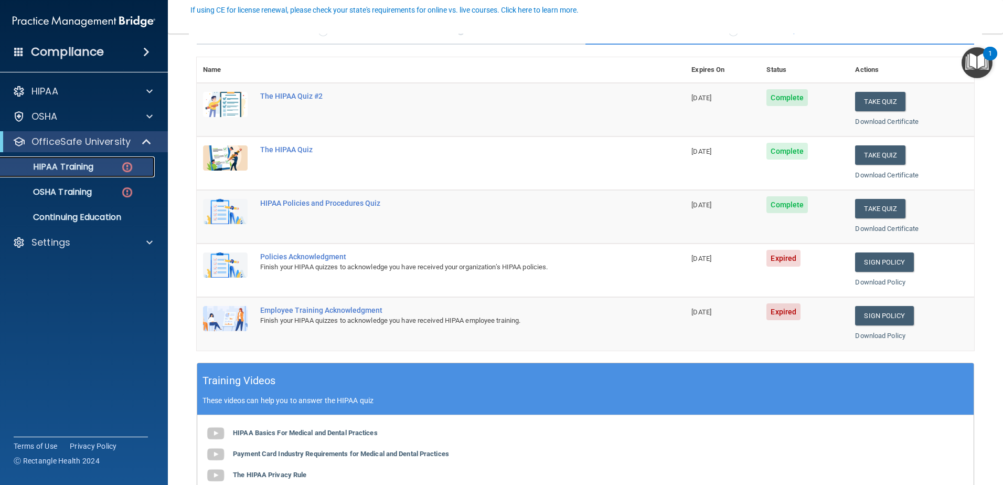
scroll to position [105, 0]
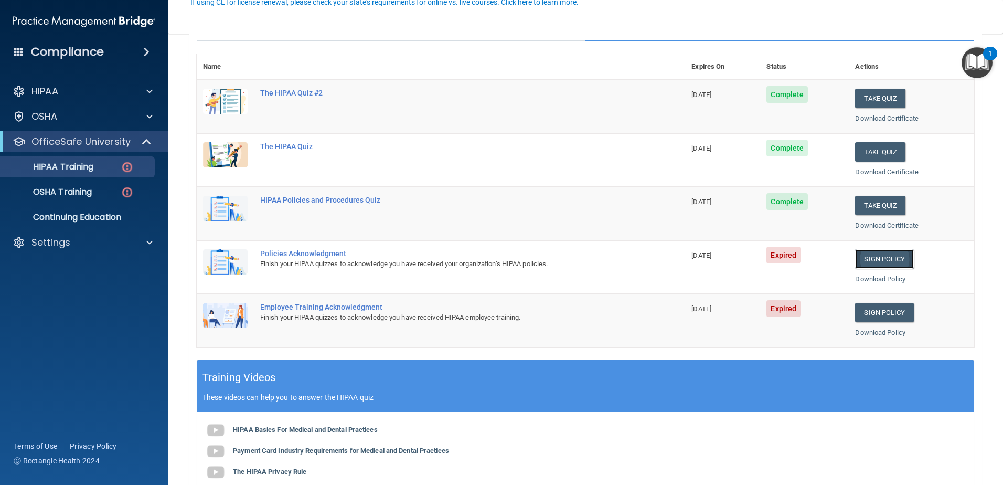
click at [894, 259] on link "Sign Policy" at bounding box center [884, 258] width 58 height 19
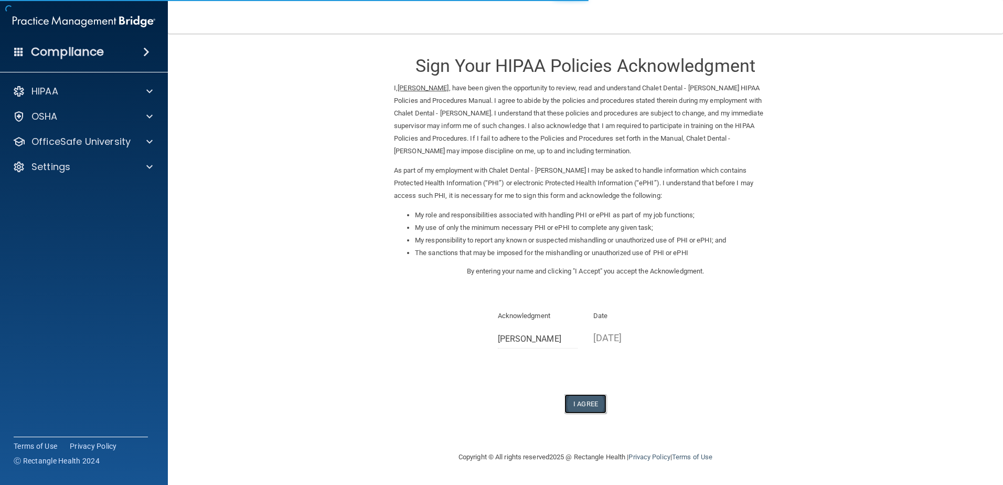
click at [594, 413] on button "I Agree" at bounding box center [586, 403] width 42 height 19
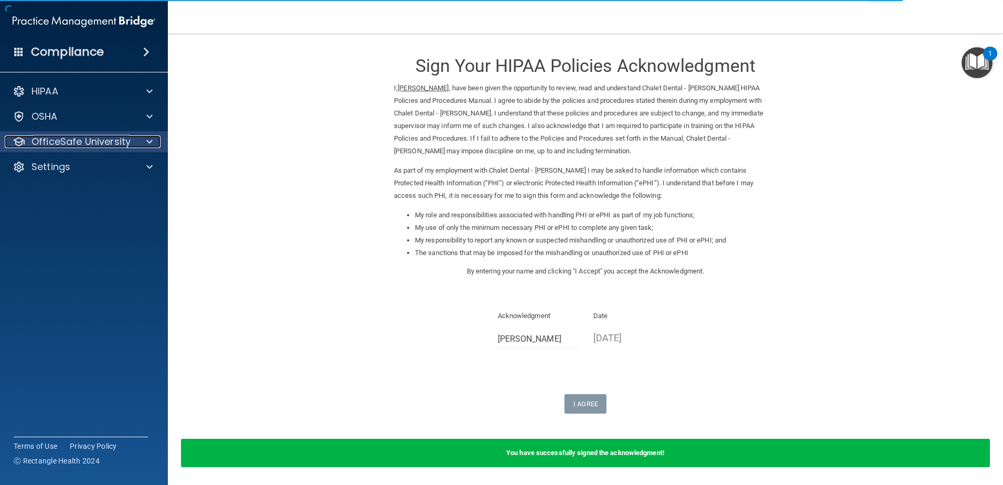
drag, startPoint x: 107, startPoint y: 139, endPoint x: 105, endPoint y: 145, distance: 6.5
click at [107, 139] on p "OfficeSafe University" at bounding box center [80, 141] width 99 height 13
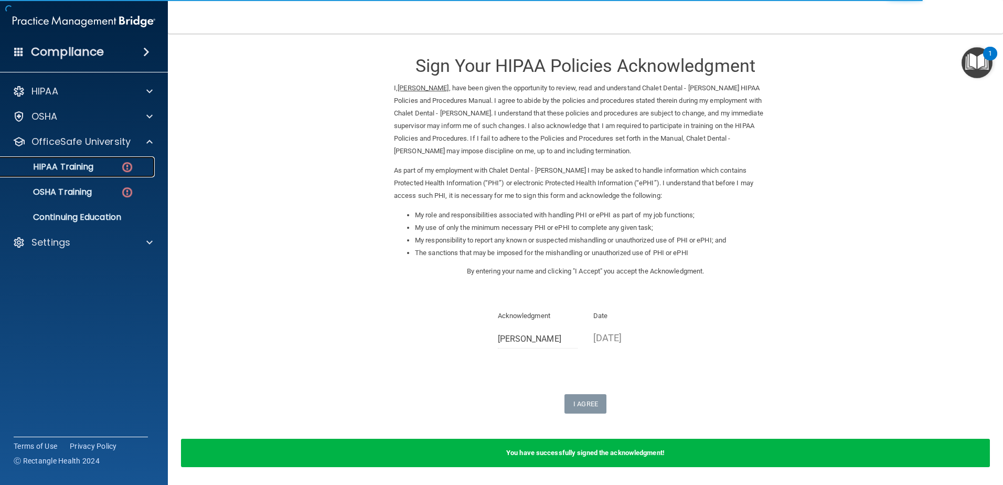
click at [94, 175] on link "HIPAA Training" at bounding box center [72, 166] width 165 height 21
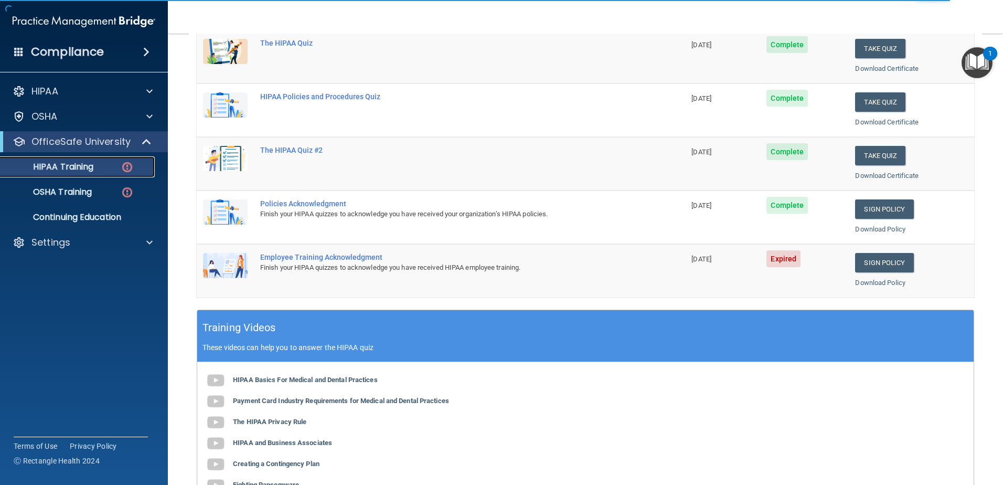
scroll to position [157, 0]
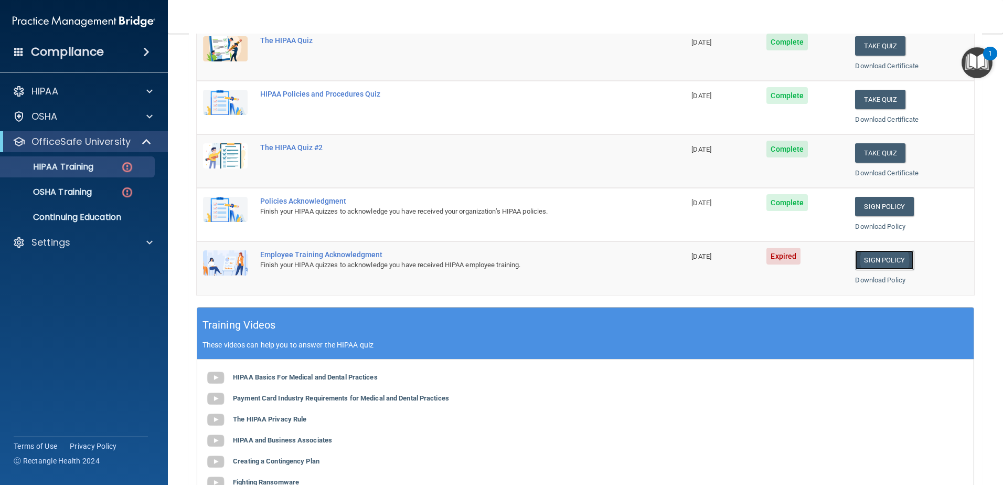
click at [888, 263] on link "Sign Policy" at bounding box center [884, 259] width 58 height 19
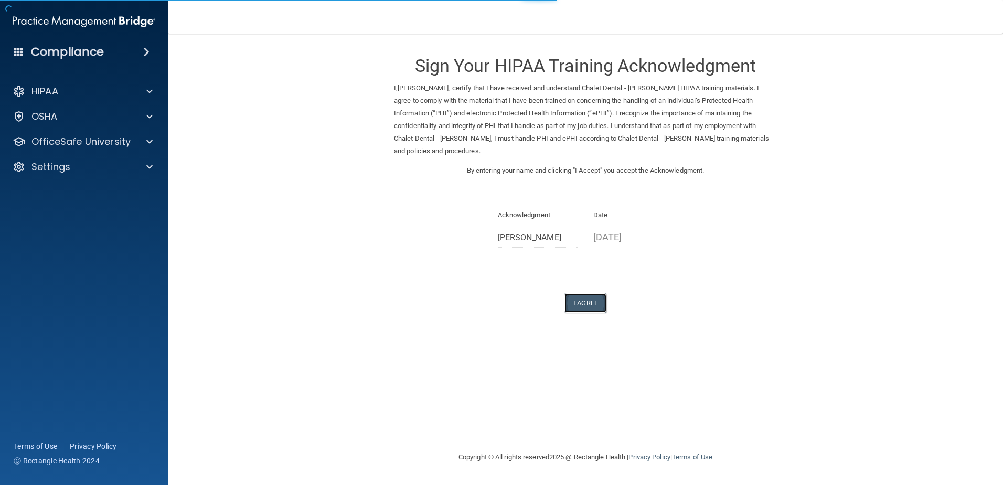
click at [573, 309] on button "I Agree" at bounding box center [586, 302] width 42 height 19
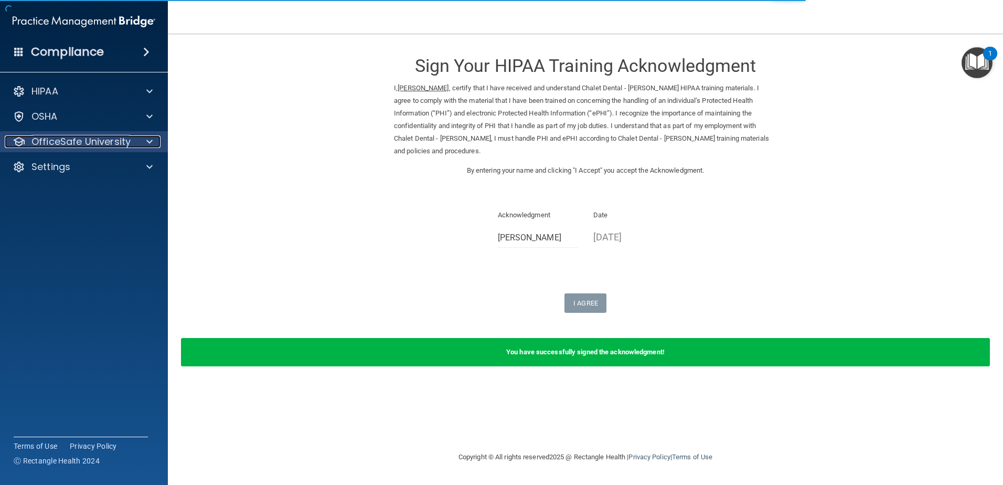
click at [73, 144] on p "OfficeSafe University" at bounding box center [80, 141] width 99 height 13
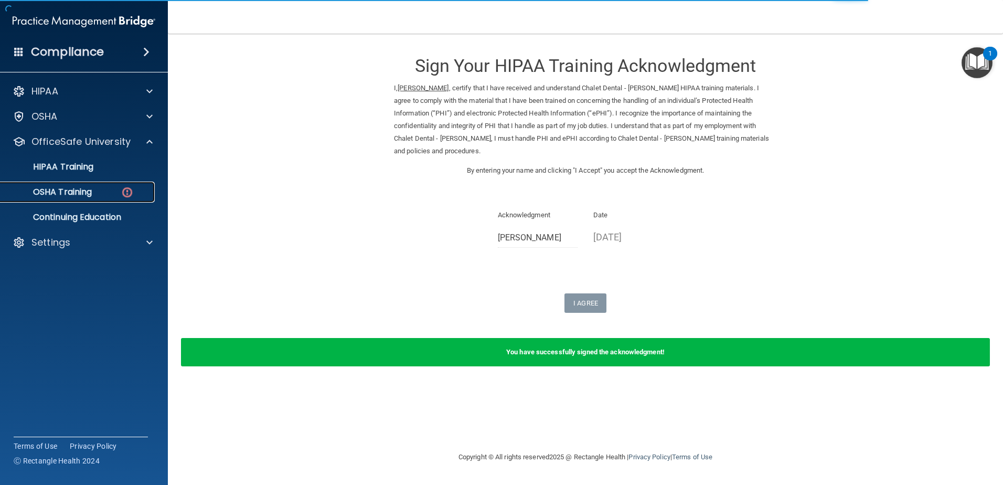
click at [69, 192] on p "OSHA Training" at bounding box center [49, 192] width 85 height 10
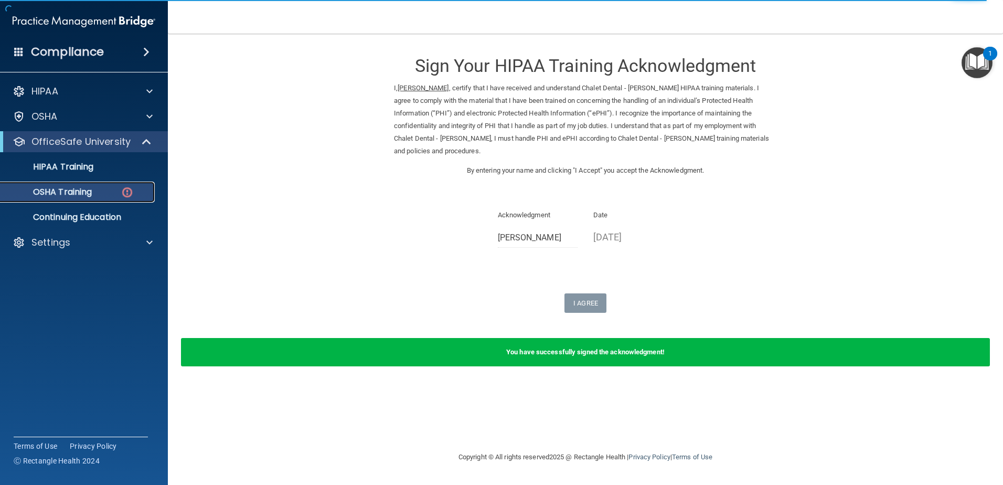
click at [83, 190] on p "OSHA Training" at bounding box center [49, 192] width 85 height 10
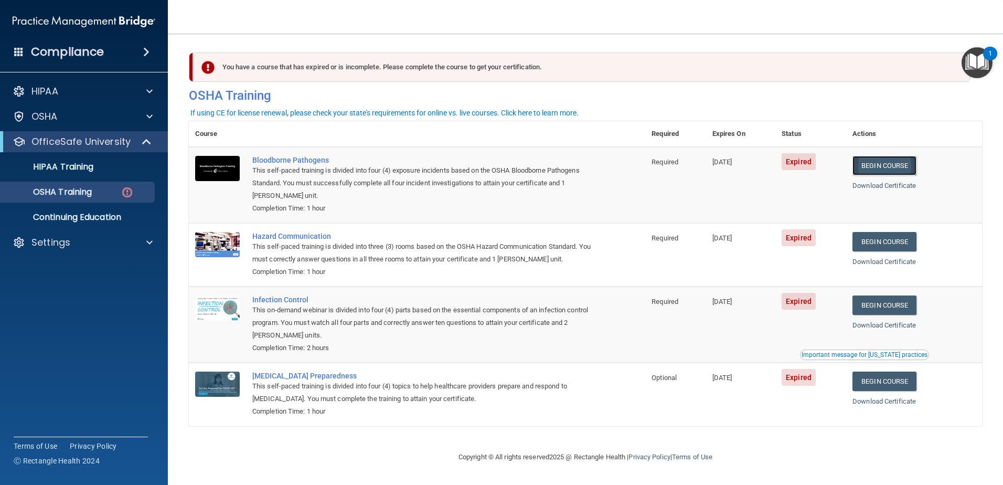
click at [904, 167] on link "Begin Course" at bounding box center [885, 165] width 64 height 19
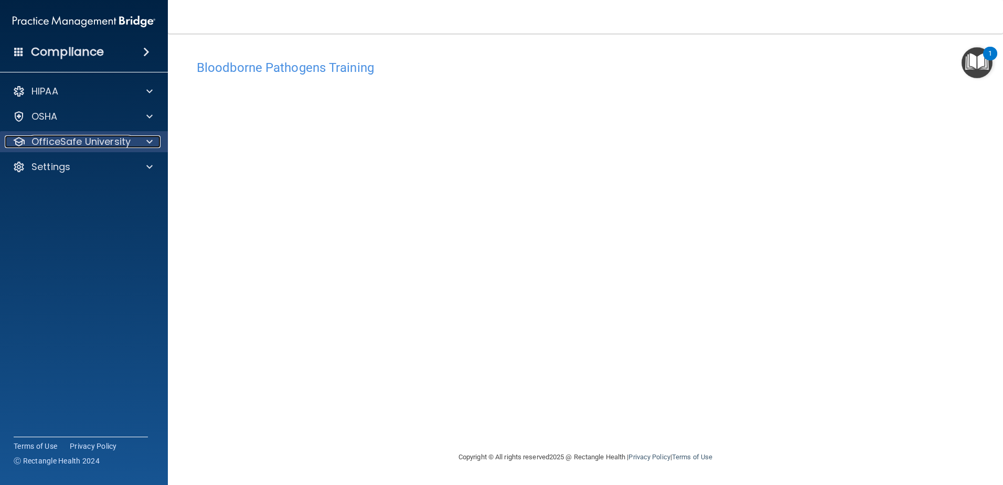
click at [138, 147] on div at bounding box center [148, 141] width 26 height 13
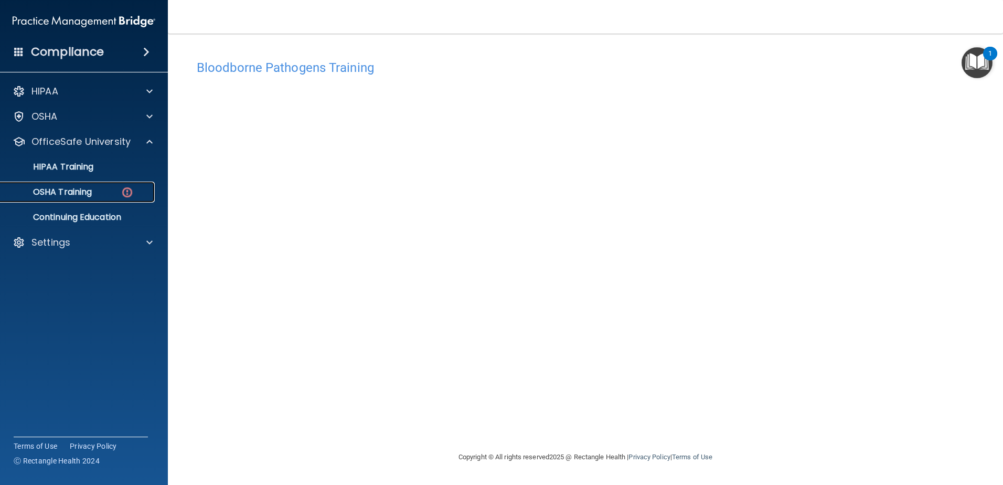
click at [123, 191] on img at bounding box center [127, 192] width 13 height 13
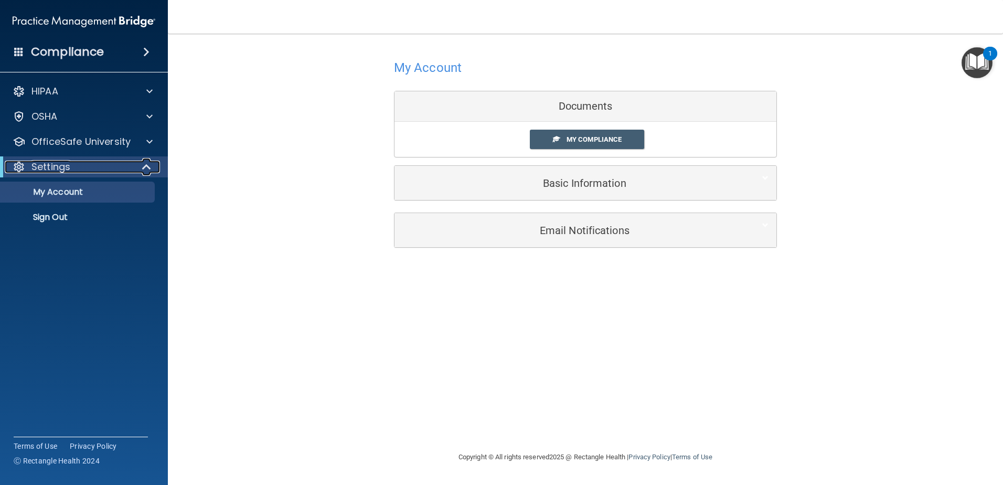
click at [47, 172] on p "Settings" at bounding box center [50, 167] width 39 height 13
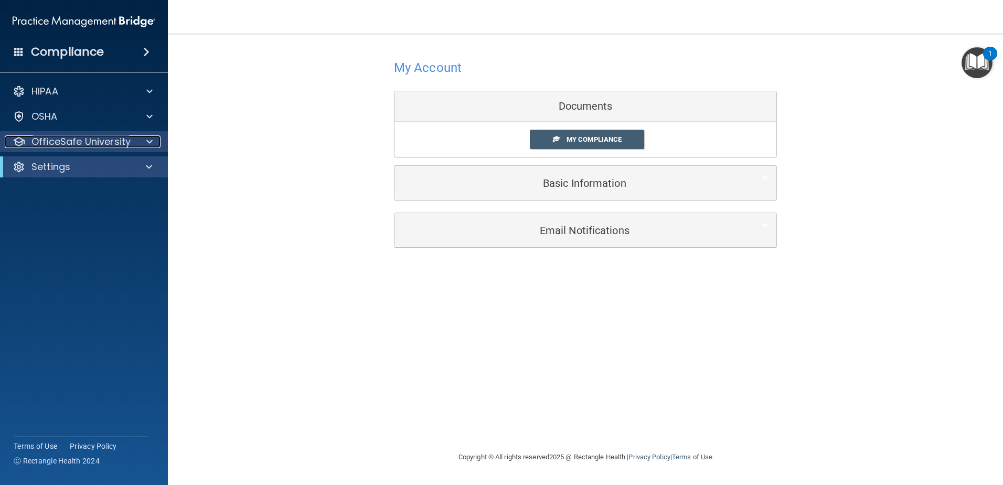
click at [86, 143] on p "OfficeSafe University" at bounding box center [80, 141] width 99 height 13
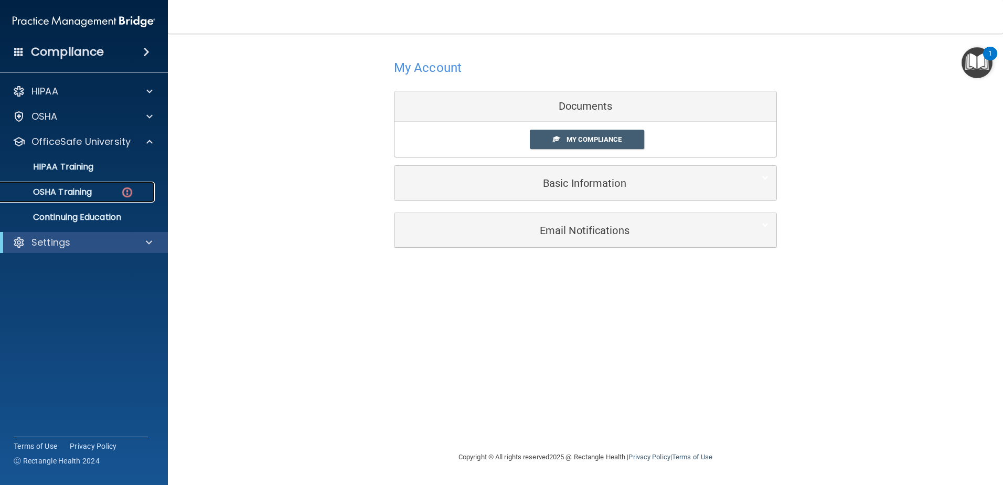
click at [71, 188] on p "OSHA Training" at bounding box center [49, 192] width 85 height 10
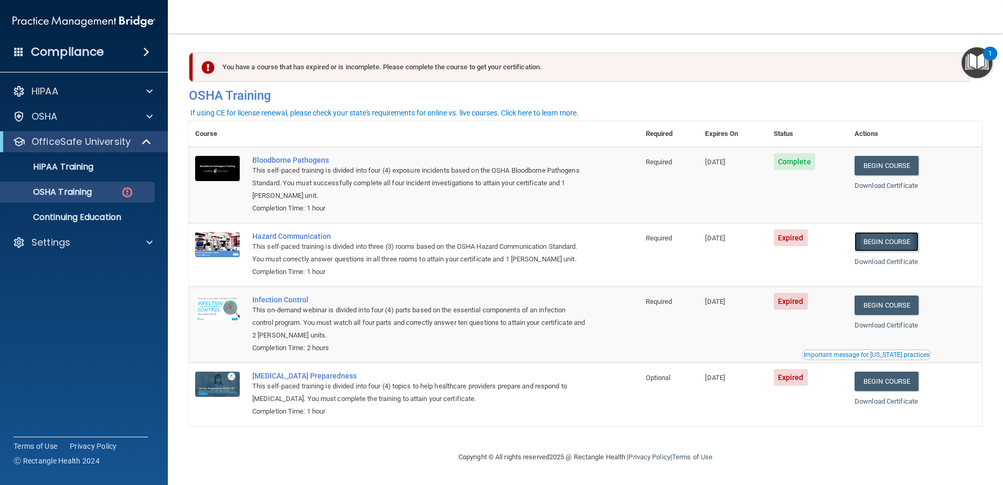
click at [885, 246] on link "Begin Course" at bounding box center [887, 241] width 64 height 19
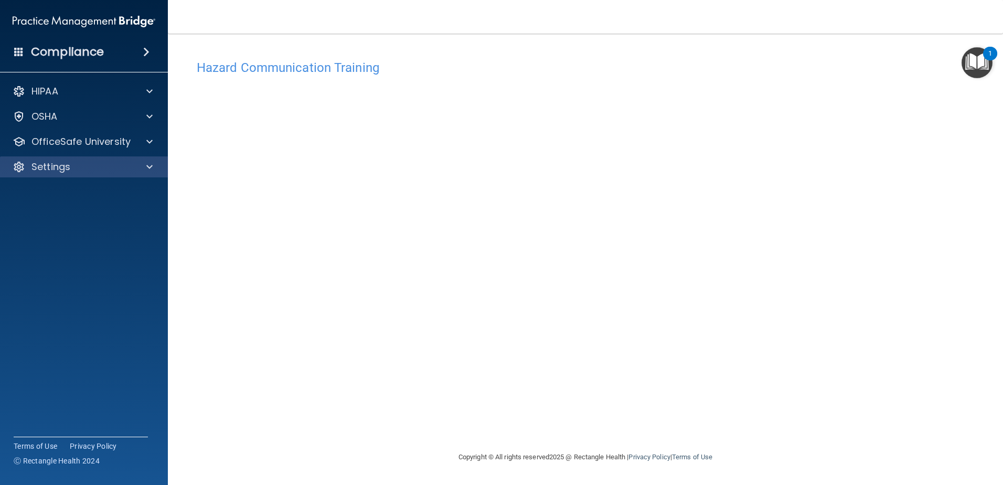
drag, startPoint x: 122, startPoint y: 149, endPoint x: 114, endPoint y: 168, distance: 21.0
click at [122, 149] on div "OfficeSafe University" at bounding box center [84, 141] width 168 height 21
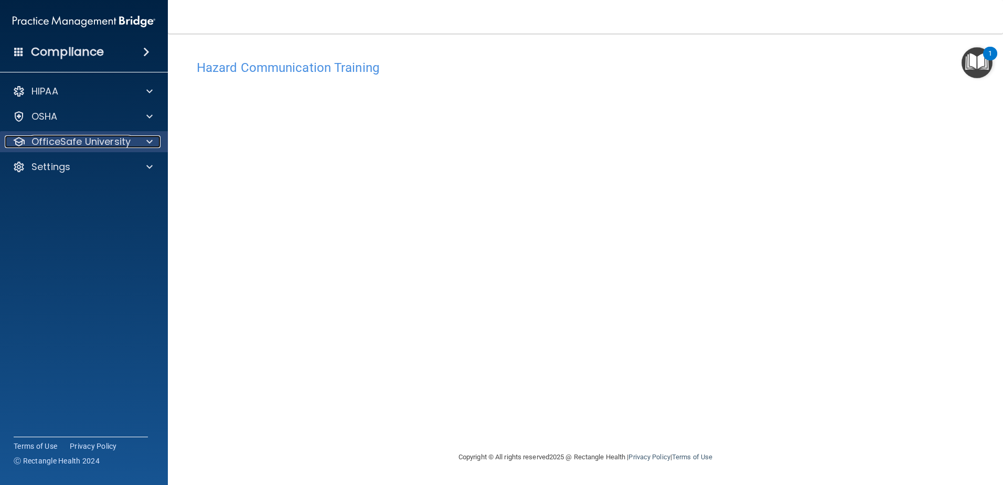
click at [128, 141] on p "OfficeSafe University" at bounding box center [80, 141] width 99 height 13
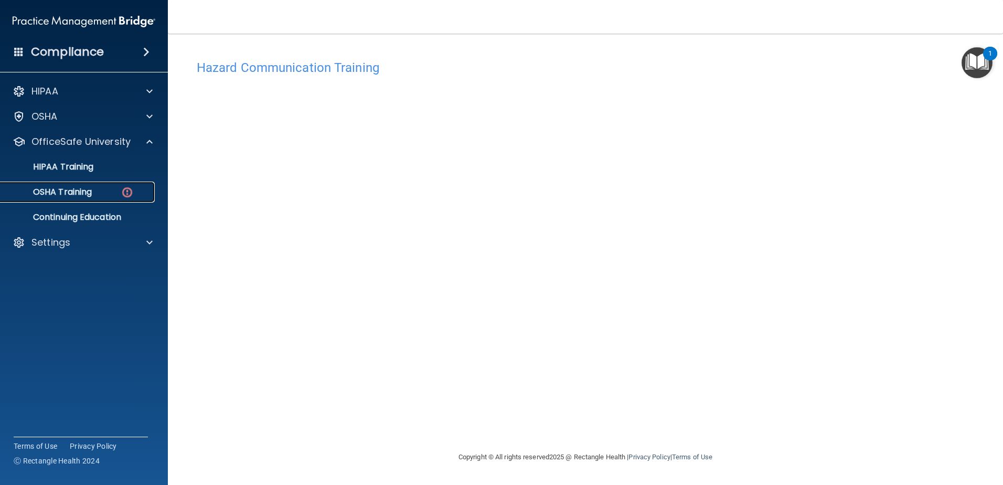
click at [109, 197] on link "OSHA Training" at bounding box center [72, 192] width 165 height 21
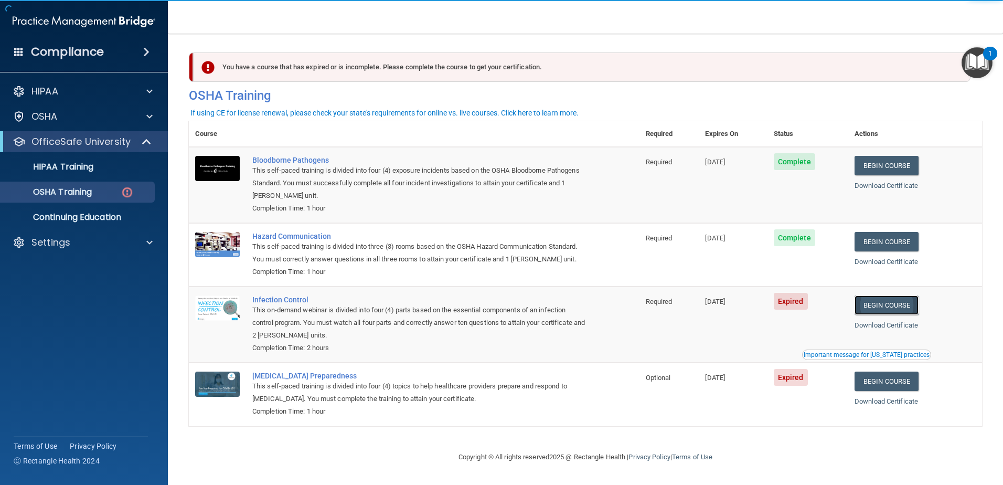
click at [905, 301] on link "Begin Course" at bounding box center [887, 304] width 64 height 19
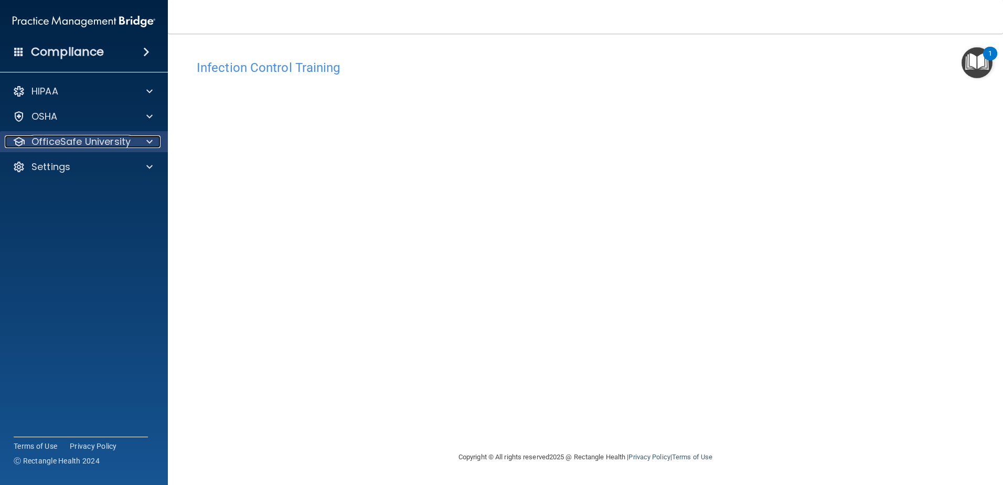
click at [65, 141] on p "OfficeSafe University" at bounding box center [80, 141] width 99 height 13
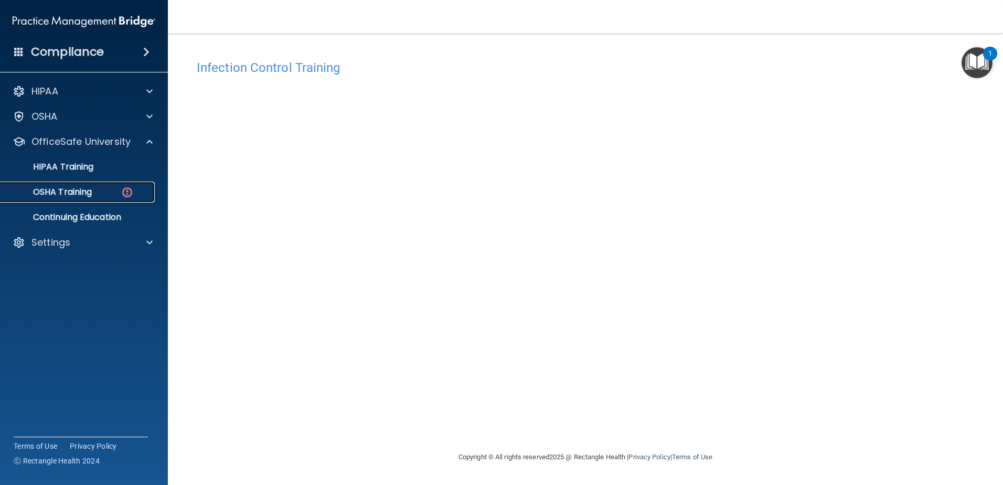
click at [86, 198] on link "OSHA Training" at bounding box center [72, 192] width 165 height 21
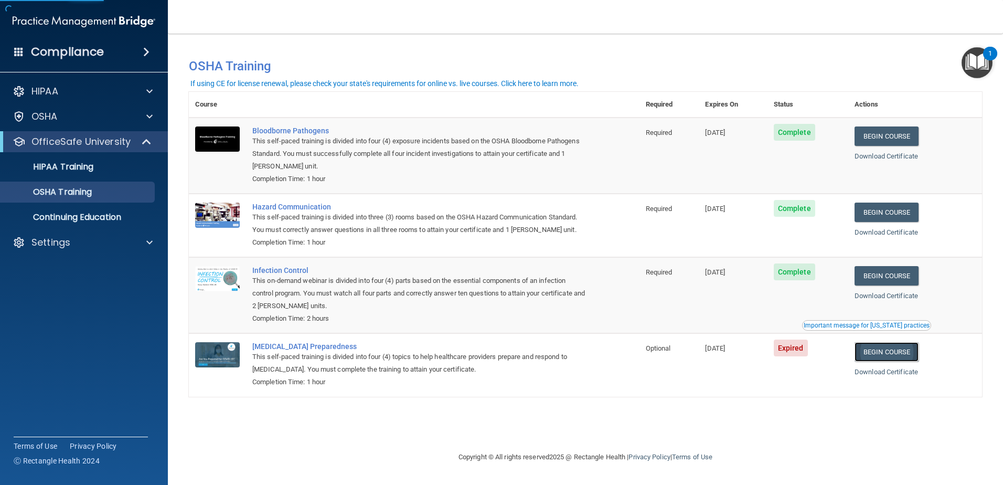
click at [890, 352] on link "Begin Course" at bounding box center [887, 351] width 64 height 19
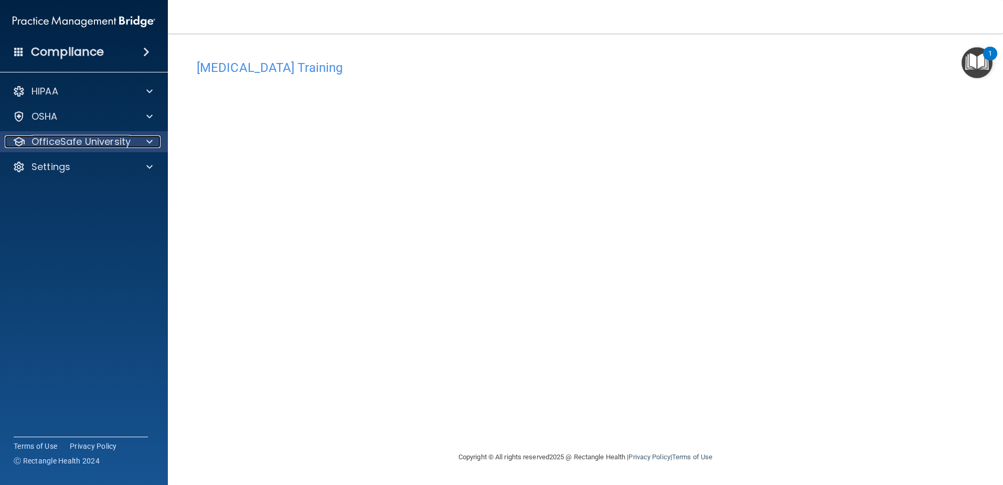
drag, startPoint x: 108, startPoint y: 141, endPoint x: 108, endPoint y: 152, distance: 10.5
click at [108, 141] on p "OfficeSafe University" at bounding box center [80, 141] width 99 height 13
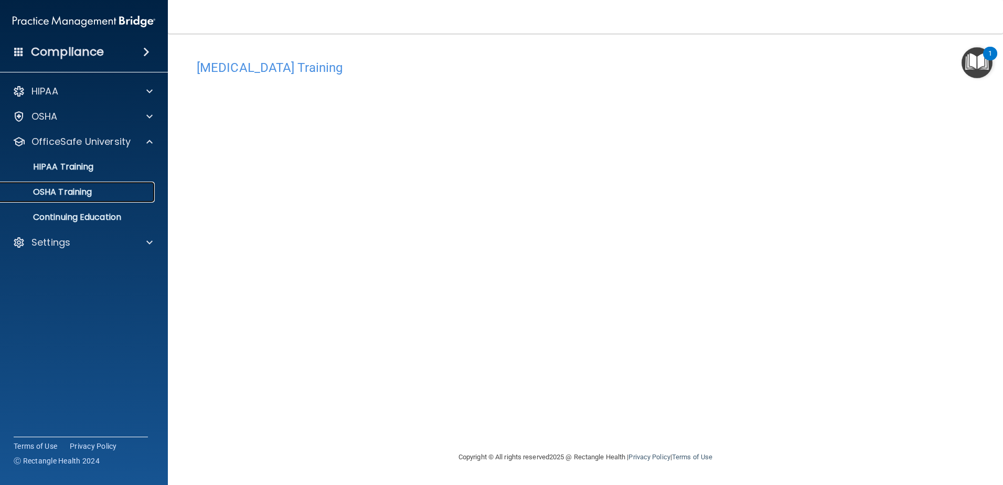
click at [105, 193] on div "OSHA Training" at bounding box center [78, 192] width 143 height 10
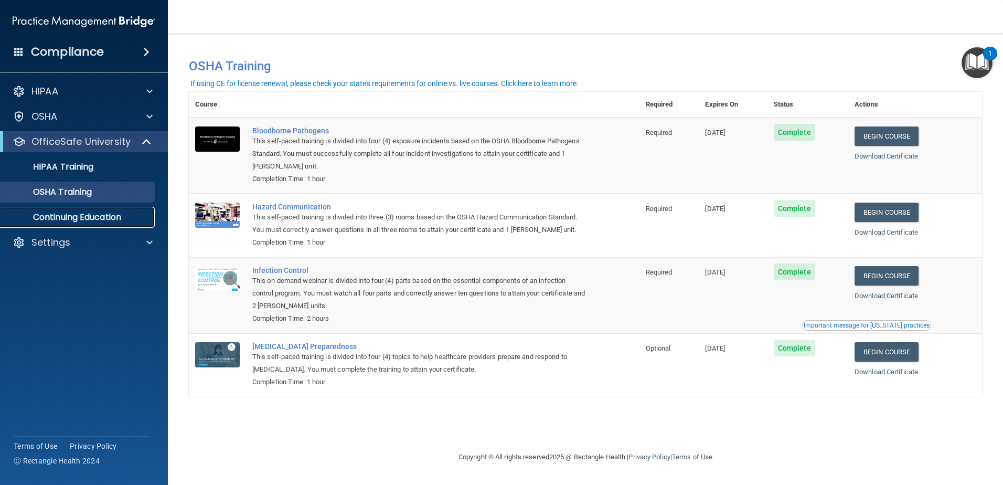
click at [93, 221] on p "Continuing Education" at bounding box center [78, 217] width 143 height 10
